Goal: Transaction & Acquisition: Purchase product/service

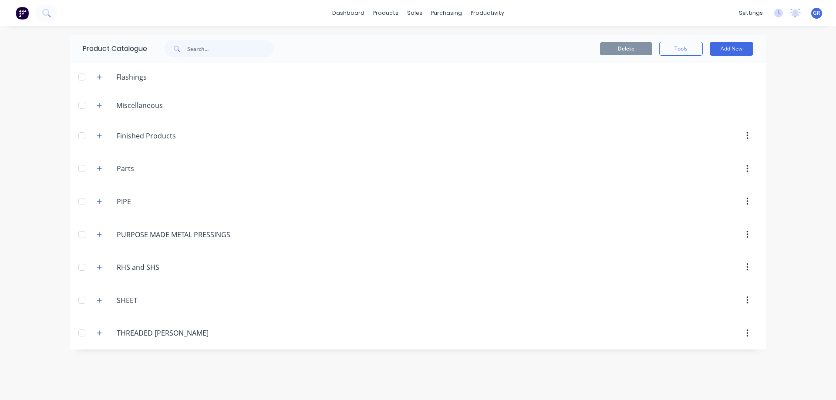
click at [83, 235] on div at bounding box center [81, 234] width 17 height 17
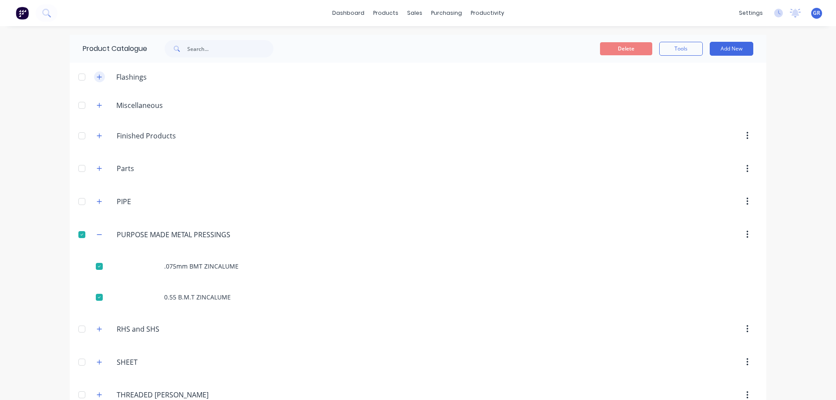
click at [97, 77] on icon "button" at bounding box center [99, 76] width 5 height 5
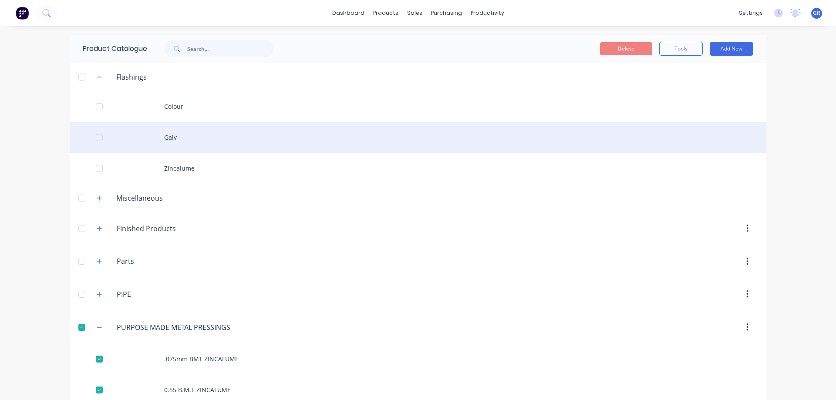
click at [167, 139] on div "Galv" at bounding box center [418, 137] width 696 height 31
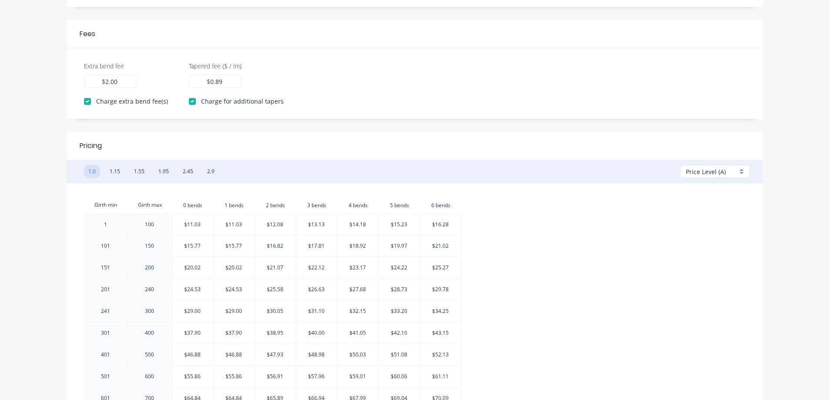
scroll to position [258, 0]
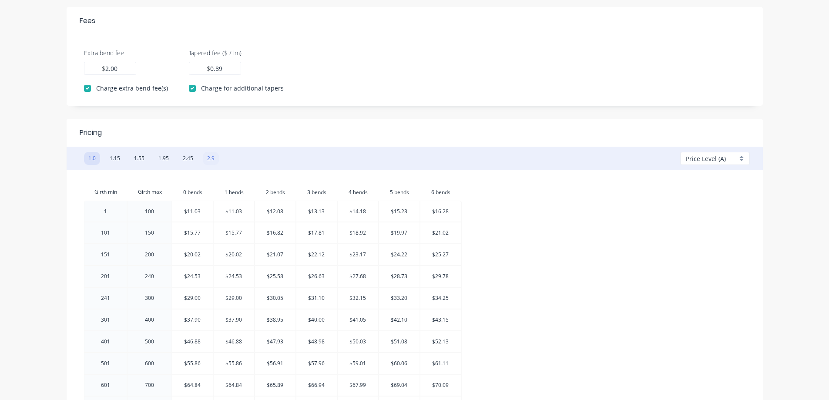
click at [208, 154] on button "2.9" at bounding box center [211, 158] width 16 height 13
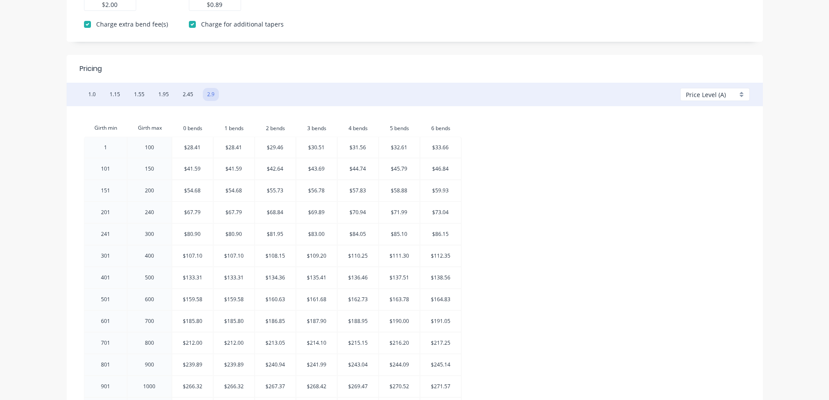
scroll to position [389, 0]
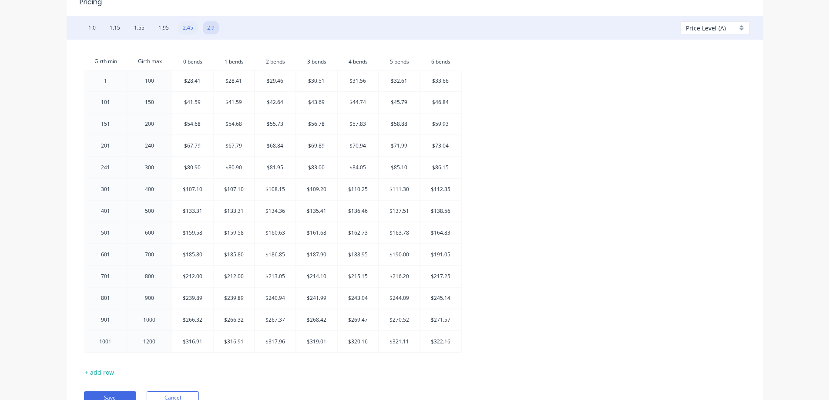
click at [182, 27] on button "2.45" at bounding box center [187, 27] width 19 height 13
click at [162, 26] on button "1.95" at bounding box center [163, 27] width 19 height 13
click at [141, 25] on button "1.55" at bounding box center [139, 27] width 19 height 13
click at [110, 24] on button "1.15" at bounding box center [114, 27] width 19 height 13
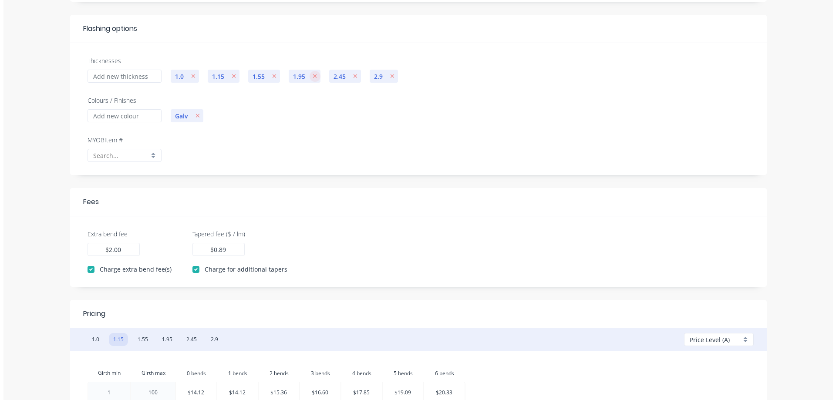
scroll to position [0, 0]
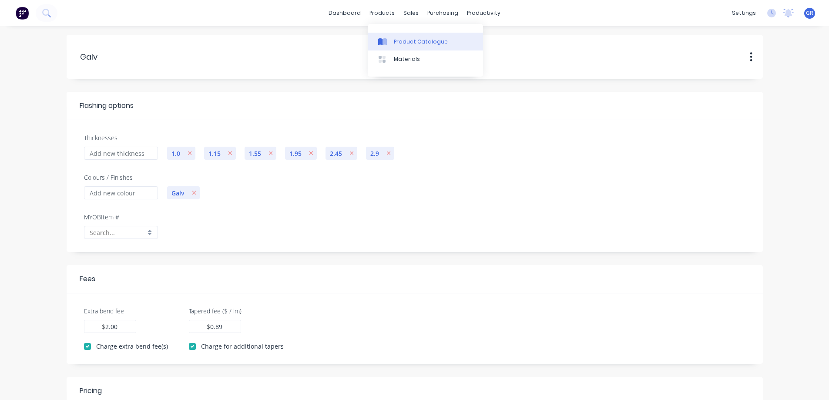
click at [395, 38] on div "Product Catalogue" at bounding box center [421, 42] width 54 height 8
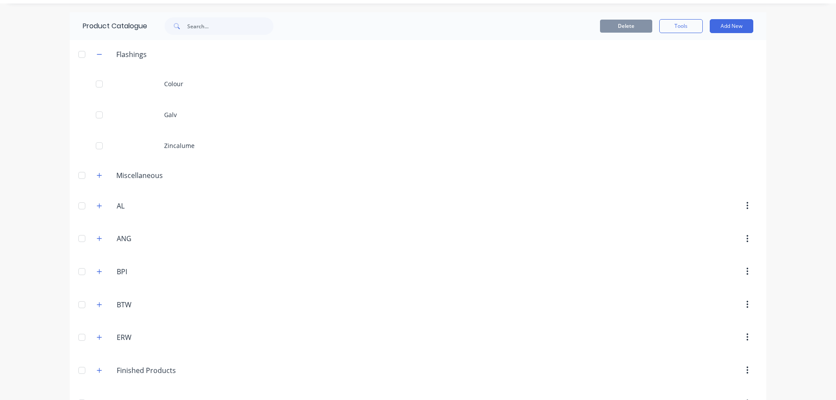
scroll to position [44, 0]
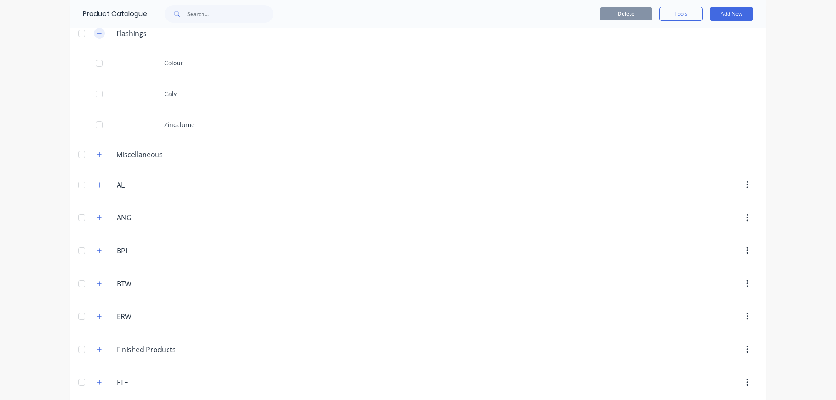
click at [97, 34] on icon "button" at bounding box center [99, 33] width 5 height 0
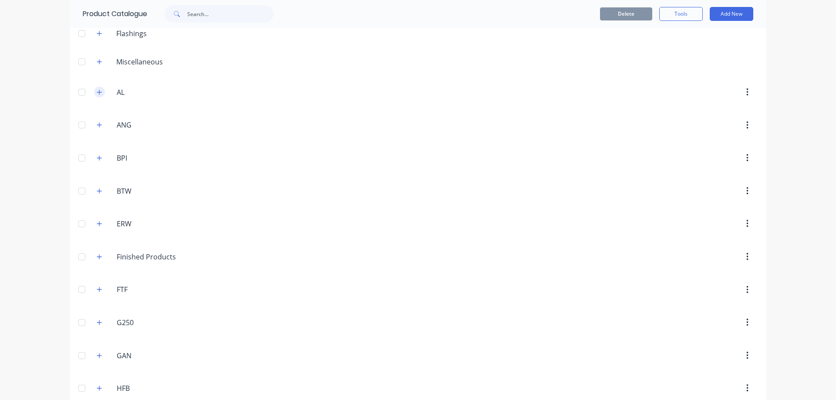
click at [97, 91] on icon "button" at bounding box center [99, 92] width 5 height 6
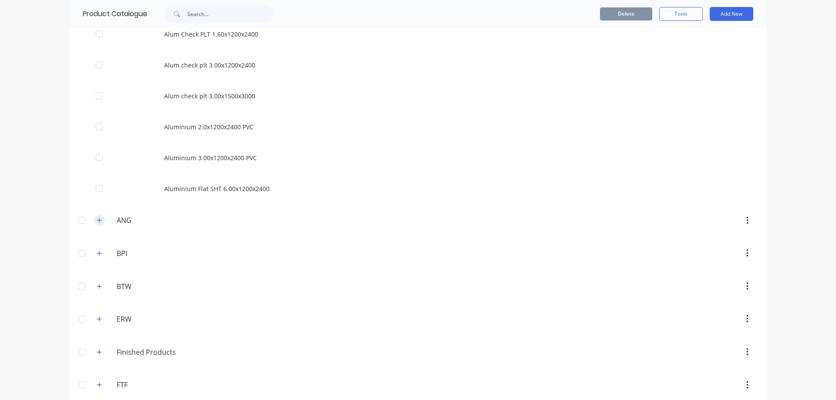
scroll to position [174, 0]
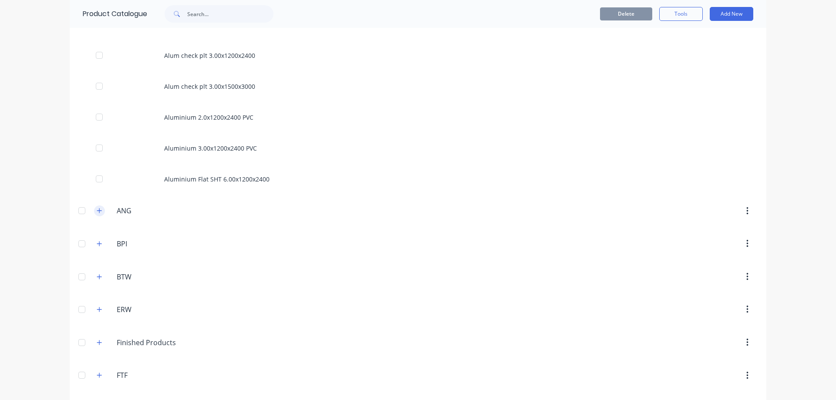
click at [100, 207] on button "button" at bounding box center [99, 210] width 11 height 11
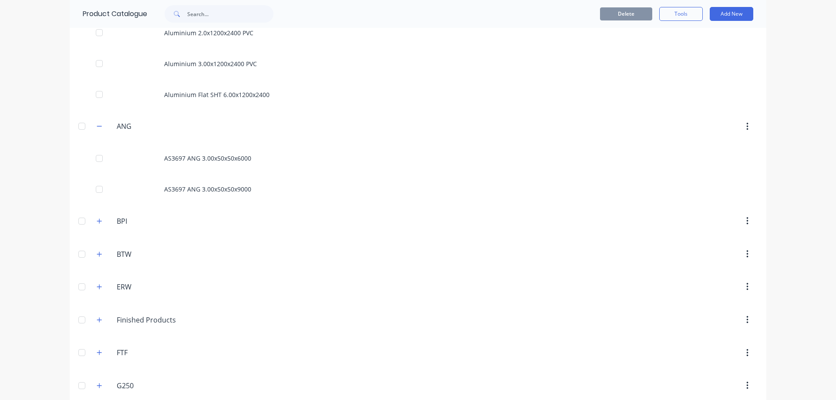
scroll to position [261, 0]
click at [97, 219] on icon "button" at bounding box center [99, 218] width 5 height 5
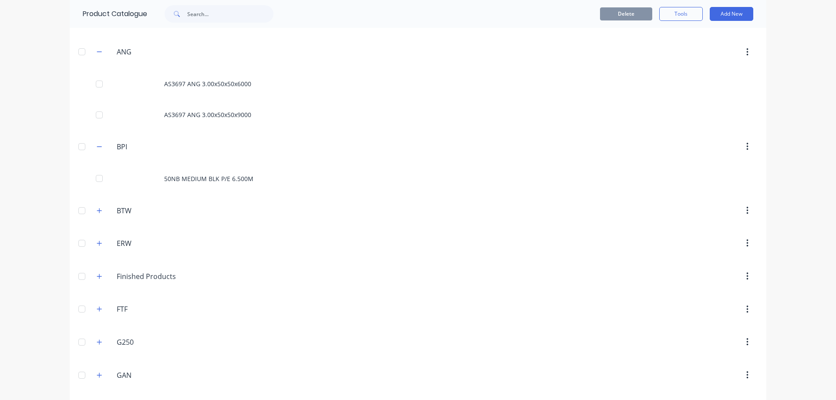
scroll to position [348, 0]
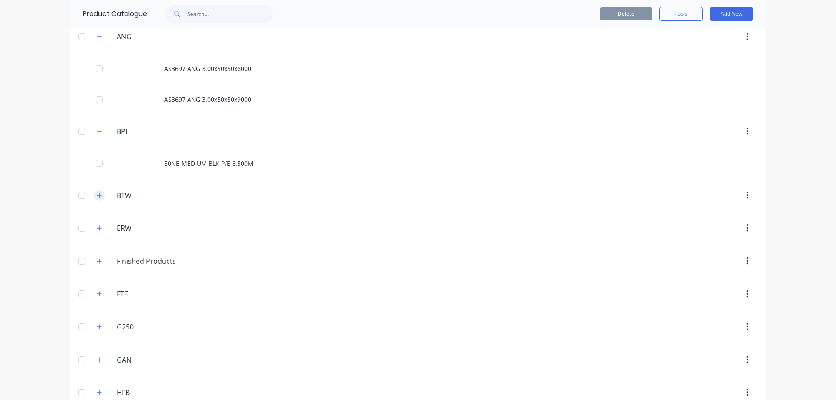
click at [97, 198] on icon "button" at bounding box center [99, 195] width 5 height 6
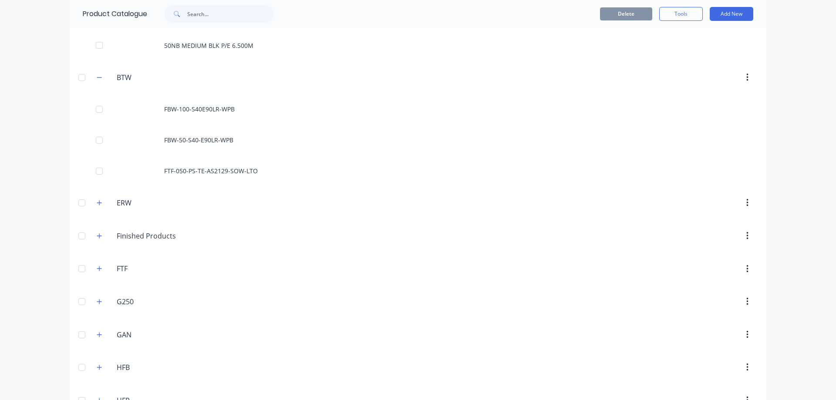
scroll to position [479, 0]
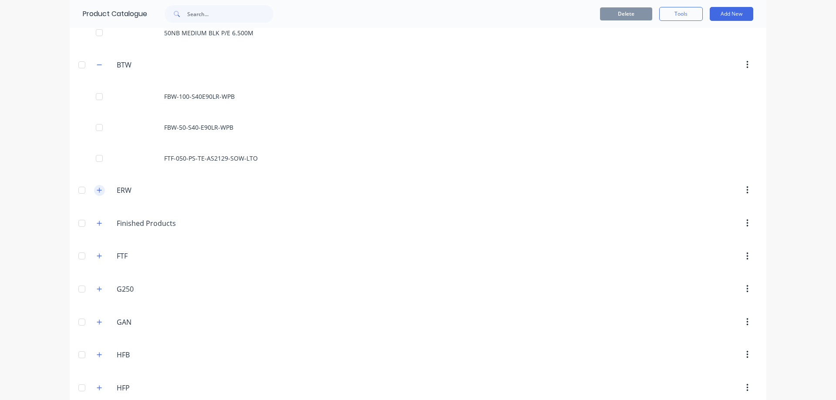
click at [97, 192] on icon "button" at bounding box center [99, 190] width 5 height 6
click at [98, 252] on icon "button" at bounding box center [99, 254] width 5 height 6
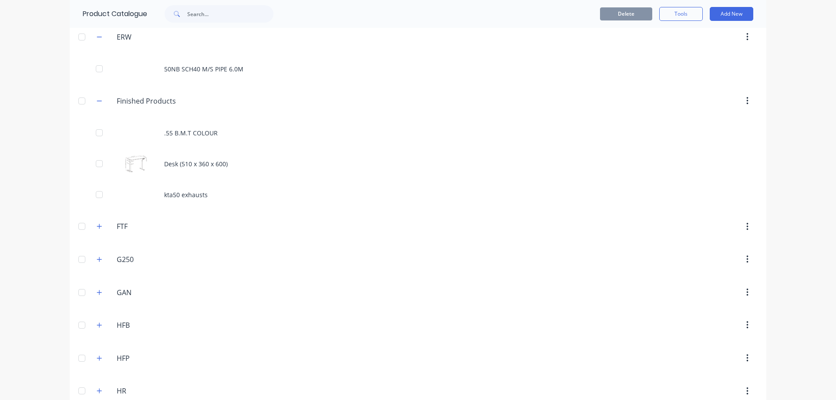
scroll to position [653, 0]
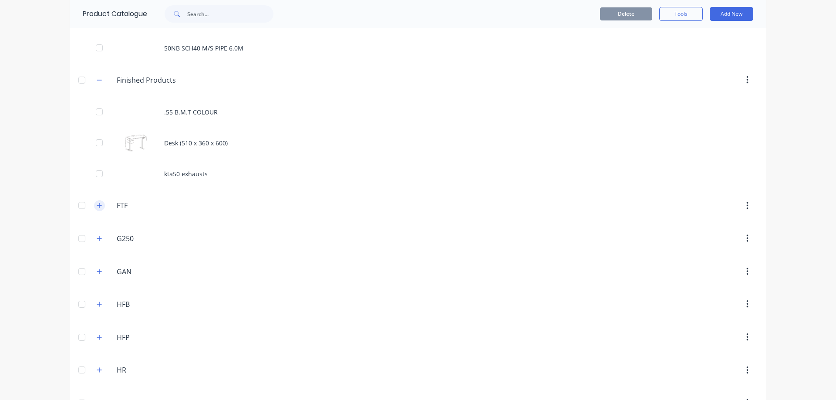
click at [97, 206] on icon "button" at bounding box center [99, 205] width 5 height 6
click at [98, 299] on icon "button" at bounding box center [99, 300] width 5 height 6
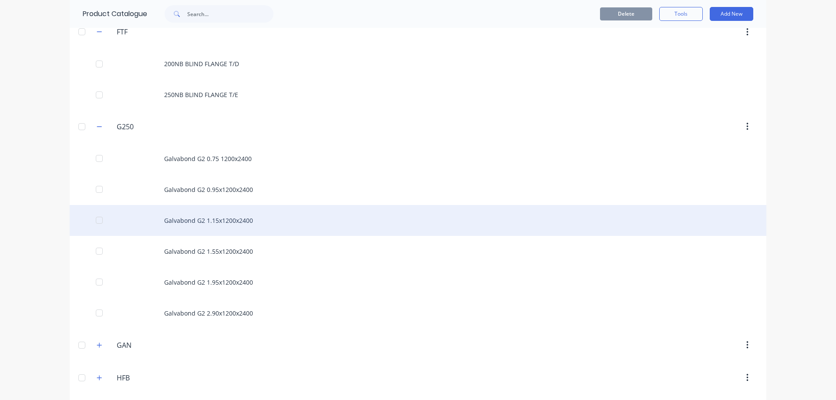
scroll to position [827, 0]
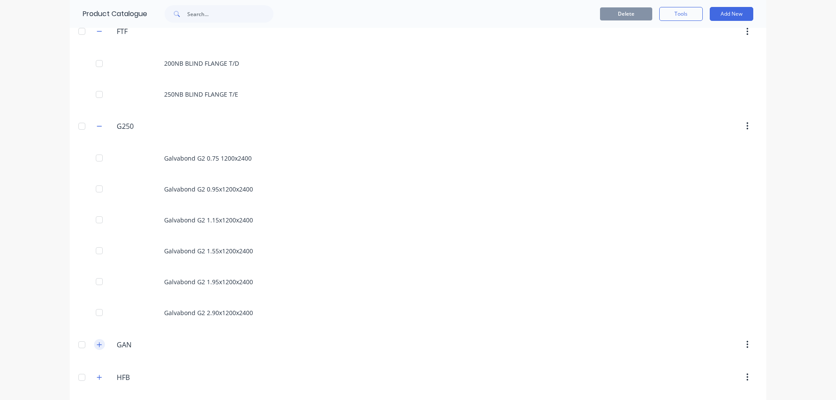
click at [97, 344] on icon "button" at bounding box center [99, 345] width 5 height 6
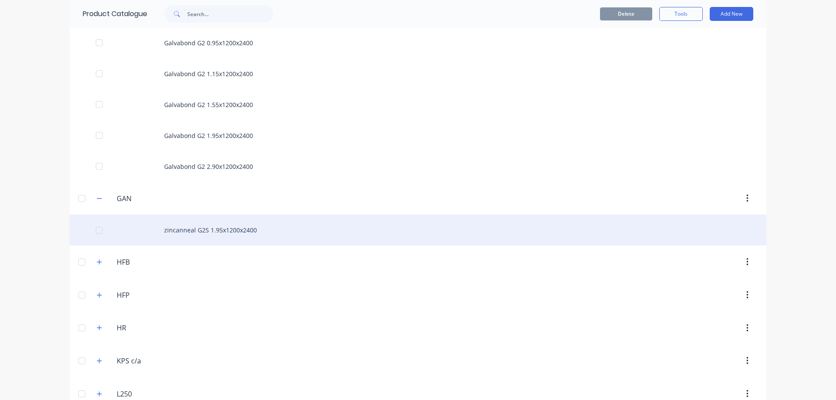
scroll to position [958, 0]
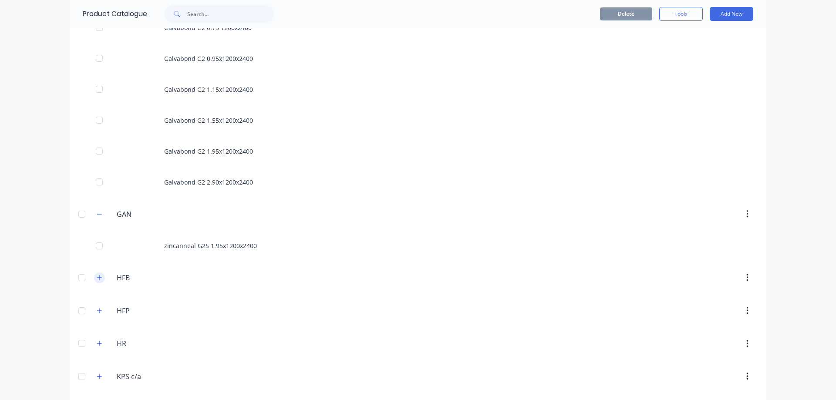
click at [98, 275] on icon "button" at bounding box center [99, 278] width 5 height 6
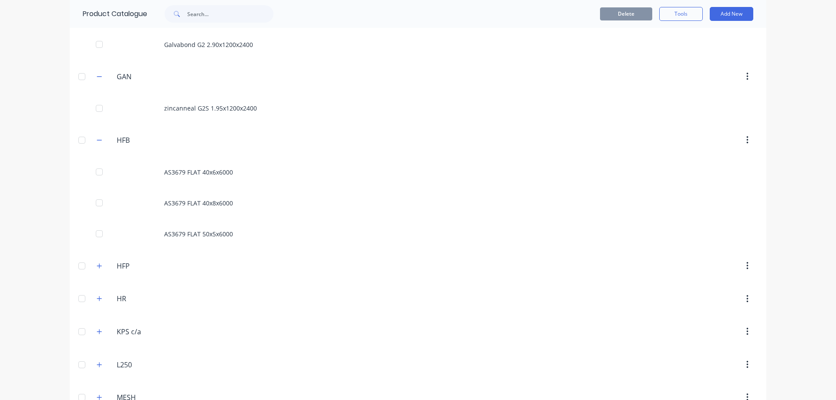
scroll to position [1132, 0]
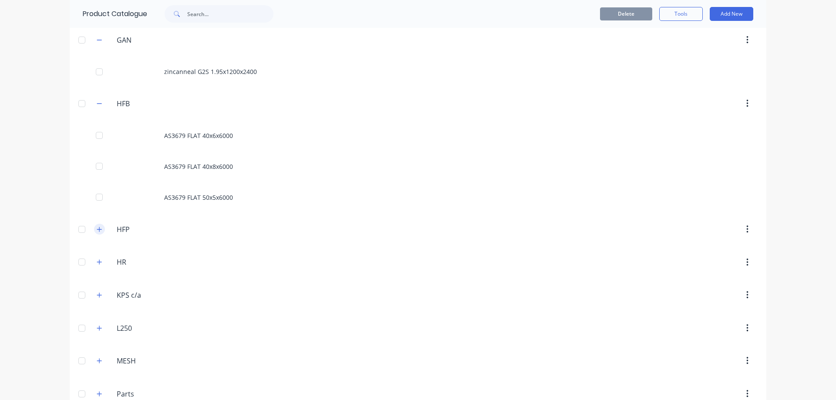
click at [94, 228] on button "button" at bounding box center [99, 229] width 11 height 11
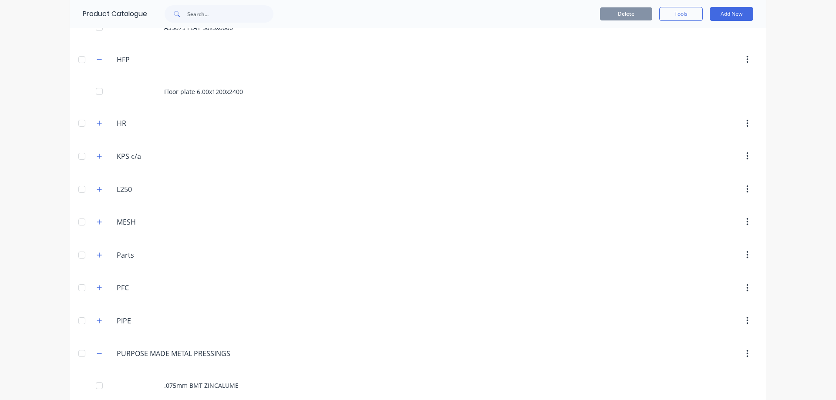
scroll to position [1306, 0]
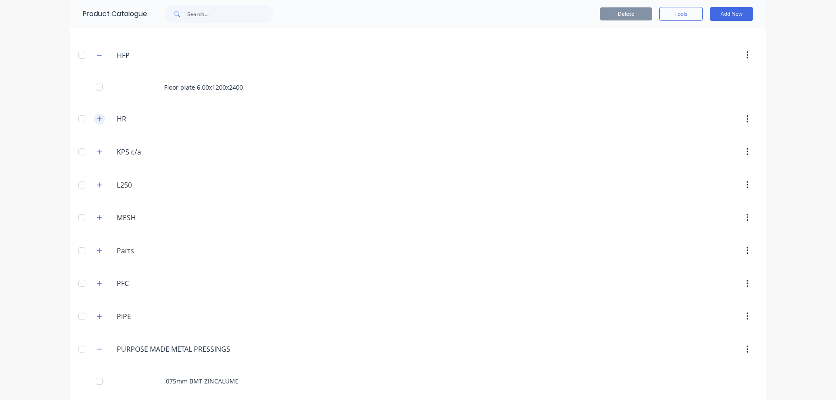
click at [97, 119] on icon "button" at bounding box center [99, 119] width 5 height 6
click at [101, 182] on button "button" at bounding box center [99, 182] width 11 height 11
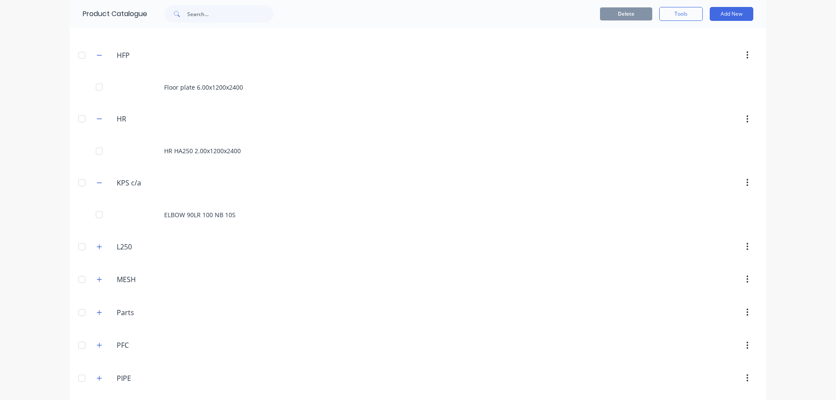
click at [103, 245] on div "L250 L250" at bounding box center [158, 247] width 137 height 16
click at [97, 246] on icon "button" at bounding box center [99, 247] width 5 height 6
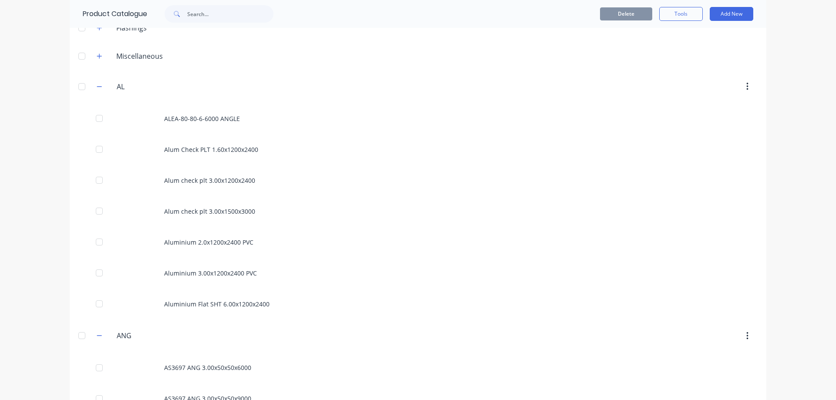
scroll to position [0, 0]
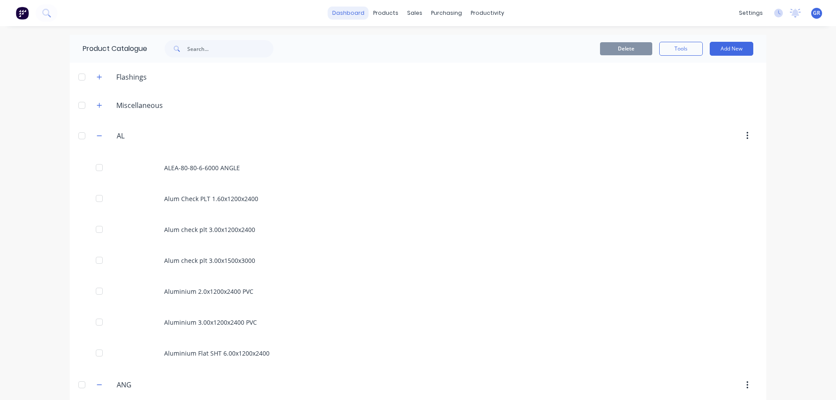
click at [353, 14] on link "dashboard" at bounding box center [348, 13] width 41 height 13
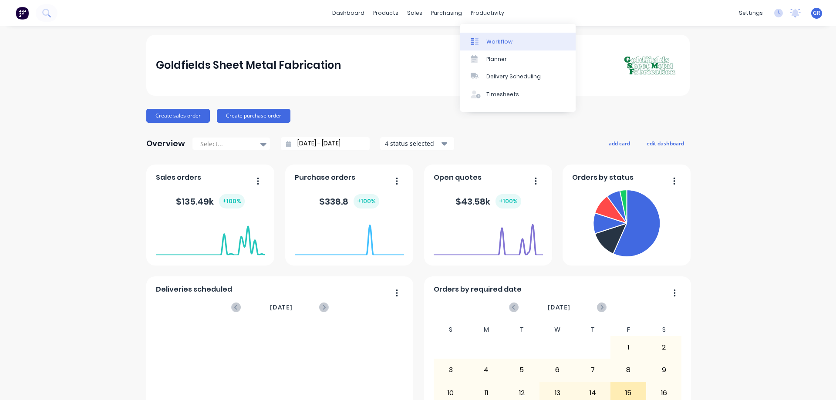
click at [499, 42] on div "Workflow" at bounding box center [499, 42] width 26 height 8
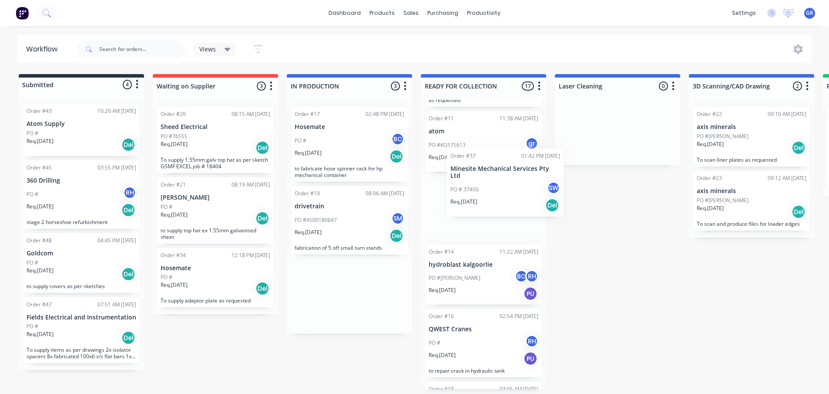
scroll to position [87, 0]
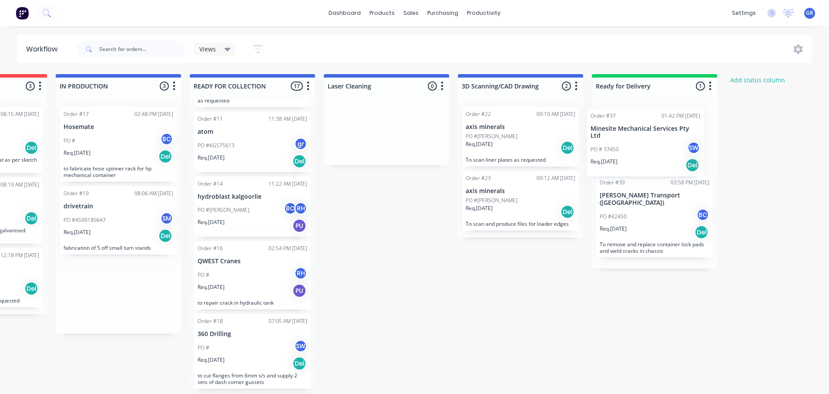
drag, startPoint x: 354, startPoint y: 300, endPoint x: 651, endPoint y: 147, distance: 333.5
click at [651, 147] on div "Submitted 4 Status colour #273444 hex #273444 Save Cancel Summaries Total order…" at bounding box center [361, 231] width 1199 height 315
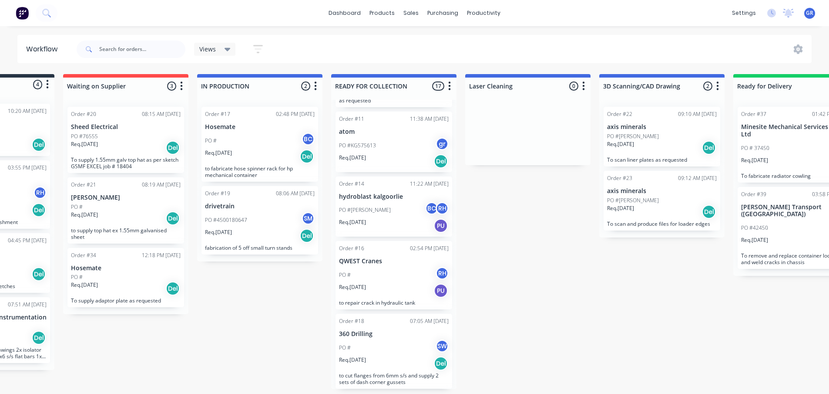
scroll to position [0, 0]
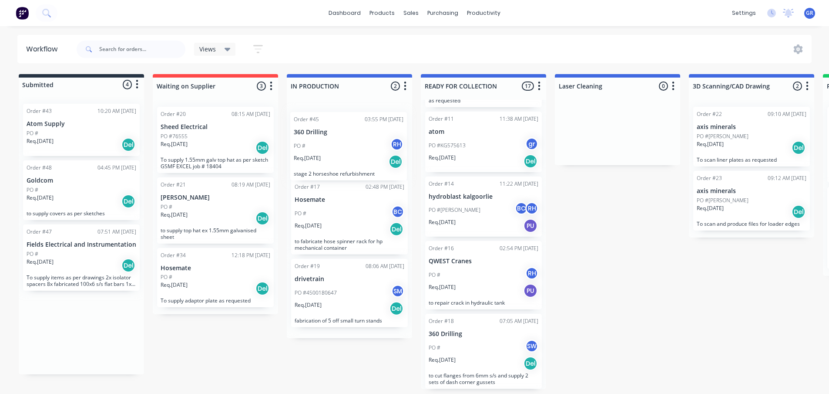
drag, startPoint x: 62, startPoint y: 199, endPoint x: 332, endPoint y: 151, distance: 274.2
click at [332, 151] on div "Submitted 4 Status colour #273444 hex #273444 Save Cancel Summaries Total order…" at bounding box center [592, 231] width 1199 height 315
click at [476, 145] on div "PO #KG575613 gr" at bounding box center [484, 145] width 110 height 17
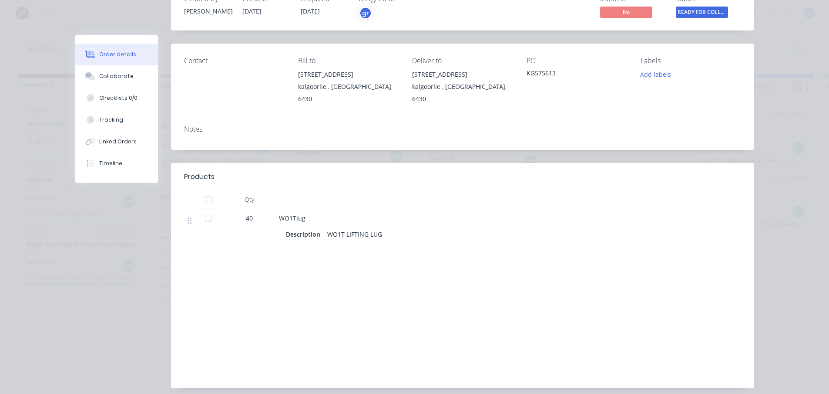
scroll to position [0, 0]
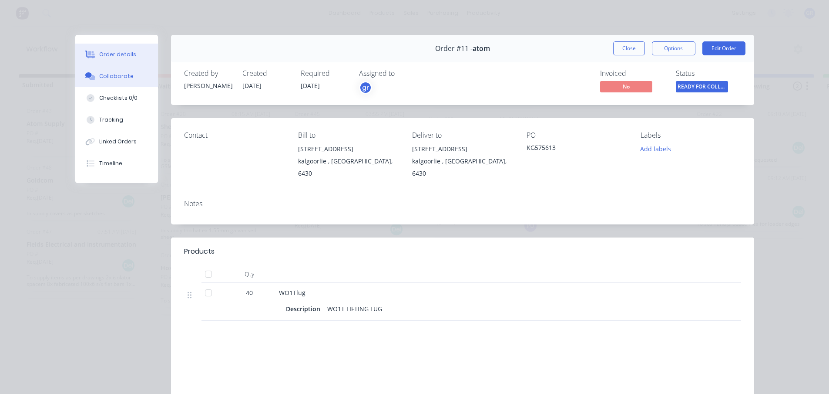
click at [111, 77] on div "Collaborate" at bounding box center [116, 76] width 34 height 8
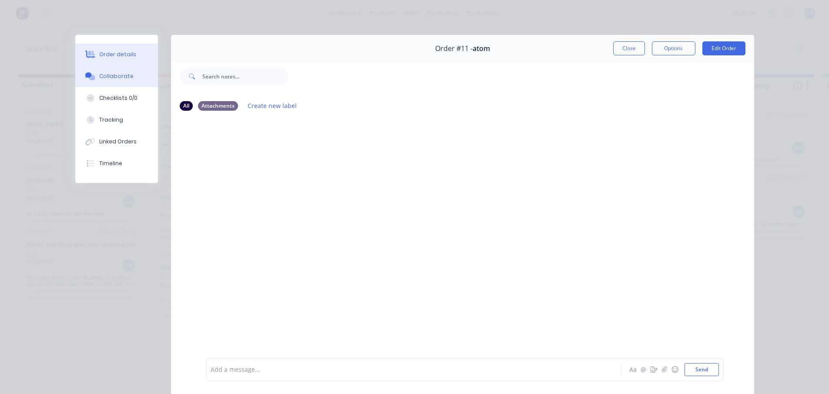
click at [117, 57] on div "Order details" at bounding box center [117, 54] width 37 height 8
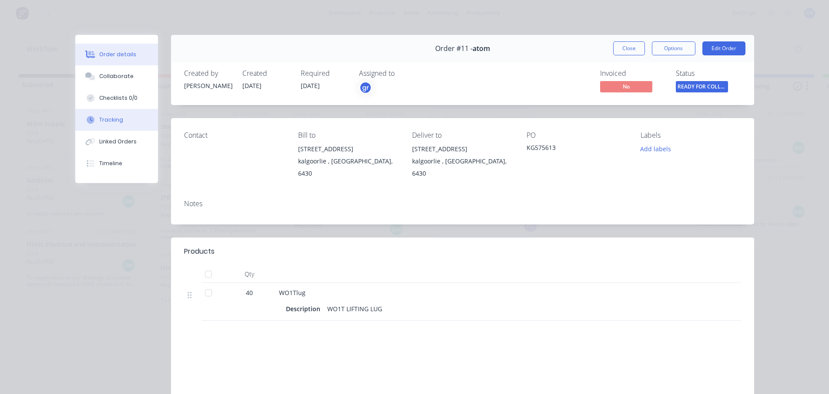
click at [114, 117] on div "Tracking" at bounding box center [111, 120] width 24 height 8
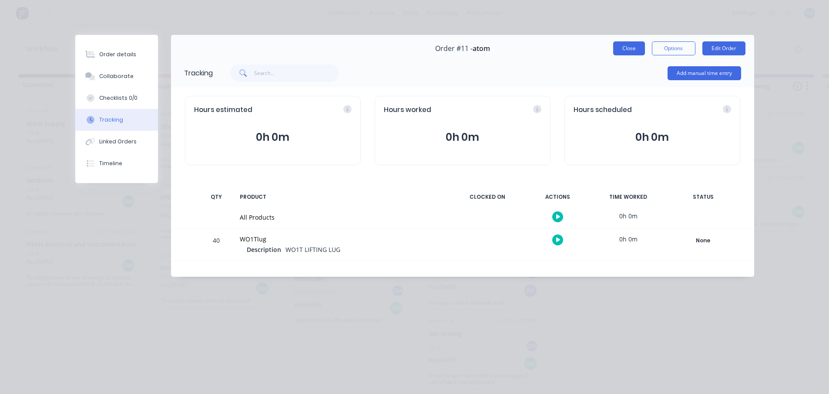
click at [631, 46] on button "Close" at bounding box center [629, 48] width 32 height 14
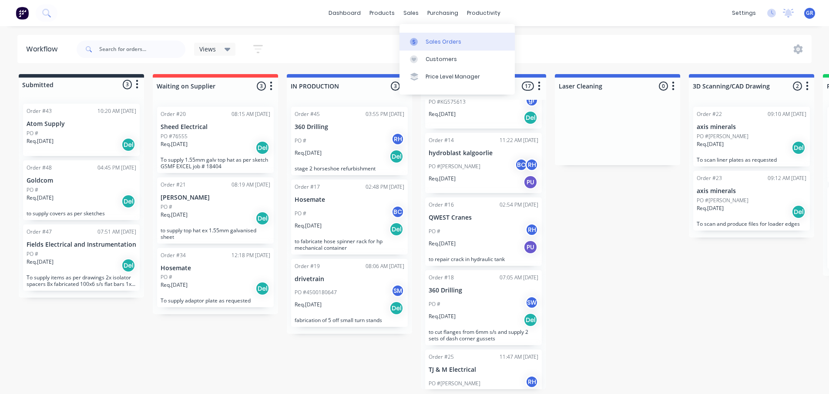
click at [441, 41] on div "Sales Orders" at bounding box center [444, 42] width 36 height 8
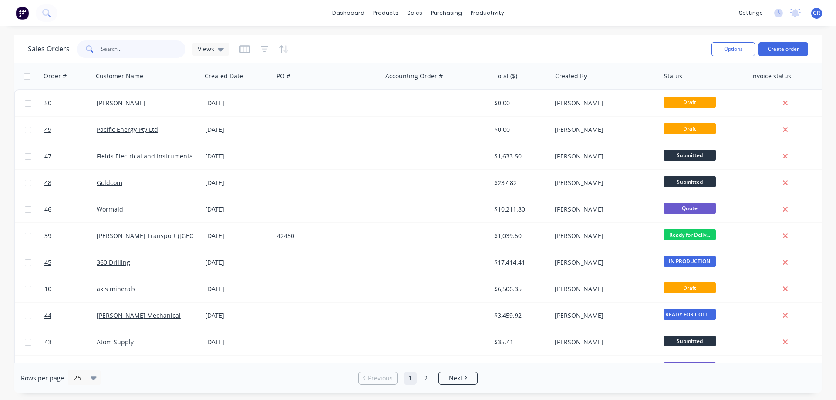
click at [145, 51] on input "text" at bounding box center [143, 48] width 85 height 17
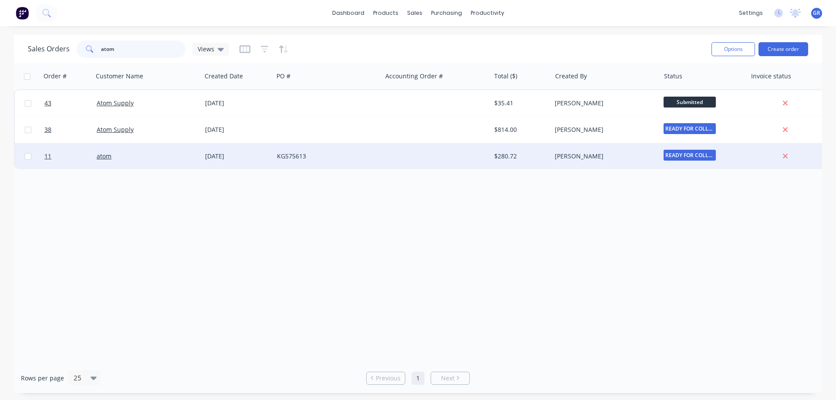
type input "atom"
click at [143, 157] on div "atom" at bounding box center [145, 156] width 97 height 9
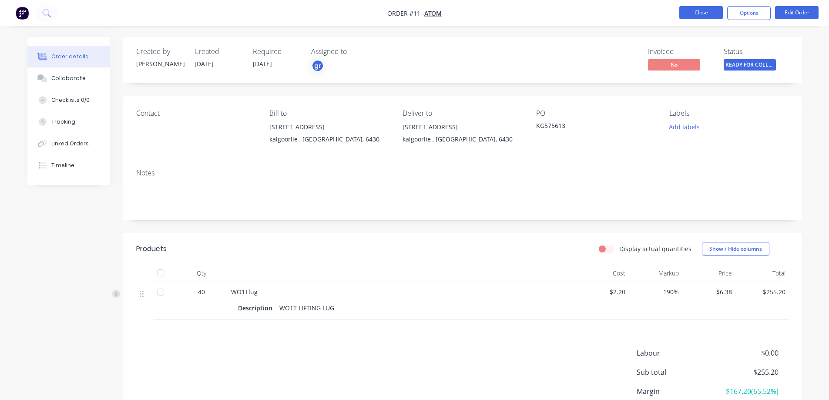
click at [704, 9] on button "Close" at bounding box center [702, 12] width 44 height 13
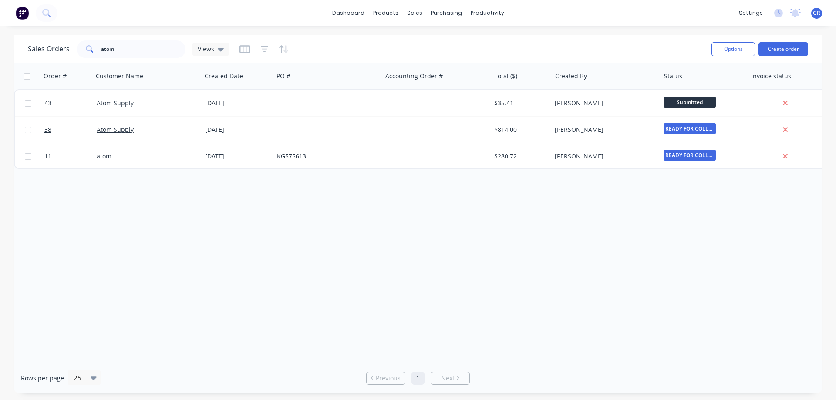
click at [187, 219] on div "Order # Customer Name Created Date PO # Accounting Order # Total ($) Created By…" at bounding box center [418, 213] width 808 height 300
click at [492, 9] on div "productivity" at bounding box center [487, 13] width 42 height 13
click at [494, 45] on div "Workflow" at bounding box center [502, 42] width 26 height 8
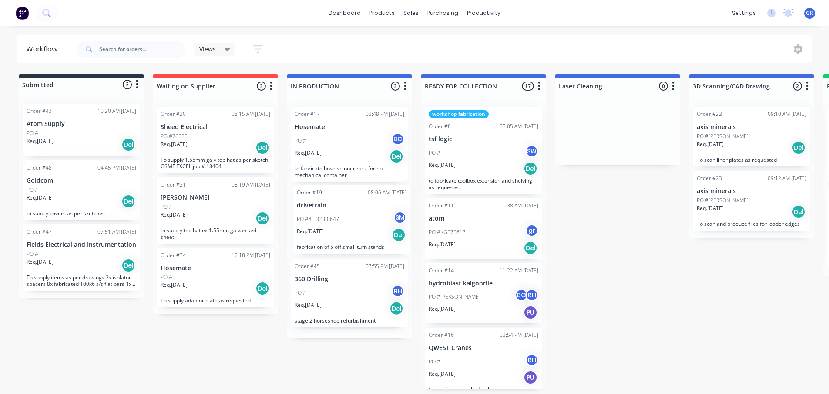
drag, startPoint x: 317, startPoint y: 232, endPoint x: 323, endPoint y: 229, distance: 5.7
click at [323, 229] on div "Order #17 02:48 PM [DATE] Hosemate PO # BC Req. [DATE] Del to fabricate hose sp…" at bounding box center [349, 219] width 125 height 238
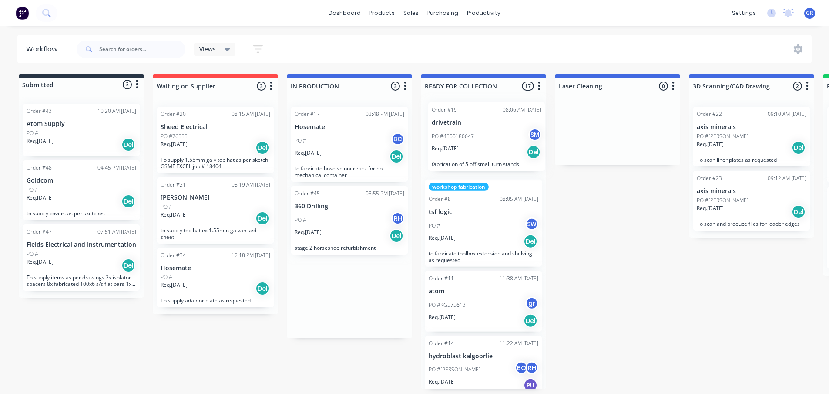
drag, startPoint x: 335, startPoint y: 225, endPoint x: 473, endPoint y: 141, distance: 161.8
click at [474, 140] on div "Submitted 3 Status colour #273444 hex #273444 Save Cancel Summaries Total order…" at bounding box center [592, 231] width 1199 height 315
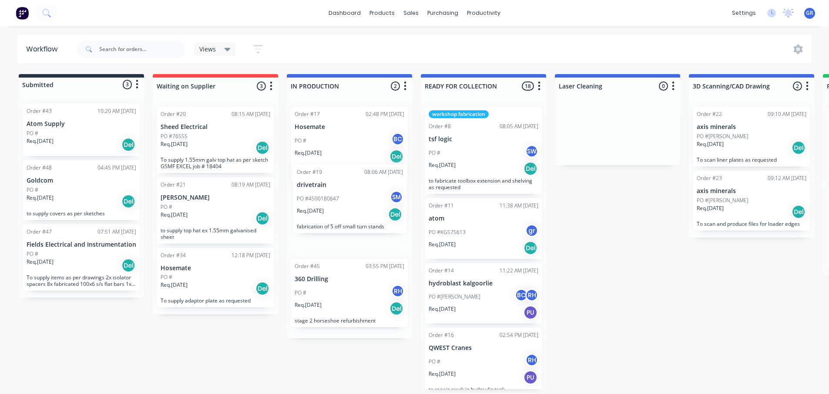
drag, startPoint x: 463, startPoint y: 148, endPoint x: 330, endPoint y: 208, distance: 145.7
click at [330, 208] on div "Submitted 3 Status colour #273444 hex #273444 Save Cancel Summaries Total order…" at bounding box center [592, 231] width 1199 height 315
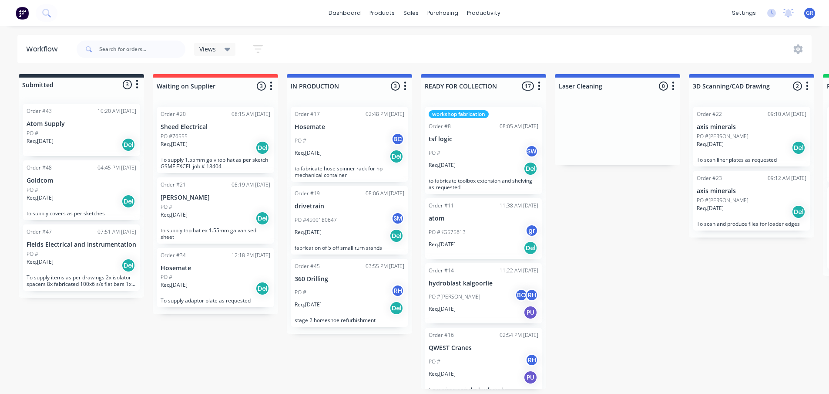
click at [481, 161] on div "Req. [DATE] Del" at bounding box center [484, 168] width 110 height 15
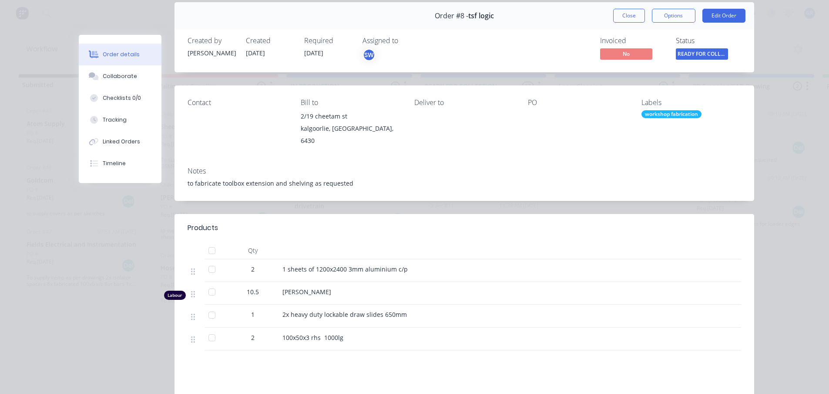
scroll to position [32, 0]
click at [722, 15] on button "Edit Order" at bounding box center [724, 16] width 43 height 14
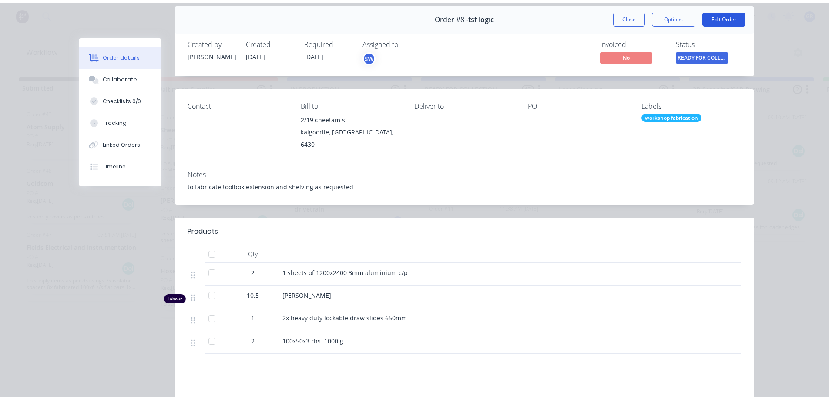
scroll to position [0, 0]
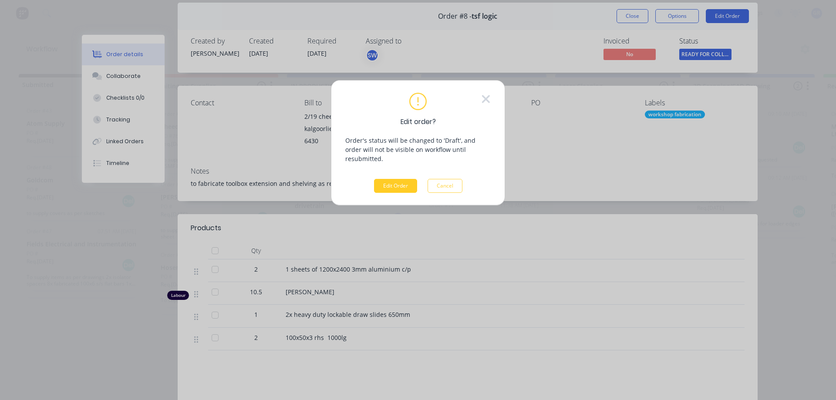
click at [407, 179] on button "Edit Order" at bounding box center [395, 186] width 43 height 14
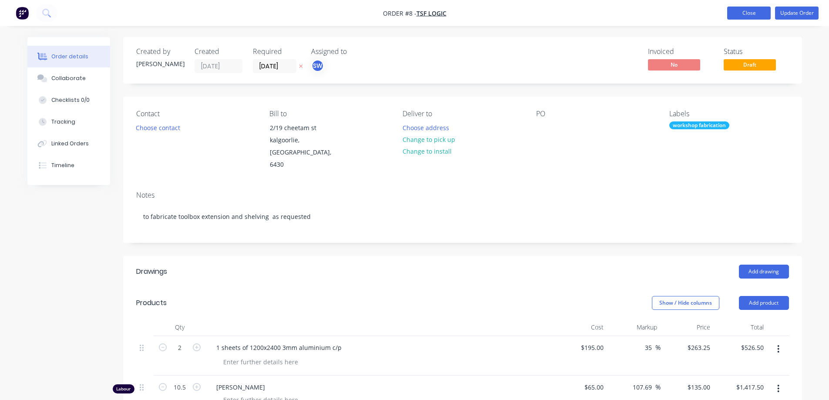
click at [753, 9] on button "Close" at bounding box center [749, 13] width 44 height 13
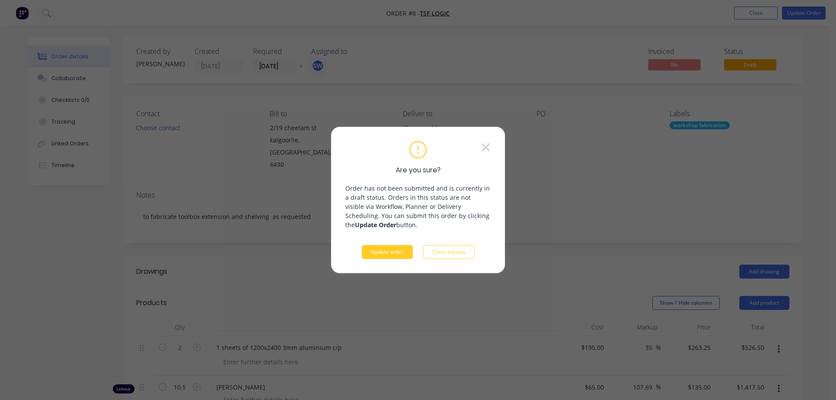
click at [404, 249] on button "Update order" at bounding box center [387, 252] width 51 height 14
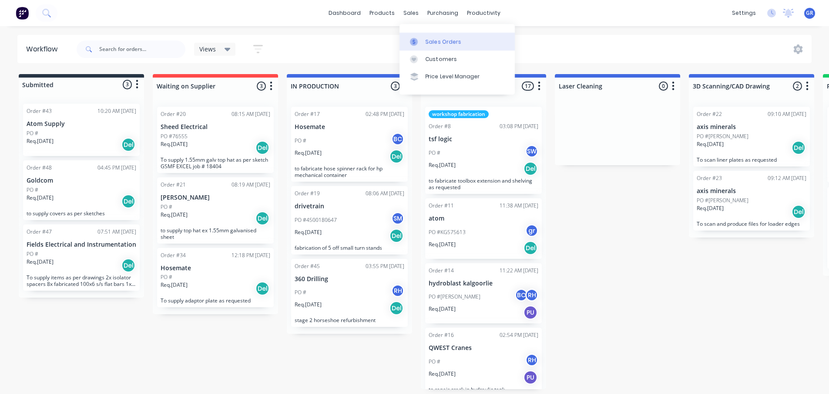
click at [426, 38] on div "Sales Orders" at bounding box center [444, 42] width 36 height 8
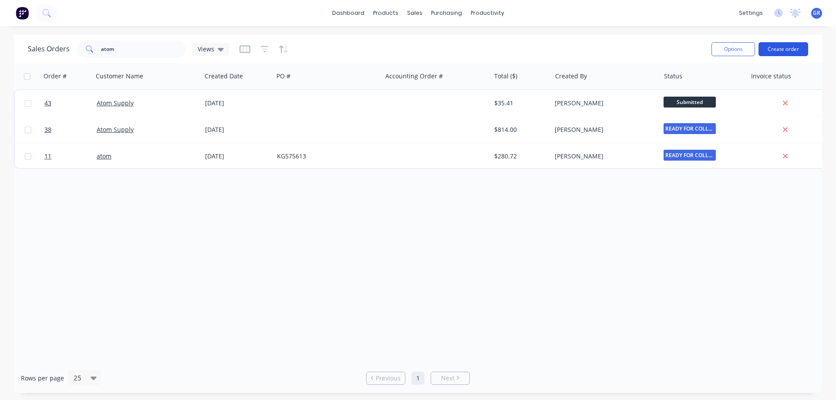
click at [774, 52] on button "Create order" at bounding box center [783, 49] width 50 height 14
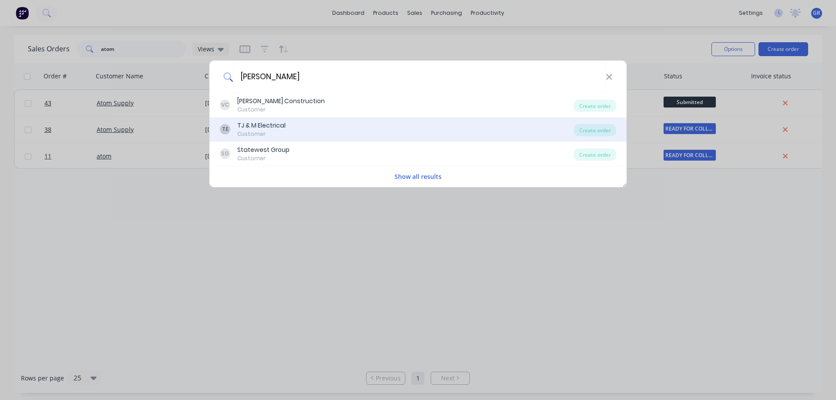
type input "[PERSON_NAME]"
click at [292, 121] on div "TE TJ & M Electrical Customer" at bounding box center [397, 129] width 354 height 17
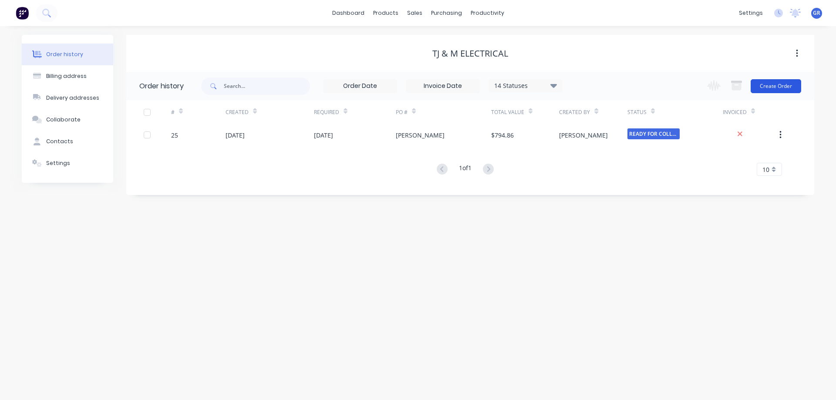
click at [769, 87] on button "Create Order" at bounding box center [775, 86] width 50 height 14
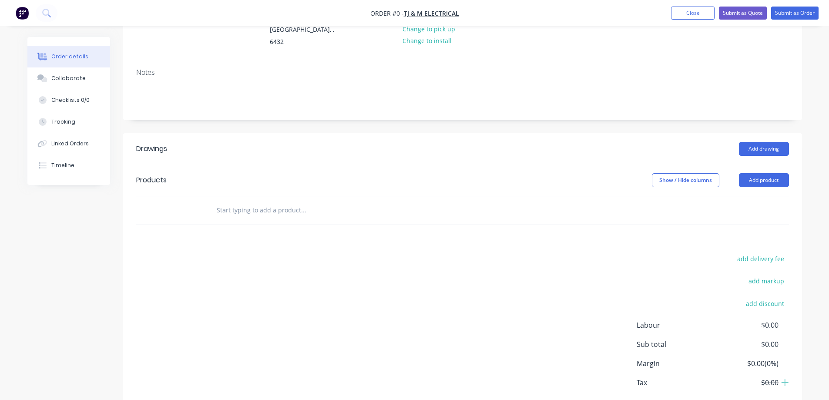
scroll to position [131, 0]
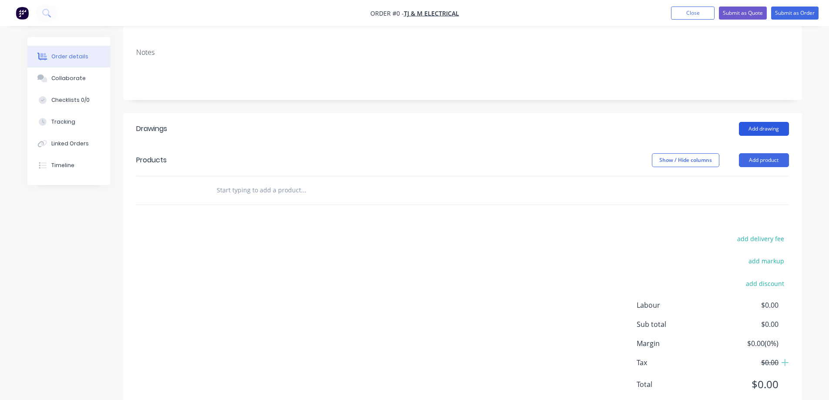
click at [772, 122] on button "Add drawing" at bounding box center [764, 129] width 50 height 14
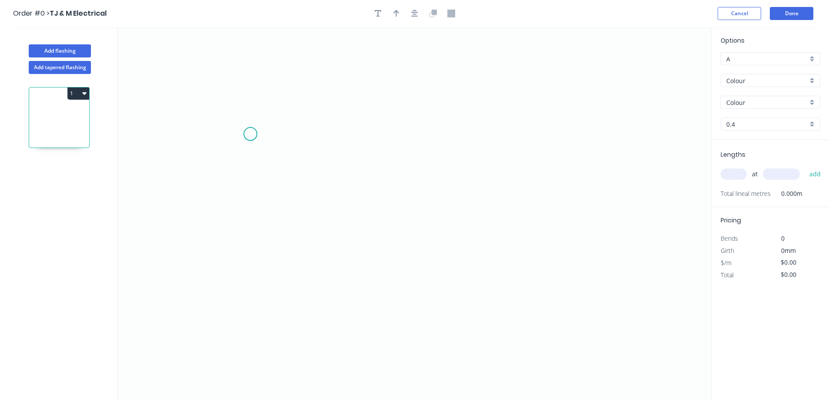
click at [250, 134] on icon "0" at bounding box center [415, 213] width 594 height 373
click at [349, 136] on icon "0" at bounding box center [415, 213] width 594 height 373
click at [348, 298] on icon "0 ?" at bounding box center [415, 213] width 594 height 373
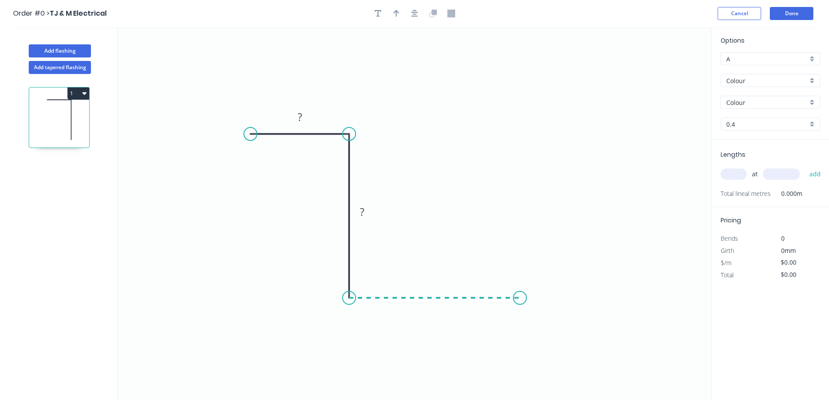
click at [520, 301] on icon "0 ? ?" at bounding box center [415, 213] width 594 height 373
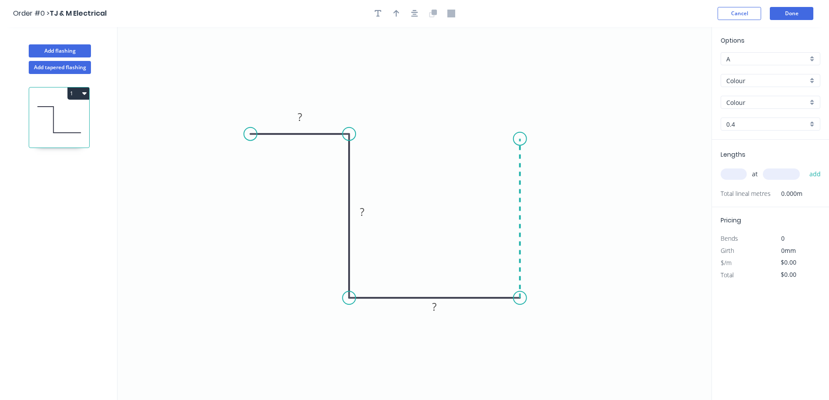
click at [513, 139] on icon "0 ? ? ?" at bounding box center [415, 213] width 594 height 373
click at [590, 144] on icon "0 ? ? ? ?" at bounding box center [415, 213] width 594 height 373
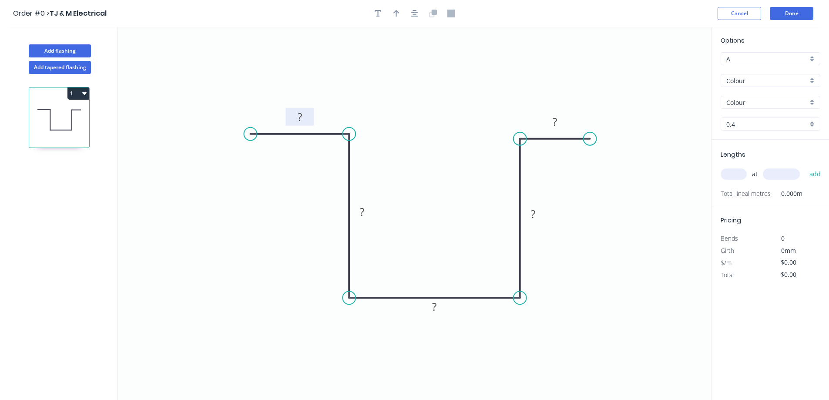
click at [306, 118] on rect at bounding box center [299, 117] width 17 height 12
click at [360, 215] on tspan "?" at bounding box center [362, 212] width 4 height 14
click at [432, 303] on tspan "?" at bounding box center [434, 306] width 4 height 14
click at [534, 215] on tspan "?" at bounding box center [533, 214] width 4 height 14
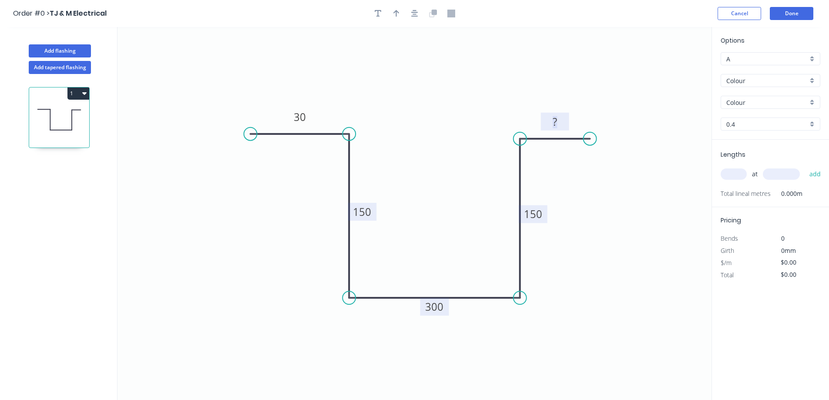
click at [558, 123] on rect at bounding box center [554, 122] width 17 height 12
click at [602, 181] on icon "0 30 150 300 150 30" at bounding box center [415, 213] width 594 height 373
type input "$38.62"
click at [737, 176] on input "text" at bounding box center [734, 173] width 26 height 11
type input "5"
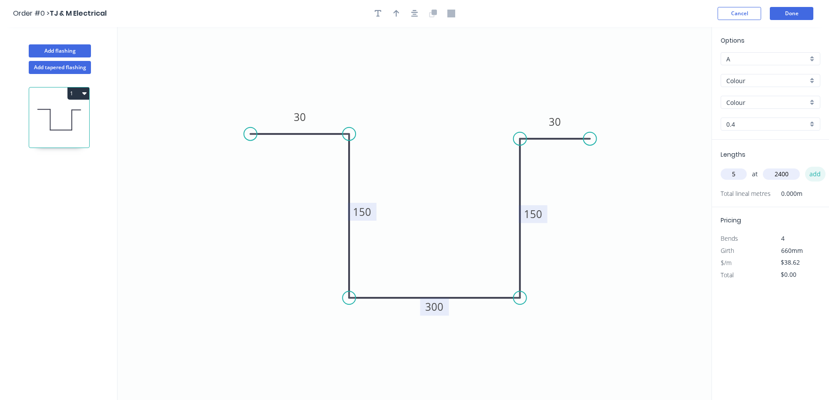
type input "2400"
click at [811, 174] on button "add" at bounding box center [815, 174] width 20 height 15
type input "$463.44"
click at [756, 81] on input "Colour" at bounding box center [767, 80] width 81 height 9
click at [753, 114] on div "Galv" at bounding box center [770, 112] width 99 height 15
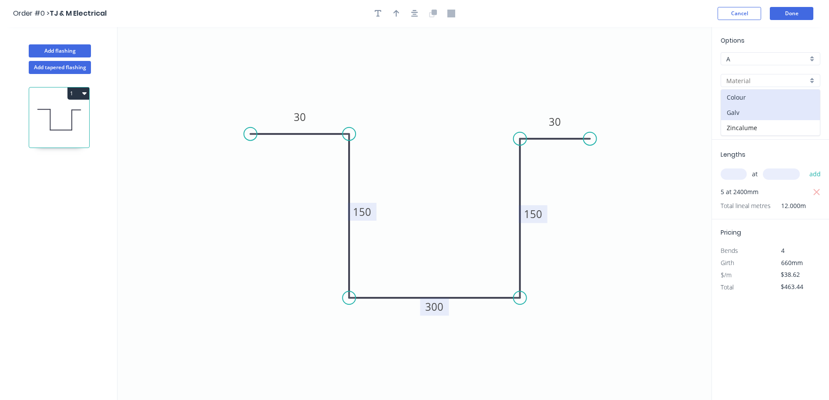
type input "Galv"
type input "1.0"
type input "$67.99"
type input "$815.88"
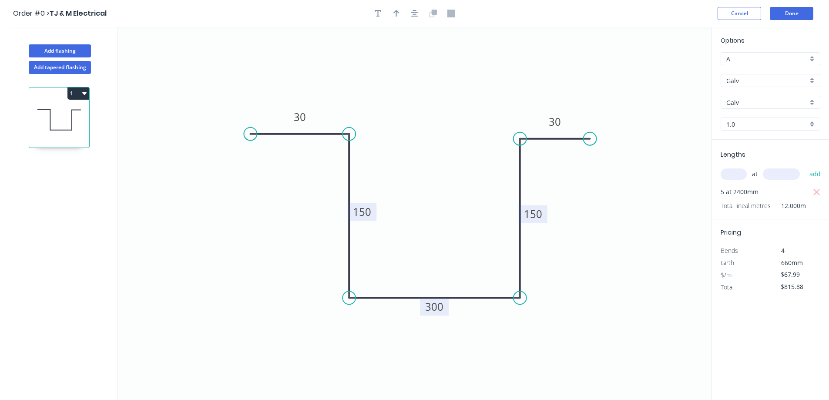
click at [757, 122] on input "1.0" at bounding box center [767, 124] width 81 height 9
click at [751, 173] on div "1.55" at bounding box center [770, 171] width 99 height 15
type input "1.55"
type input "$89.95"
type input "$1,079.40"
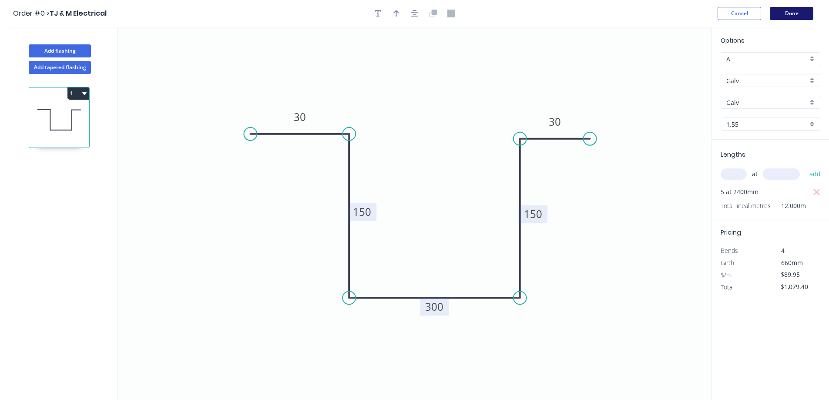
click at [779, 16] on button "Done" at bounding box center [792, 13] width 44 height 13
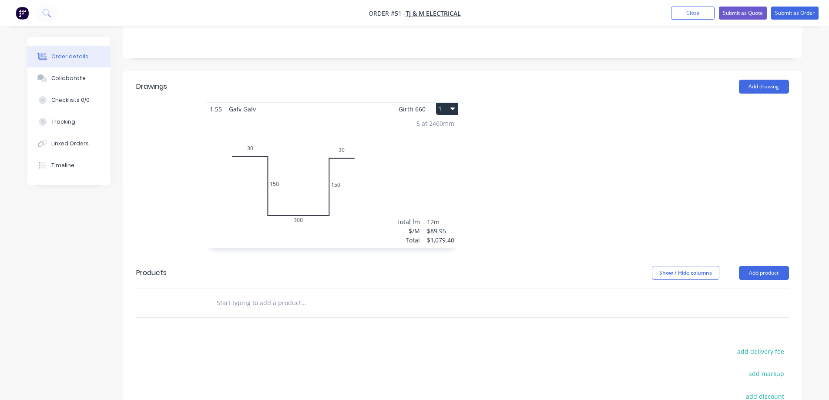
scroll to position [172, 0]
click at [443, 162] on div "5 at 2400mm Total lm $/M Total 12m $89.95 $1,079.40" at bounding box center [332, 182] width 252 height 133
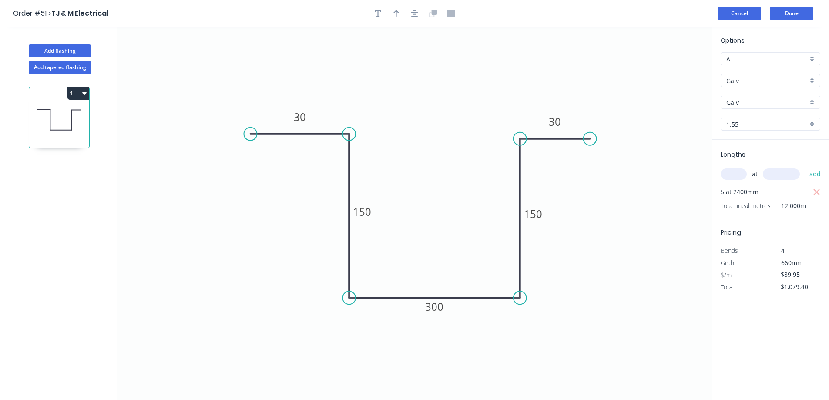
click at [743, 14] on button "Cancel" at bounding box center [740, 13] width 44 height 13
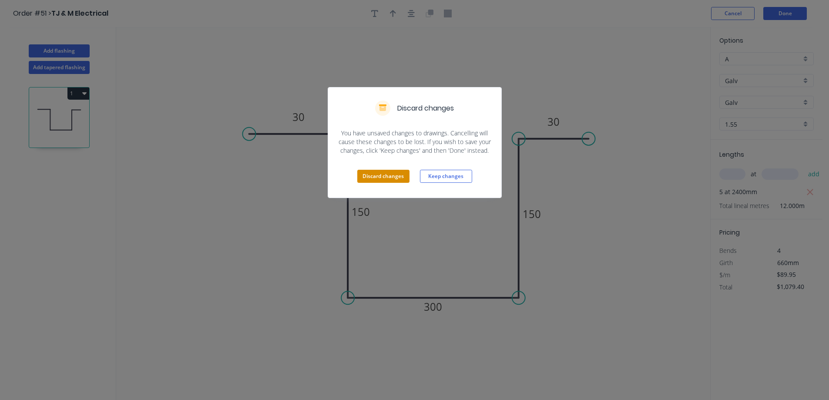
click at [367, 179] on button "Discard changes" at bounding box center [383, 176] width 52 height 13
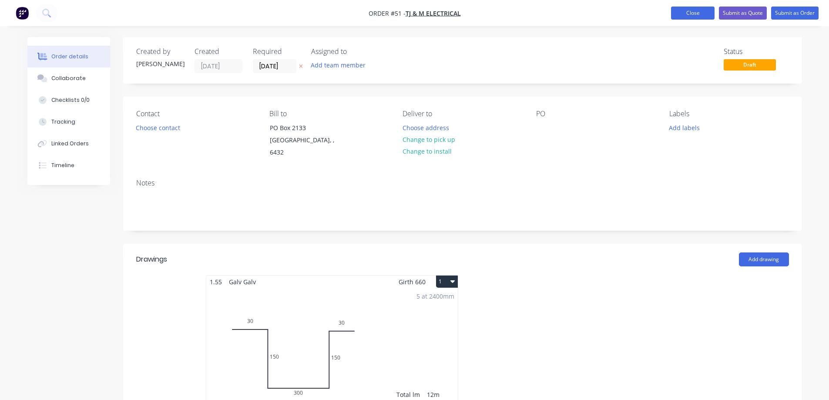
click at [696, 13] on button "Close" at bounding box center [693, 13] width 44 height 13
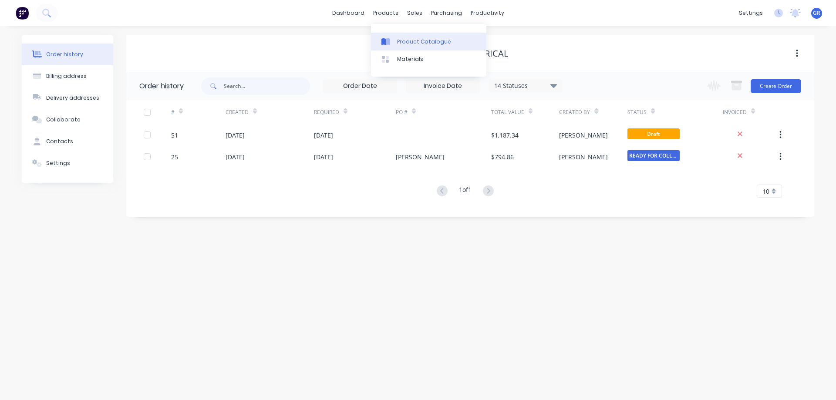
click at [399, 43] on div "Product Catalogue" at bounding box center [424, 42] width 54 height 8
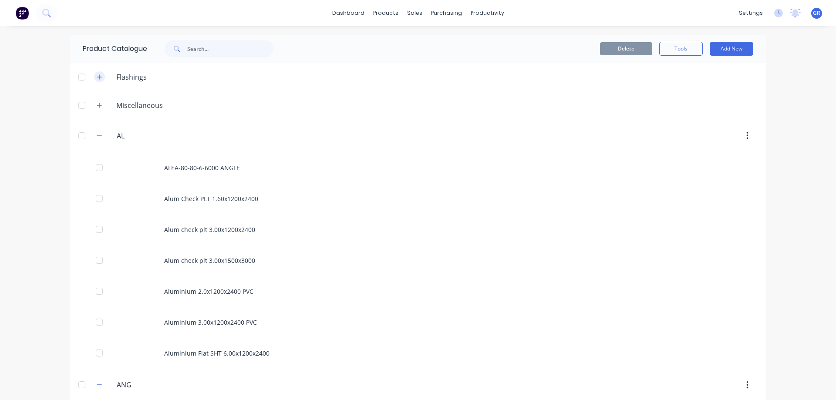
click at [100, 77] on button "button" at bounding box center [99, 76] width 11 height 11
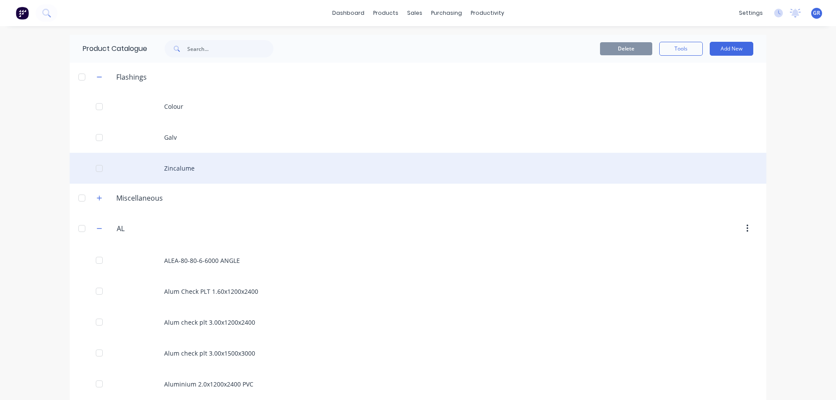
click at [173, 170] on div "Zincalume" at bounding box center [418, 168] width 696 height 31
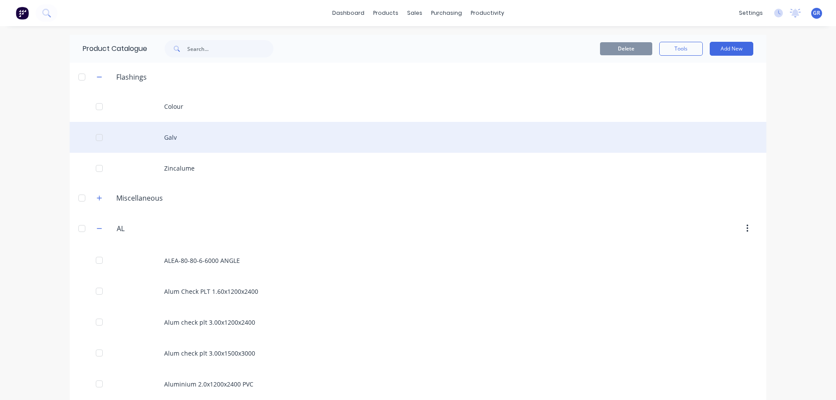
click at [183, 138] on div "Galv" at bounding box center [418, 137] width 696 height 31
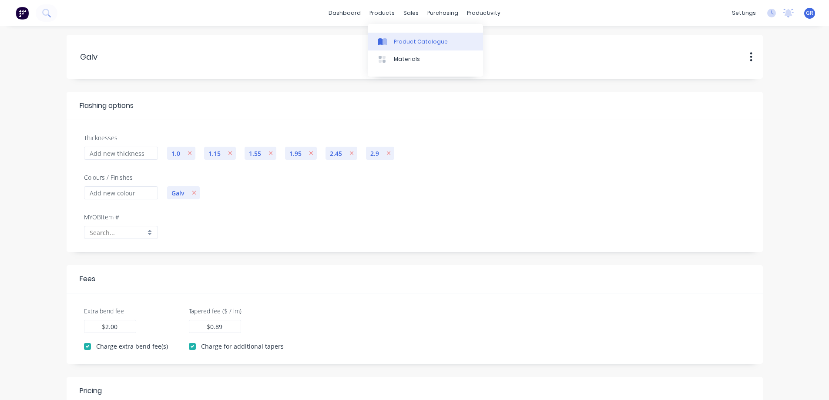
click at [396, 43] on div "Product Catalogue" at bounding box center [421, 42] width 54 height 8
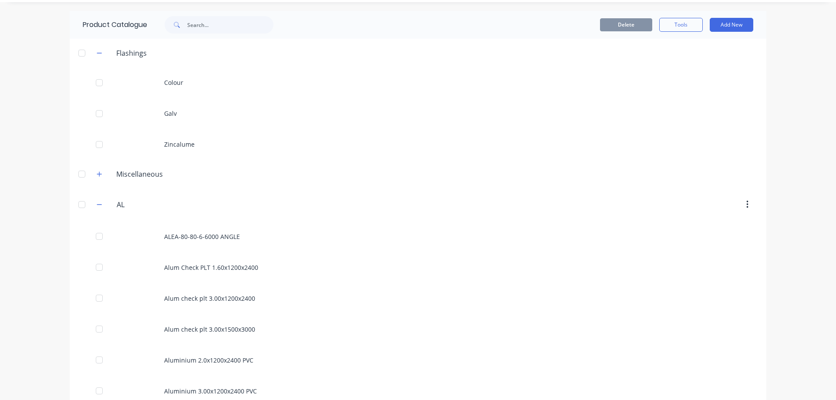
scroll to position [44, 0]
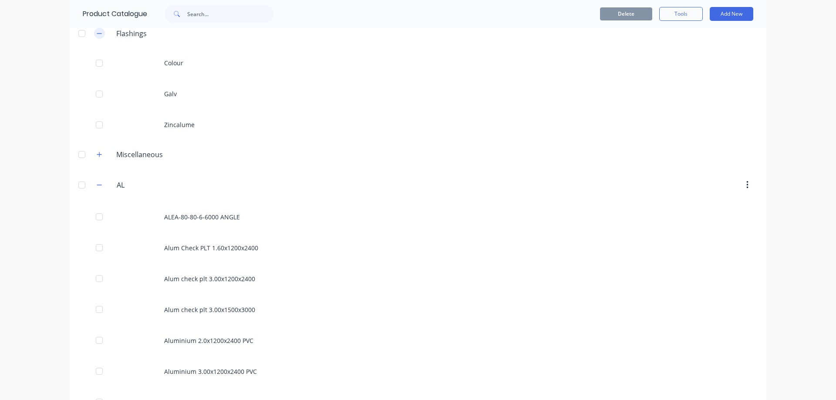
click at [94, 37] on button "button" at bounding box center [99, 33] width 11 height 11
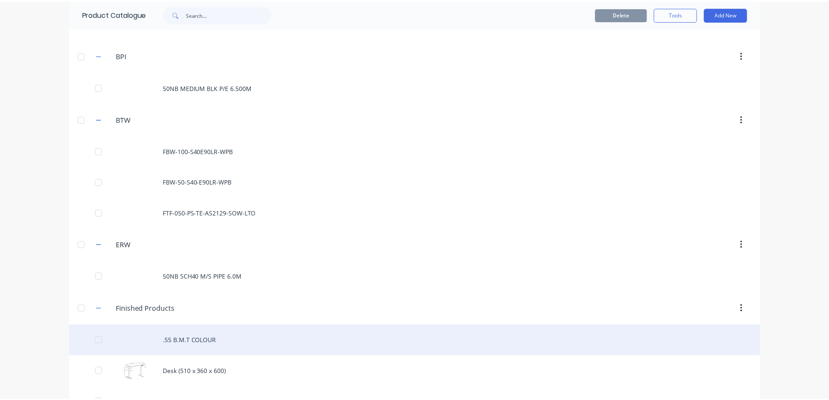
scroll to position [522, 0]
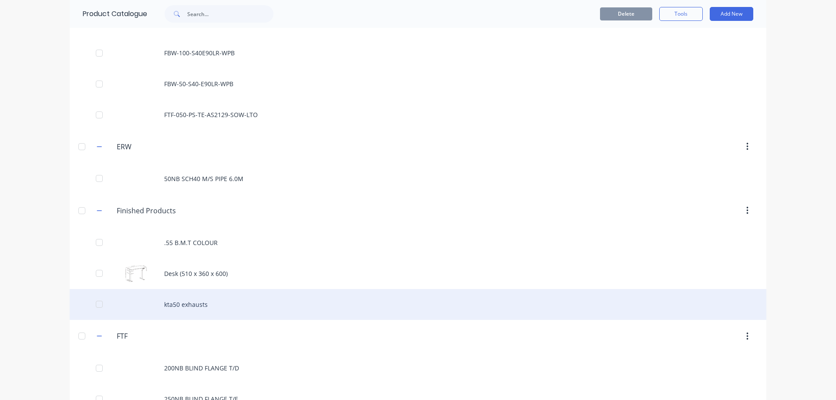
click at [186, 305] on div "kta50 exhausts" at bounding box center [418, 304] width 696 height 31
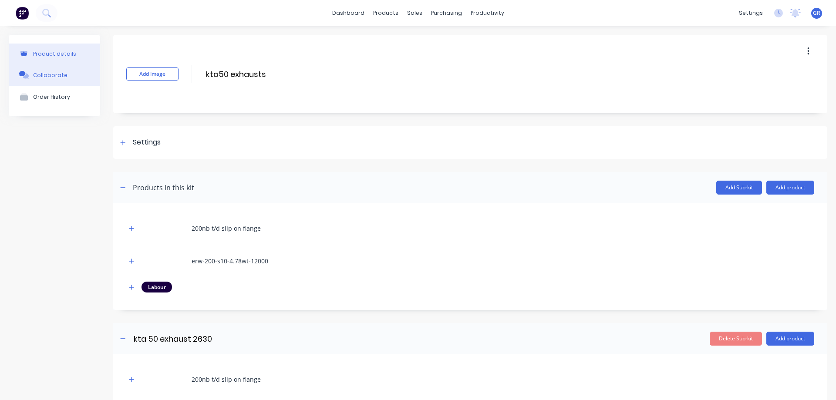
click at [67, 74] on button "Collaborate" at bounding box center [54, 75] width 91 height 22
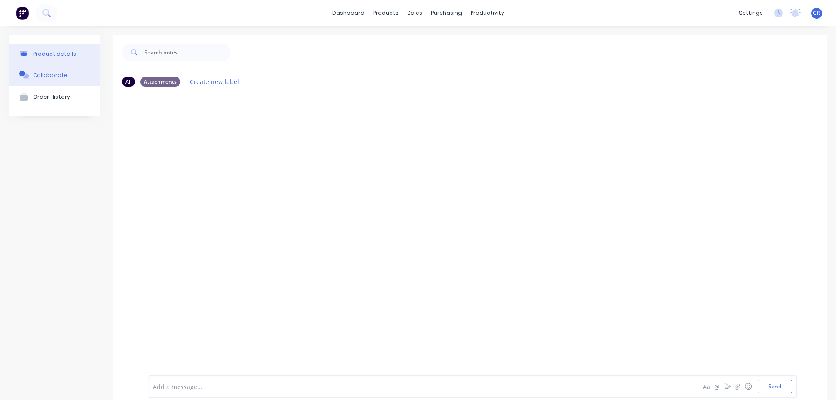
click at [55, 54] on div "Product details" at bounding box center [54, 53] width 43 height 7
click at [436, 39] on div "Sales Orders" at bounding box center [444, 42] width 36 height 8
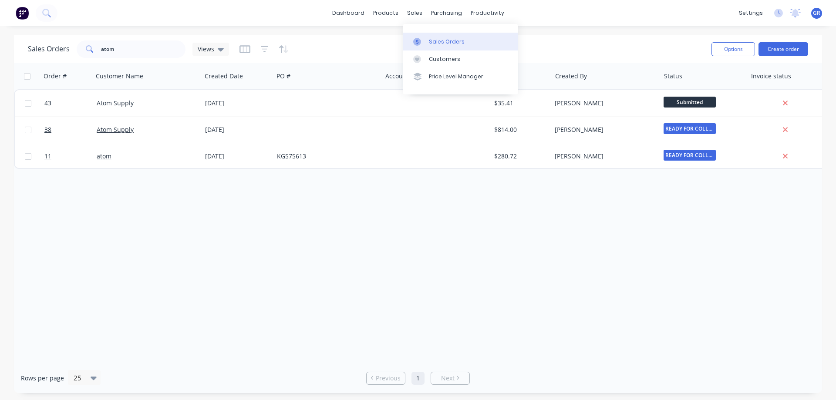
click at [433, 40] on div "Sales Orders" at bounding box center [447, 42] width 36 height 8
click at [443, 44] on div "Sales Orders" at bounding box center [447, 42] width 36 height 8
click at [431, 38] on div "Sales Orders" at bounding box center [447, 42] width 36 height 8
click at [430, 54] on link "Customers" at bounding box center [460, 58] width 115 height 17
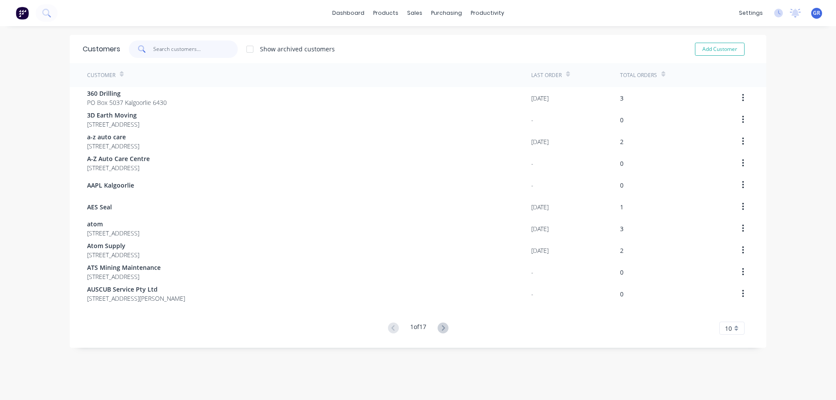
click at [175, 50] on input "text" at bounding box center [195, 48] width 85 height 17
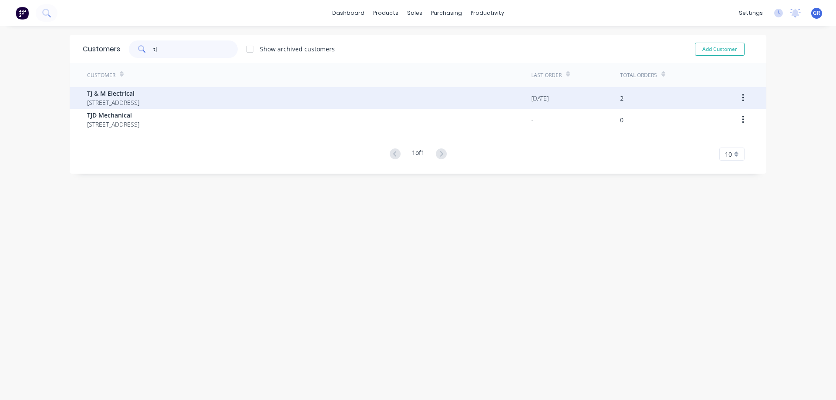
type input "tj"
click at [114, 105] on span "[STREET_ADDRESS]" at bounding box center [113, 102] width 52 height 9
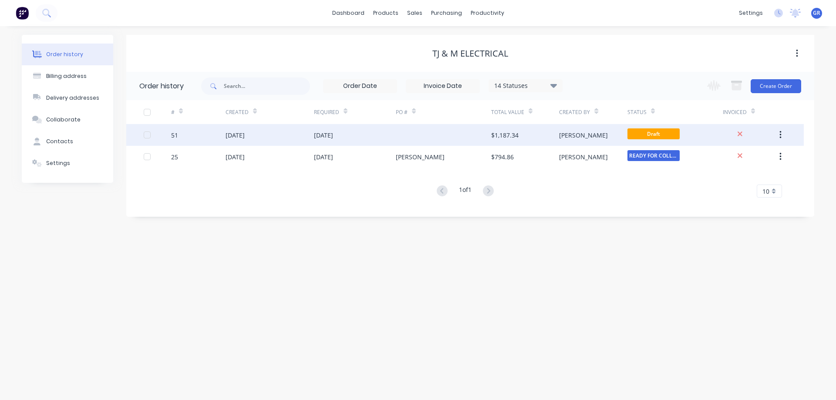
click at [272, 137] on div "[DATE]" at bounding box center [269, 135] width 88 height 22
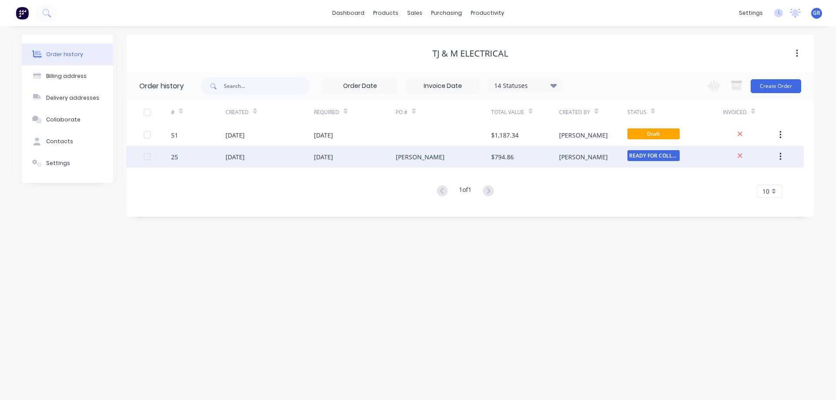
click at [292, 155] on div "[DATE]" at bounding box center [269, 157] width 88 height 22
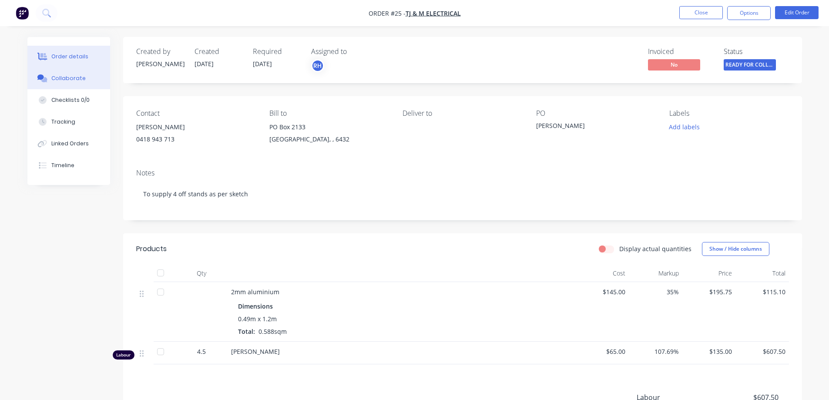
click at [63, 77] on div "Collaborate" at bounding box center [68, 78] width 34 height 8
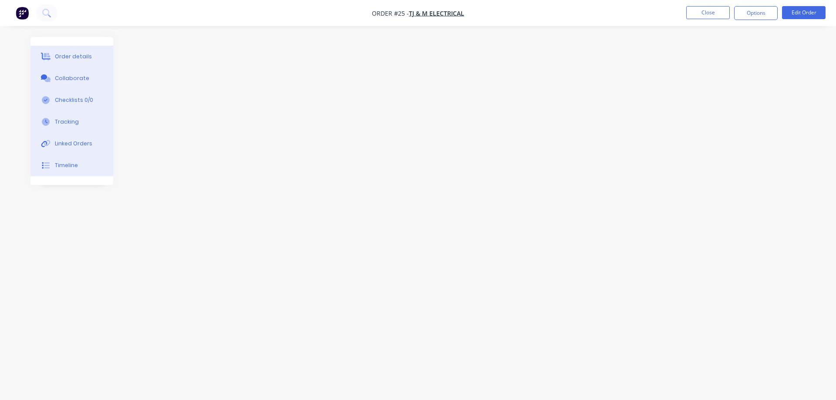
click at [68, 55] on div "Order details" at bounding box center [73, 57] width 37 height 8
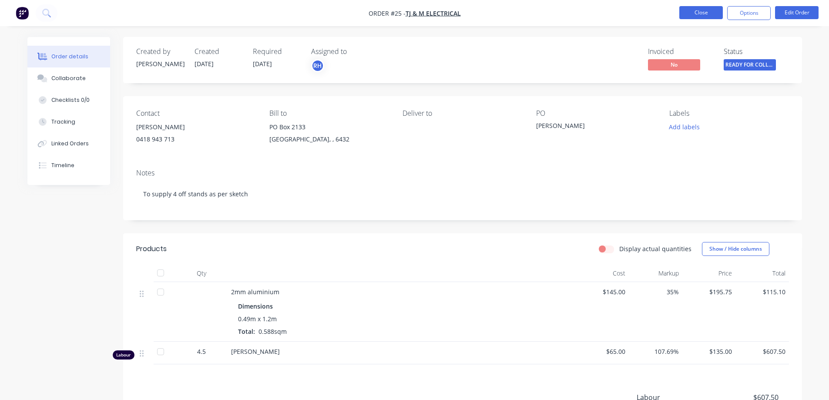
click at [698, 15] on button "Close" at bounding box center [702, 12] width 44 height 13
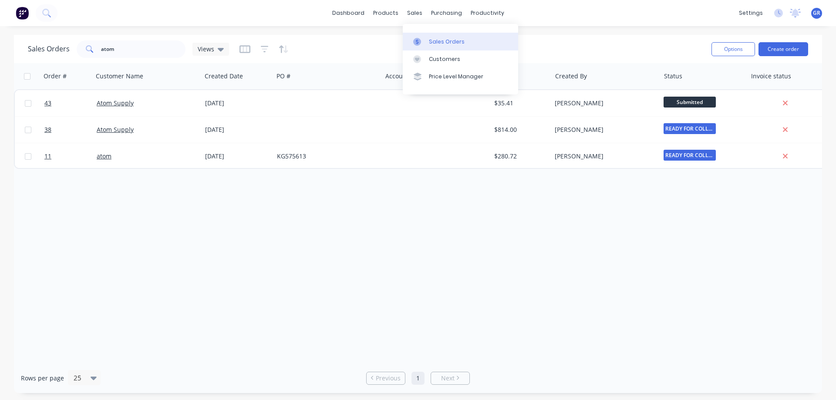
click at [435, 40] on div "Sales Orders" at bounding box center [447, 42] width 36 height 8
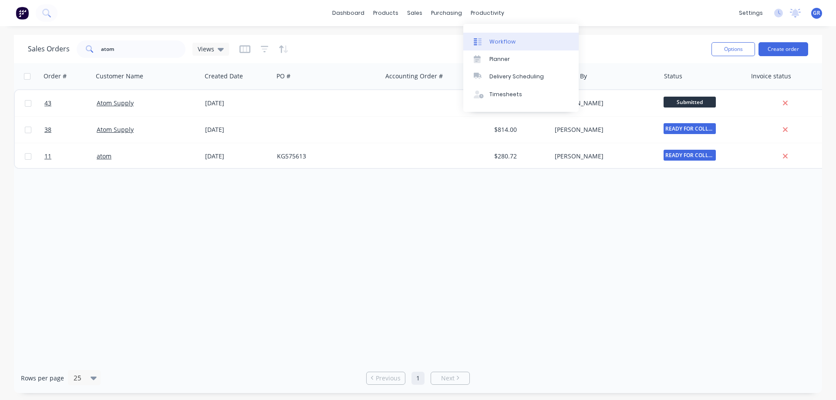
click at [486, 38] on div at bounding box center [480, 42] width 13 height 8
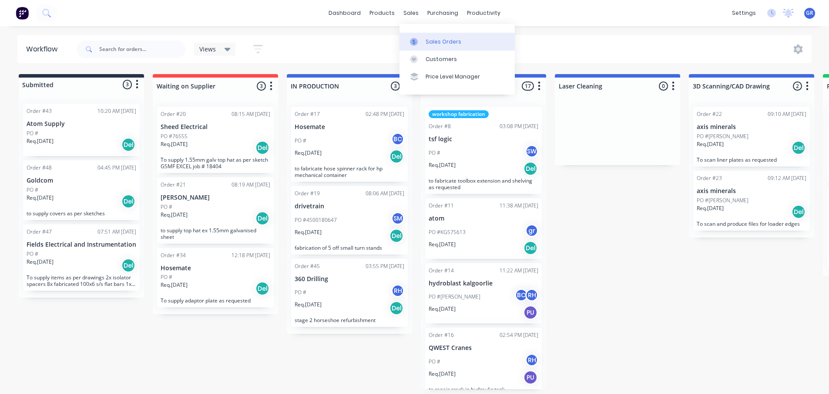
click at [434, 44] on div "Sales Orders" at bounding box center [444, 42] width 36 height 8
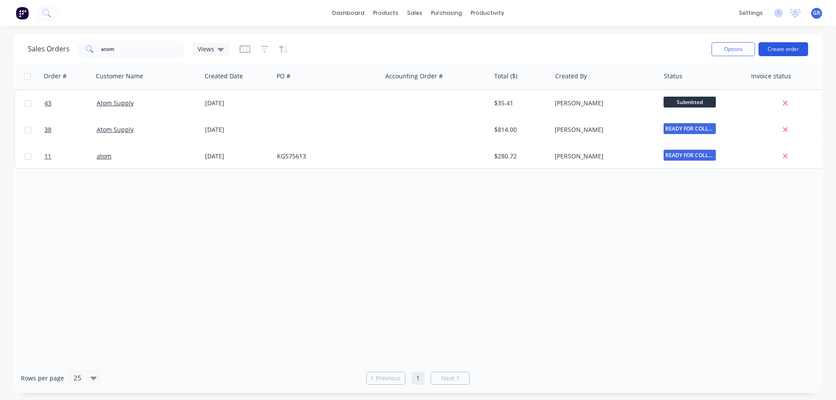
click at [780, 48] on button "Create order" at bounding box center [783, 49] width 50 height 14
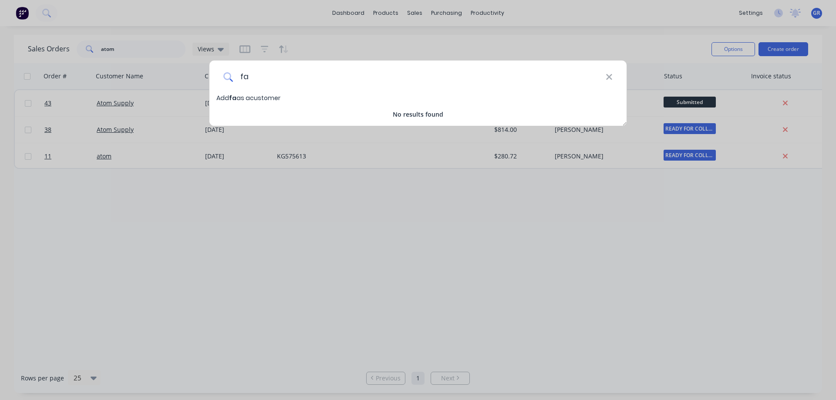
type input "f"
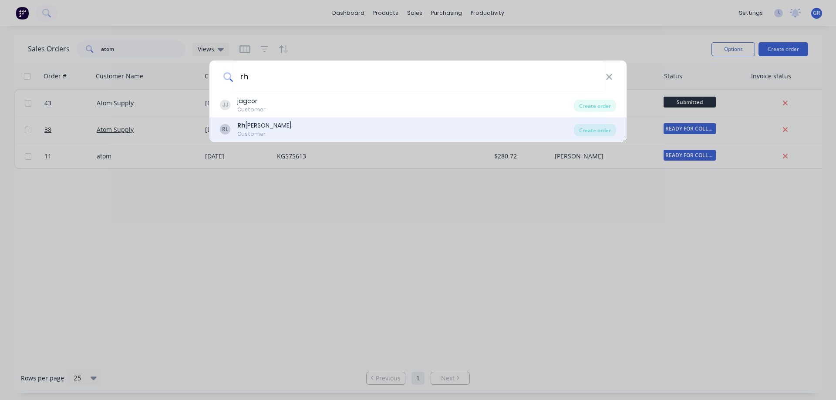
type input "rh"
click at [279, 127] on div "RL Rh [PERSON_NAME] Customer" at bounding box center [397, 129] width 354 height 17
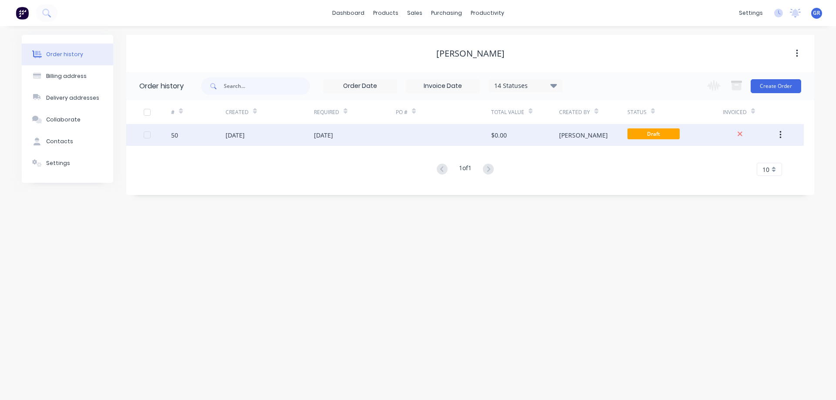
click at [298, 138] on div "[DATE]" at bounding box center [269, 135] width 88 height 22
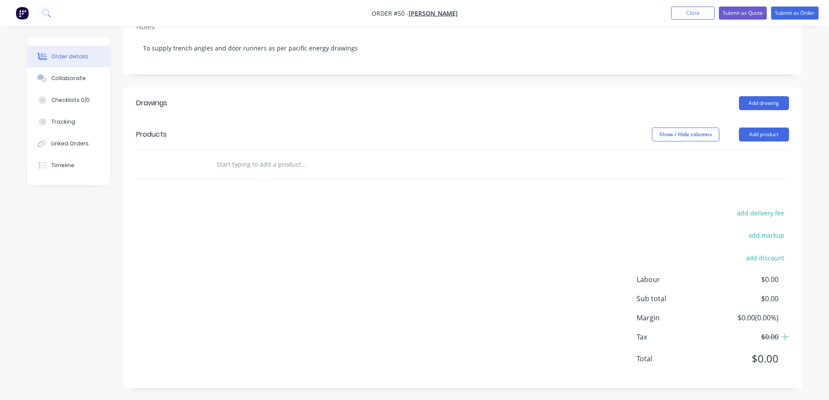
scroll to position [170, 0]
click at [238, 163] on input "text" at bounding box center [303, 163] width 174 height 17
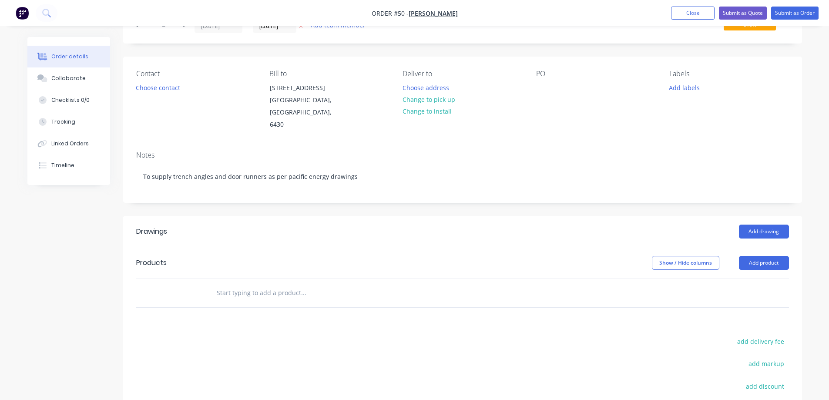
scroll to position [39, 0]
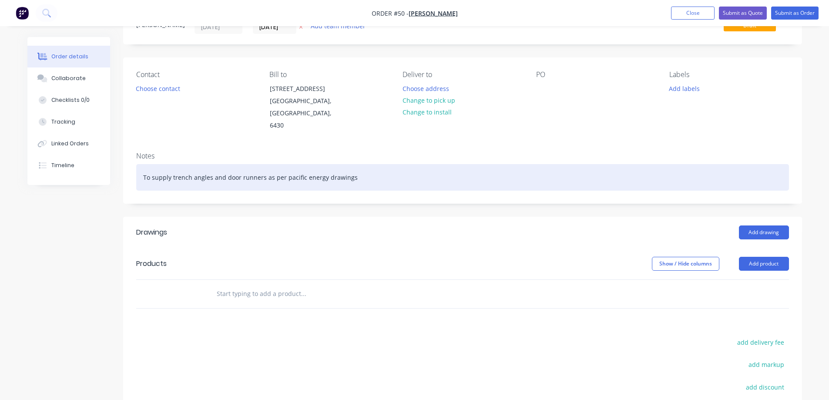
click at [355, 177] on div "To supply trench angles and door runners as per pacific energy drawings" at bounding box center [462, 177] width 653 height 27
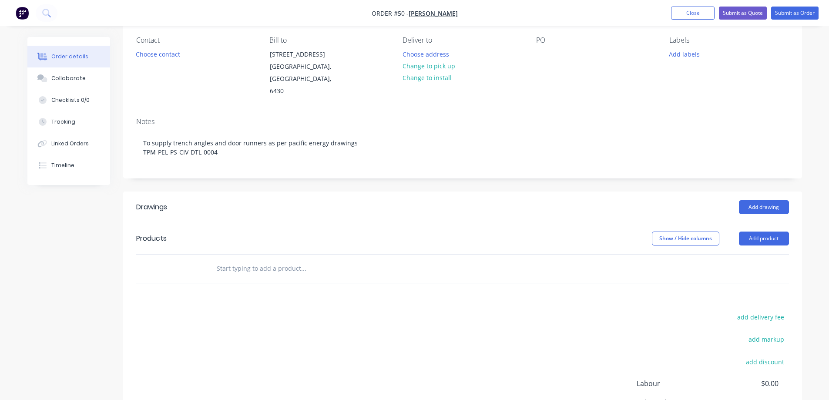
scroll to position [126, 0]
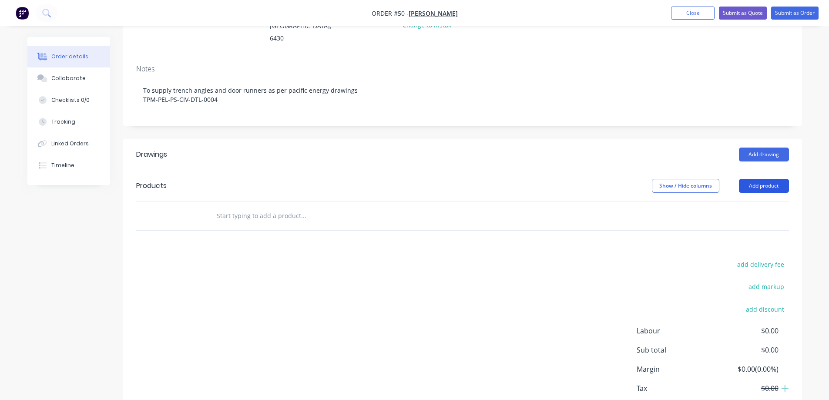
click at [754, 182] on button "Add product" at bounding box center [764, 186] width 50 height 14
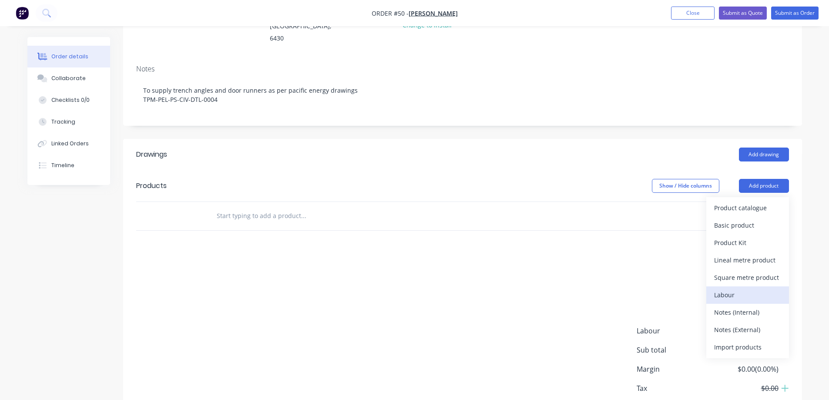
click at [731, 292] on div "Labour" at bounding box center [747, 295] width 67 height 13
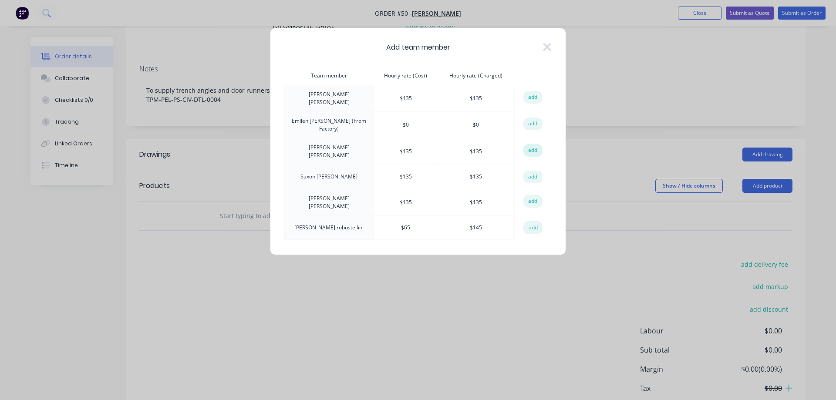
click at [540, 147] on button "add" at bounding box center [532, 150] width 19 height 13
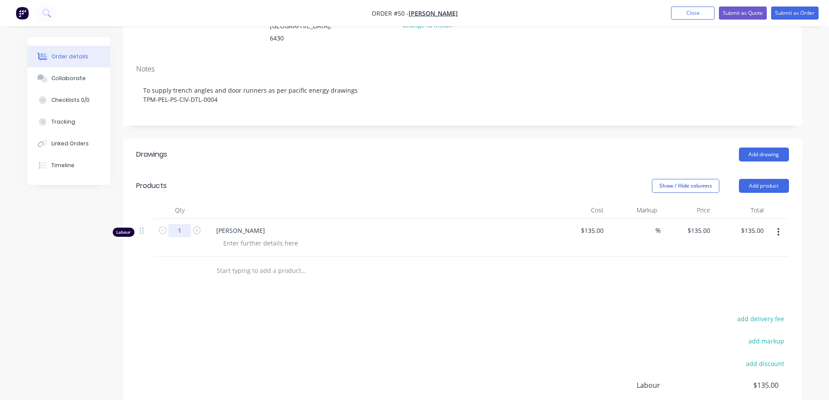
click at [186, 230] on input "1" at bounding box center [179, 230] width 23 height 13
type input "12"
type input "$1,620.00"
click at [247, 191] on div "Products" at bounding box center [205, 186] width 139 height 14
click at [239, 243] on div at bounding box center [260, 243] width 89 height 13
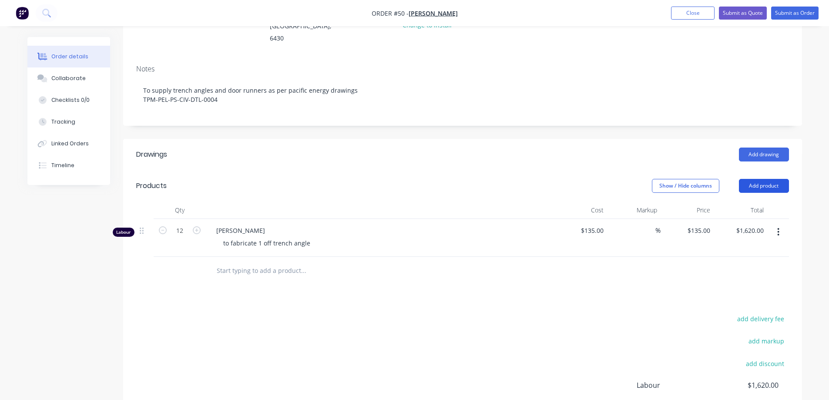
click at [756, 187] on button "Add product" at bounding box center [764, 186] width 50 height 14
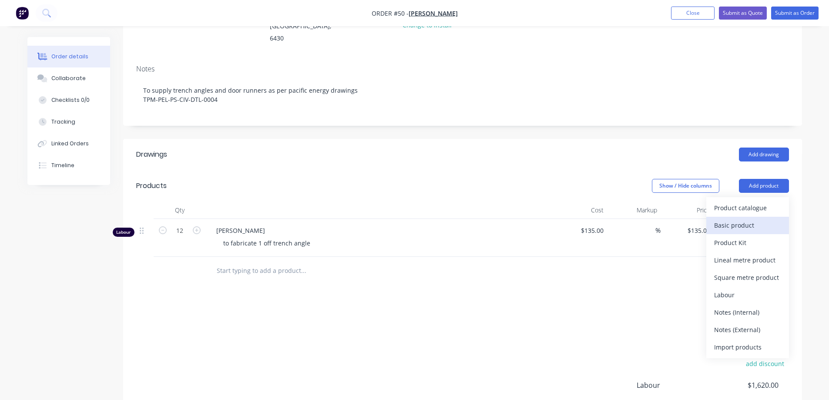
click at [734, 226] on div "Basic product" at bounding box center [747, 225] width 67 height 13
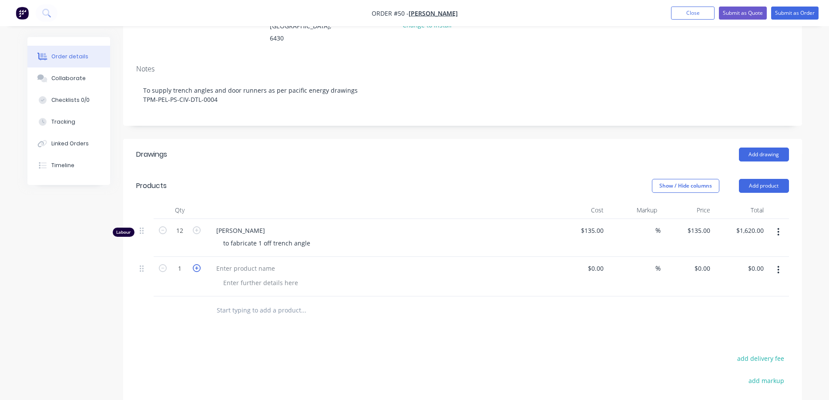
click at [195, 267] on icon "button" at bounding box center [197, 268] width 8 height 8
type input "2"
click at [241, 272] on div at bounding box center [245, 268] width 73 height 13
click at [778, 270] on icon "button" at bounding box center [779, 270] width 2 height 8
click at [732, 341] on div "Delete" at bounding box center [747, 345] width 67 height 13
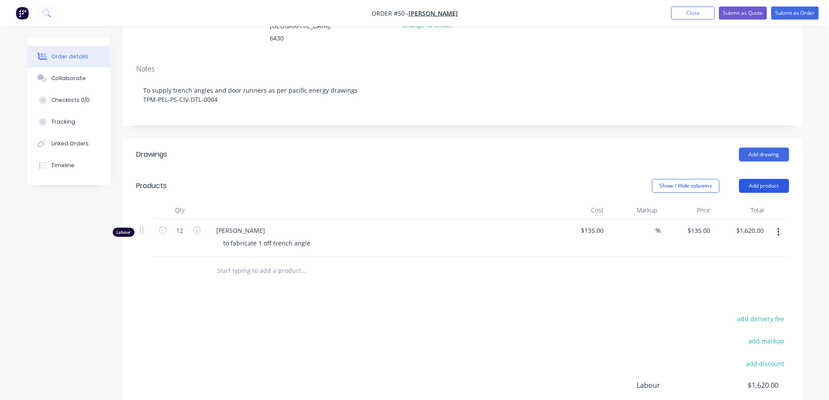
click at [754, 187] on button "Add product" at bounding box center [764, 186] width 50 height 14
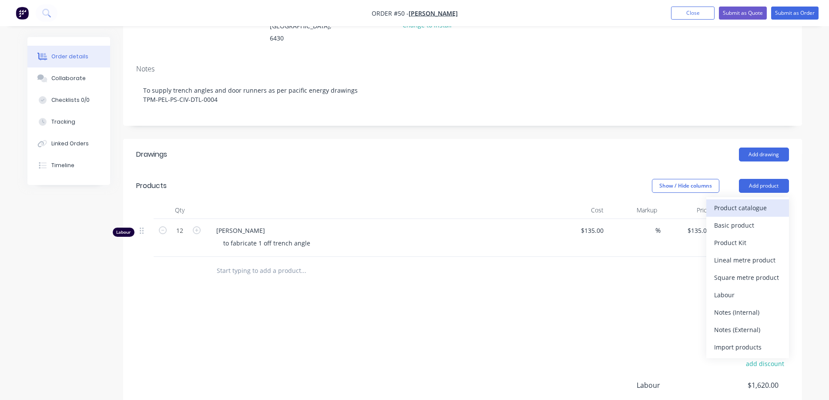
click at [753, 208] on div "Product catalogue" at bounding box center [747, 208] width 67 height 13
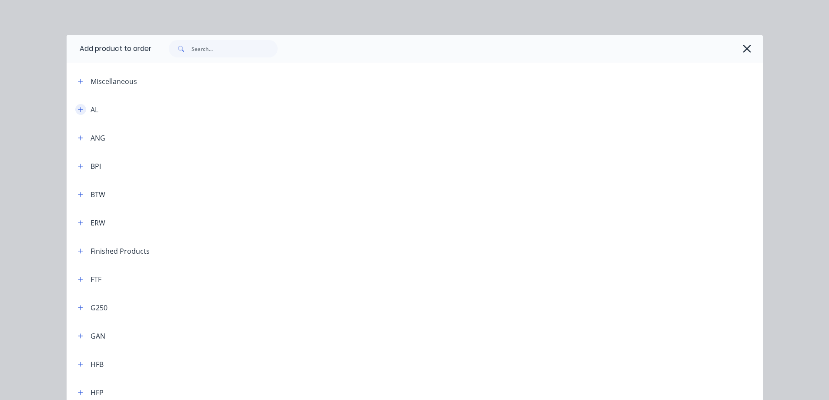
click at [80, 110] on icon "button" at bounding box center [80, 110] width 5 height 6
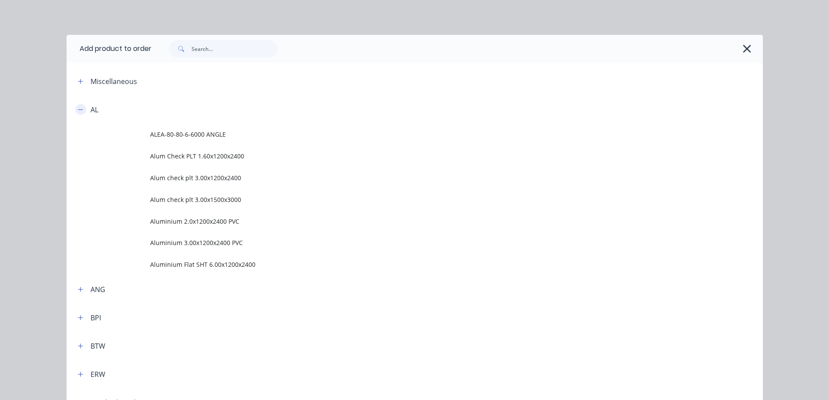
click at [80, 110] on icon "button" at bounding box center [80, 110] width 5 height 6
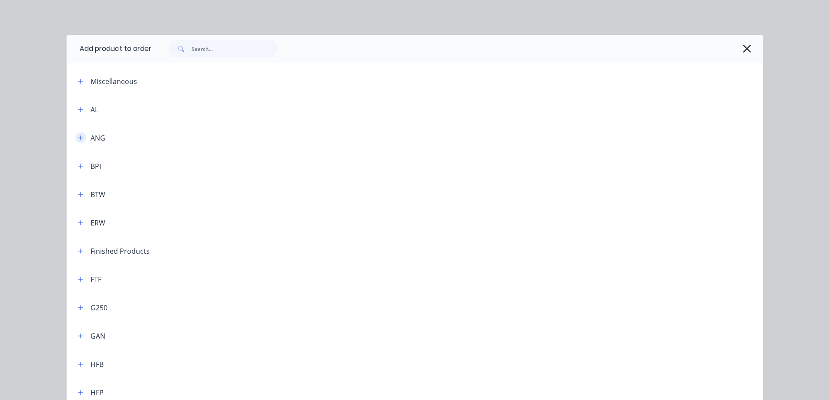
click at [78, 139] on icon "button" at bounding box center [80, 137] width 5 height 5
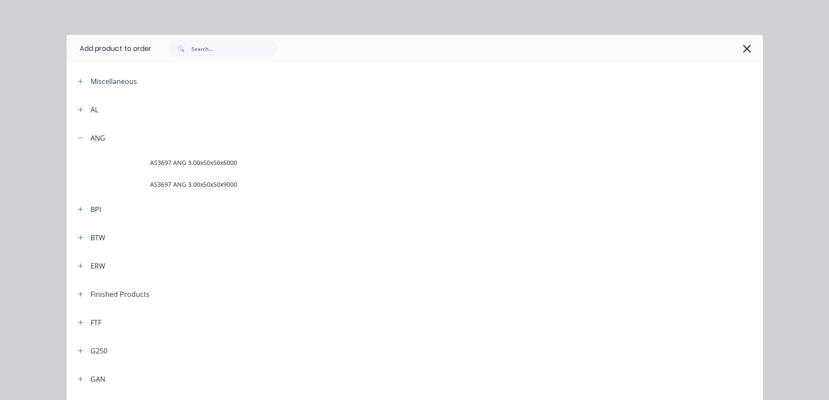
drag, startPoint x: 164, startPoint y: 162, endPoint x: 125, endPoint y: 143, distance: 43.6
click at [125, 144] on header "ANG" at bounding box center [415, 138] width 696 height 28
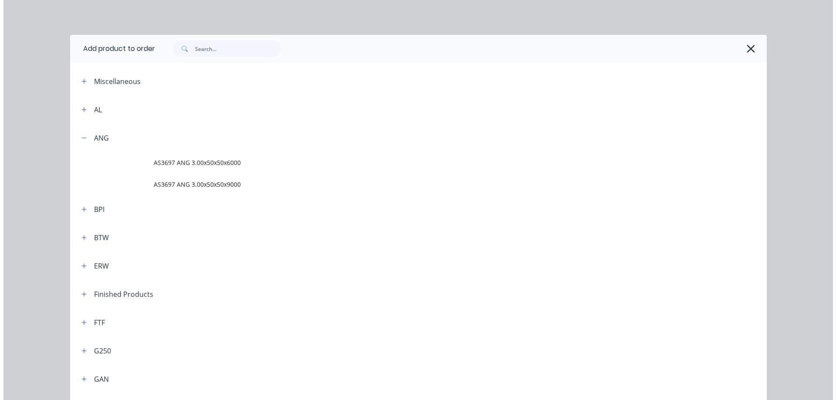
scroll to position [0, 0]
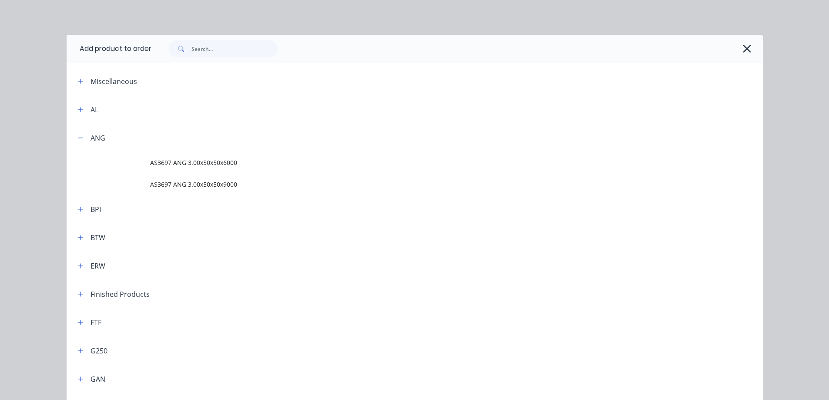
click at [359, 24] on div "Add product to order Miscellaneous AL ALEA-80-80-6-6000 ANGLE Alum Check PLT 1.…" at bounding box center [414, 200] width 829 height 400
click at [743, 46] on icon "button" at bounding box center [747, 49] width 9 height 12
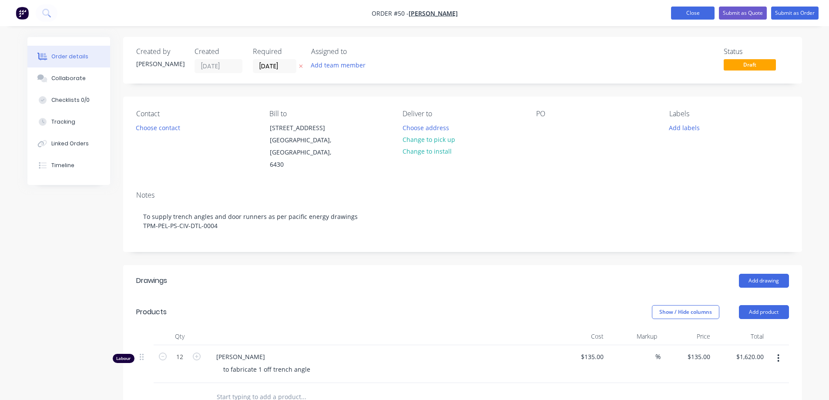
click at [685, 11] on button "Close" at bounding box center [693, 13] width 44 height 13
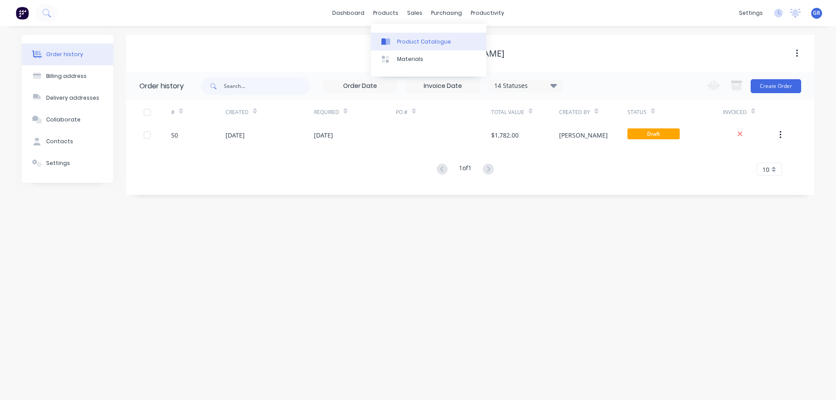
click at [397, 40] on div "Product Catalogue" at bounding box center [424, 42] width 54 height 8
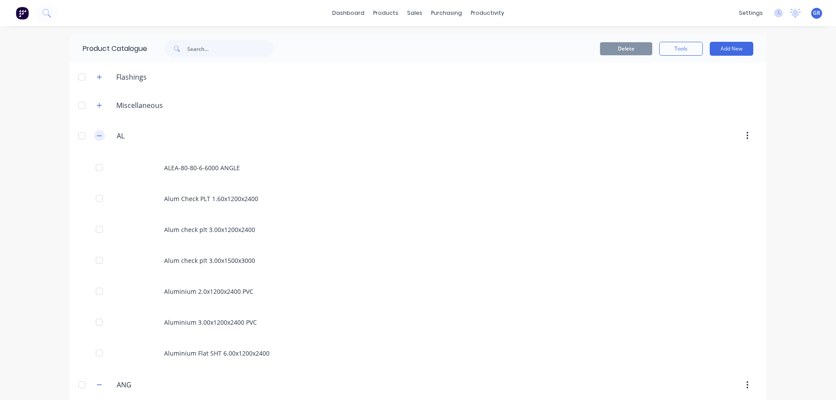
click at [99, 135] on icon "button" at bounding box center [99, 136] width 5 height 6
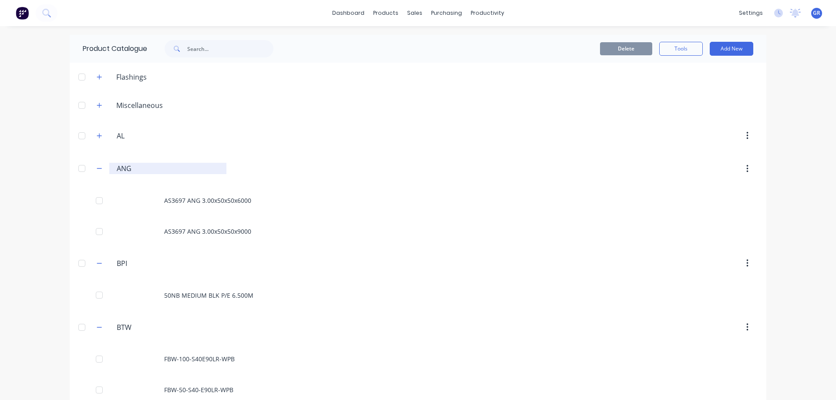
click at [142, 168] on input "ANG" at bounding box center [168, 168] width 103 height 10
click at [723, 47] on button "Add New" at bounding box center [732, 49] width 44 height 14
click at [687, 103] on div "Product" at bounding box center [711, 106] width 67 height 13
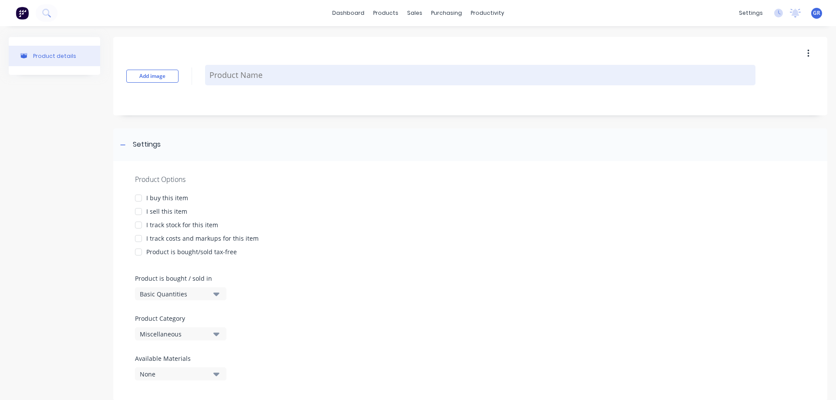
click at [210, 75] on textarea at bounding box center [480, 75] width 550 height 20
type textarea "x"
type textarea "7"
type textarea "x"
type textarea "75"
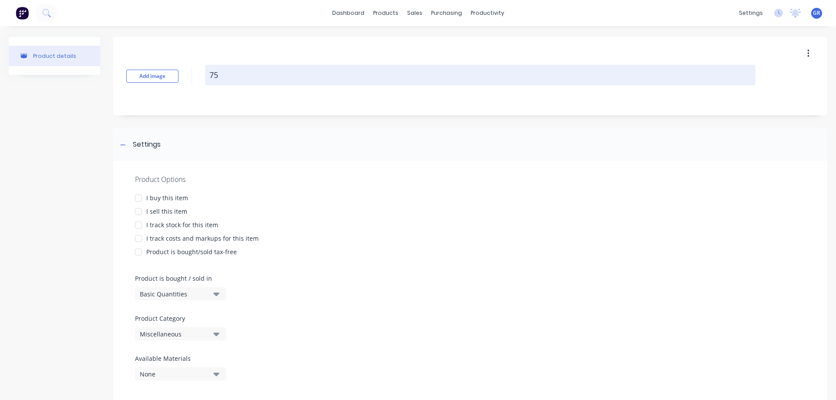
type textarea "x"
type textarea "75x"
type textarea "x"
type textarea "75x7"
type textarea "x"
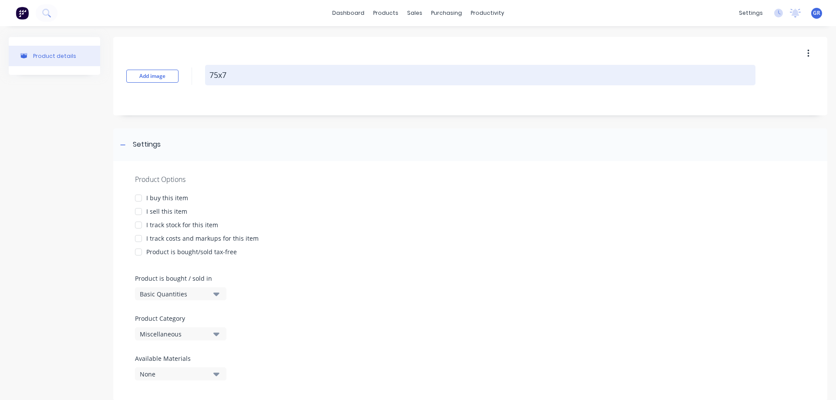
type textarea "75x75"
type textarea "x"
type textarea "75x75x"
type textarea "x"
type textarea "75x75x1"
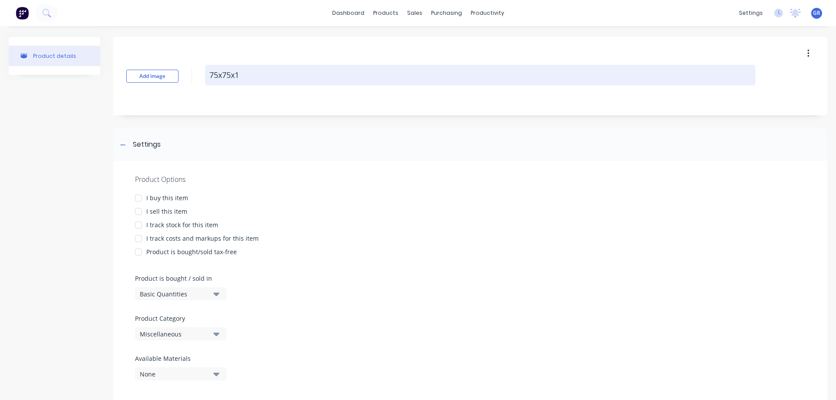
type textarea "x"
type textarea "75x75x12"
type textarea "x"
type textarea "75x75x120"
type textarea "x"
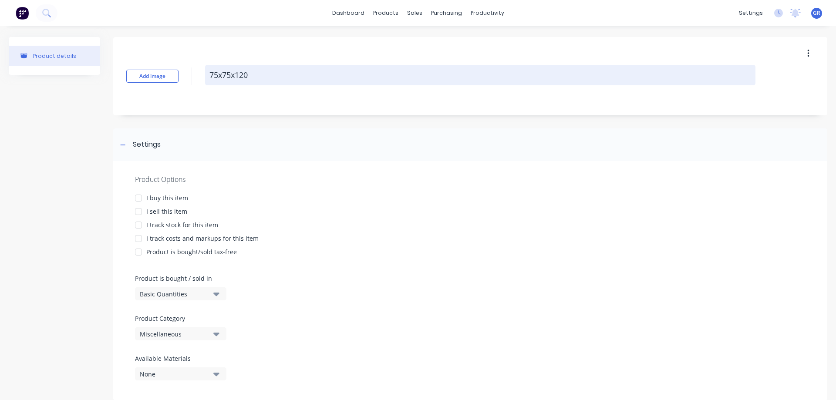
type textarea "75x75x1200"
type textarea "x"
type textarea "75x75x12000"
type textarea "x"
type textarea "75x75xx12000"
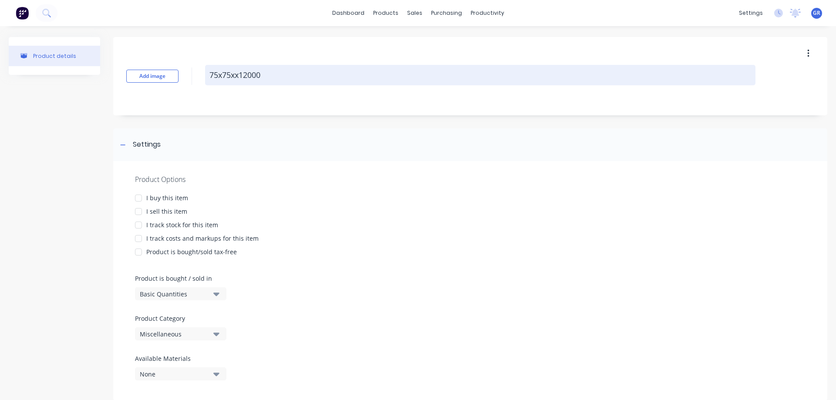
type textarea "x"
type textarea "75x75xx612000"
type textarea "x"
type textarea "75x75xx12000"
type textarea "x"
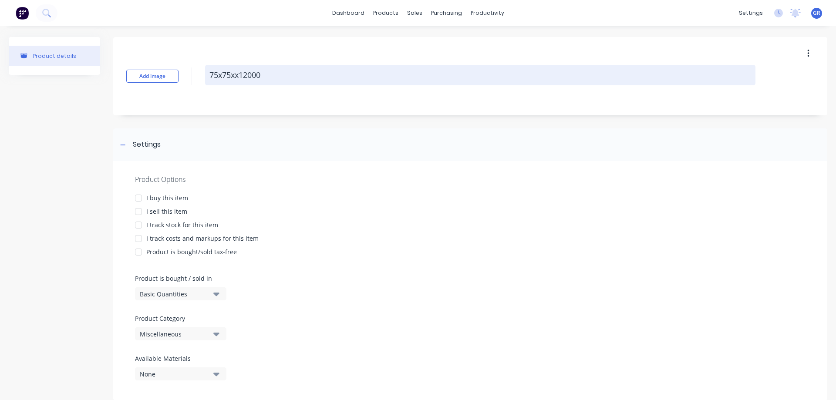
type textarea "75x75x12000"
type textarea "x"
type textarea "75x75x612000"
type textarea "x"
type textarea "75x75x6x12000"
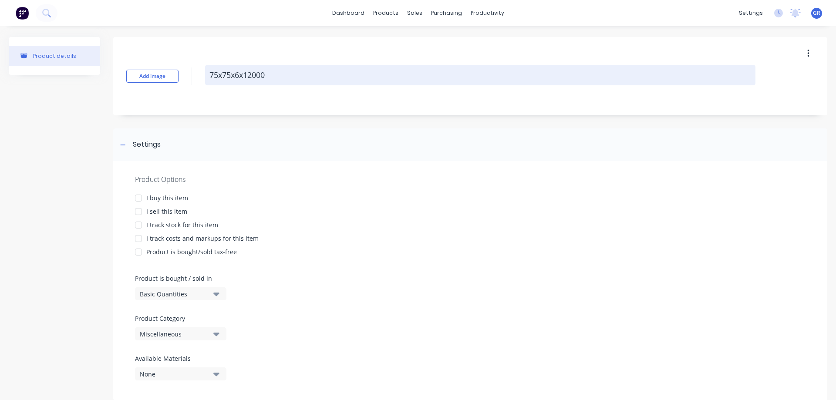
type textarea "x"
type textarea "75x75x6x 12000"
type textarea "x"
type textarea "75x75x6x12000"
drag, startPoint x: 267, startPoint y: 72, endPoint x: 276, endPoint y: 87, distance: 17.8
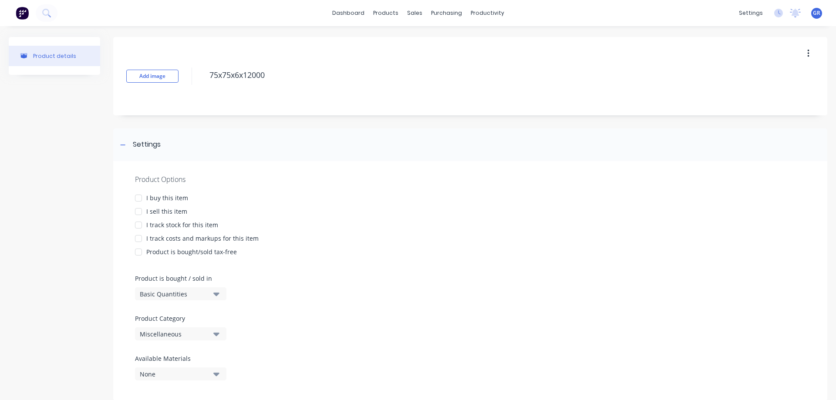
click at [268, 72] on textarea "75x75x6x12000" at bounding box center [480, 75] width 550 height 20
type textarea "x"
type textarea "75x75x6x12000"
type textarea "x"
type textarea "75x75x6x12000 l"
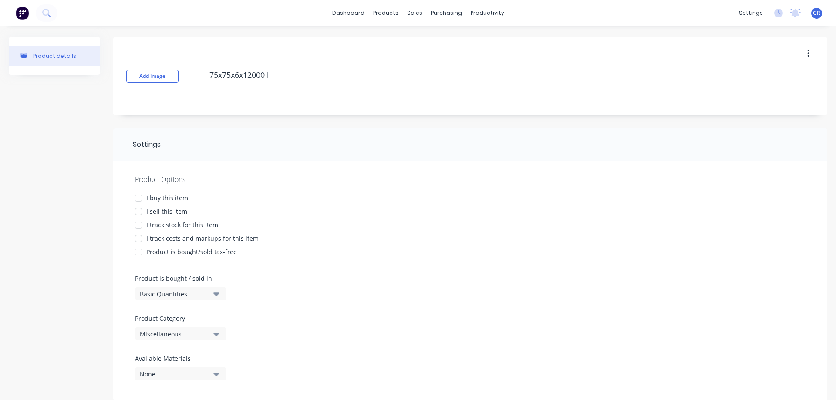
type textarea "x"
type textarea "75x75x6x12000 lo"
type textarea "x"
type textarea "75x75x6x12000 lon"
type textarea "x"
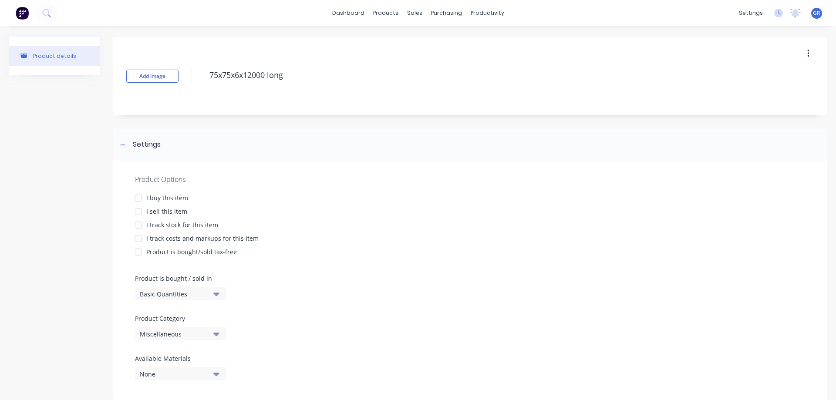
type textarea "75x75x6x12000 long"
type textarea "x"
type textarea "75x75x6x12000 long"
drag, startPoint x: 172, startPoint y: 197, endPoint x: 162, endPoint y: 212, distance: 17.0
click at [170, 198] on div "I buy this item" at bounding box center [167, 197] width 42 height 9
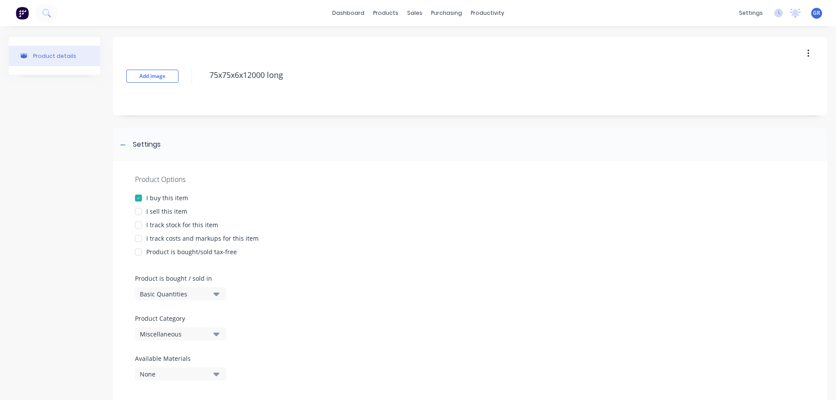
click at [162, 212] on div "I sell this item" at bounding box center [166, 211] width 41 height 9
drag, startPoint x: 161, startPoint y: 221, endPoint x: 162, endPoint y: 241, distance: 20.5
click at [161, 221] on div "I track stock for this item" at bounding box center [182, 224] width 72 height 9
click at [163, 239] on div "I track costs and markups for this item" at bounding box center [202, 238] width 112 height 9
type textarea "x"
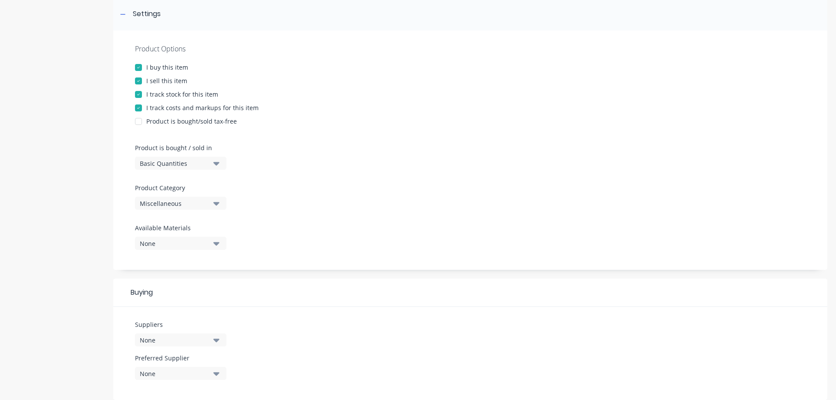
scroll to position [174, 0]
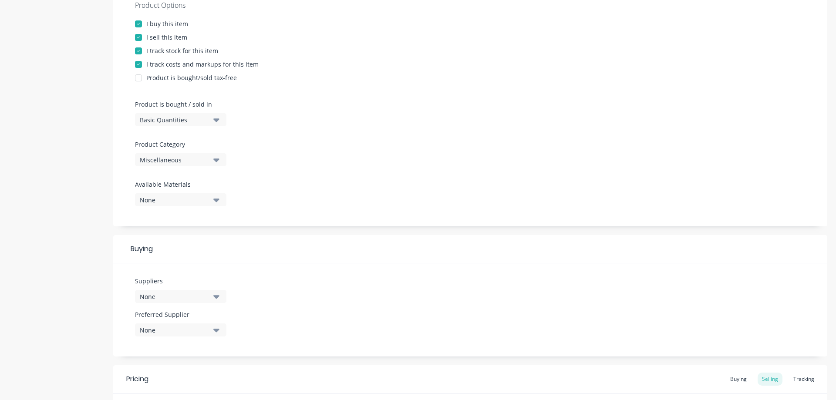
click at [174, 199] on div "None" at bounding box center [175, 199] width 70 height 9
click at [166, 296] on div "None" at bounding box center [175, 296] width 70 height 9
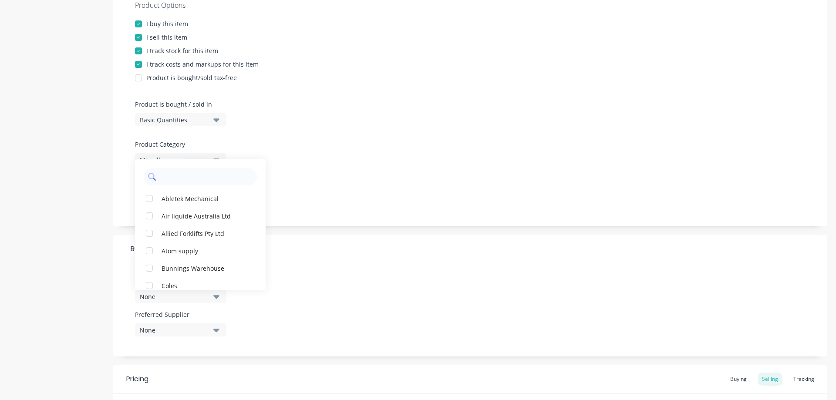
click at [176, 179] on input "text" at bounding box center [206, 176] width 92 height 17
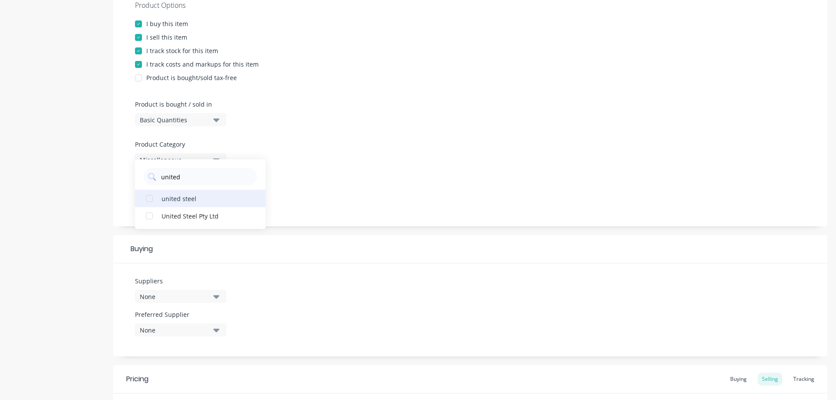
type input "united"
click at [185, 199] on div "united steel" at bounding box center [204, 198] width 87 height 9
type textarea "x"
click at [287, 294] on div "Suppliers 1 suppliers selected united united steel United Steel Pty Ltd Preferr…" at bounding box center [470, 309] width 714 height 93
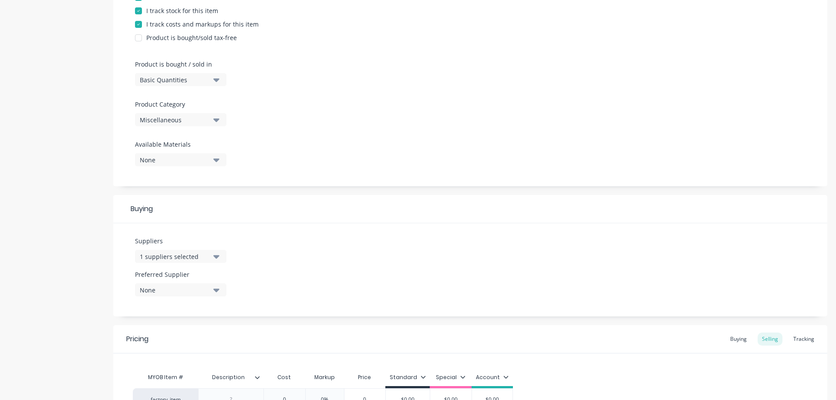
scroll to position [305, 0]
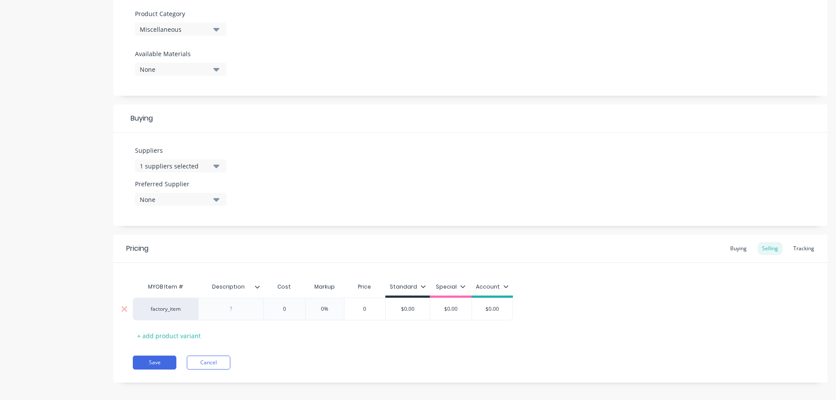
click at [230, 308] on div at bounding box center [231, 308] width 44 height 11
type textarea "x"
type input "0"
click at [284, 307] on input "0" at bounding box center [284, 309] width 44 height 8
click at [291, 308] on input "0" at bounding box center [284, 309] width 44 height 8
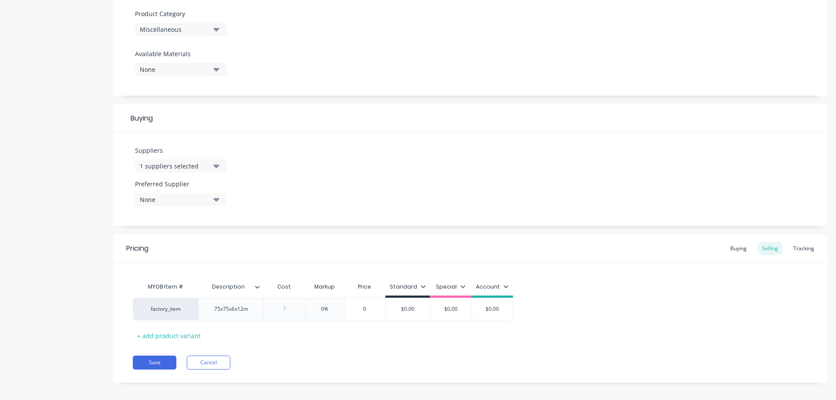
type textarea "x"
type input "1"
type textarea "x"
type input "19"
type textarea "x"
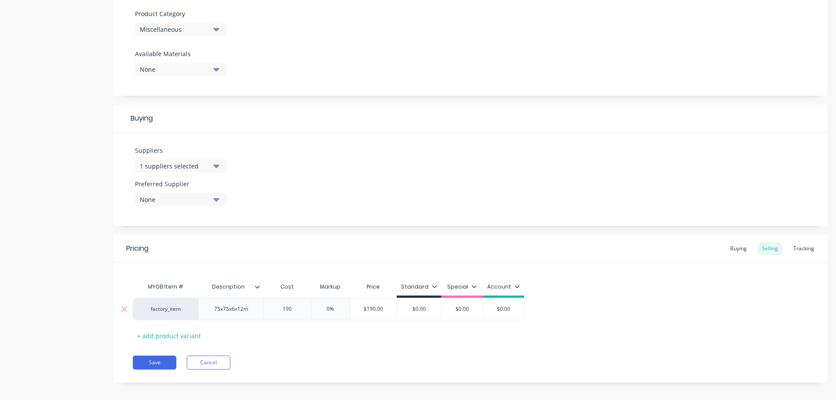
type input "190"
click at [328, 309] on input "0%" at bounding box center [331, 309] width 44 height 8
type input "%"
type textarea "x"
type input "3%"
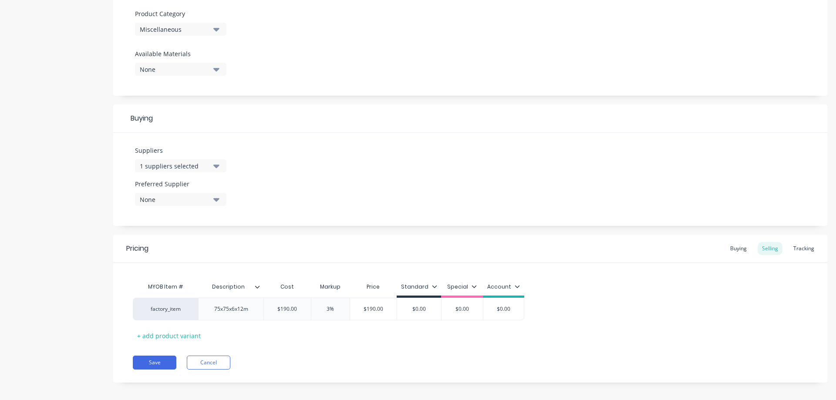
type textarea "x"
type input "35%"
type input "$0.00"
click at [432, 309] on input "$0.00" at bounding box center [425, 309] width 44 height 8
type input "$256.50"
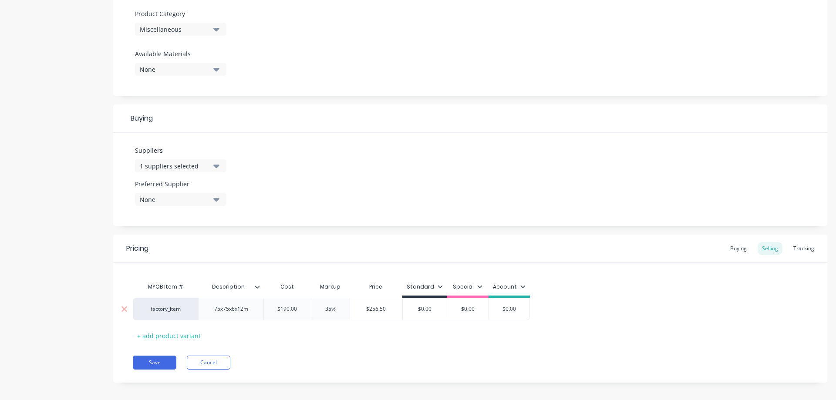
drag, startPoint x: 388, startPoint y: 309, endPoint x: 368, endPoint y: 309, distance: 20.0
click at [368, 309] on input "$256.50" at bounding box center [376, 309] width 53 height 8
drag, startPoint x: 382, startPoint y: 309, endPoint x: 345, endPoint y: 234, distance: 83.5
click at [346, 232] on div "Add image 75x75x6x12000 long Settings Product Options I buy this item I sell th…" at bounding box center [470, 63] width 714 height 663
click at [441, 287] on icon at bounding box center [439, 286] width 5 height 5
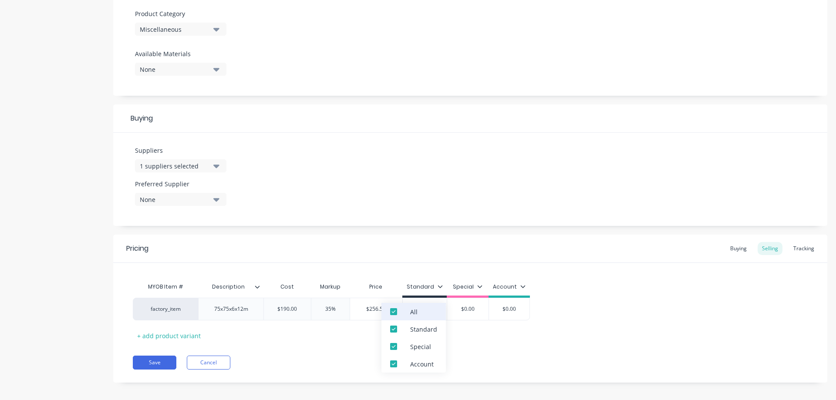
click at [421, 313] on div "All" at bounding box center [413, 311] width 64 height 17
type textarea "x"
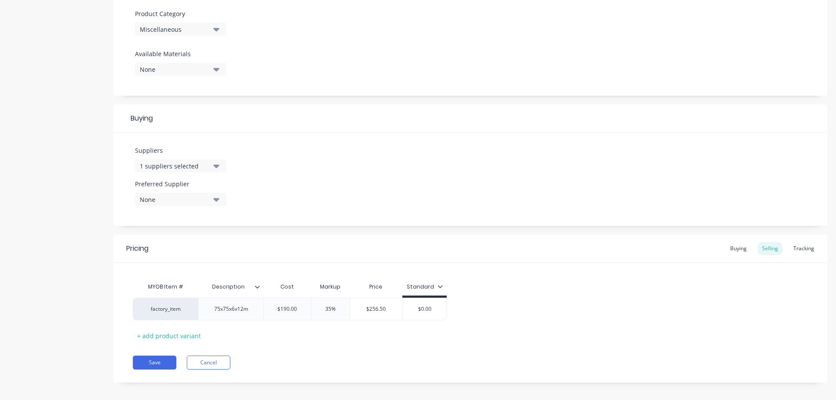
click at [609, 300] on div "factory_item 75x75x6x12m $190.00 190 35% 35% $256.50 $256.50 $0.00 $0.00" at bounding box center [470, 309] width 675 height 23
click at [729, 250] on div "Buying" at bounding box center [738, 248] width 25 height 13
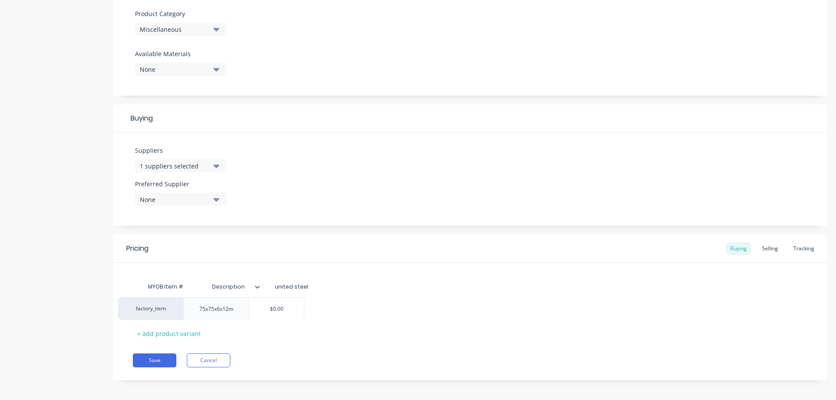
drag, startPoint x: 303, startPoint y: 302, endPoint x: 253, endPoint y: 305, distance: 49.7
click at [253, 305] on div "factory_item 75x75x6x12m $0.00" at bounding box center [470, 307] width 675 height 23
type input "$0.00"
click at [295, 308] on input "$0.00" at bounding box center [291, 307] width 55 height 8
drag, startPoint x: 294, startPoint y: 306, endPoint x: 277, endPoint y: 306, distance: 17.4
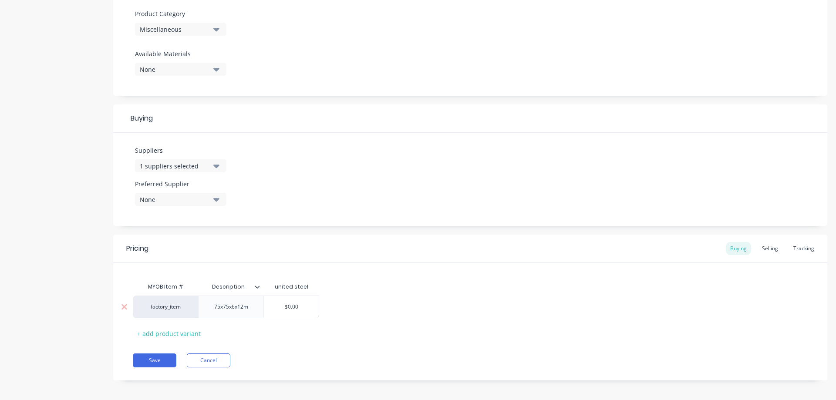
click at [277, 306] on input "$0.00" at bounding box center [291, 307] width 55 height 8
type textarea "x"
type input "1"
type textarea "x"
type input "19"
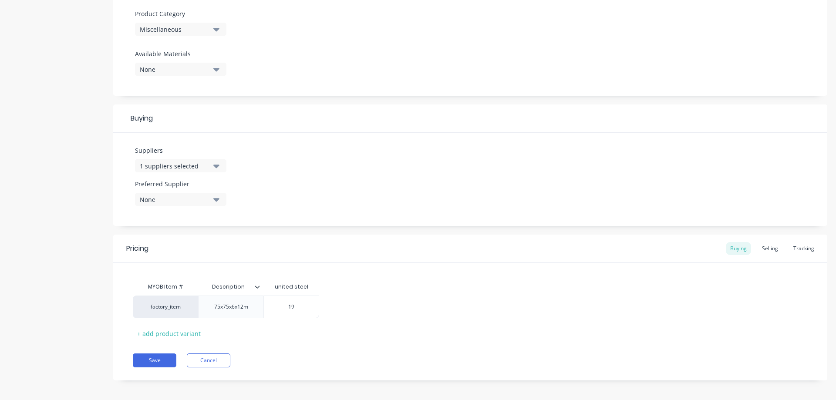
type textarea "x"
type input "190"
click at [330, 330] on div "MYOB Item # Description united steel factory_item 75x75x6x12m $190.00 190 + add…" at bounding box center [470, 309] width 675 height 62
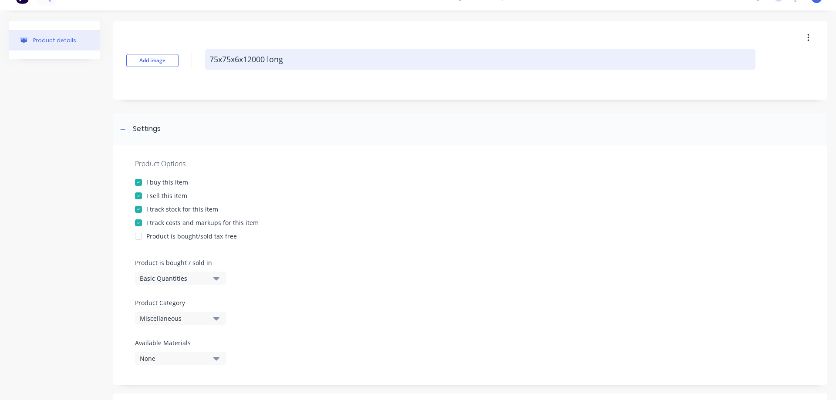
scroll to position [0, 0]
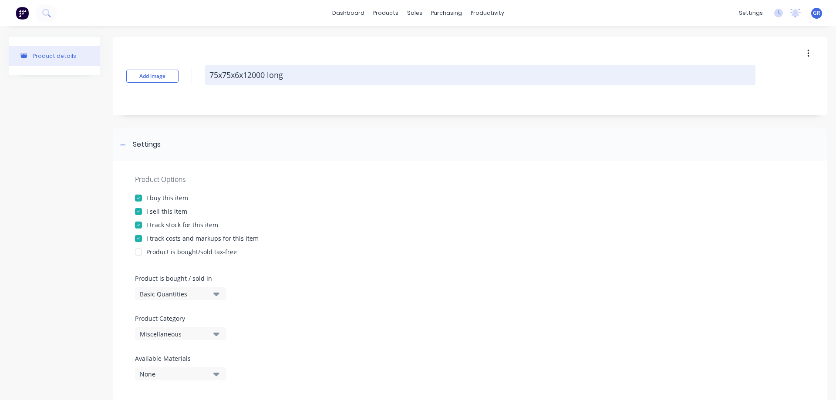
drag, startPoint x: 262, startPoint y: 75, endPoint x: 267, endPoint y: 72, distance: 5.8
click at [263, 74] on textarea "75x75x6x12000 long" at bounding box center [480, 75] width 550 height 20
click at [266, 72] on textarea "75x75x6x12000 long" at bounding box center [480, 75] width 550 height 20
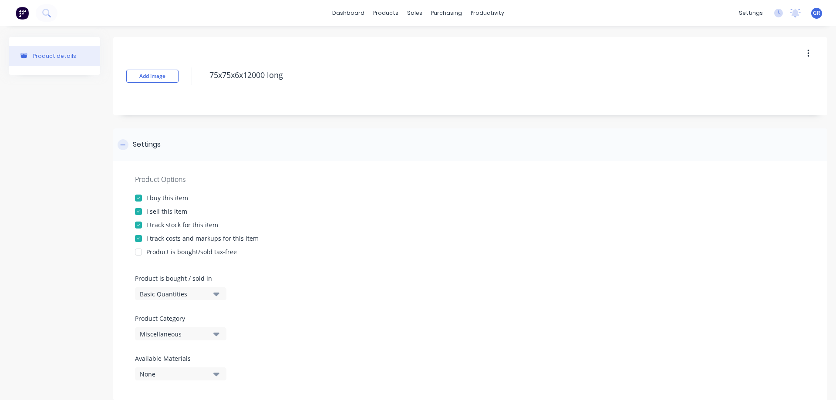
type textarea "x"
type textarea "75x75x6x1200 long"
type textarea "x"
type textarea "75x75x6x120 long"
type textarea "x"
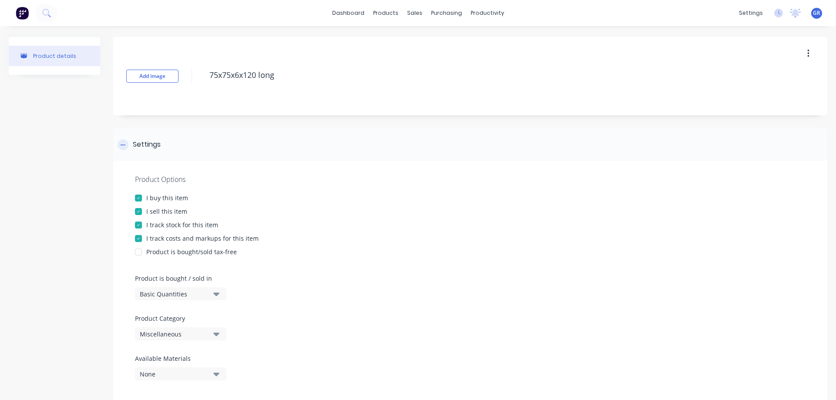
type textarea "75x75x6x12 long"
type textarea "x"
type textarea "75x75x6x1 long"
type textarea "x"
type textarea "75x75x6x long"
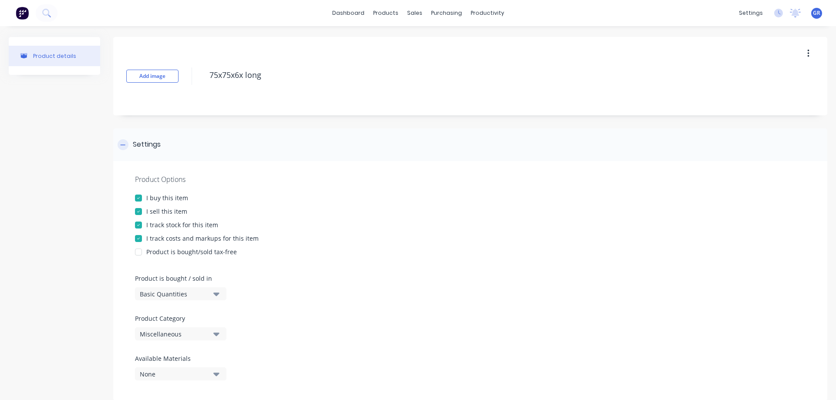
type textarea "x"
type textarea "75x75x6 long"
type textarea "x"
type textarea "75x75x6 long"
type textarea "x"
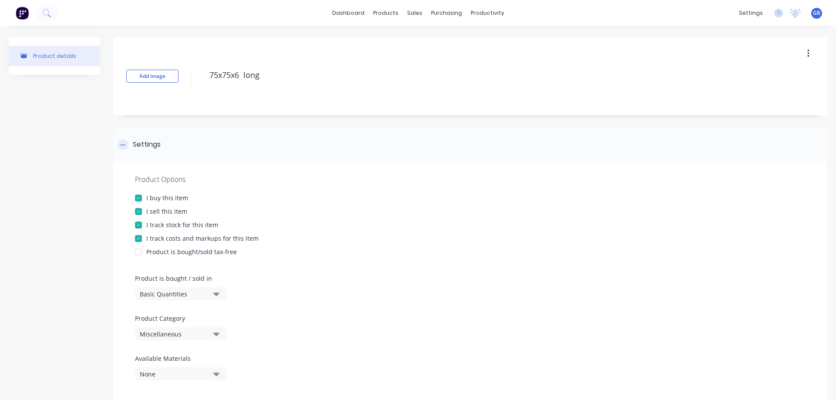
type textarea "75x75x6 E long"
type textarea "x"
type textarea "75x75x6 [PERSON_NAME]"
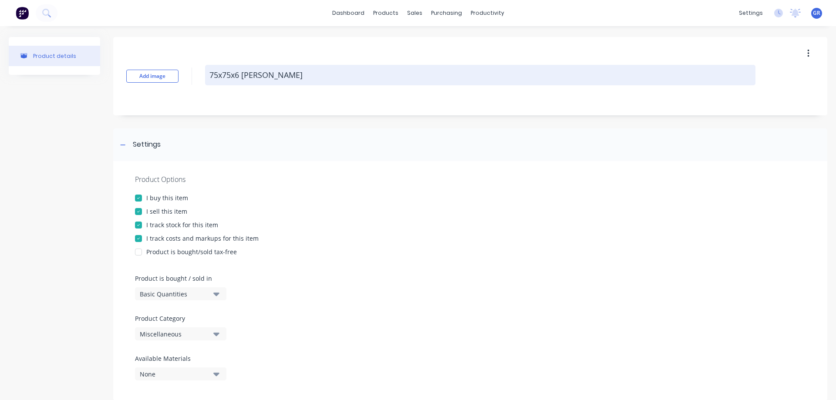
click at [272, 75] on textarea "75x75x6 [PERSON_NAME]" at bounding box center [480, 75] width 550 height 20
type textarea "x"
type textarea "75x75x6 EA lon"
type textarea "x"
type textarea "75x75x6 EA lo"
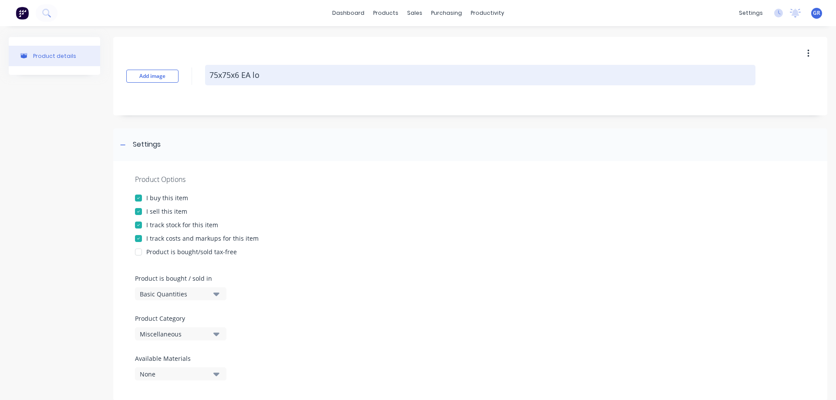
type textarea "x"
type textarea "75x75x6 EA l"
type textarea "x"
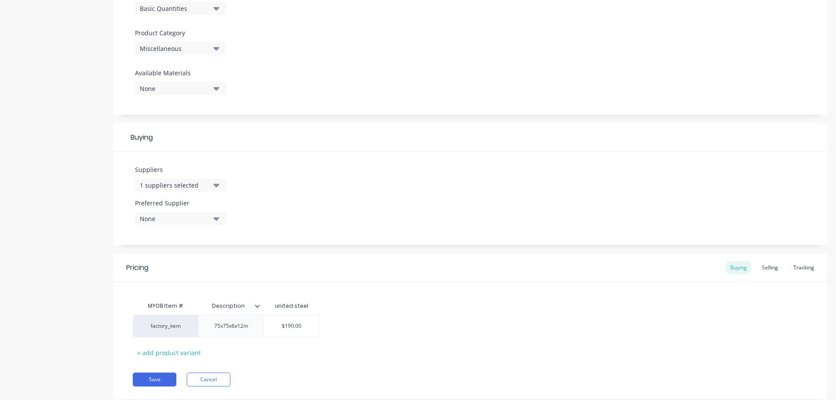
scroll to position [309, 0]
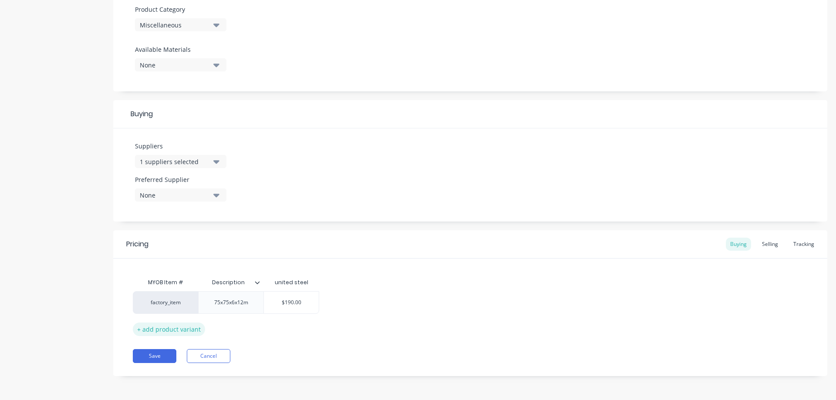
type textarea "75x75x6 EA"
type textarea "x"
type textarea "75x75x6 EA"
click at [165, 331] on div "+ add product variant" at bounding box center [169, 329] width 72 height 13
type textarea "x"
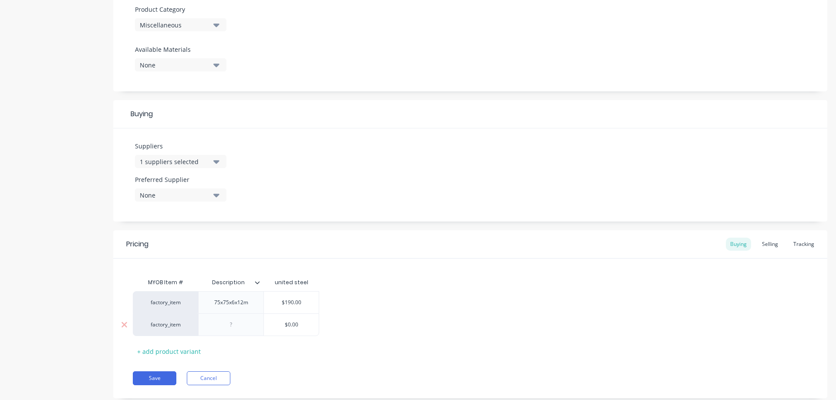
click at [238, 327] on div at bounding box center [231, 324] width 44 height 11
type textarea "x"
type input "$0.00"
click at [294, 324] on input "$0.00" at bounding box center [291, 325] width 55 height 8
drag, startPoint x: 307, startPoint y: 321, endPoint x: 280, endPoint y: 322, distance: 27.0
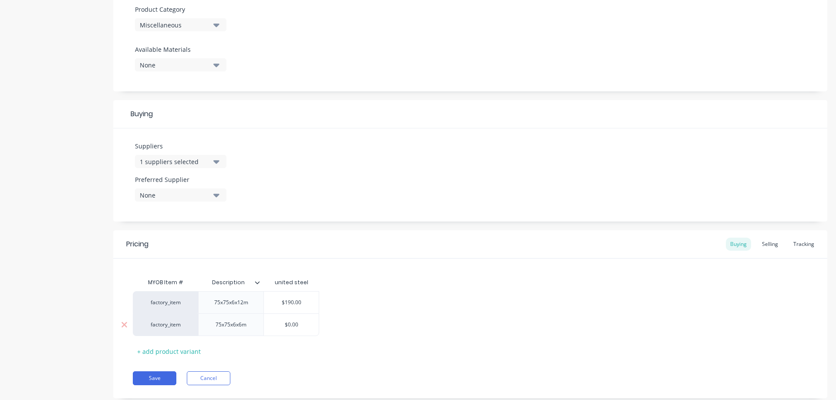
click at [280, 322] on input "$0.00" at bounding box center [291, 325] width 55 height 8
type textarea "x"
type input "9"
type textarea "x"
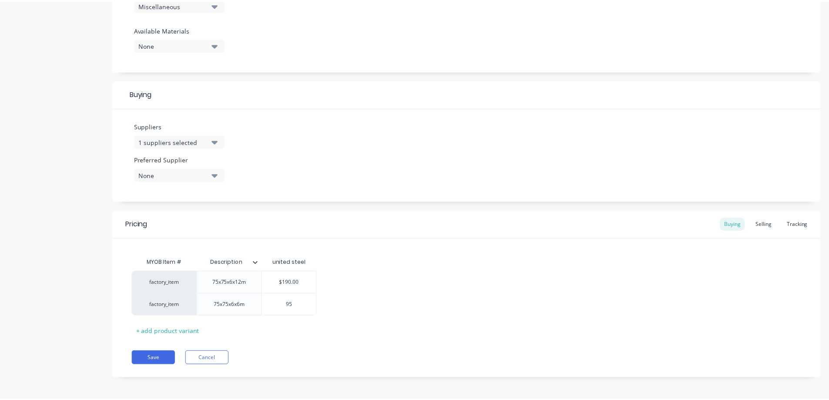
scroll to position [331, 0]
type input "95"
click at [770, 223] on div "Selling" at bounding box center [769, 221] width 25 height 13
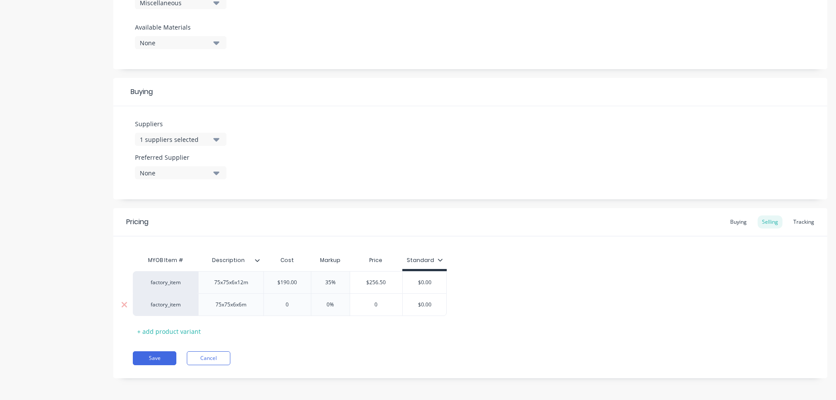
type input "0"
click at [289, 304] on input "0" at bounding box center [287, 305] width 47 height 8
drag, startPoint x: 280, startPoint y: 304, endPoint x: 274, endPoint y: 305, distance: 5.7
click at [276, 304] on input "0" at bounding box center [287, 305] width 47 height 8
drag, startPoint x: 298, startPoint y: 306, endPoint x: 265, endPoint y: 302, distance: 32.9
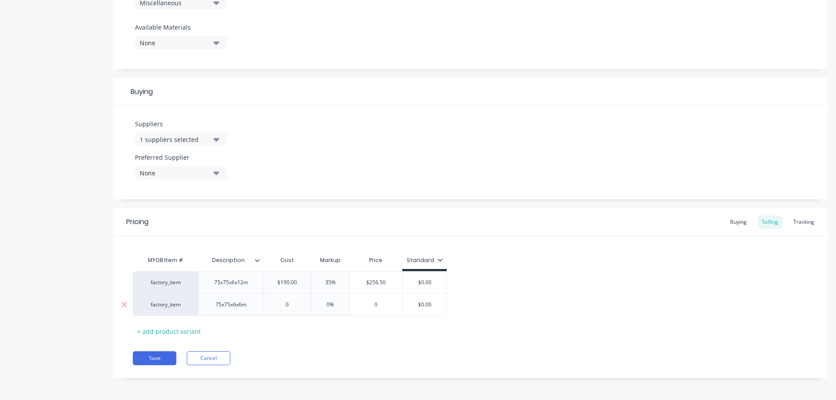
click at [265, 302] on input "0" at bounding box center [287, 305] width 47 height 8
type textarea "x"
type input "9"
type textarea "x"
click at [332, 300] on div "0%" at bounding box center [331, 305] width 44 height 22
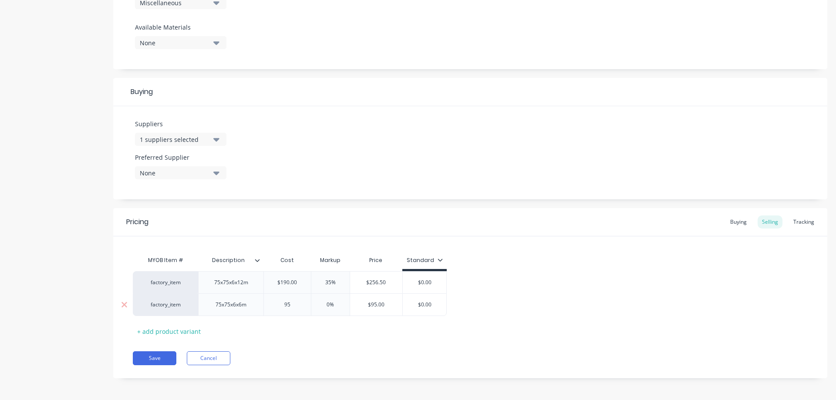
type input "95"
click at [328, 304] on input "0%" at bounding box center [331, 305] width 44 height 8
type input "%"
type textarea "x"
type input "3%"
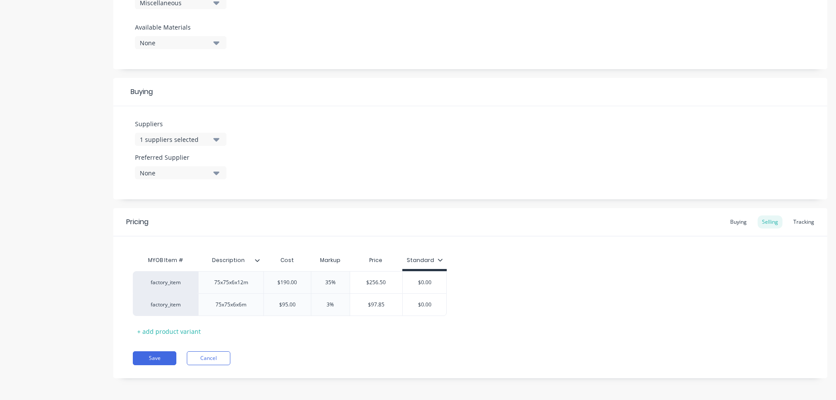
type textarea "x"
type input "35%"
click at [374, 346] on div "Pricing Buying Selling Tracking MYOB Item # Description Cost Markup Price Stand…" at bounding box center [470, 293] width 714 height 170
click at [154, 356] on button "Save" at bounding box center [155, 358] width 44 height 14
type textarea "x"
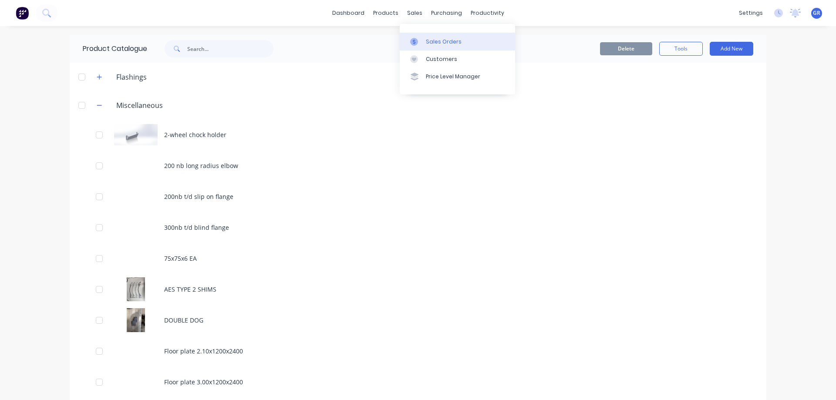
click at [428, 36] on link "Sales Orders" at bounding box center [457, 41] width 115 height 17
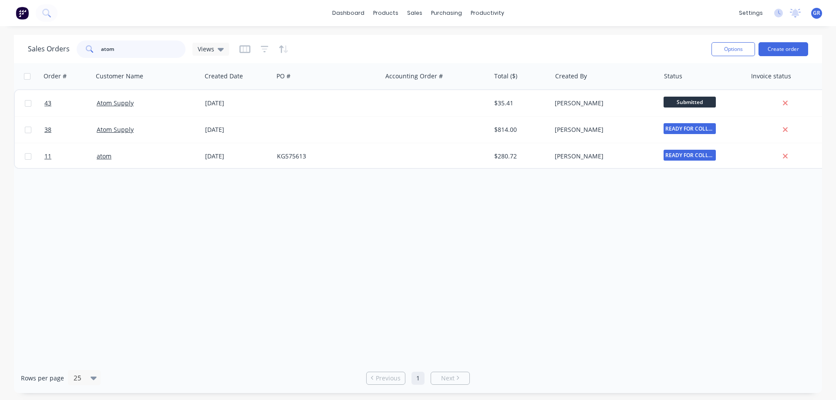
click at [124, 48] on input "atom" at bounding box center [143, 48] width 85 height 17
drag, startPoint x: 121, startPoint y: 48, endPoint x: 68, endPoint y: 44, distance: 53.2
click at [68, 44] on div "Sales Orders atom Views" at bounding box center [128, 48] width 201 height 17
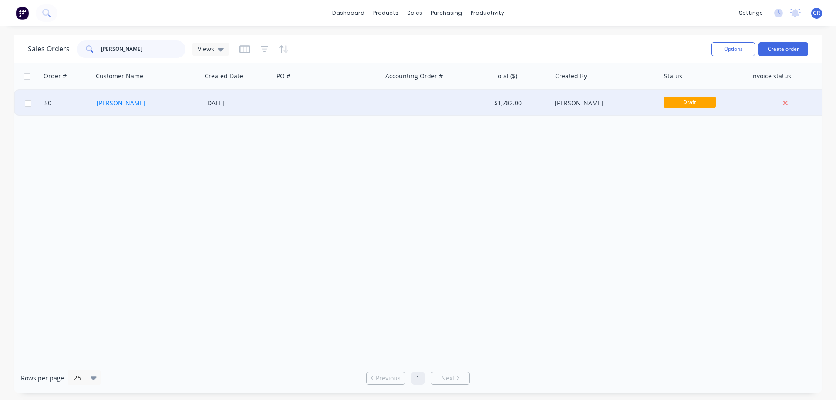
type input "[PERSON_NAME]"
click at [116, 104] on link "[PERSON_NAME]" at bounding box center [121, 103] width 49 height 8
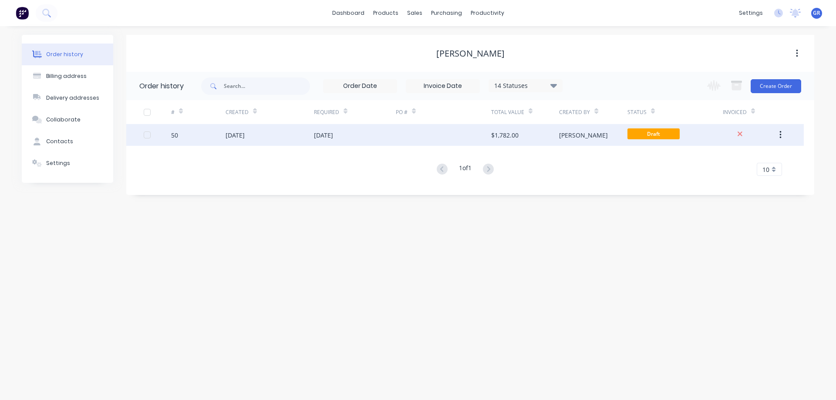
click at [380, 134] on div "[DATE]" at bounding box center [355, 135] width 82 height 22
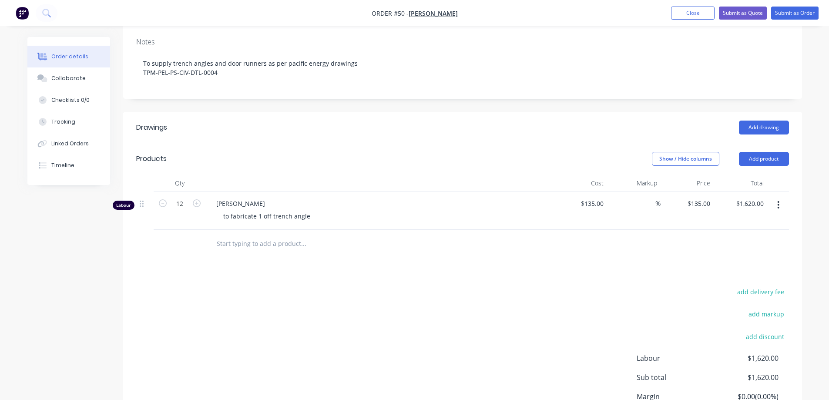
scroll to position [174, 0]
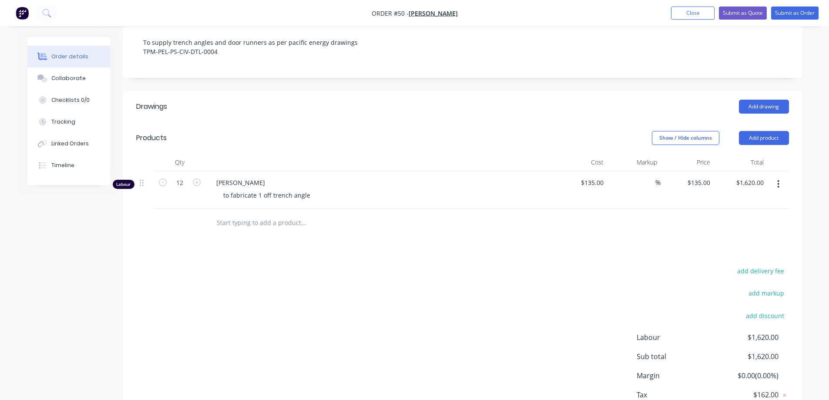
click at [244, 220] on input "text" at bounding box center [303, 222] width 174 height 17
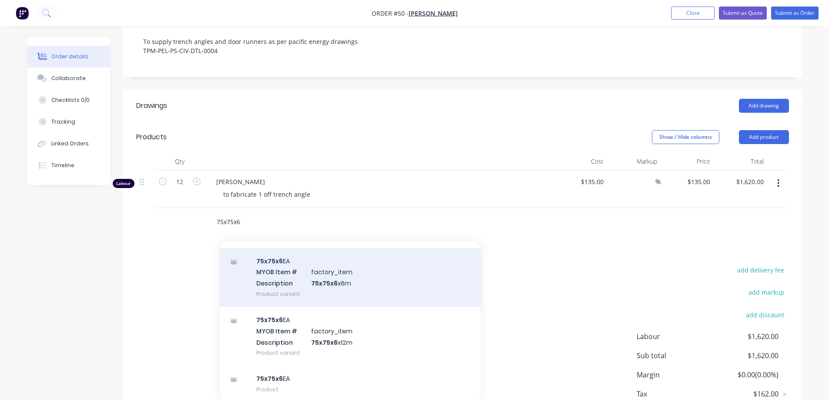
scroll to position [218, 0]
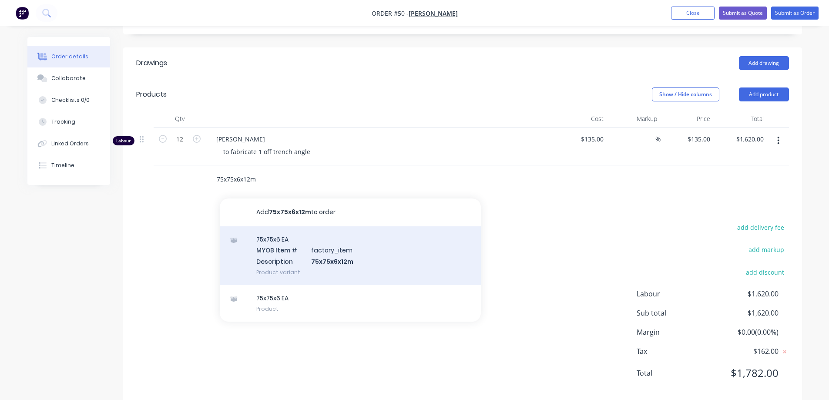
type input "75x75x6x12m"
click at [322, 261] on div "75x75x6 EA MYOB Item # factory_item Description 75x75x6x12m Product variant" at bounding box center [350, 255] width 261 height 59
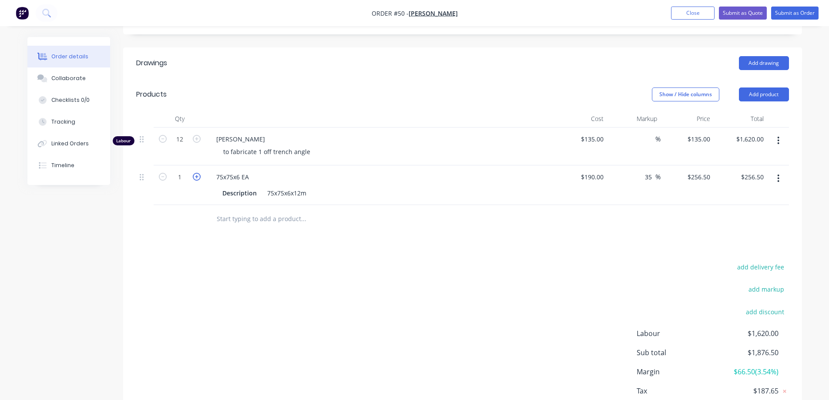
click at [195, 176] on icon "button" at bounding box center [197, 177] width 8 height 8
type input "2"
type input "$513.00"
click at [264, 225] on input "text" at bounding box center [303, 218] width 174 height 17
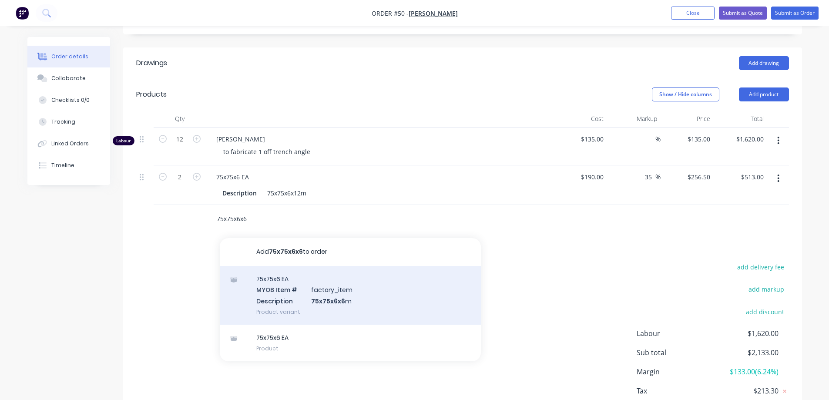
type input "75x75x6x6"
click at [286, 298] on div "75x75x6 EA MYOB Item # factory_item Description 75x75x6x6 m Product variant" at bounding box center [350, 295] width 261 height 59
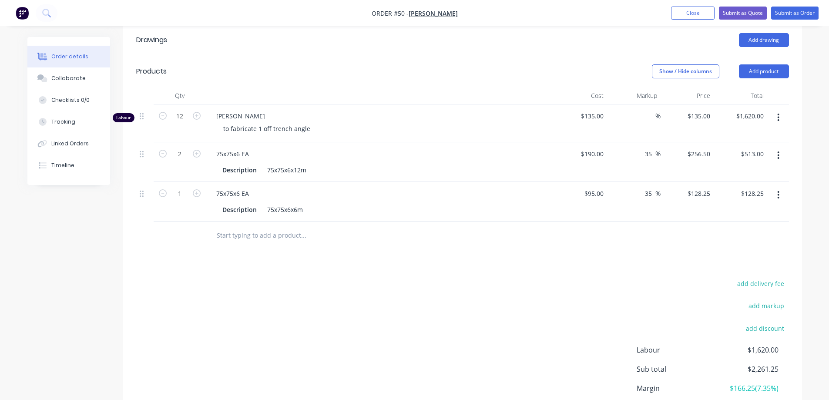
scroll to position [261, 0]
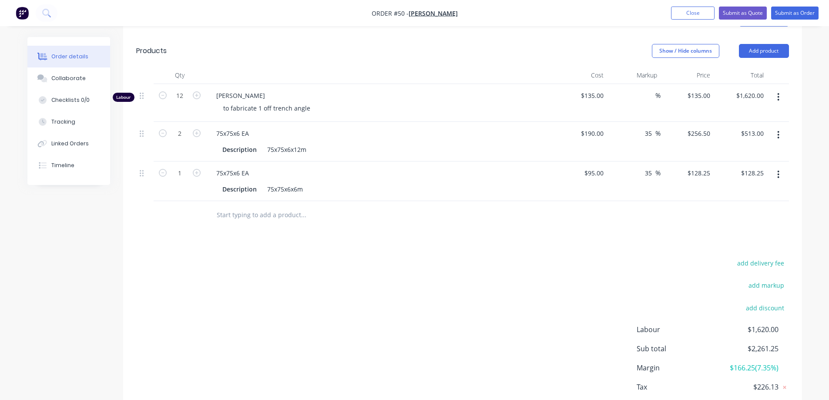
click at [238, 214] on input "text" at bounding box center [303, 214] width 174 height 17
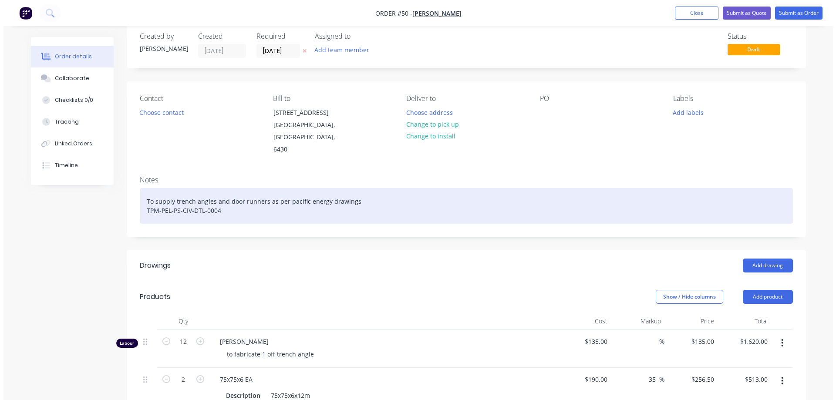
scroll to position [0, 0]
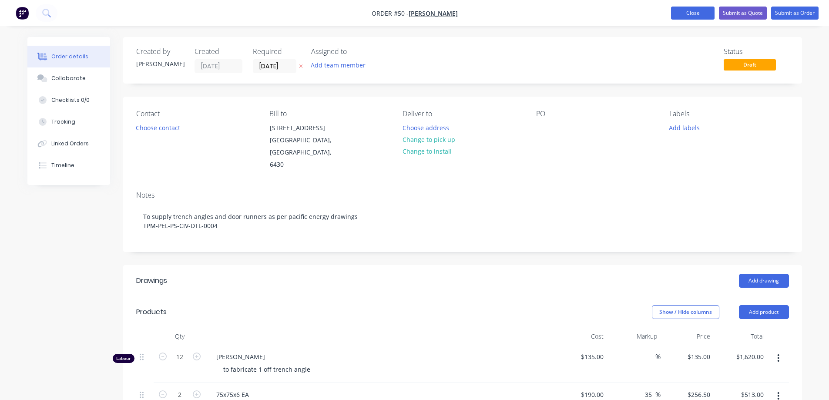
type input "25x6"
click at [690, 14] on button "Close" at bounding box center [693, 13] width 44 height 13
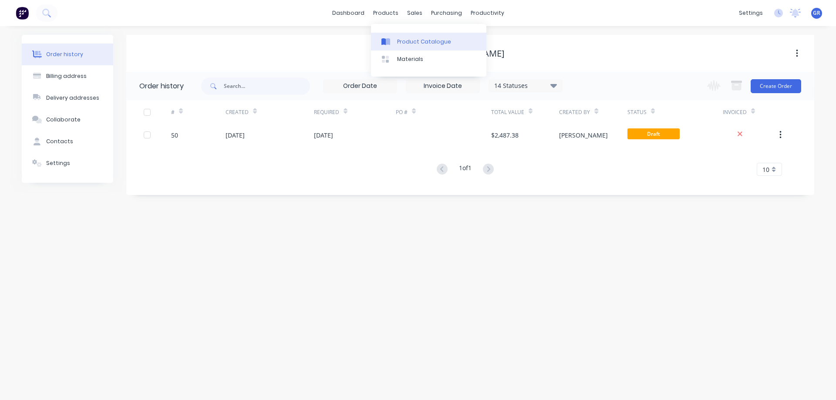
click at [400, 40] on div "Product Catalogue" at bounding box center [424, 42] width 54 height 8
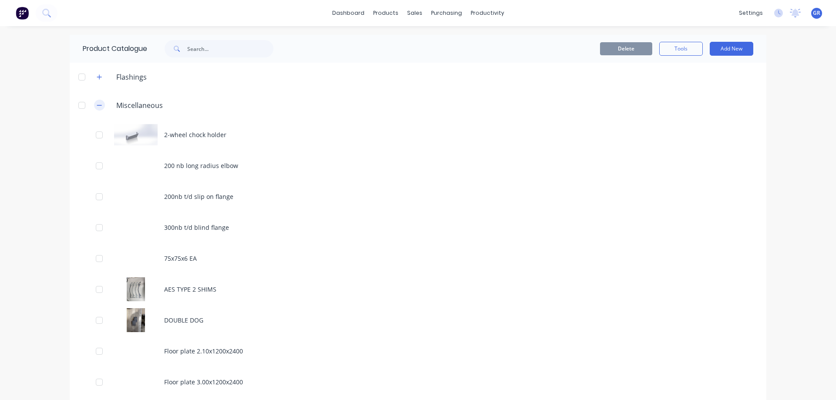
click at [97, 104] on icon "button" at bounding box center [99, 105] width 5 height 6
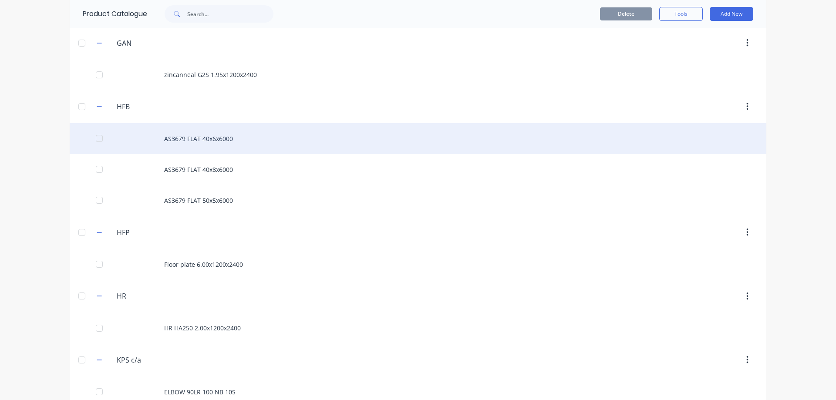
scroll to position [925, 0]
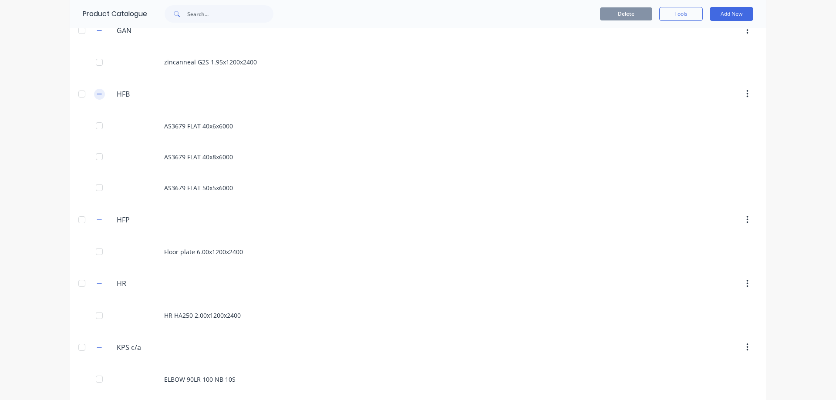
click at [97, 92] on icon "button" at bounding box center [99, 94] width 5 height 6
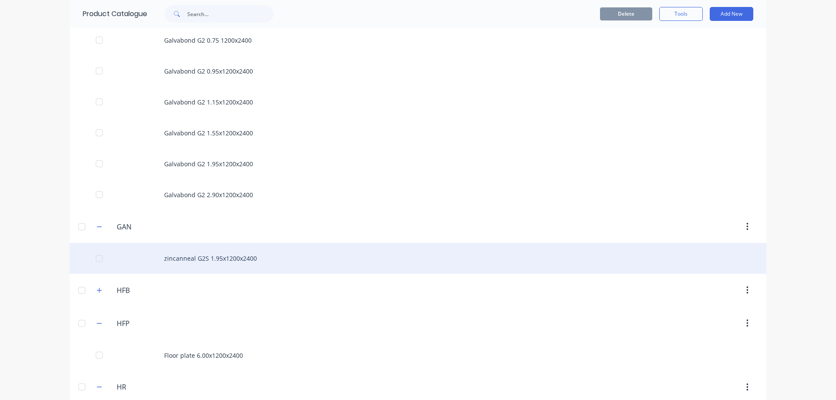
scroll to position [740, 0]
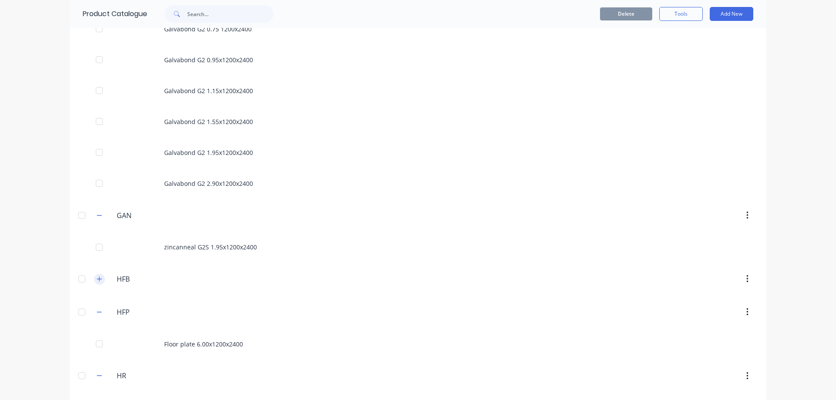
click at [97, 279] on icon "button" at bounding box center [99, 278] width 5 height 5
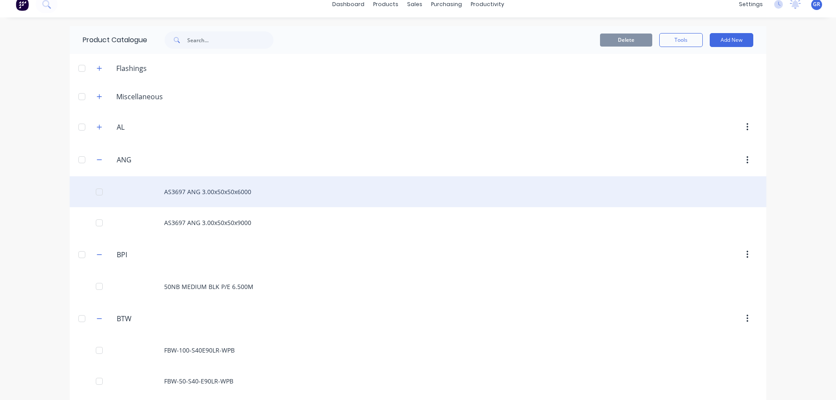
scroll to position [0, 0]
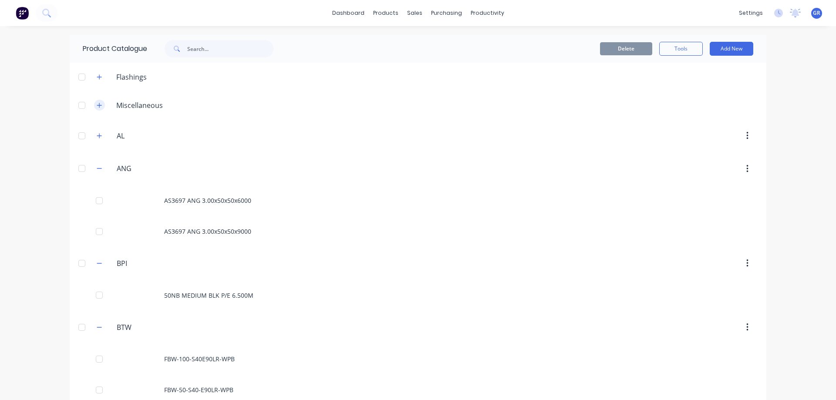
click at [97, 102] on icon "button" at bounding box center [99, 105] width 5 height 6
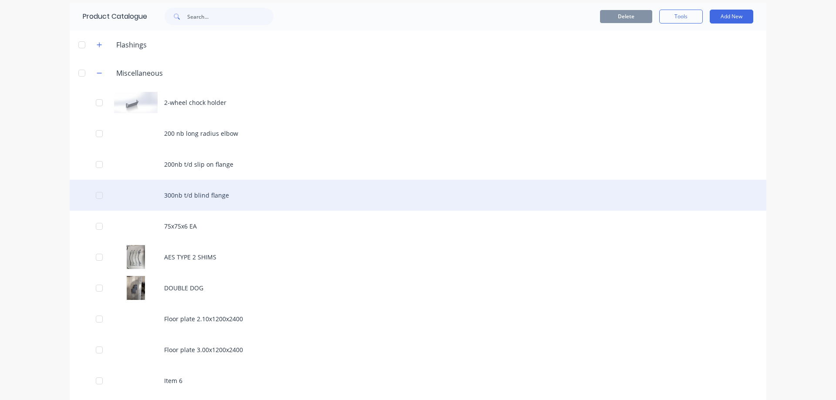
scroll to position [87, 0]
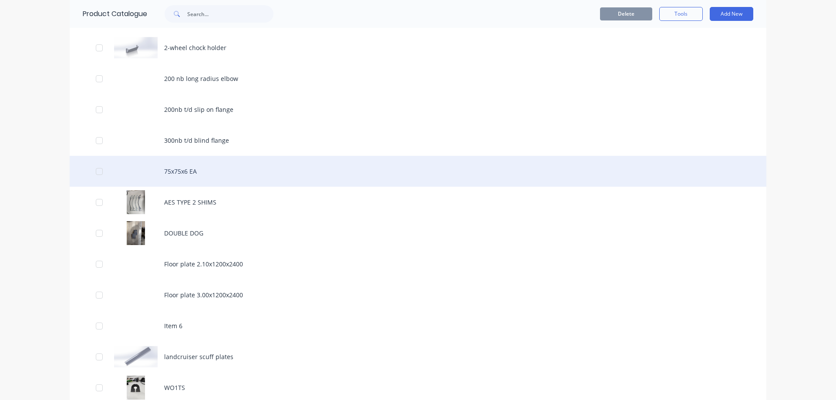
click at [150, 170] on div "75x75x6 EA" at bounding box center [418, 171] width 696 height 31
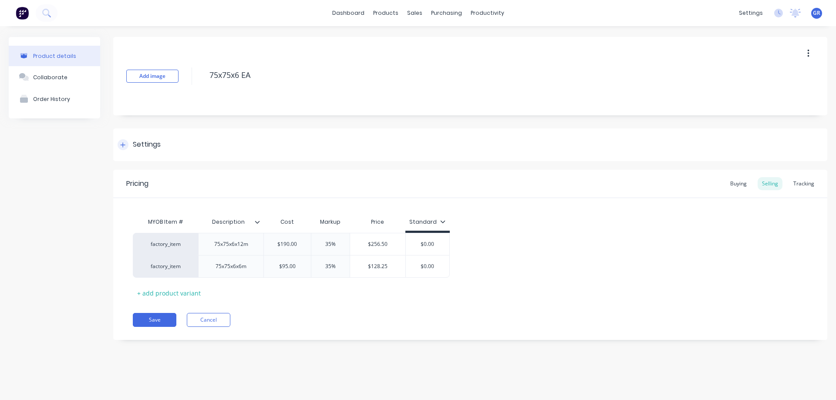
click at [150, 142] on div "Settings" at bounding box center [147, 144] width 28 height 11
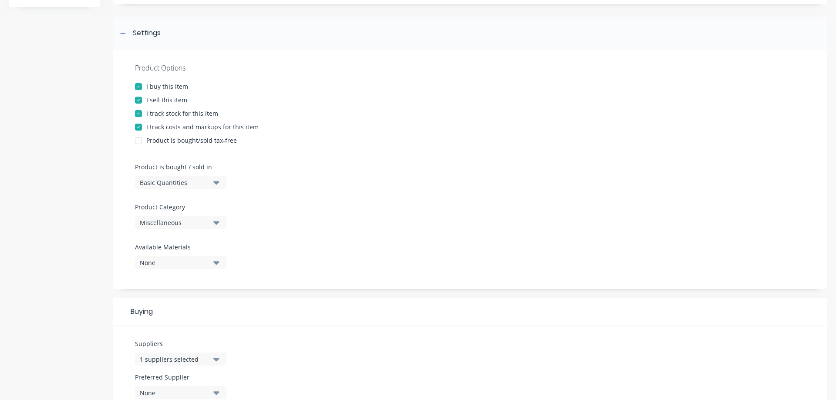
scroll to position [131, 0]
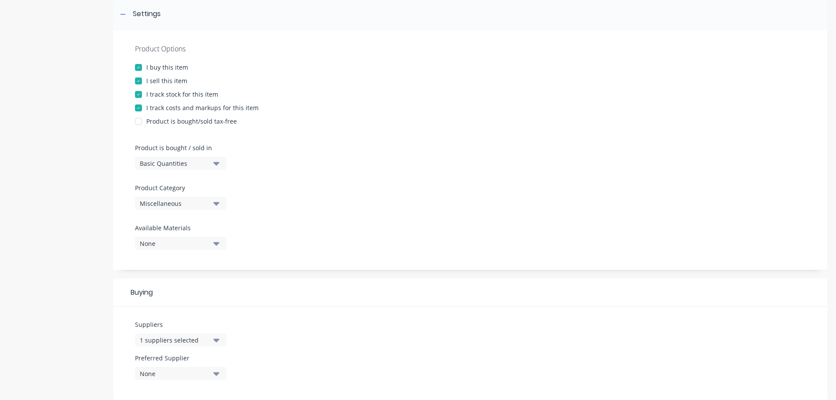
click at [175, 199] on div "Miscellaneous" at bounding box center [175, 203] width 70 height 9
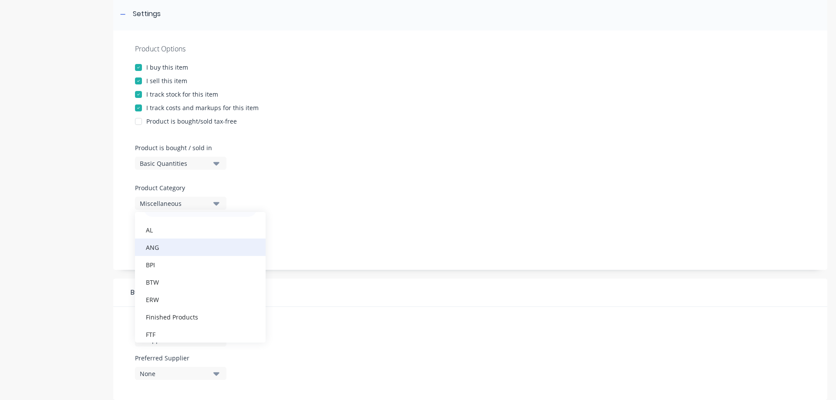
scroll to position [0, 0]
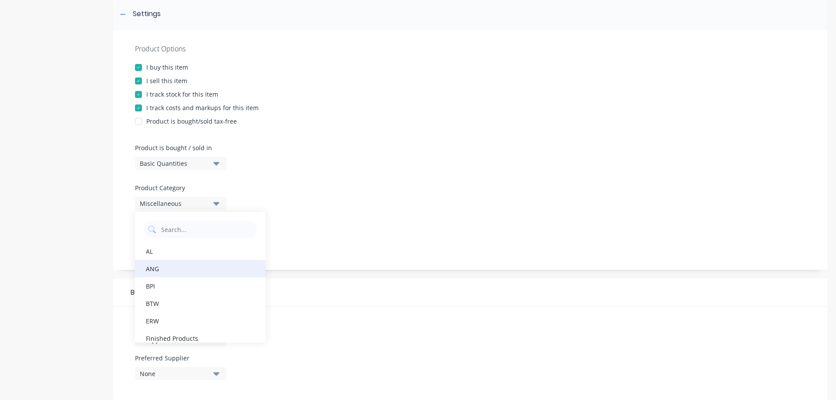
click at [158, 267] on div "ANG" at bounding box center [200, 268] width 131 height 17
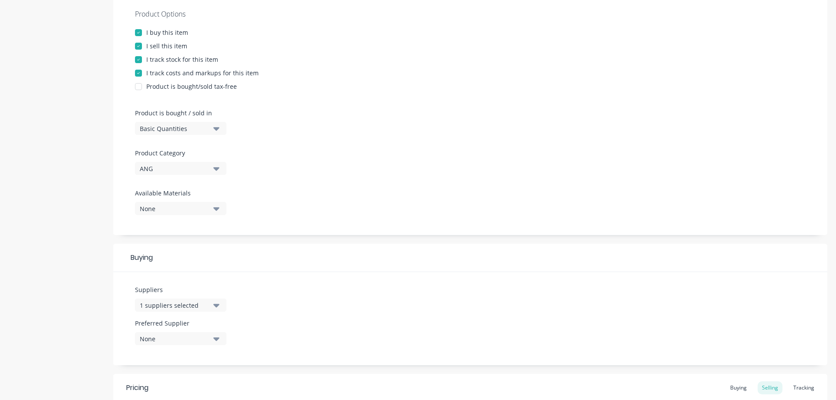
scroll to position [333, 0]
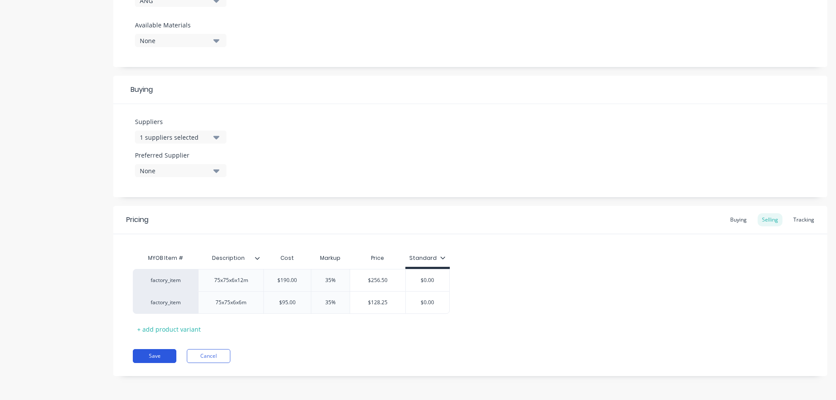
click at [159, 354] on button "Save" at bounding box center [155, 356] width 44 height 14
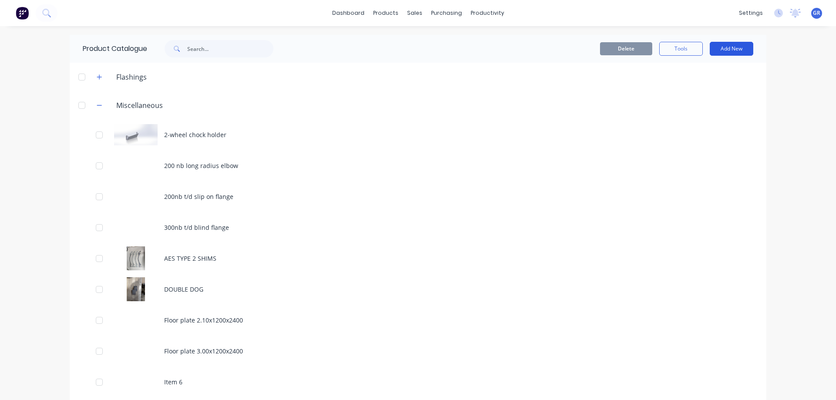
click at [726, 51] on button "Add New" at bounding box center [732, 49] width 44 height 14
click at [685, 109] on div "Product" at bounding box center [711, 106] width 67 height 13
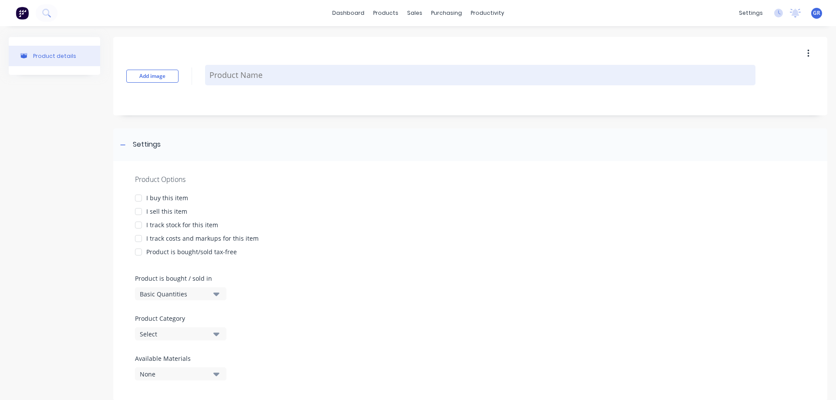
click at [223, 76] on textarea at bounding box center [480, 75] width 550 height 20
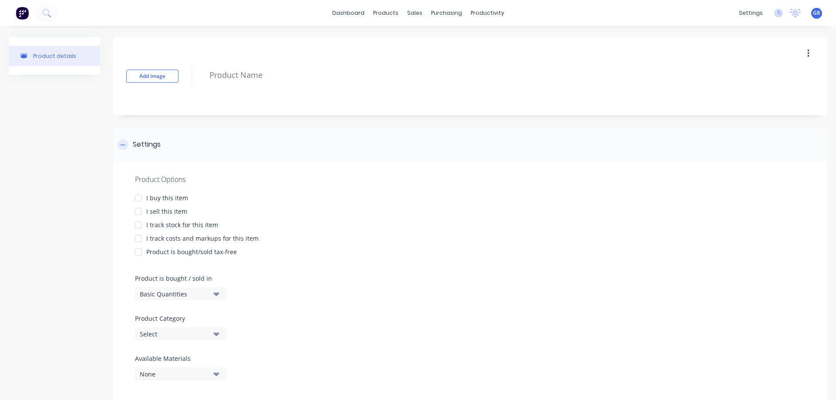
type textarea "x"
type textarea "2"
type textarea "x"
type textarea "25"
type textarea "x"
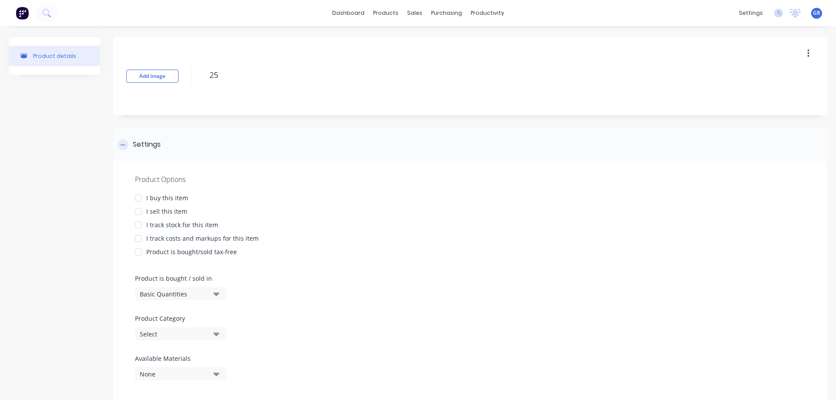
type textarea "25x"
type textarea "x"
type textarea "25x6"
type textarea "x"
type textarea "25x6"
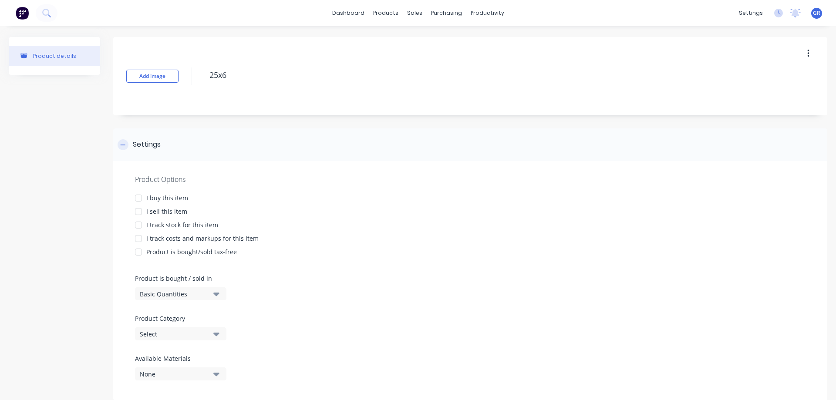
type textarea "x"
type textarea "25x6 f"
type textarea "x"
type textarea "25x6"
type textarea "x"
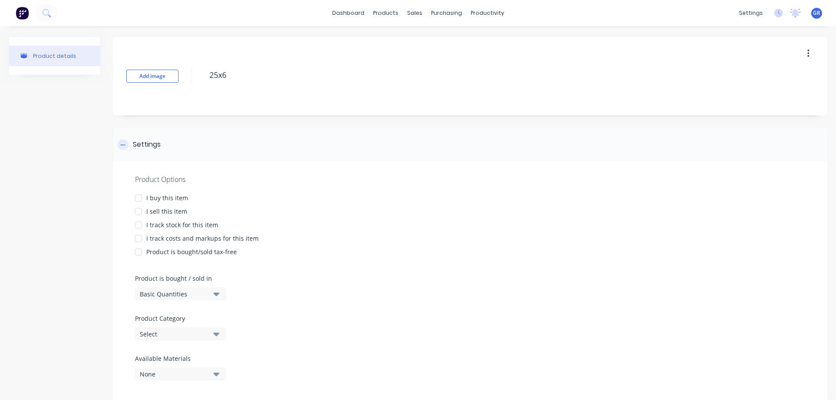
type textarea "25x6 F"
type textarea "x"
type textarea "25x6 FL"
click at [142, 197] on div at bounding box center [138, 197] width 17 height 17
type textarea "x"
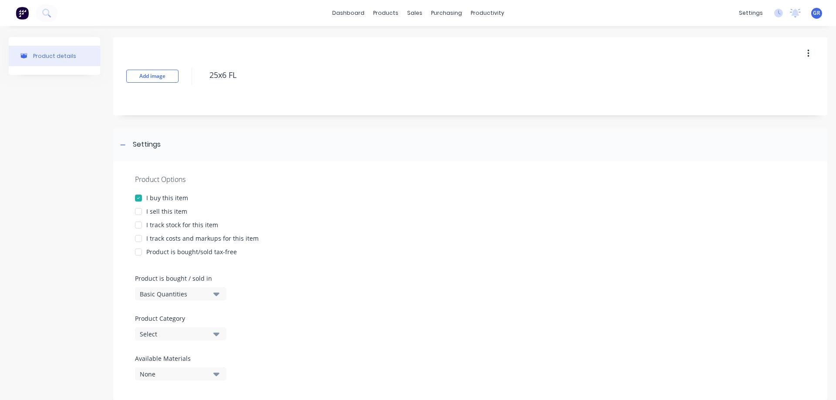
type textarea "25x6 FL"
type textarea "x"
type textarea "25x6 FL"
drag, startPoint x: 151, startPoint y: 208, endPoint x: 153, endPoint y: 212, distance: 4.7
click at [151, 208] on div "I sell this item" at bounding box center [166, 211] width 41 height 9
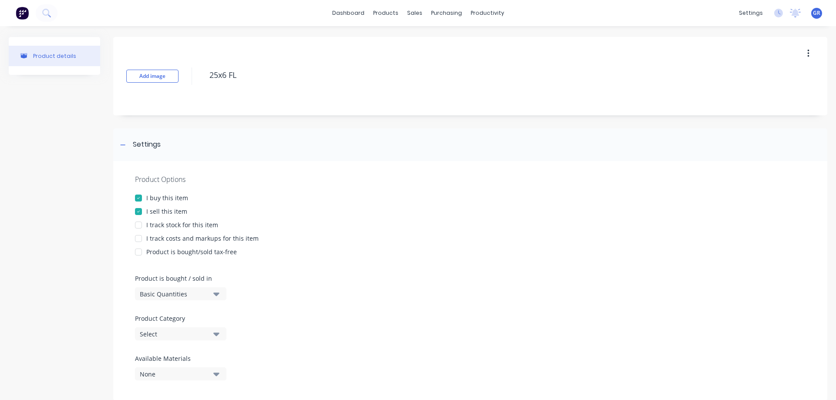
drag, startPoint x: 161, startPoint y: 220, endPoint x: 172, endPoint y: 240, distance: 22.6
click at [161, 221] on div "I track stock for this item" at bounding box center [182, 224] width 72 height 9
click at [172, 237] on div "I track costs and markups for this item" at bounding box center [202, 238] width 112 height 9
type textarea "x"
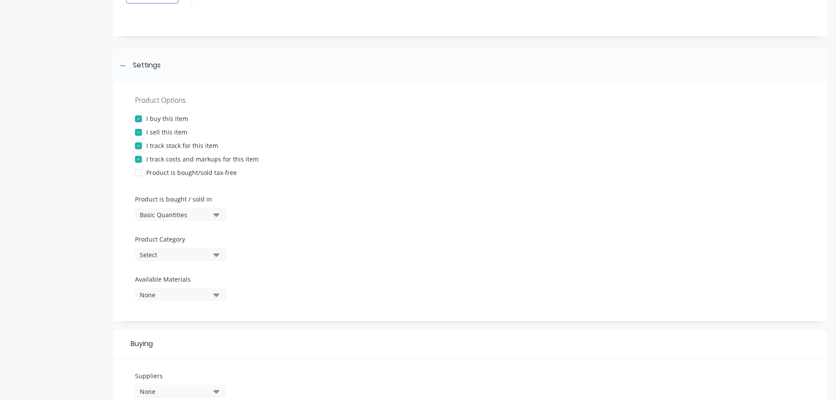
scroll to position [87, 0]
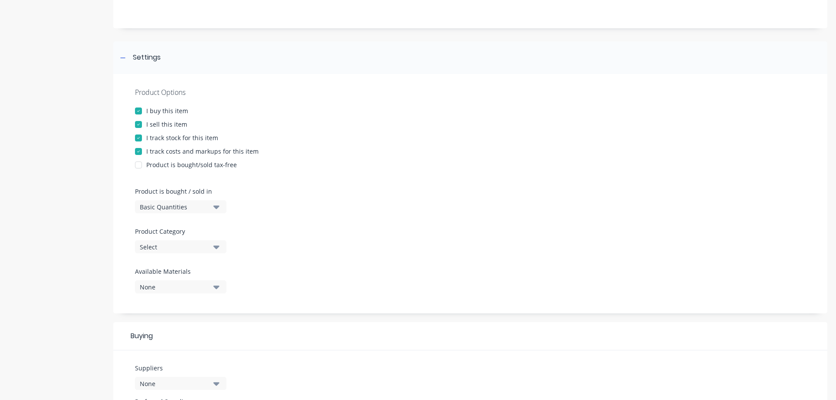
click at [213, 246] on button "Select" at bounding box center [180, 246] width 91 height 13
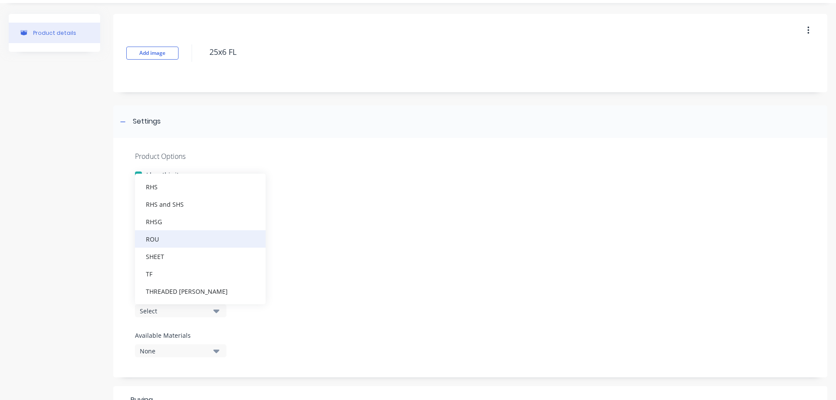
scroll to position [44, 0]
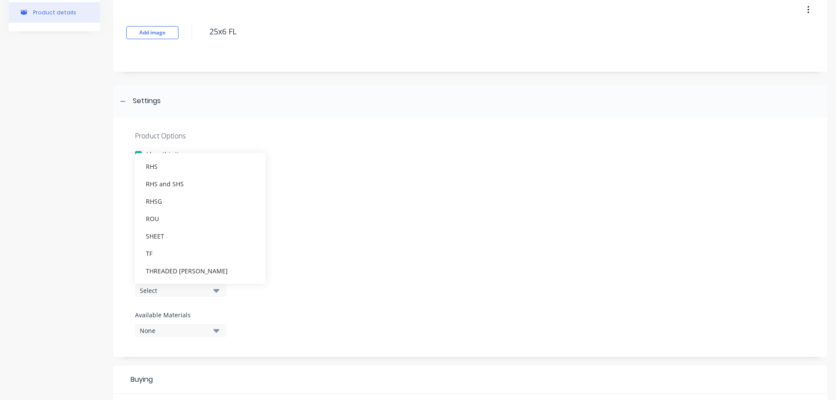
click at [325, 313] on div "Product Options I buy this item I sell this item I track stock for this item I …" at bounding box center [470, 237] width 714 height 239
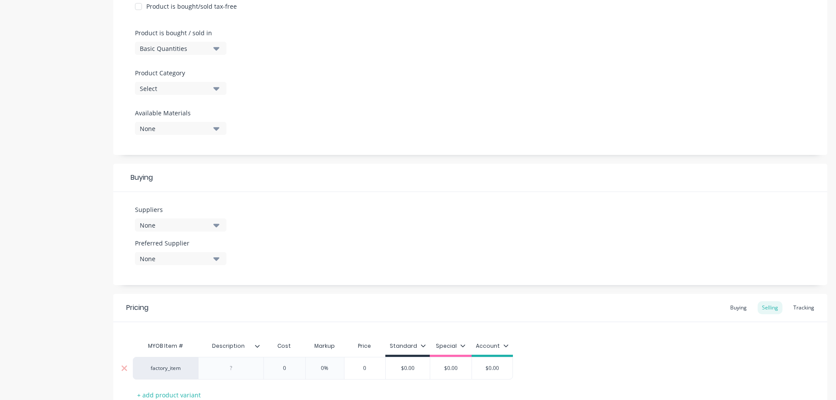
scroll to position [261, 0]
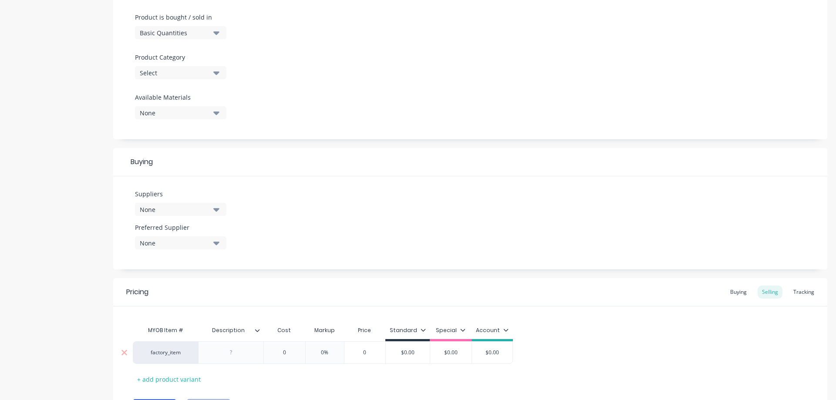
drag, startPoint x: 232, startPoint y: 351, endPoint x: 239, endPoint y: 362, distance: 12.8
click at [232, 351] on div at bounding box center [231, 352] width 44 height 11
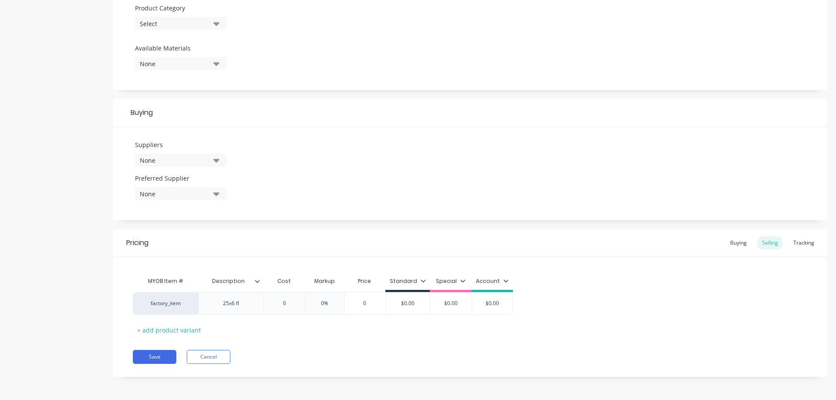
scroll to position [311, 0]
type textarea "x"
type input "0"
click at [285, 303] on input "0" at bounding box center [284, 303] width 44 height 8
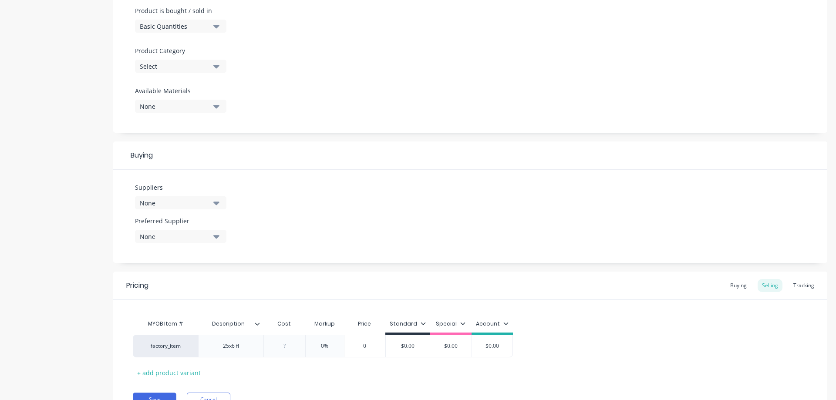
click at [216, 67] on icon "button" at bounding box center [216, 66] width 6 height 3
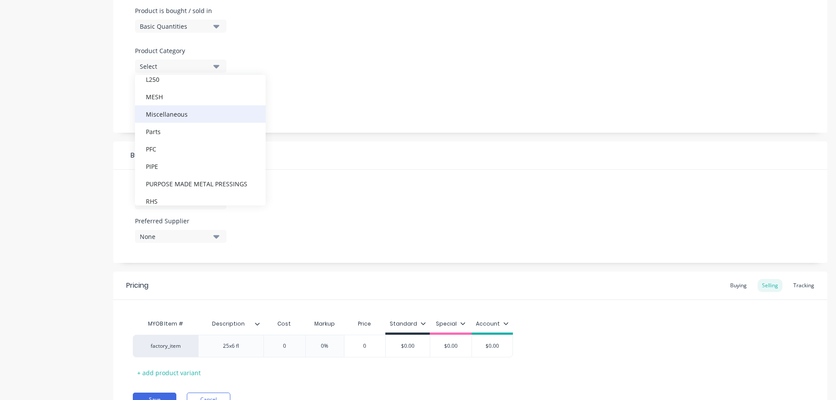
click at [178, 119] on div "Miscellaneous" at bounding box center [200, 113] width 131 height 17
type textarea "x"
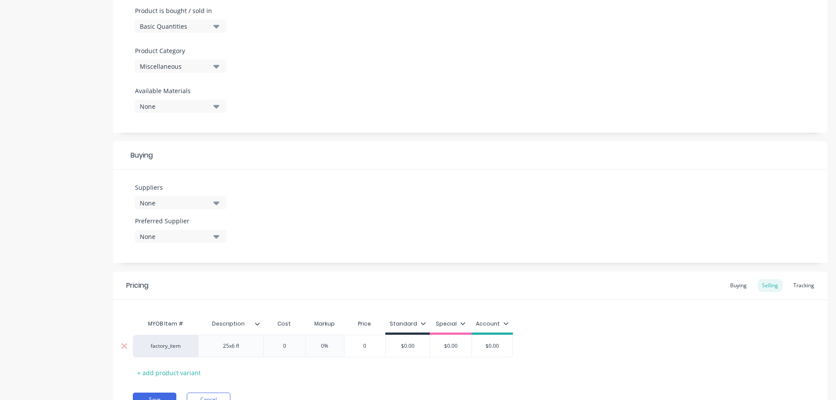
type input "0"
click at [291, 343] on input "0" at bounding box center [284, 346] width 44 height 8
type textarea "x"
type input "2"
type textarea "x"
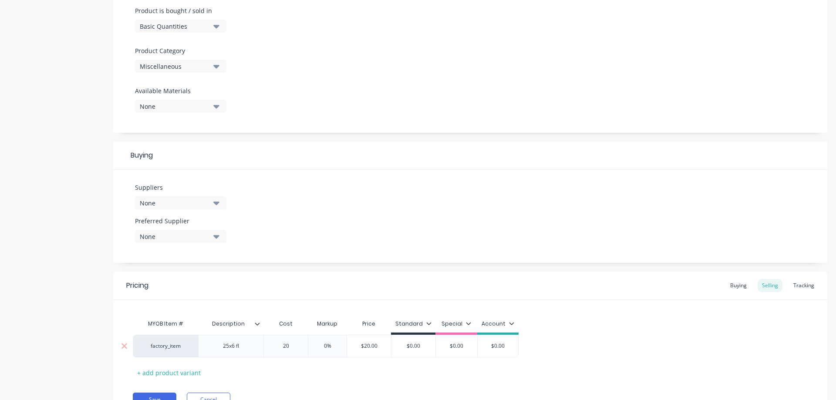
type input "20"
type input "0%"
click at [331, 349] on input "0%" at bounding box center [328, 346] width 44 height 8
drag, startPoint x: 330, startPoint y: 348, endPoint x: 302, endPoint y: 343, distance: 29.1
click at [302, 343] on div "factory_item 25x6 fl $20.00 20 0% 0% $20.00 $0.00 $0.00 $0.00" at bounding box center [326, 346] width 386 height 23
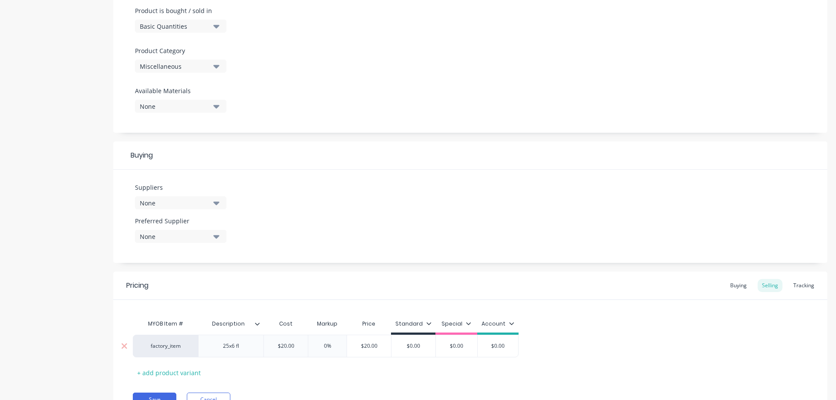
type textarea "x"
type input "3"
type textarea "x"
type input "35"
click at [349, 365] on div "MYOB Item # Description Cost Markup Price Standard Special Account factory_item…" at bounding box center [470, 347] width 675 height 64
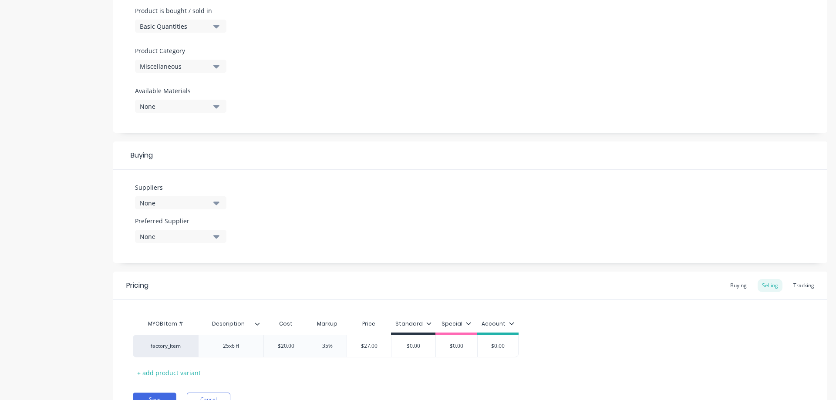
click at [426, 319] on div "Standard" at bounding box center [413, 325] width 44 height 17
click at [427, 323] on icon at bounding box center [428, 323] width 5 height 5
click at [407, 248] on div "All" at bounding box center [402, 249] width 64 height 17
type textarea "x"
click at [626, 310] on div "MYOB Item # Description Cost Markup Price Standard Special Account factory_item…" at bounding box center [470, 340] width 714 height 80
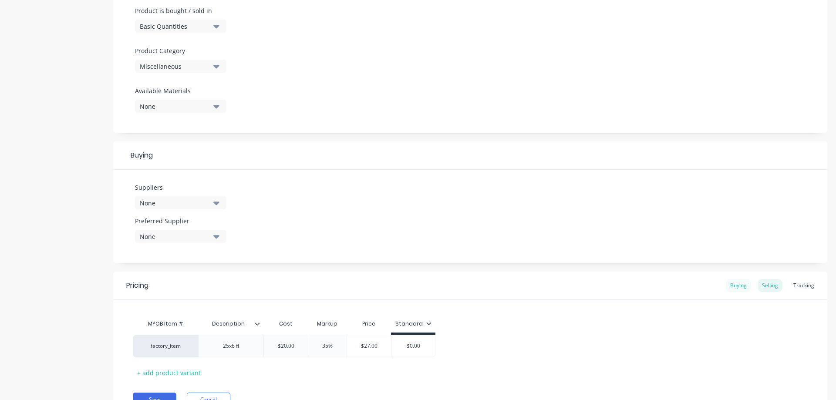
click at [727, 285] on div "Buying" at bounding box center [738, 285] width 25 height 13
click at [219, 204] on icon "button" at bounding box center [216, 203] width 6 height 10
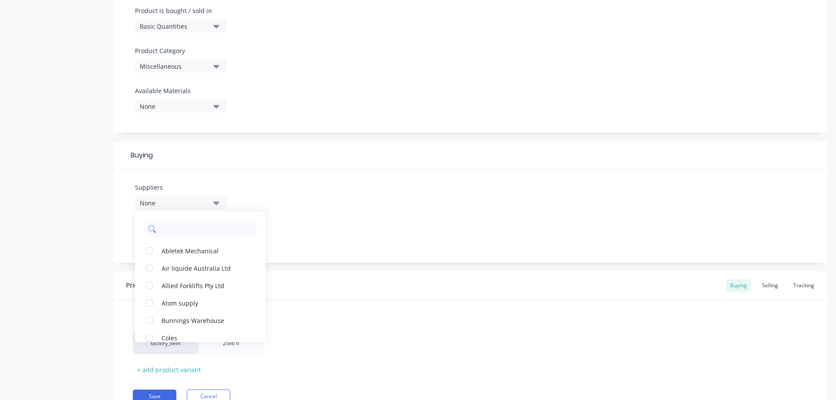
click at [198, 230] on input "text" at bounding box center [206, 228] width 92 height 17
type input "united"
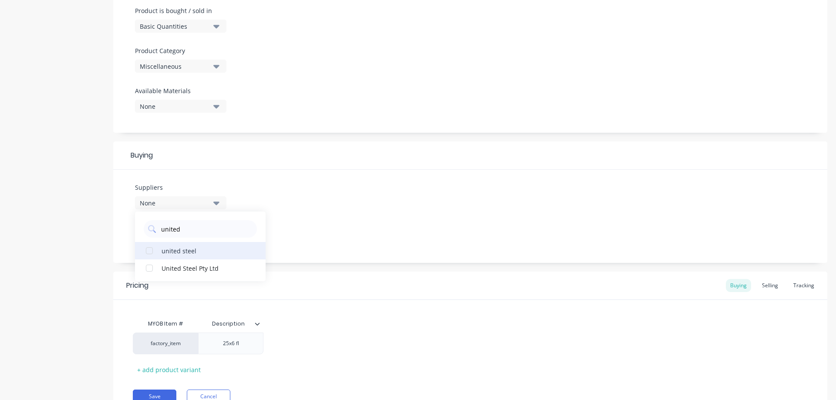
click at [173, 251] on div "united steel" at bounding box center [204, 250] width 87 height 9
type textarea "x"
type input "$0.00"
click at [294, 341] on input "$0.00" at bounding box center [291, 344] width 55 height 8
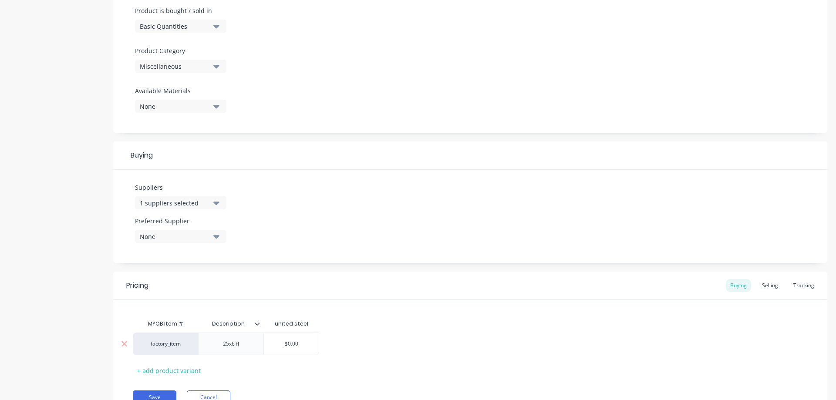
drag, startPoint x: 301, startPoint y: 342, endPoint x: 230, endPoint y: 340, distance: 71.0
click at [230, 340] on div "factory_item 25x6 fl $0.00 $0.00" at bounding box center [226, 344] width 186 height 23
click at [323, 370] on div "MYOB Item # Description united steel factory_item 25x6 fl $20.00 20 + add produ…" at bounding box center [470, 346] width 675 height 62
click at [511, 333] on div "factory_item 25x6 fl $20.00 20" at bounding box center [470, 344] width 675 height 23
click at [770, 284] on div "Selling" at bounding box center [769, 285] width 25 height 13
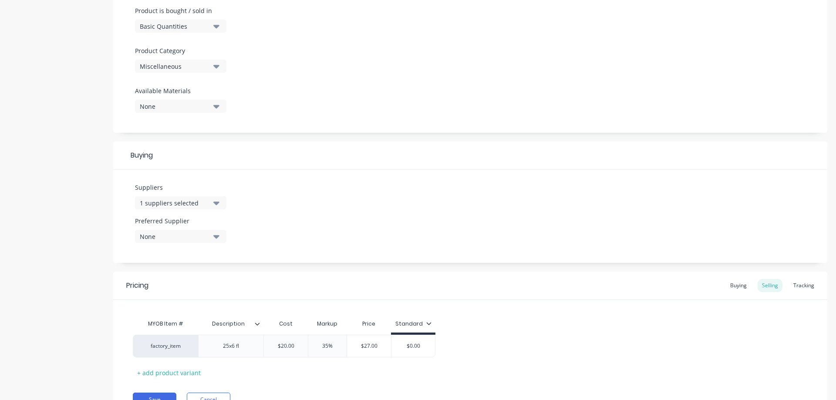
click at [284, 366] on div "MYOB Item # Description Cost Markup Price Standard factory_item 25x6 fl $20.00 …" at bounding box center [470, 347] width 675 height 64
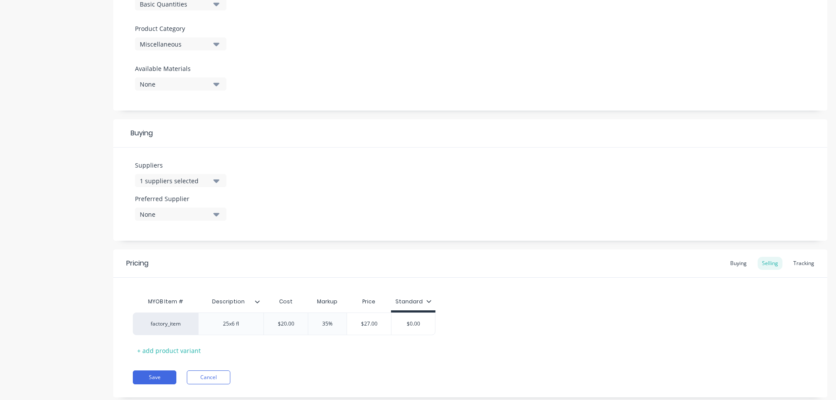
scroll to position [311, 0]
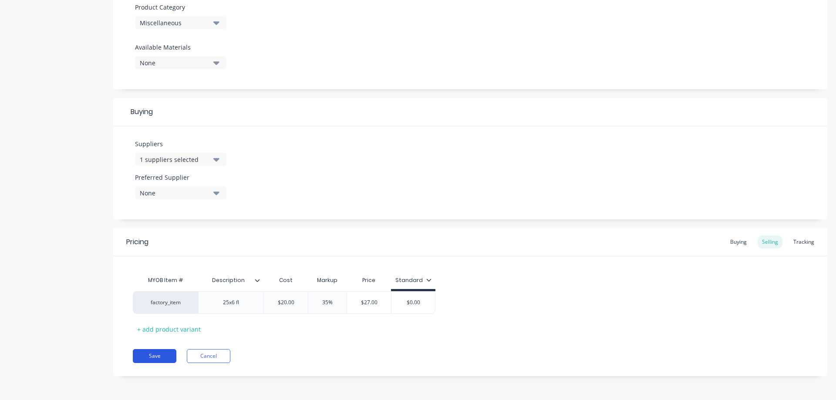
click at [154, 353] on button "Save" at bounding box center [155, 356] width 44 height 14
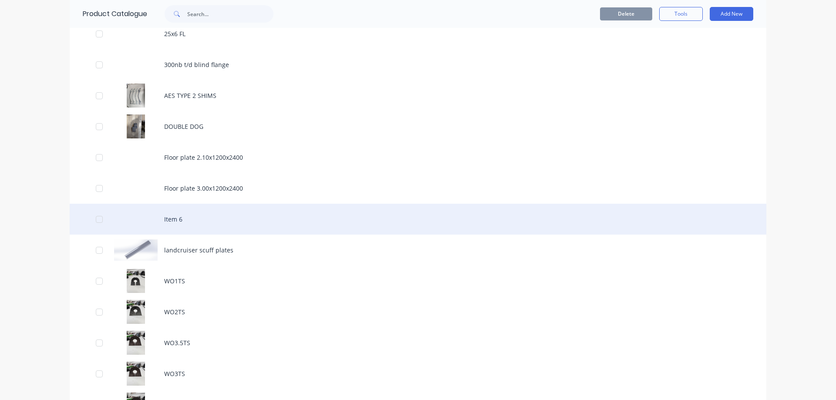
scroll to position [174, 0]
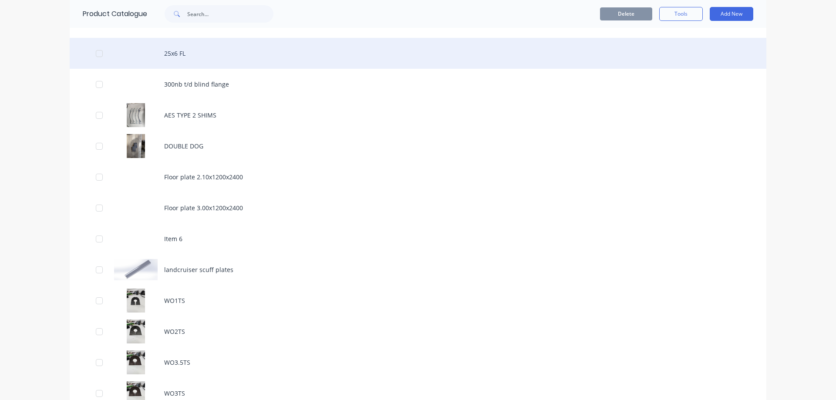
click at [168, 54] on div "25x6 FL" at bounding box center [418, 53] width 696 height 31
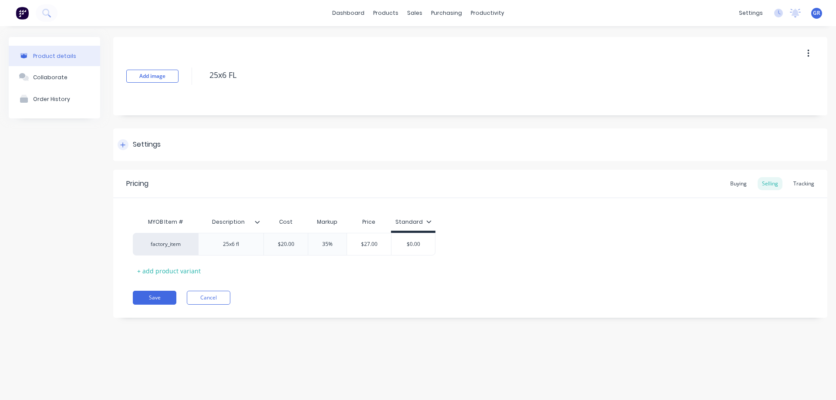
click at [139, 141] on div "Settings" at bounding box center [147, 144] width 28 height 11
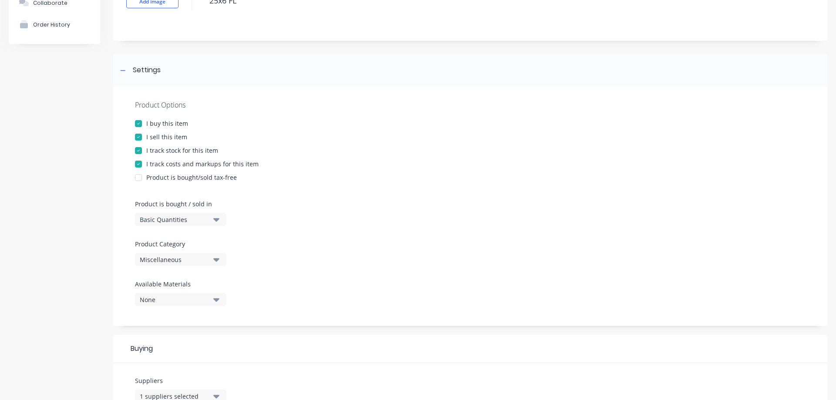
scroll to position [87, 0]
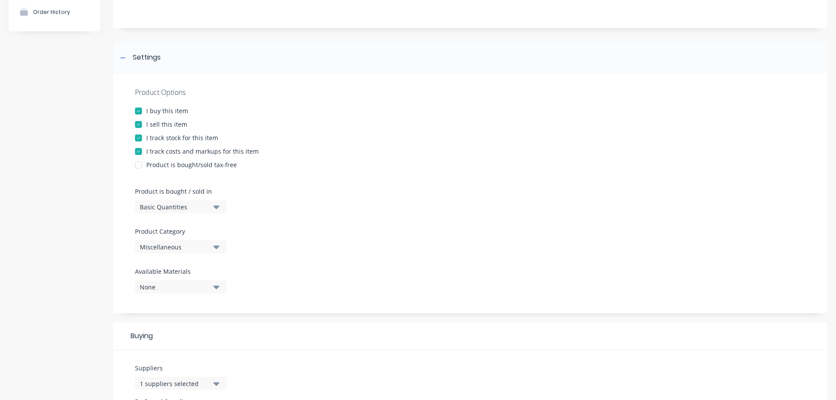
click at [210, 244] on button "Miscellaneous" at bounding box center [180, 246] width 91 height 13
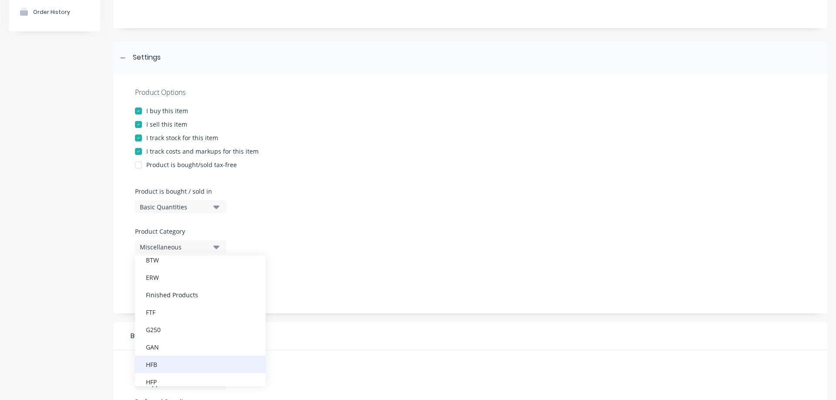
click at [165, 367] on div "HFB" at bounding box center [200, 364] width 131 height 17
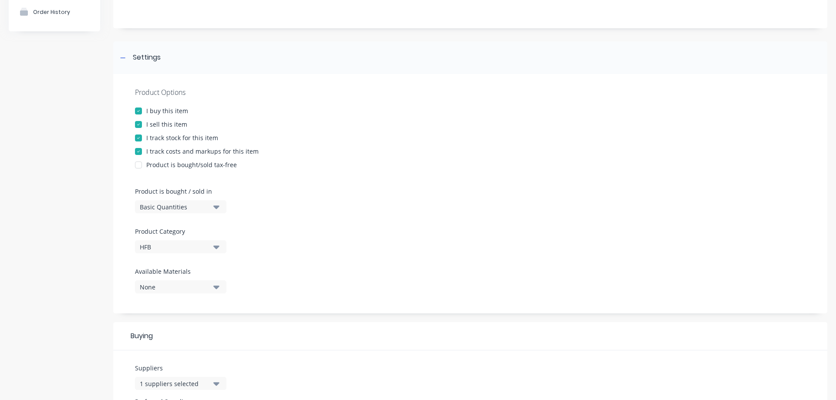
click at [280, 311] on div "Product Options I buy this item I sell this item I track stock for this item I …" at bounding box center [470, 193] width 714 height 239
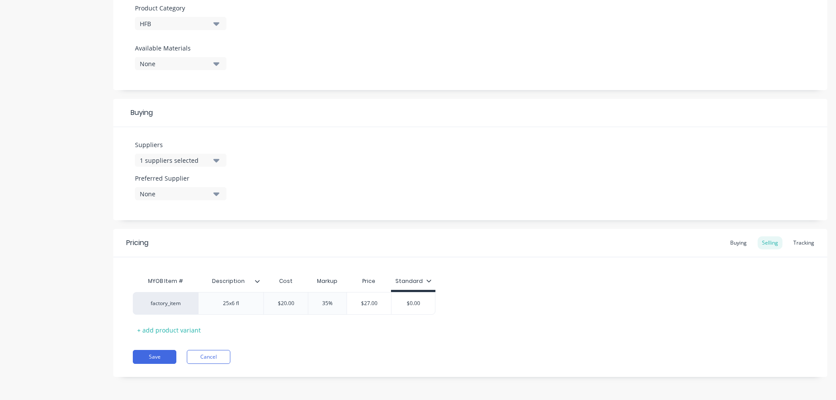
scroll to position [311, 0]
click at [162, 355] on button "Save" at bounding box center [155, 356] width 44 height 14
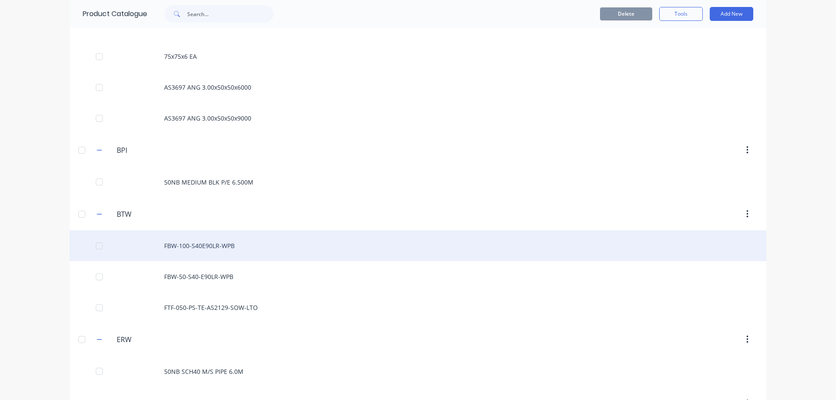
scroll to position [653, 0]
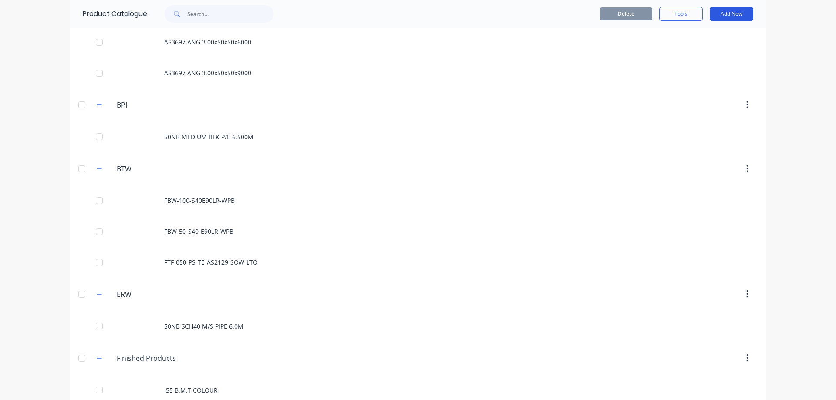
click at [728, 16] on button "Add New" at bounding box center [732, 14] width 44 height 14
click at [688, 73] on div "Product" at bounding box center [711, 71] width 67 height 13
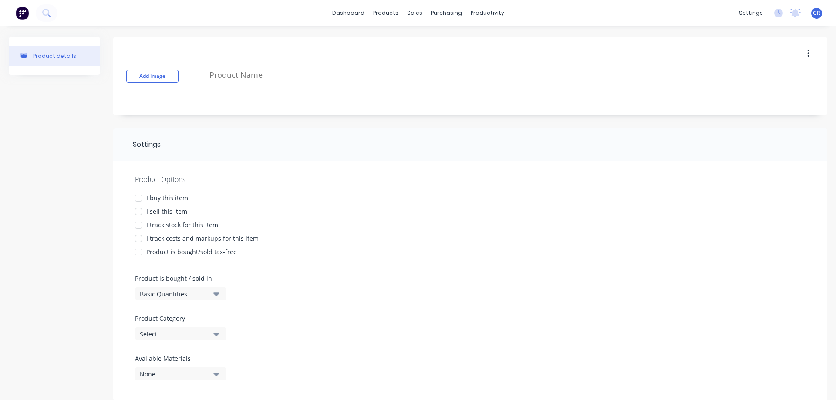
click at [174, 194] on div "I buy this item" at bounding box center [167, 197] width 42 height 9
click at [167, 209] on div "I sell this item" at bounding box center [166, 211] width 41 height 9
click at [167, 225] on div "I track stock for this item" at bounding box center [182, 224] width 72 height 9
click at [168, 239] on div "I track costs and markups for this item" at bounding box center [202, 238] width 112 height 9
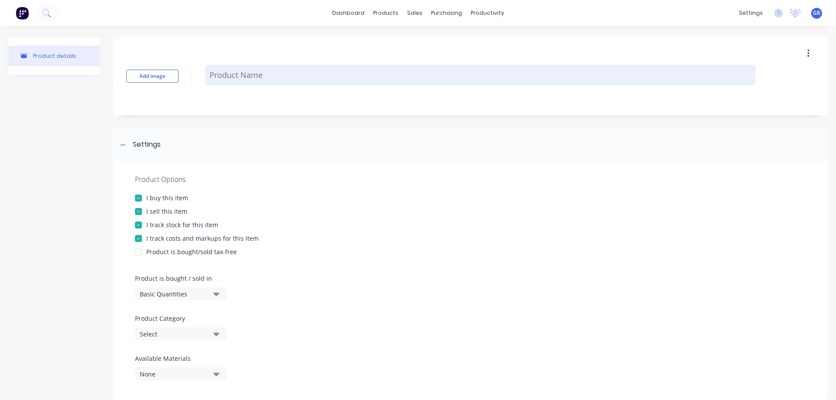
click at [250, 72] on textarea at bounding box center [480, 75] width 550 height 20
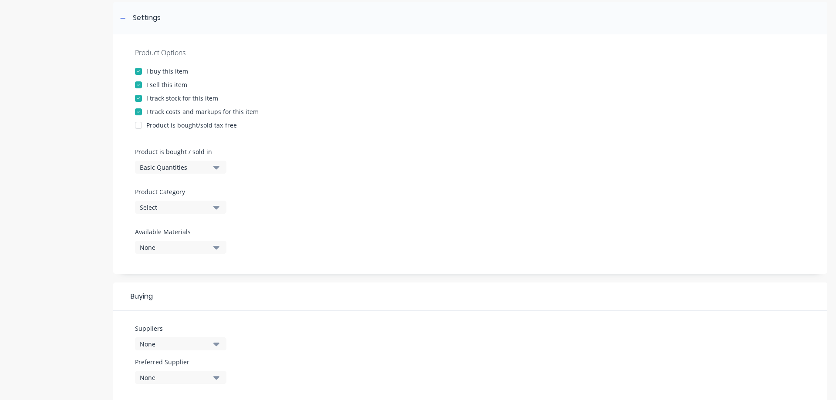
scroll to position [131, 0]
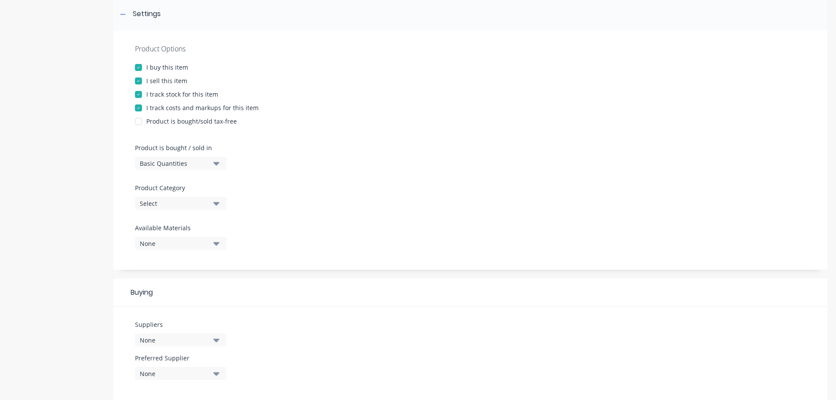
click at [212, 202] on button "Select" at bounding box center [180, 203] width 91 height 13
click at [161, 278] on div "HFB" at bounding box center [200, 277] width 131 height 17
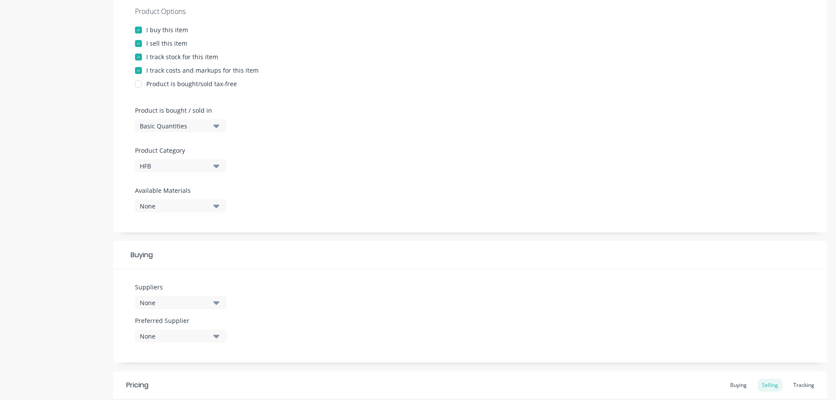
scroll to position [218, 0]
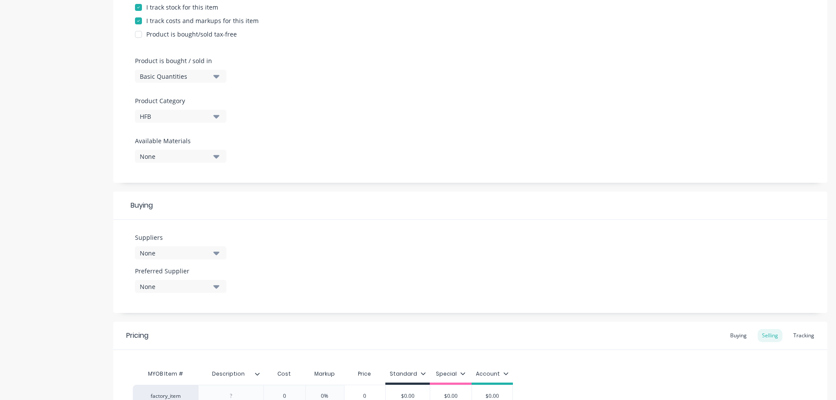
click at [178, 254] on div "None" at bounding box center [175, 253] width 70 height 9
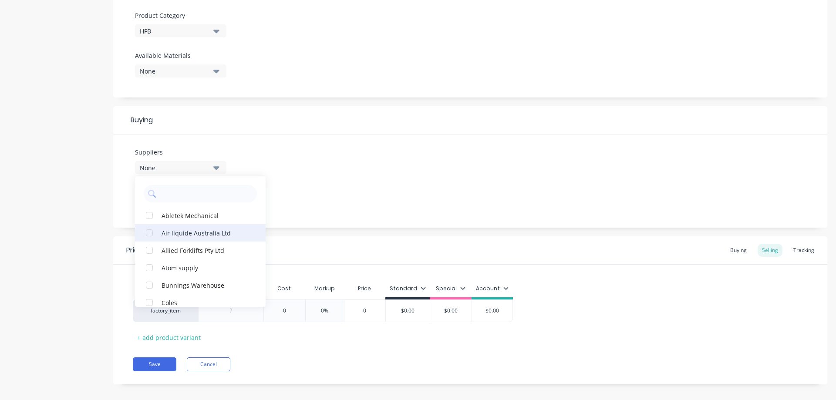
scroll to position [305, 0]
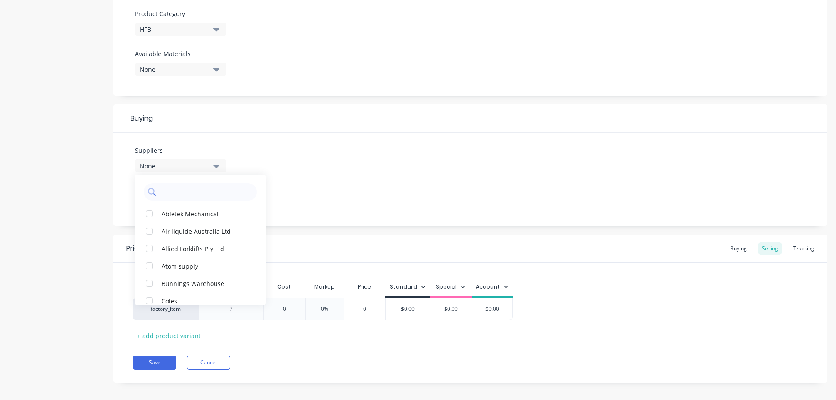
click at [193, 190] on input "text" at bounding box center [206, 191] width 92 height 17
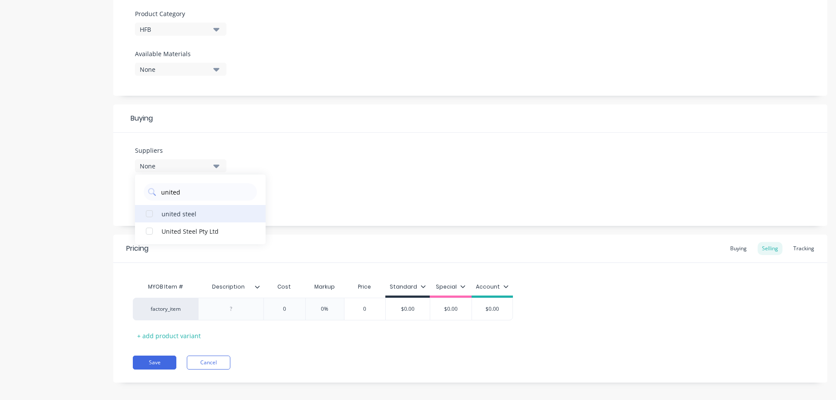
click at [173, 215] on div "united steel" at bounding box center [204, 213] width 87 height 9
click at [283, 266] on div "MYOB Item # Description Cost Markup Price Standard Special Account factory_item…" at bounding box center [470, 303] width 714 height 80
click at [239, 311] on div at bounding box center [231, 308] width 44 height 11
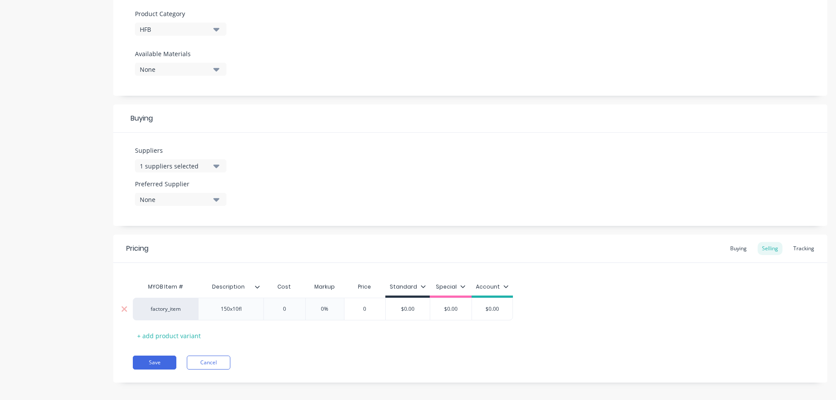
click at [289, 307] on input "0" at bounding box center [284, 309] width 44 height 8
click at [242, 310] on div "150x10fl" at bounding box center [231, 308] width 44 height 11
click at [247, 309] on div "150x10fl" at bounding box center [231, 308] width 44 height 11
click at [296, 308] on input "0" at bounding box center [284, 309] width 44 height 8
click at [328, 308] on input "0%" at bounding box center [331, 309] width 44 height 8
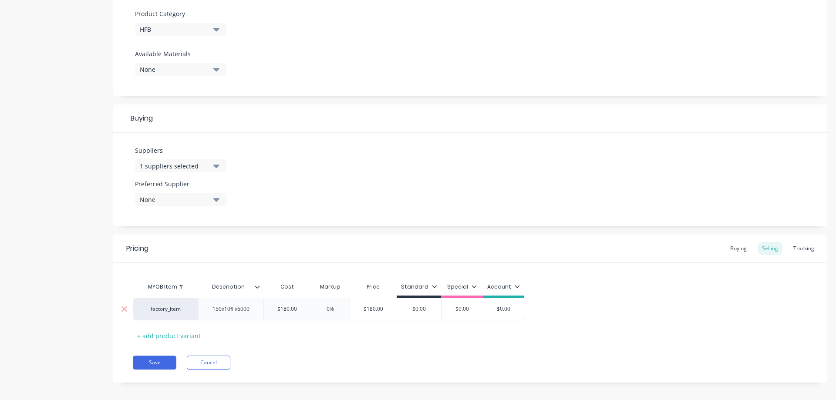
click at [331, 308] on input "0%" at bounding box center [331, 309] width 44 height 8
click at [367, 330] on div "MYOB Item # Description Cost Markup Price Standard Special Account factory_item…" at bounding box center [470, 310] width 675 height 64
click at [433, 284] on icon at bounding box center [434, 286] width 5 height 5
click at [416, 317] on div "All" at bounding box center [408, 311] width 64 height 17
click at [556, 291] on div "MYOB Item # Description Cost Markup Price Standard factory_item 150x10fl x6000 …" at bounding box center [470, 310] width 675 height 64
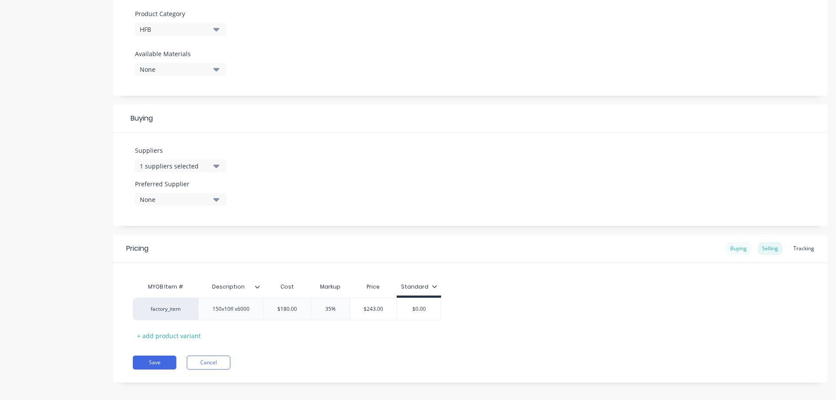
click at [732, 245] on div "Buying" at bounding box center [738, 248] width 25 height 13
click at [253, 304] on div "factory_item 150x10fl x6000 $0.00 $0.00" at bounding box center [226, 307] width 186 height 23
click at [340, 311] on div "factory_item 150x10fl x6000 $180.00 180" at bounding box center [470, 307] width 675 height 23
click at [145, 358] on button "Save" at bounding box center [155, 360] width 44 height 14
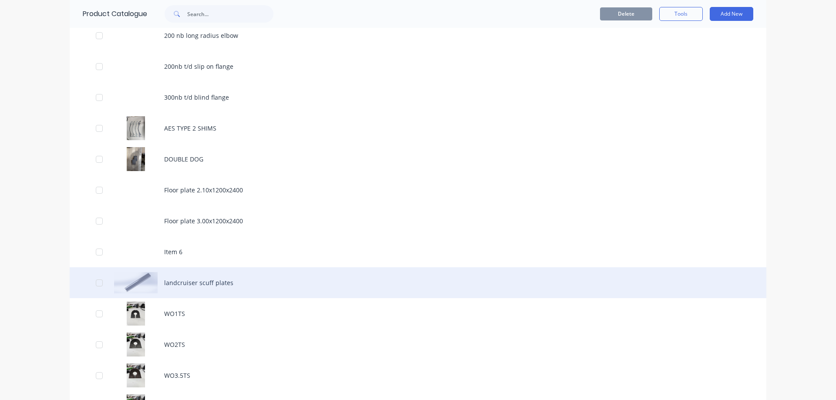
scroll to position [131, 0]
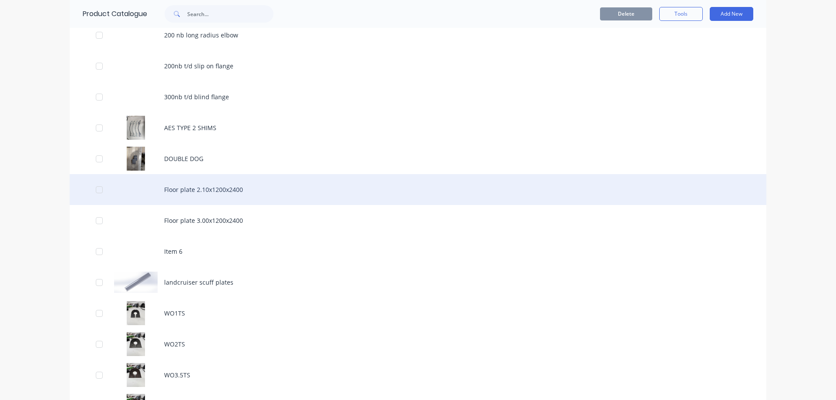
click at [158, 190] on div "Floor plate 2.10x1200x2400" at bounding box center [418, 189] width 696 height 31
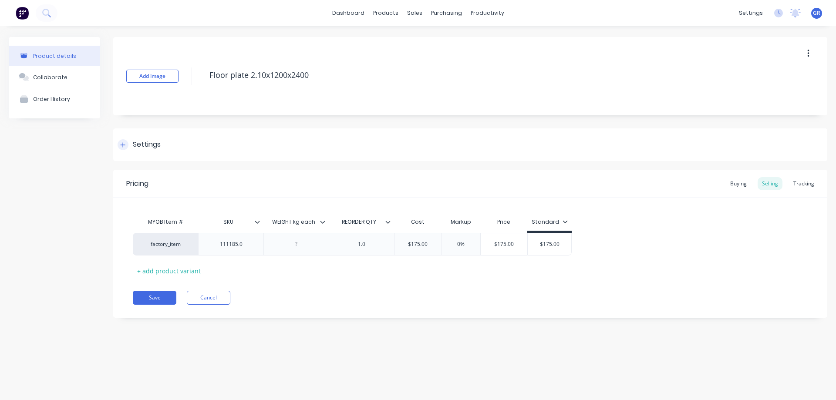
click at [130, 144] on div "Settings" at bounding box center [139, 144] width 43 height 11
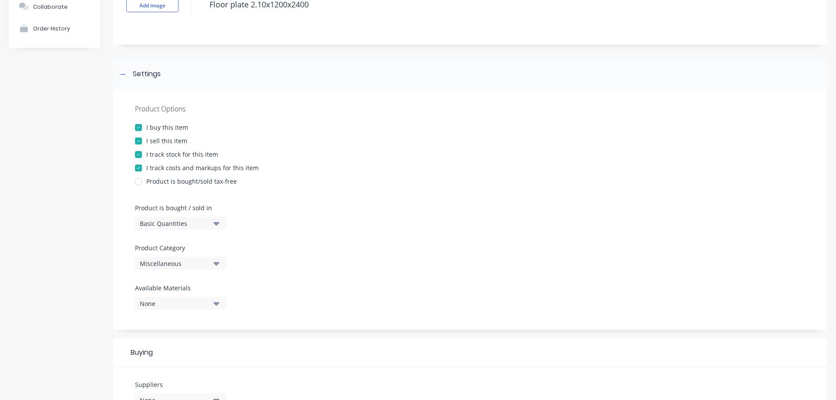
scroll to position [87, 0]
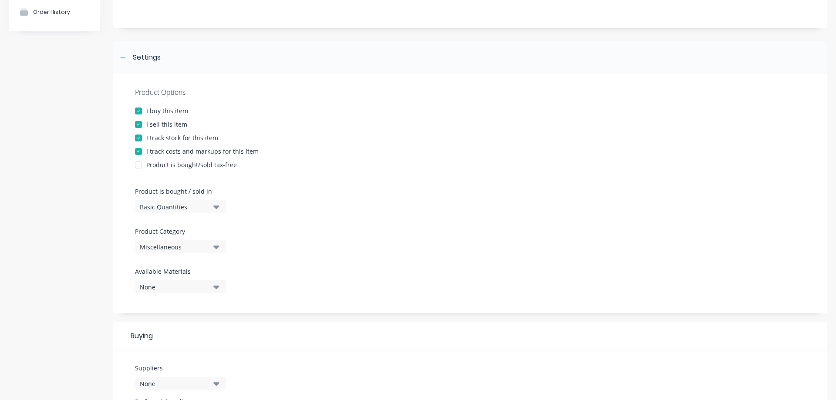
click at [203, 249] on div "Miscellaneous" at bounding box center [175, 246] width 70 height 9
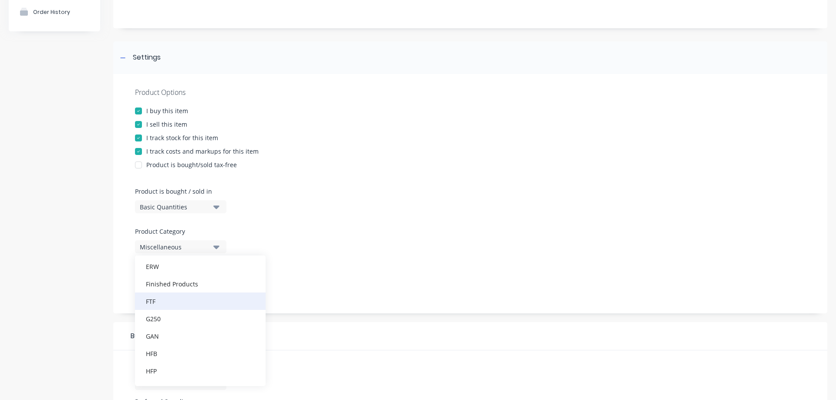
scroll to position [113, 0]
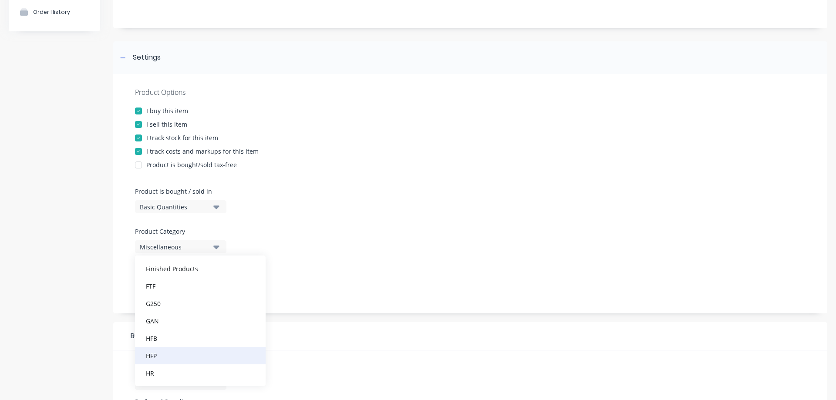
click at [166, 353] on div "HFP" at bounding box center [200, 355] width 131 height 17
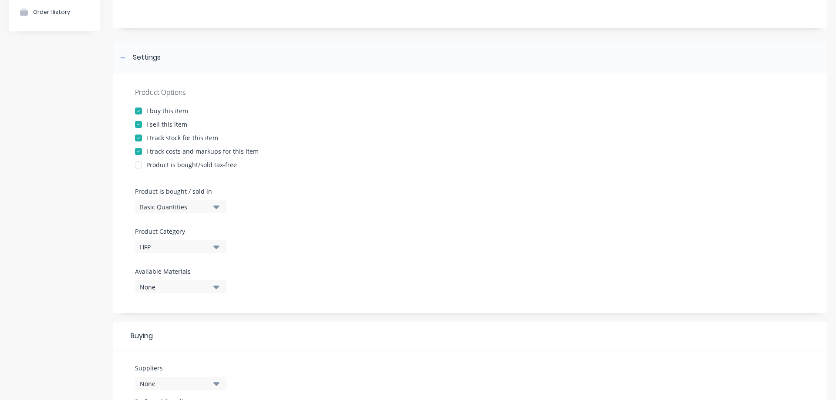
click at [286, 262] on div at bounding box center [470, 263] width 670 height 7
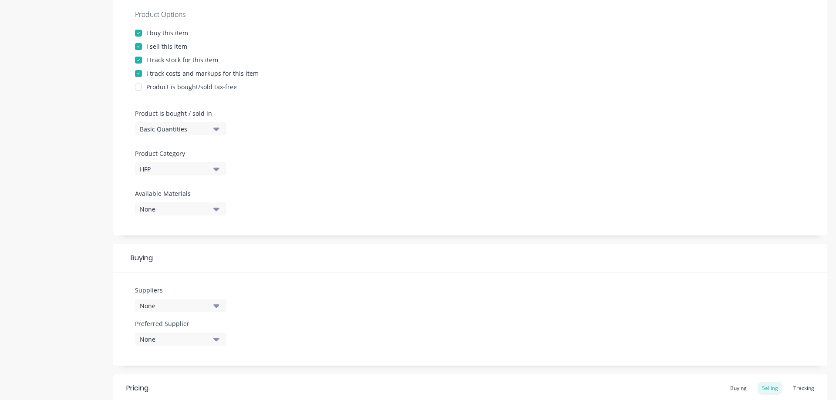
scroll to position [174, 0]
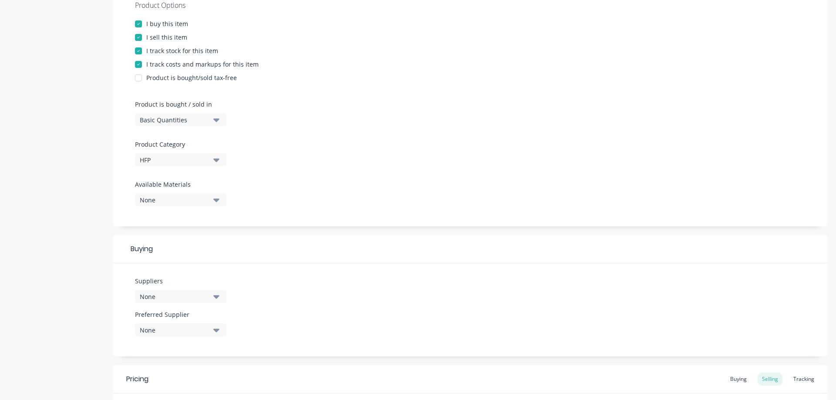
click at [208, 293] on div "None" at bounding box center [175, 296] width 70 height 9
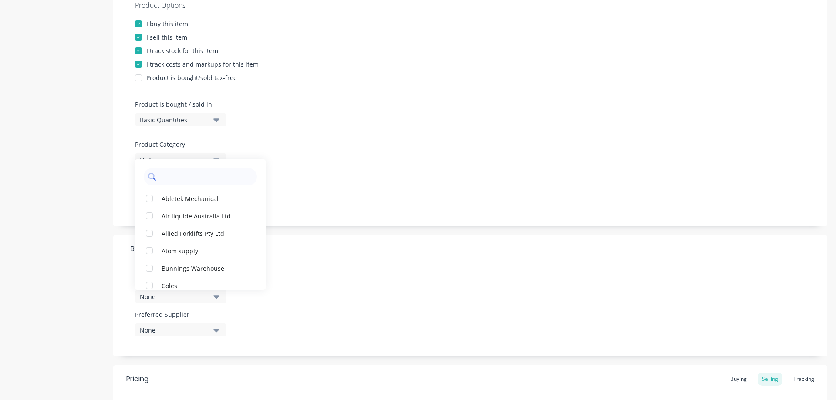
click at [183, 182] on input "text" at bounding box center [206, 176] width 92 height 17
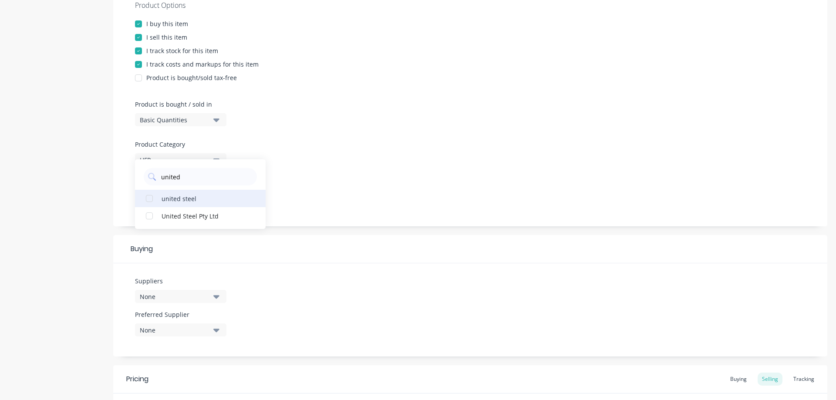
click at [181, 201] on div "united steel" at bounding box center [204, 198] width 87 height 9
click at [91, 309] on div "Product details Collaborate Order History" at bounding box center [54, 194] width 91 height 663
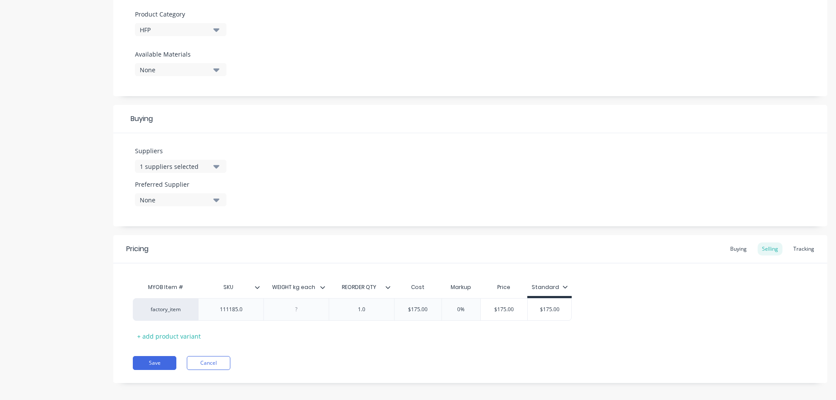
scroll to position [305, 0]
click at [460, 310] on input "0%" at bounding box center [461, 309] width 44 height 8
click at [480, 342] on div "MYOB Item # SKU WEIGHT kg each REORDER QTY Cost Markup Price Standard factory_i…" at bounding box center [470, 310] width 675 height 64
click at [571, 284] on icon at bounding box center [573, 286] width 5 height 5
click at [595, 293] on div "MYOB Item # SKU WEIGHT kg each REORDER QTY Cost Markup Price Standard factory_i…" at bounding box center [470, 310] width 675 height 64
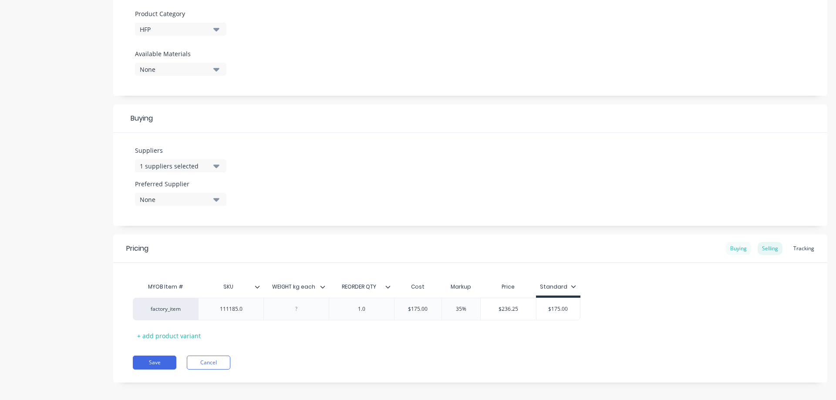
click at [733, 247] on div "Buying" at bounding box center [738, 248] width 25 height 13
click at [389, 306] on div "factory_item 111185.0 1.0 $0.00 $0.00" at bounding box center [291, 307] width 317 height 23
click at [767, 248] on div "Selling" at bounding box center [769, 248] width 25 height 13
click at [739, 248] on div "Buying" at bounding box center [738, 248] width 25 height 13
drag, startPoint x: 432, startPoint y: 306, endPoint x: 381, endPoint y: 306, distance: 50.5
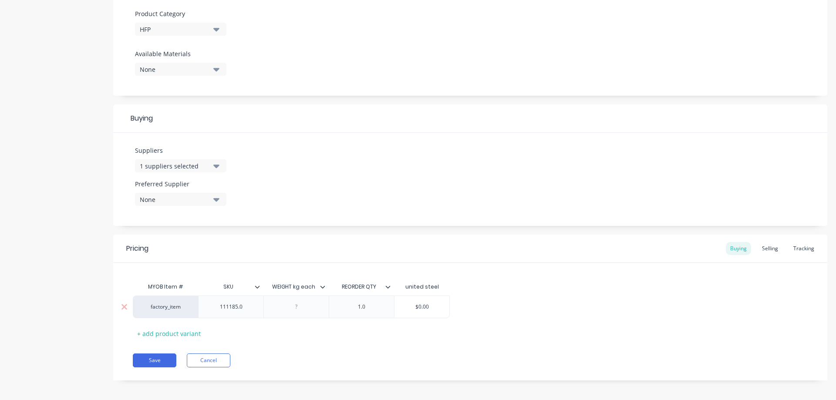
click at [382, 306] on div "factory_item 111185.0 1.0 $0.00 $0.00" at bounding box center [291, 307] width 317 height 23
click at [488, 346] on div "Pricing Buying Selling Tracking MYOB Item # SKU WEIGHT kg each REORDER QTY unit…" at bounding box center [470, 308] width 714 height 146
click at [772, 252] on div "Selling" at bounding box center [769, 248] width 25 height 13
click at [398, 336] on div "MYOB Item # SKU WEIGHT kg each REORDER QTY Cost Markup Price Standard factory_i…" at bounding box center [470, 310] width 675 height 64
drag, startPoint x: 569, startPoint y: 307, endPoint x: 545, endPoint y: 307, distance: 24.8
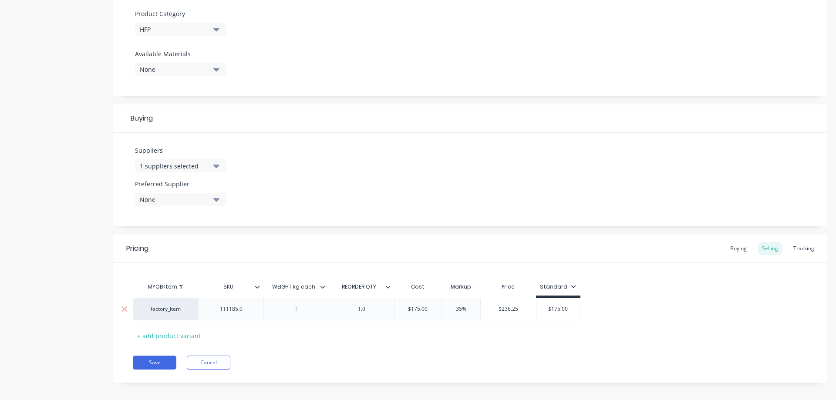
click at [545, 307] on input "$175.00" at bounding box center [558, 309] width 44 height 8
click at [561, 334] on div "MYOB Item # SKU WEIGHT kg each REORDER QTY Cost Markup Price Standard factory_i…" at bounding box center [470, 310] width 675 height 64
click at [368, 347] on div "Pricing Buying Selling Tracking MYOB Item # SKU WEIGHT kg each REORDER QTY Cost…" at bounding box center [470, 309] width 714 height 148
click at [141, 358] on button "Save" at bounding box center [155, 363] width 44 height 14
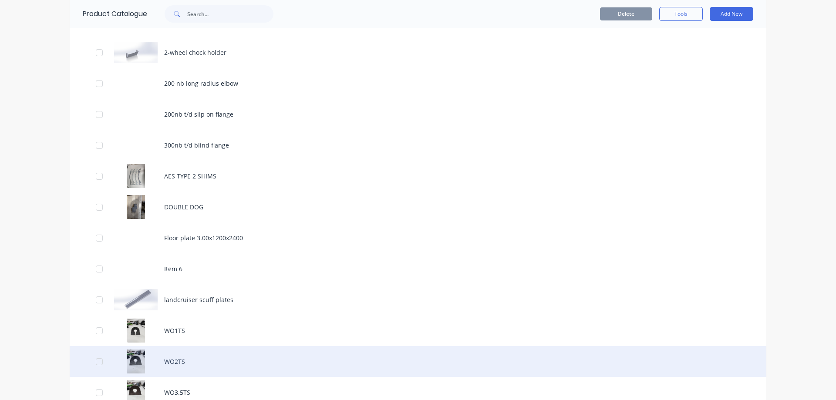
scroll to position [87, 0]
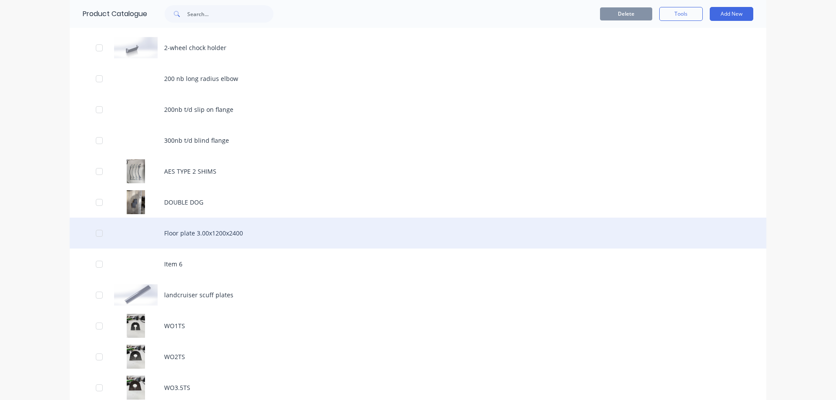
click at [174, 228] on div "Floor plate 3.00x1200x2400" at bounding box center [418, 233] width 696 height 31
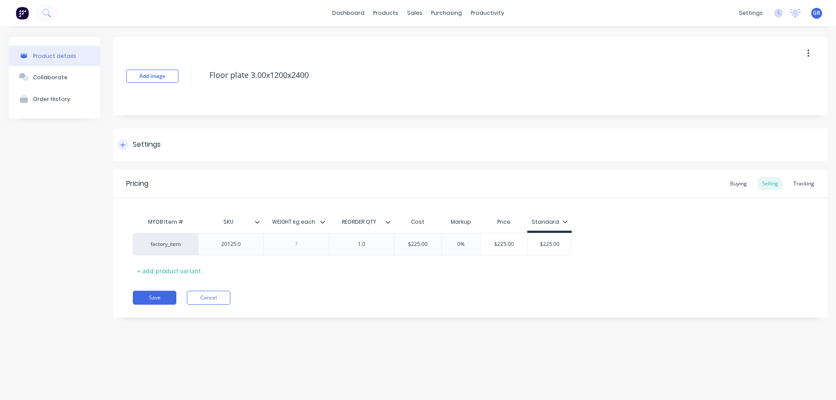
click at [154, 146] on div "Settings" at bounding box center [147, 144] width 28 height 11
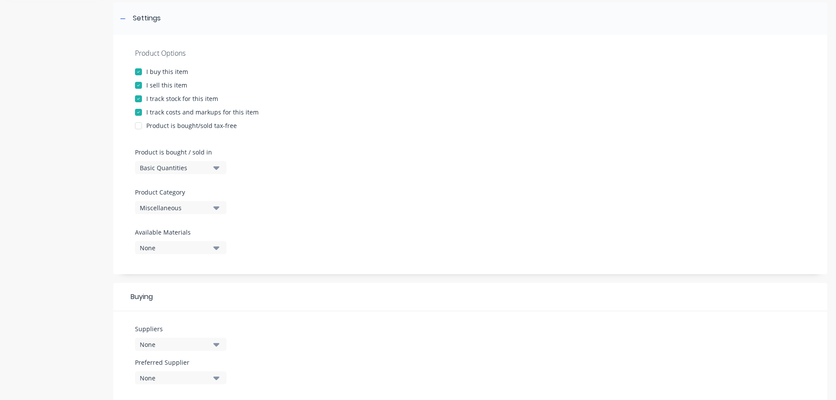
scroll to position [174, 0]
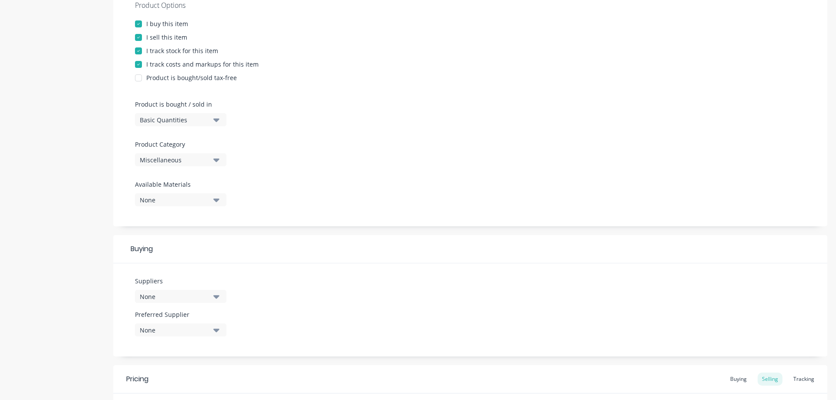
click at [199, 158] on div "Miscellaneous" at bounding box center [175, 159] width 70 height 9
click at [176, 254] on div "HFP" at bounding box center [200, 250] width 131 height 17
click at [188, 299] on div "None" at bounding box center [175, 296] width 70 height 9
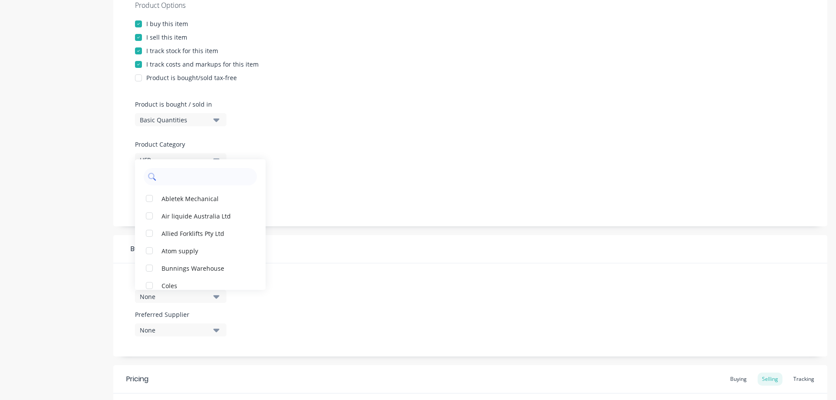
click at [182, 179] on input "text" at bounding box center [206, 176] width 92 height 17
click at [102, 306] on div "Product details Collaborate Order History Add image Floor plate 3.00x1200x2400 …" at bounding box center [418, 194] width 818 height 663
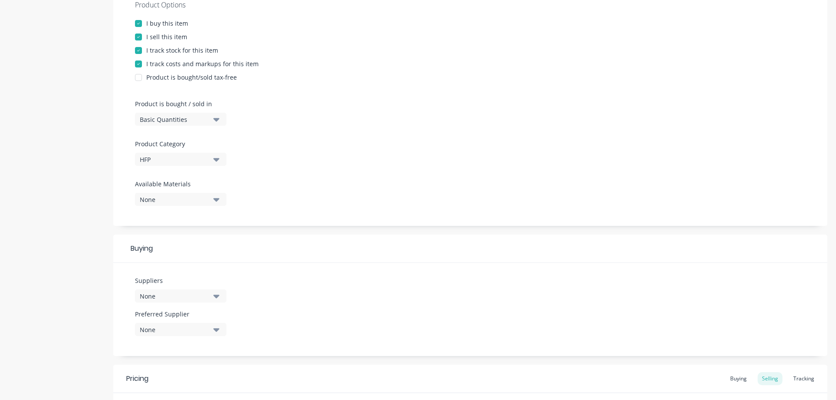
scroll to position [174, 0]
click at [189, 199] on div "None" at bounding box center [175, 199] width 70 height 9
click at [185, 295] on div "None" at bounding box center [175, 296] width 70 height 9
click at [152, 344] on div "button" at bounding box center [149, 344] width 17 height 17
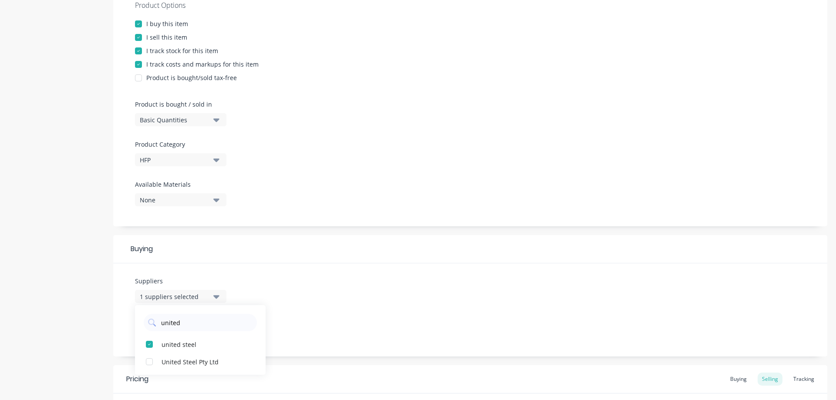
click at [295, 307] on div "Suppliers 1 suppliers selected united united steel United Steel Pty Ltd Preferr…" at bounding box center [470, 309] width 714 height 93
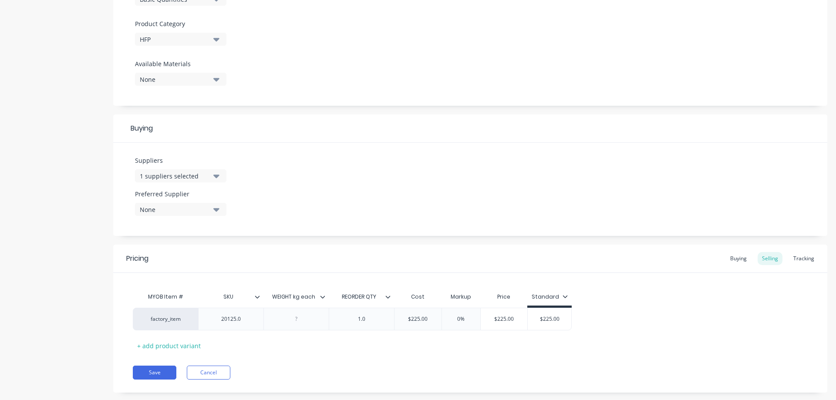
scroll to position [311, 0]
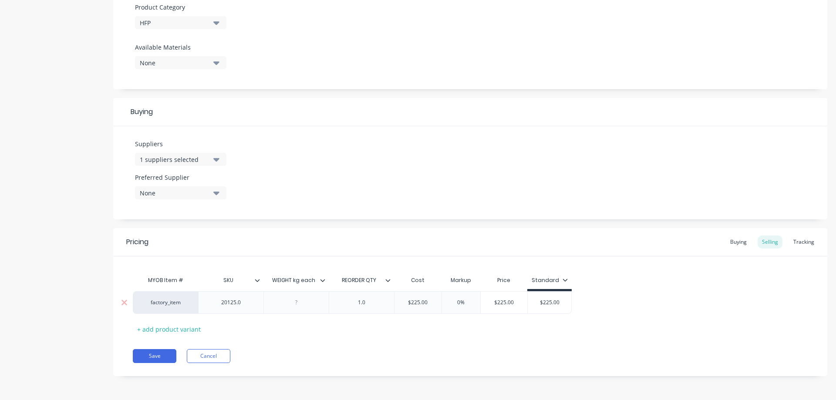
click at [460, 302] on input "0%" at bounding box center [461, 303] width 44 height 8
click at [475, 317] on div "MYOB Item # SKU WEIGHT kg each REORDER QTY Cost Markup Price Standard factory_i…" at bounding box center [470, 304] width 675 height 64
drag, startPoint x: 573, startPoint y: 299, endPoint x: 532, endPoint y: 297, distance: 41.0
click at [530, 296] on div "factory_item 20125.0 1.0 $225.00 35% 35% $303.75 $225.00 $225.00" at bounding box center [356, 302] width 447 height 23
click at [733, 245] on div "Buying" at bounding box center [738, 241] width 25 height 13
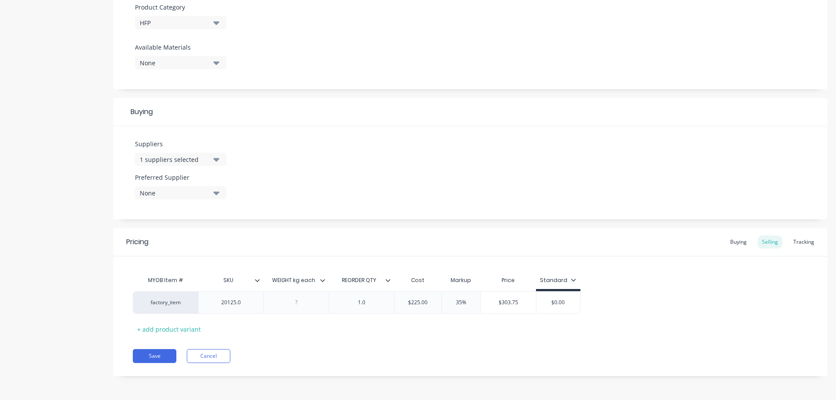
scroll to position [309, 0]
drag, startPoint x: 442, startPoint y: 303, endPoint x: 414, endPoint y: 310, distance: 29.6
click at [387, 300] on div "factory_item 20125.0 1.0 $0.00 $0.00" at bounding box center [291, 302] width 317 height 23
click at [475, 354] on div "Save Cancel" at bounding box center [480, 356] width 694 height 14
click at [283, 339] on div "Pricing Buying Selling Tracking MYOB Item # SKU WEIGHT kg each REORDER QTY unit…" at bounding box center [470, 303] width 714 height 146
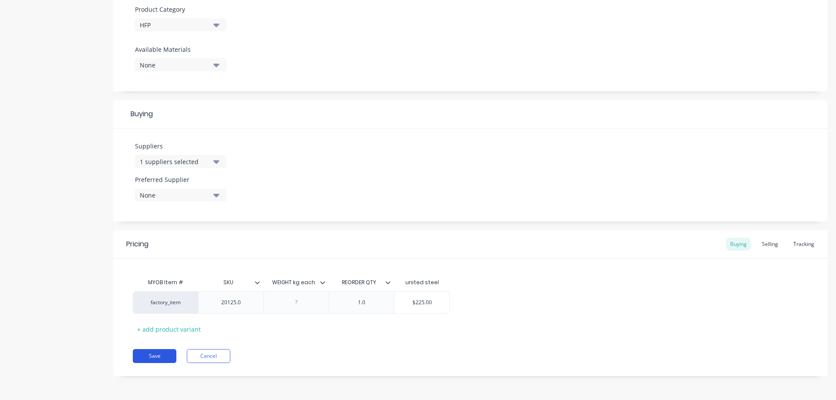
click at [172, 353] on button "Save" at bounding box center [155, 356] width 44 height 14
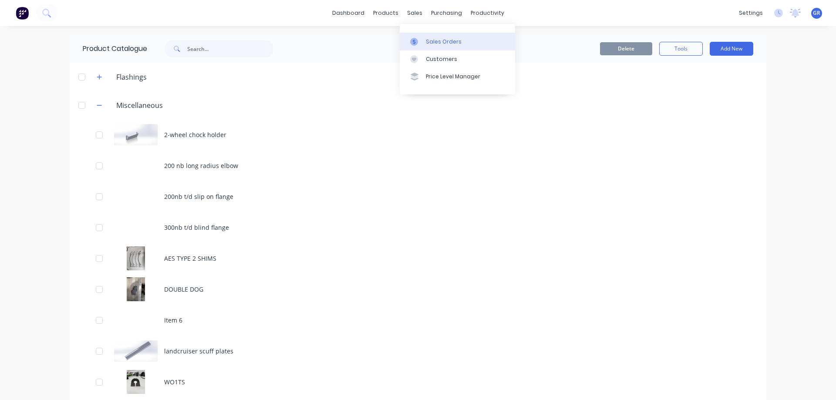
click at [429, 39] on div "Sales Orders" at bounding box center [444, 42] width 36 height 8
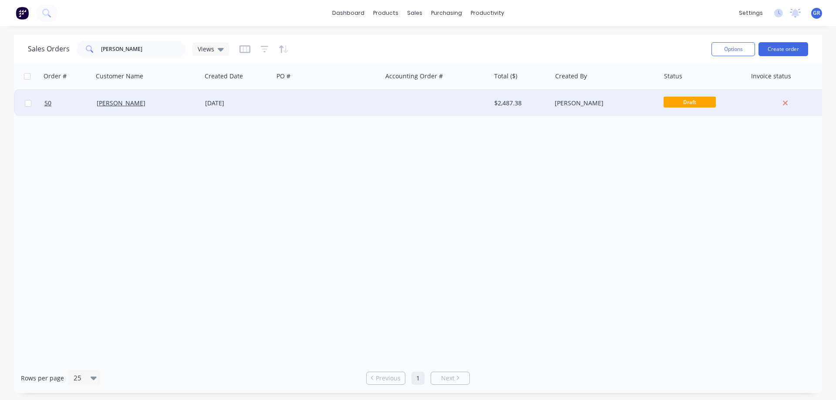
click at [260, 102] on div "[DATE]" at bounding box center [237, 103] width 65 height 9
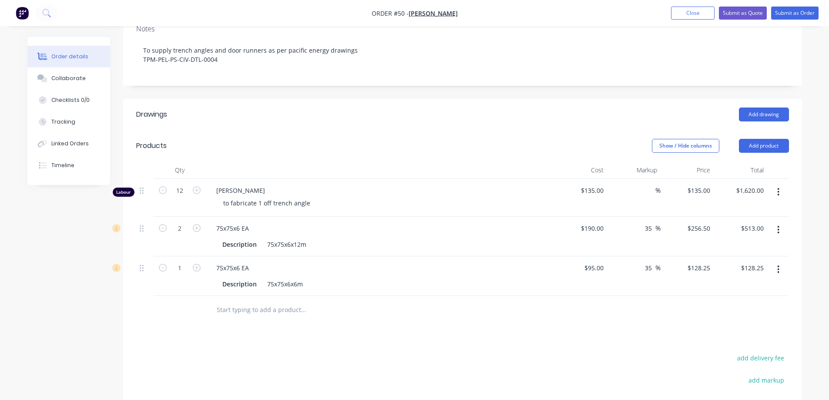
scroll to position [218, 0]
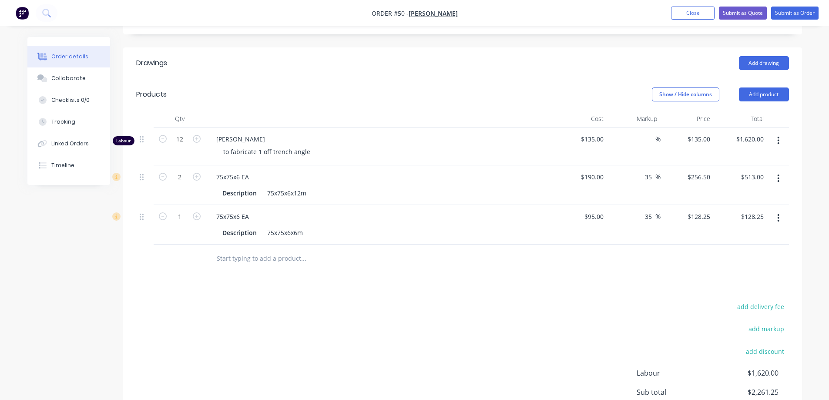
click at [249, 259] on input "text" at bounding box center [303, 258] width 174 height 17
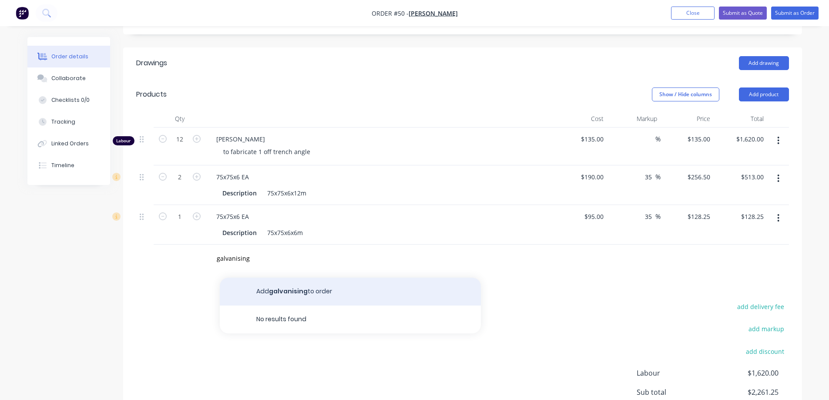
click at [288, 289] on button "Add galvanising to order" at bounding box center [350, 292] width 261 height 28
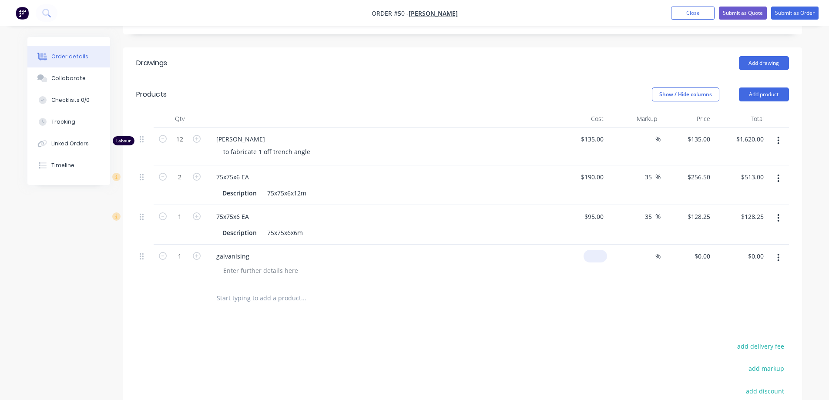
click at [604, 260] on input at bounding box center [597, 256] width 20 height 13
click at [649, 252] on input at bounding box center [651, 256] width 10 height 13
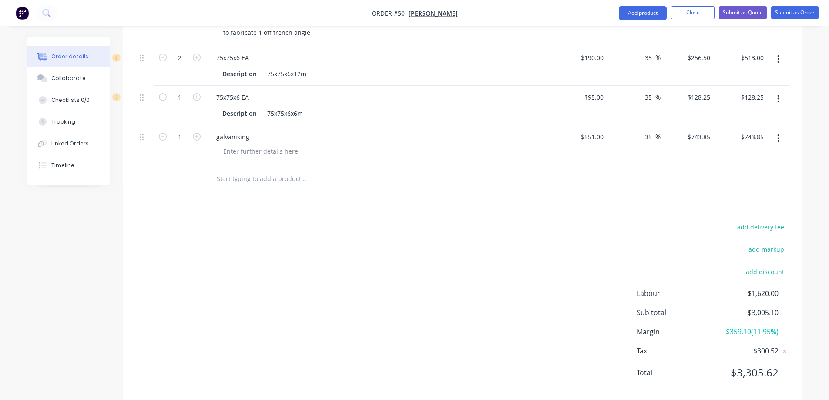
scroll to position [352, 0]
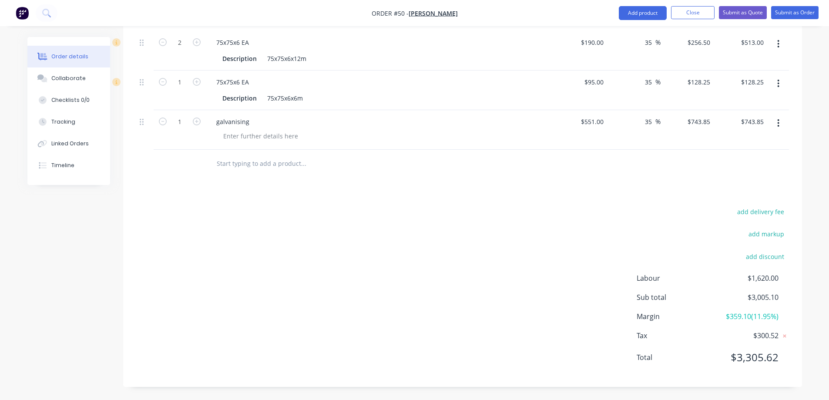
click at [478, 239] on div "add delivery fee add markup add discount Labour $1,620.00 Sub total $3,005.10 M…" at bounding box center [462, 290] width 653 height 168
click at [251, 163] on input "text" at bounding box center [303, 163] width 174 height 17
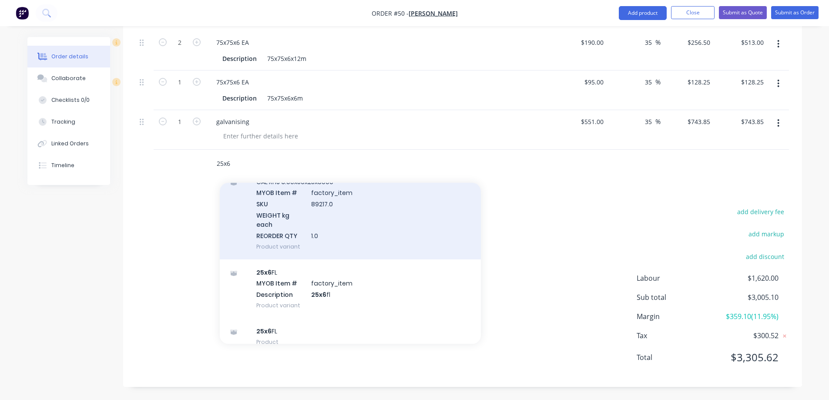
scroll to position [261, 0]
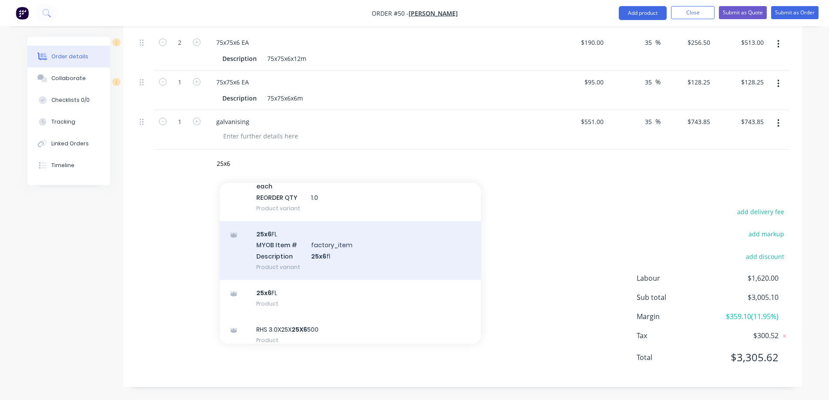
click at [296, 252] on div "25x6 FL MYOB Item # factory_item Description 25x6 fl Product variant" at bounding box center [350, 250] width 261 height 59
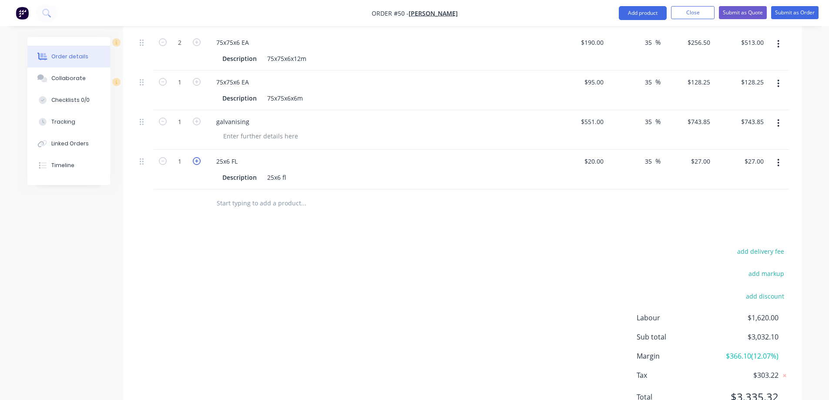
click at [196, 161] on icon "button" at bounding box center [197, 161] width 8 height 8
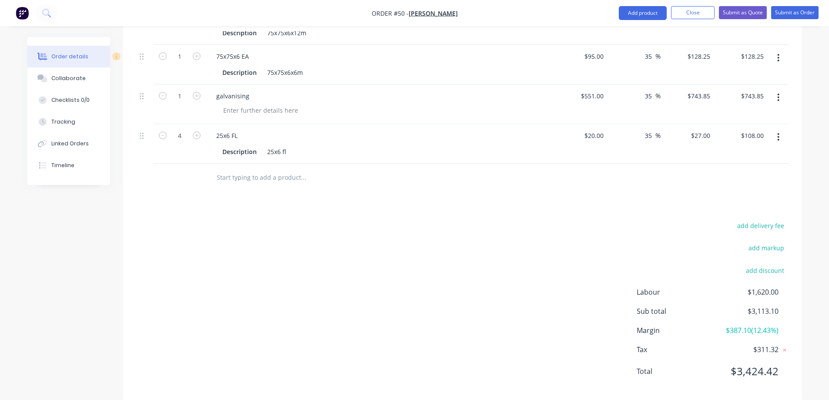
scroll to position [392, 0]
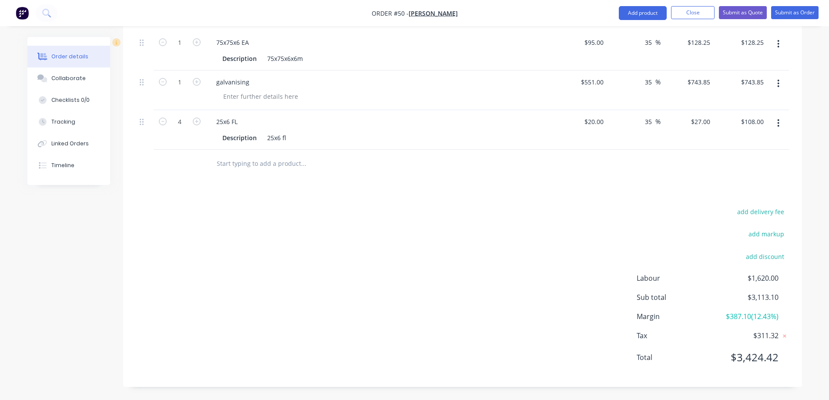
click at [245, 165] on input "text" at bounding box center [303, 163] width 174 height 17
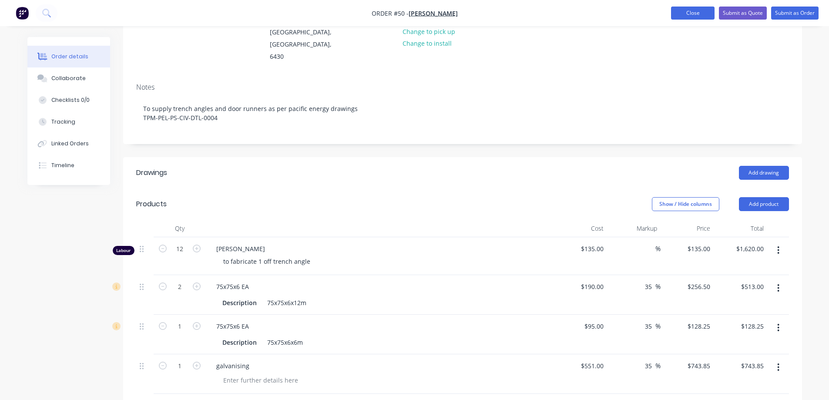
scroll to position [87, 0]
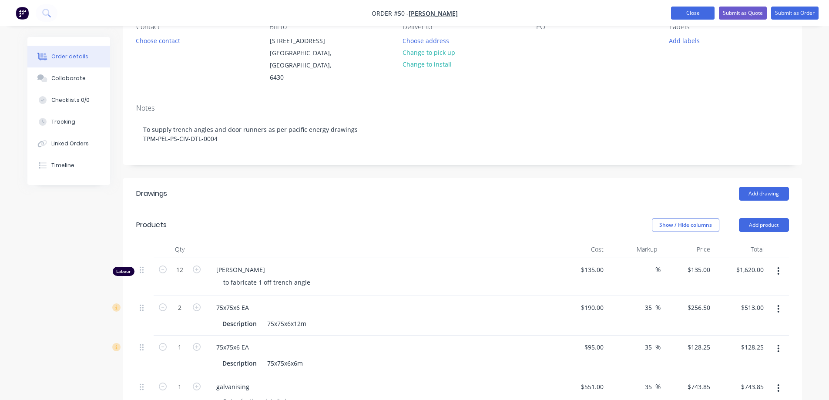
click at [697, 9] on button "Close" at bounding box center [693, 13] width 44 height 13
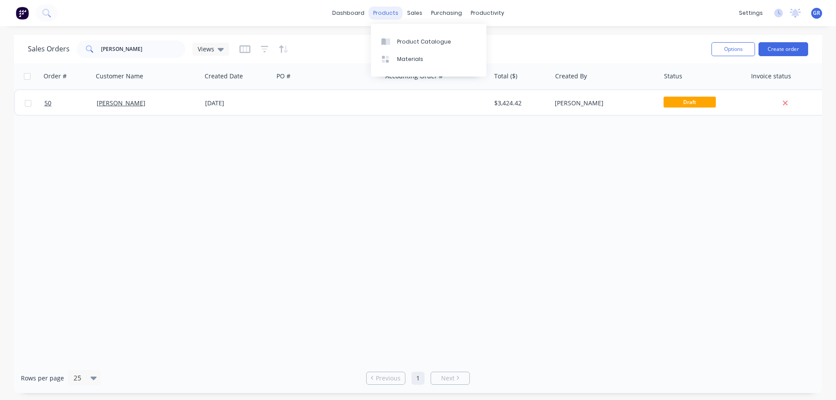
click at [390, 15] on div "products" at bounding box center [386, 13] width 34 height 13
click at [404, 47] on link "Product Catalogue" at bounding box center [428, 41] width 115 height 17
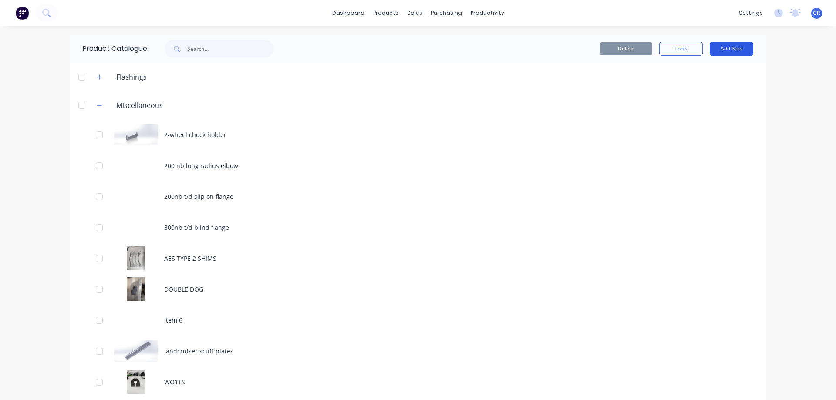
click at [736, 50] on button "Add New" at bounding box center [732, 49] width 44 height 14
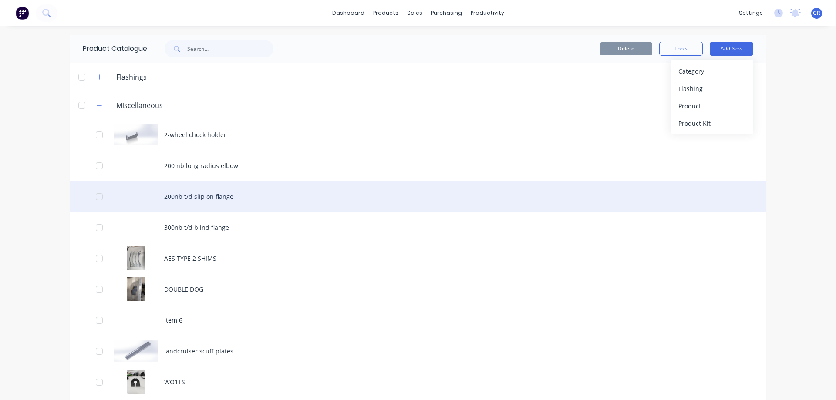
click at [450, 191] on div "200nb t/d slip on flange" at bounding box center [418, 196] width 696 height 31
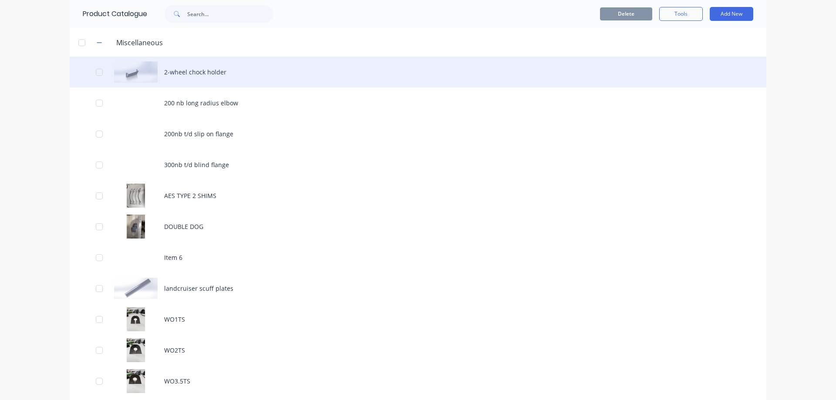
scroll to position [44, 0]
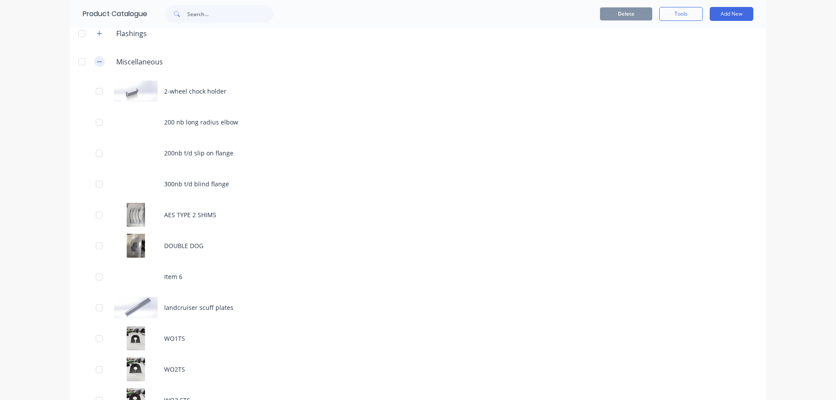
click at [97, 61] on icon "button" at bounding box center [99, 61] width 5 height 0
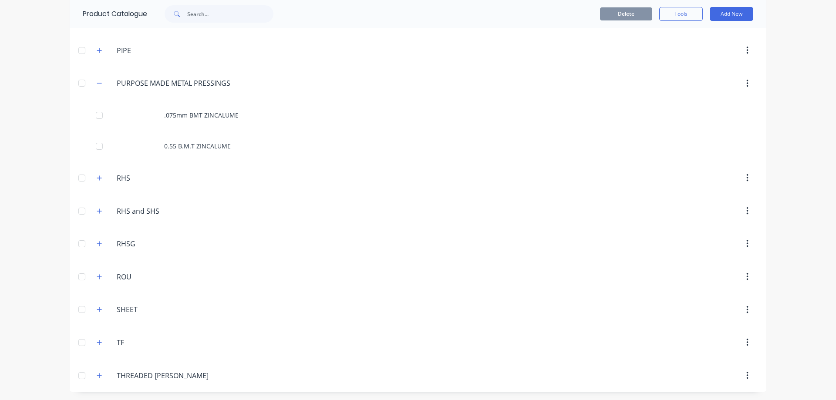
scroll to position [1820, 0]
click at [99, 276] on icon "button" at bounding box center [99, 276] width 5 height 6
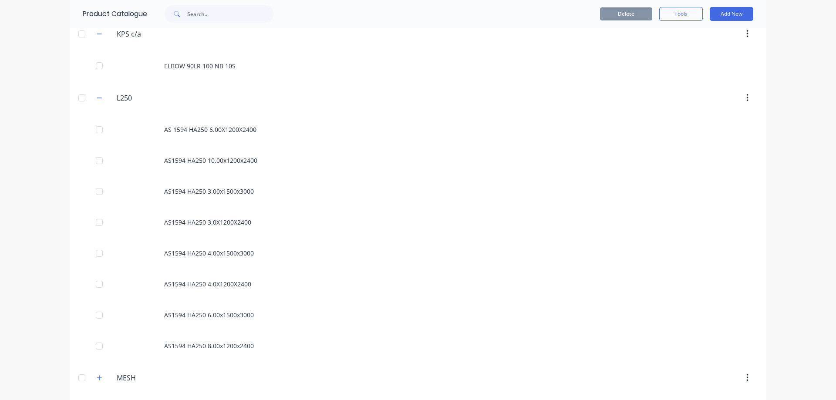
scroll to position [1285, 0]
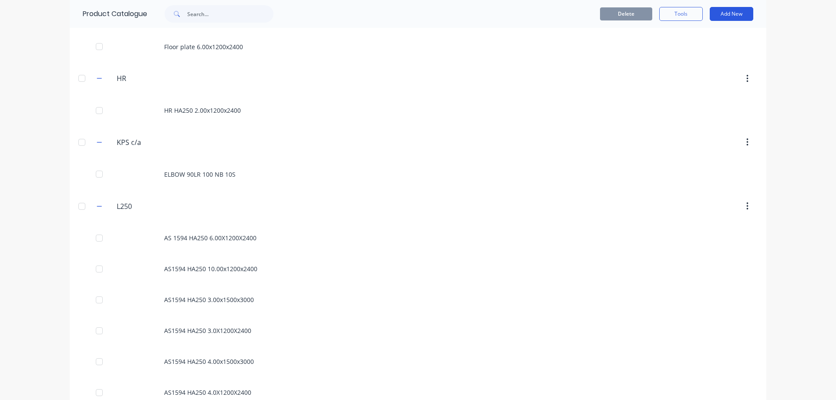
click at [745, 13] on button "Add New" at bounding box center [732, 14] width 44 height 14
click at [692, 40] on div "Category" at bounding box center [711, 36] width 67 height 13
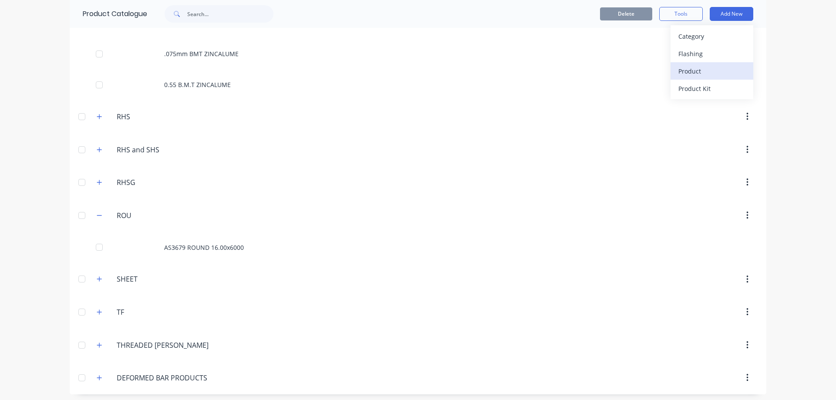
click at [707, 72] on div "Product" at bounding box center [711, 71] width 67 height 13
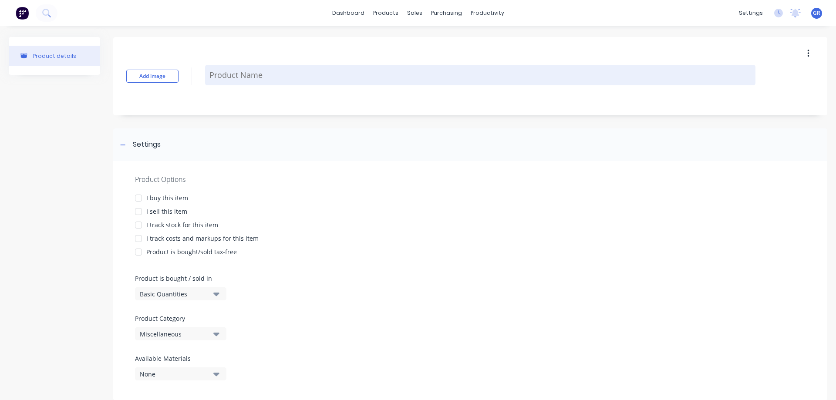
click at [245, 81] on textarea at bounding box center [480, 75] width 550 height 20
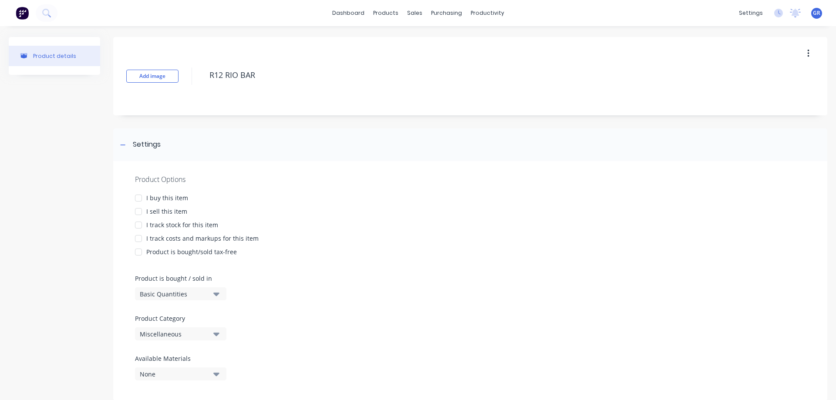
click at [163, 195] on div "I buy this item" at bounding box center [167, 197] width 42 height 9
click at [163, 204] on div "Product Options I buy this item I sell this item I track stock for this item I …" at bounding box center [470, 280] width 714 height 239
click at [164, 213] on div "I sell this item" at bounding box center [166, 211] width 41 height 9
click at [165, 225] on div "I track stock for this item" at bounding box center [182, 224] width 72 height 9
click at [168, 244] on div "Product Options I buy this item I sell this item I track stock for this item I …" at bounding box center [470, 280] width 714 height 239
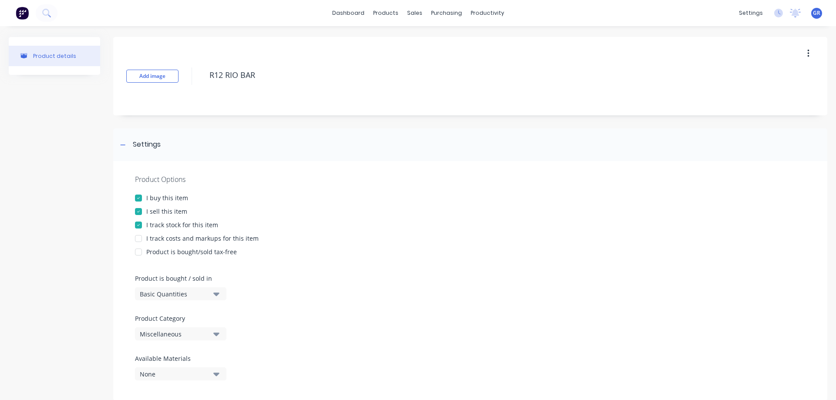
click at [168, 239] on div "I track costs and markups for this item" at bounding box center [202, 238] width 112 height 9
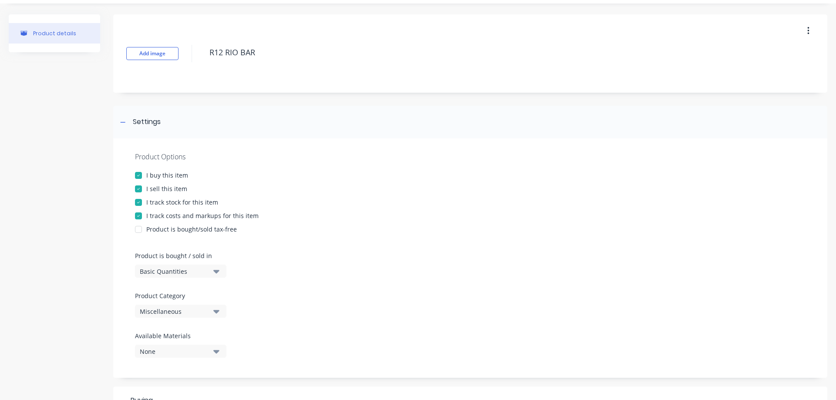
scroll to position [87, 0]
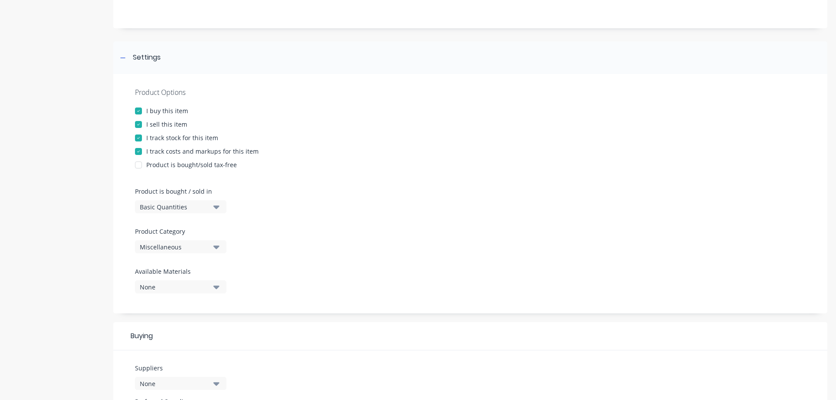
click at [219, 245] on icon "button" at bounding box center [216, 247] width 6 height 10
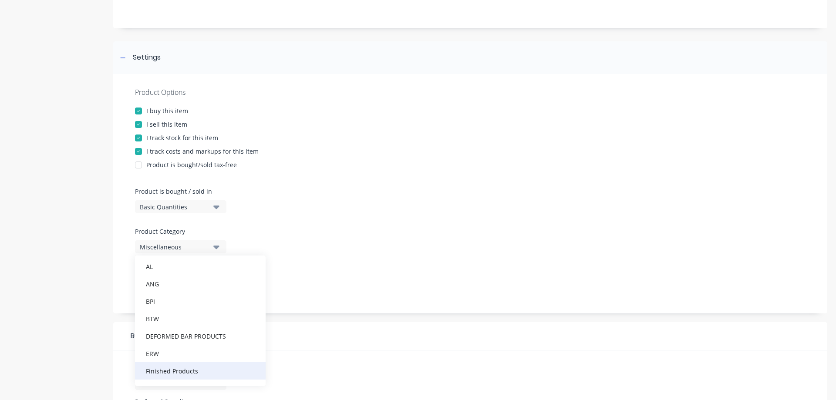
scroll to position [44, 0]
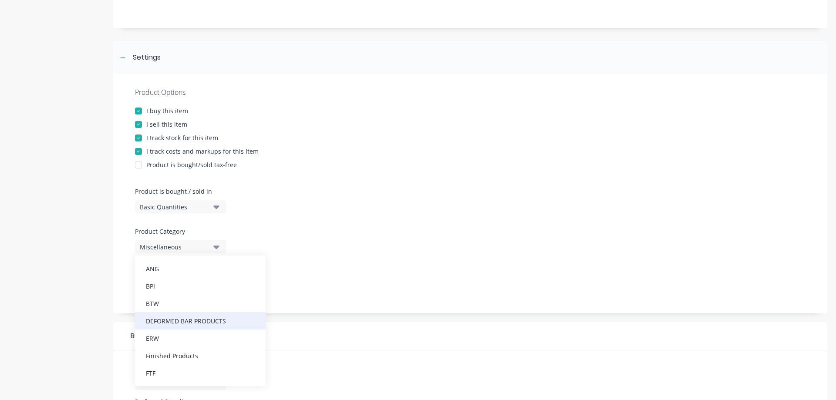
click at [201, 322] on div "DEFORMED BAR PRODUCTS" at bounding box center [200, 320] width 131 height 17
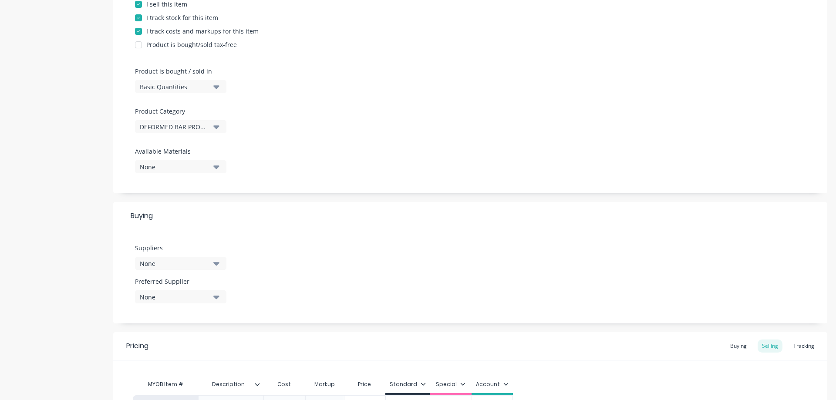
scroll to position [218, 0]
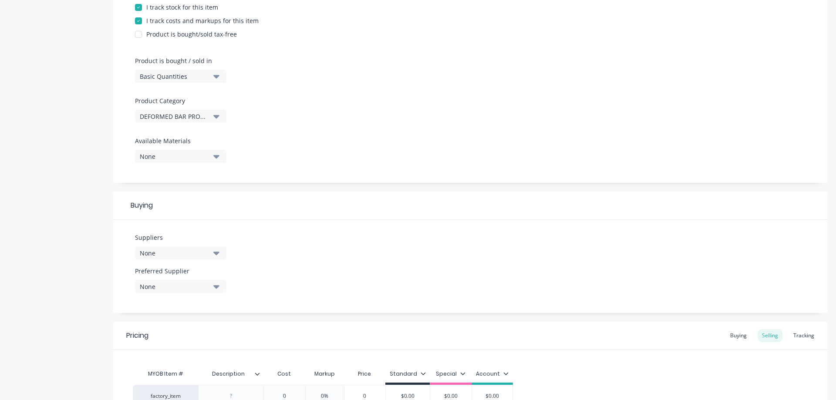
click at [195, 150] on button "None" at bounding box center [180, 156] width 91 height 13
click at [176, 271] on div "Plain" at bounding box center [204, 273] width 87 height 9
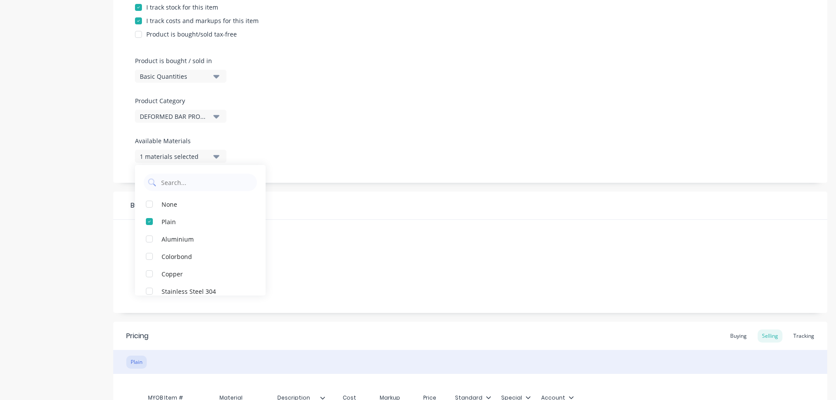
click at [323, 176] on div "Product Options I buy this item I sell this item I track stock for this item I …" at bounding box center [470, 62] width 714 height 239
click at [185, 251] on div "None" at bounding box center [175, 253] width 70 height 9
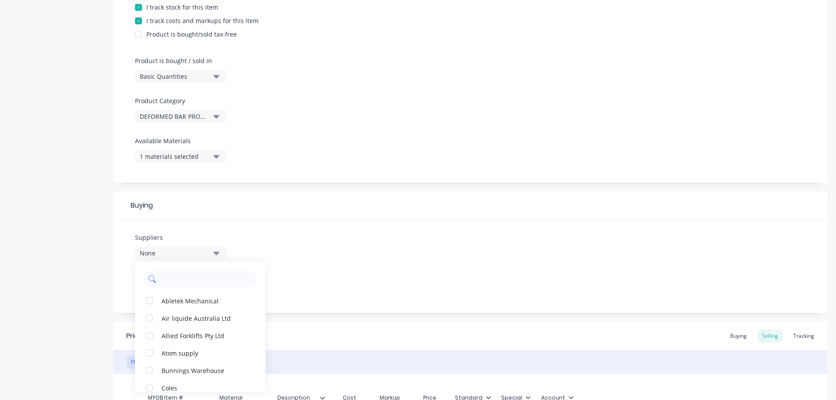
click at [185, 279] on input "text" at bounding box center [206, 278] width 92 height 17
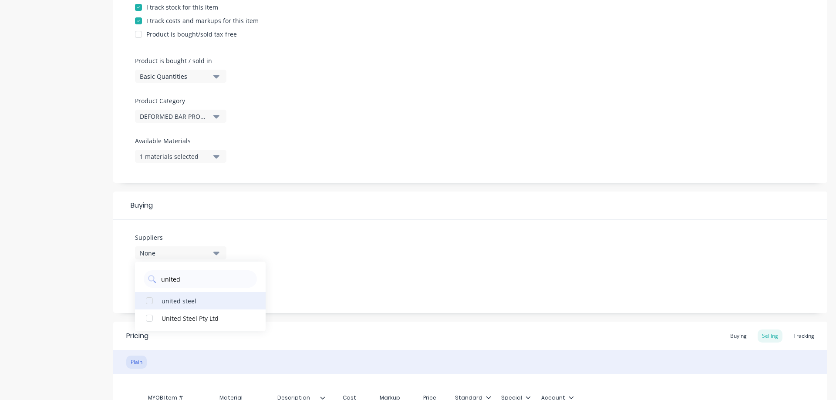
click at [182, 303] on div "united steel" at bounding box center [204, 300] width 87 height 9
click at [90, 343] on div "Product details" at bounding box center [54, 162] width 91 height 687
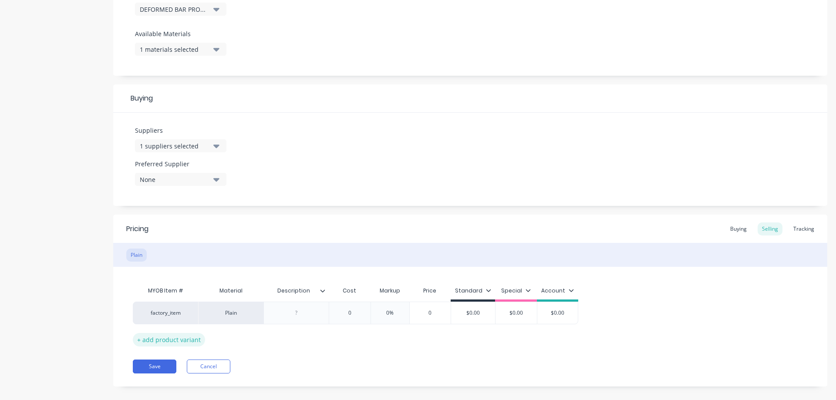
scroll to position [335, 0]
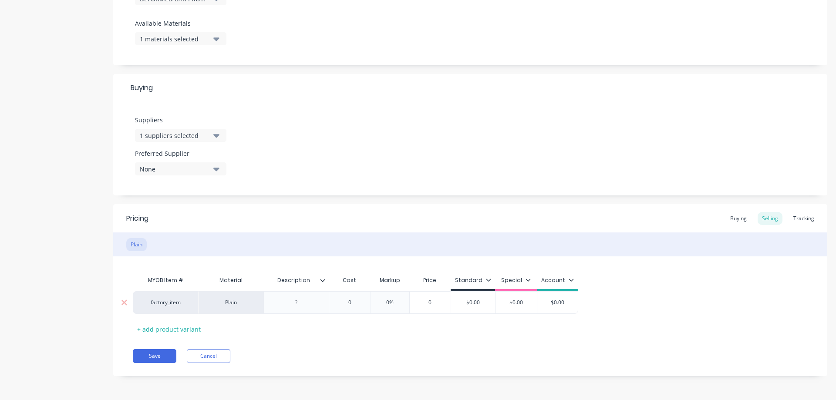
click at [297, 304] on div at bounding box center [297, 302] width 44 height 11
click at [357, 296] on div "0" at bounding box center [350, 303] width 44 height 22
click at [392, 302] on input "0%" at bounding box center [393, 303] width 44 height 8
drag, startPoint x: 428, startPoint y: 325, endPoint x: 432, endPoint y: 326, distance: 4.4
click at [428, 325] on div "MYOB Item # Material Description Cost Markup Price Standard Special Account fac…" at bounding box center [470, 304] width 675 height 64
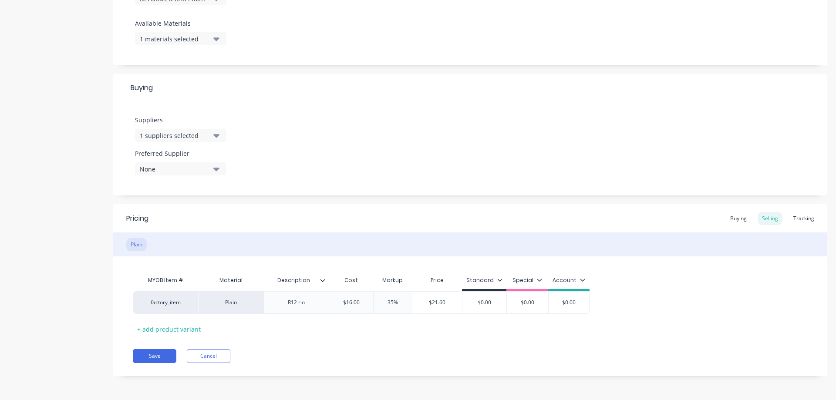
click at [500, 281] on icon at bounding box center [499, 279] width 5 height 5
click at [485, 309] on div "All" at bounding box center [473, 304] width 64 height 17
click at [669, 283] on div "MYOB Item # Material Description Cost Markup Price Standard Special Account fac…" at bounding box center [470, 304] width 675 height 64
click at [735, 220] on div "Buying" at bounding box center [738, 218] width 25 height 13
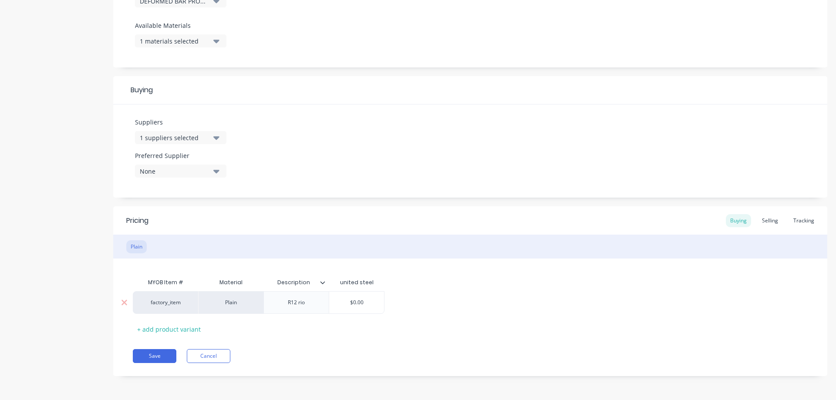
drag, startPoint x: 367, startPoint y: 303, endPoint x: 325, endPoint y: 299, distance: 42.3
click at [325, 299] on div "factory_item Plain R12 rio $0.00 $0.00" at bounding box center [259, 302] width 252 height 23
click at [295, 337] on div "Pricing Buying Selling Tracking Plain MYOB Item # Material Description united s…" at bounding box center [470, 291] width 714 height 170
click at [313, 303] on div "R12 rio" at bounding box center [297, 302] width 44 height 11
click at [303, 301] on div "R12 rio x6000" at bounding box center [296, 302] width 47 height 11
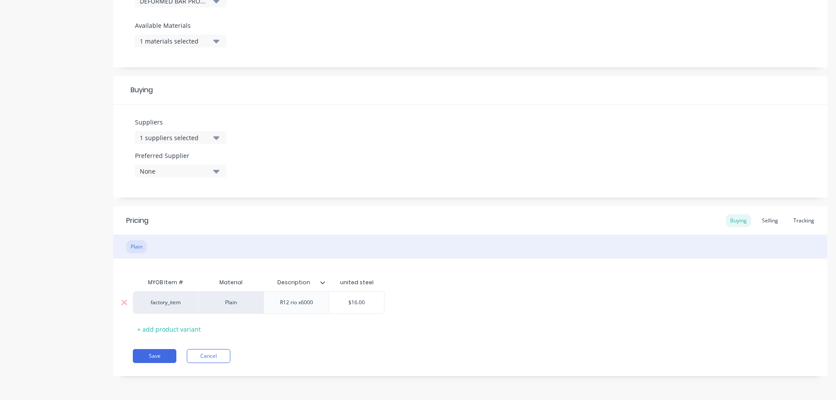
click at [300, 302] on div "R12 rio x6000" at bounding box center [296, 302] width 47 height 11
click at [164, 355] on button "Save" at bounding box center [155, 356] width 44 height 14
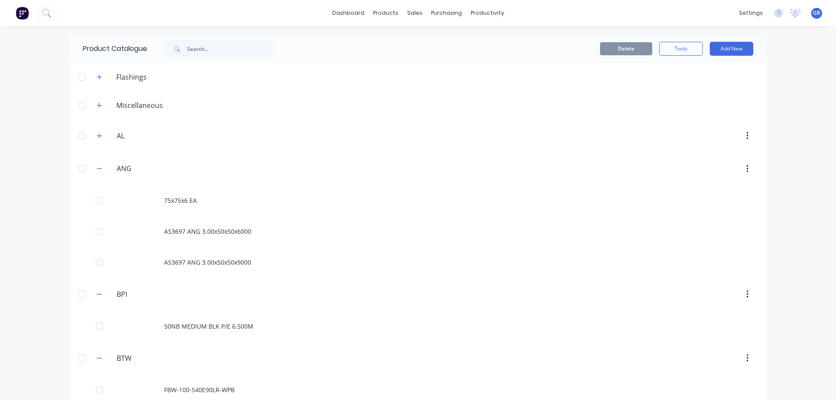
click at [625, 11] on div "dashboard products sales purchasing productivity dashboard products Product Cat…" at bounding box center [418, 13] width 836 height 26
click at [430, 40] on div "Sales Orders" at bounding box center [444, 42] width 36 height 8
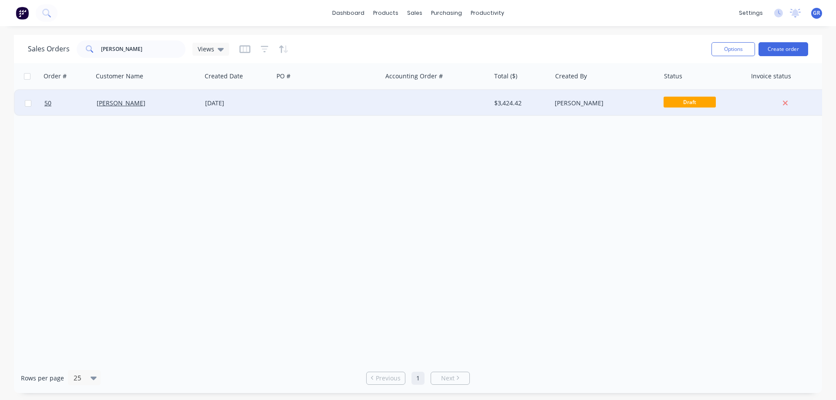
click at [175, 107] on div "[PERSON_NAME]" at bounding box center [145, 103] width 97 height 9
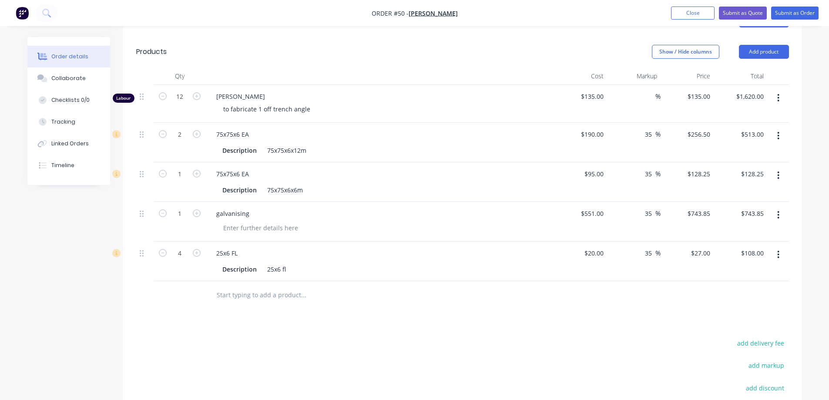
scroll to position [261, 0]
click at [232, 295] on input "text" at bounding box center [303, 294] width 174 height 17
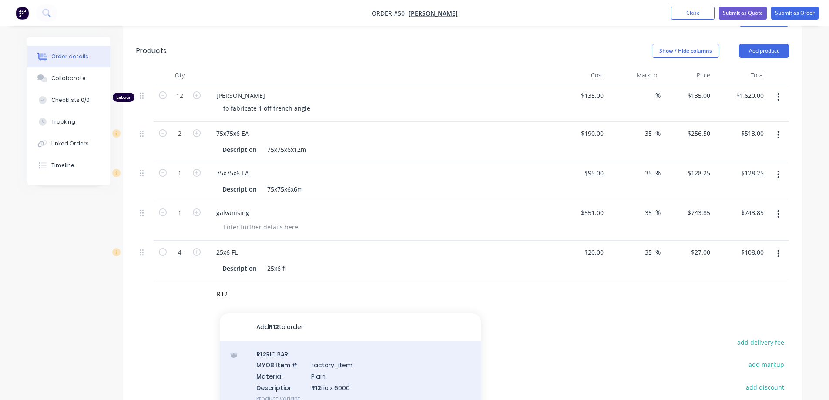
click at [289, 362] on div "R12 RIO BAR MYOB Item # factory_item Material Plain Description R12 rio x 6000 …" at bounding box center [350, 376] width 261 height 70
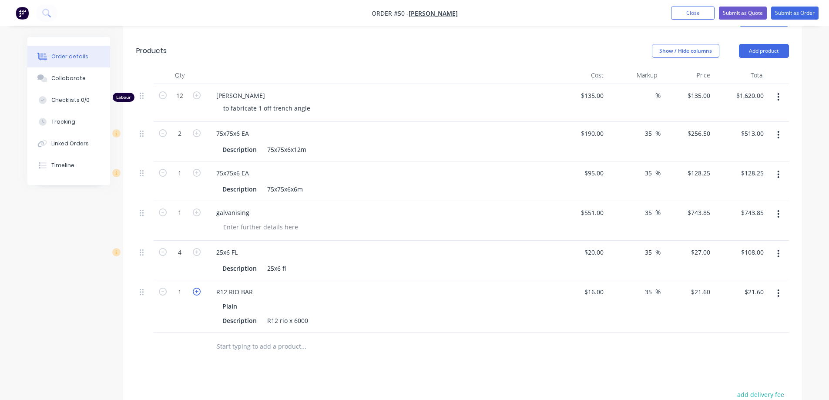
click at [196, 289] on icon "button" at bounding box center [197, 292] width 8 height 8
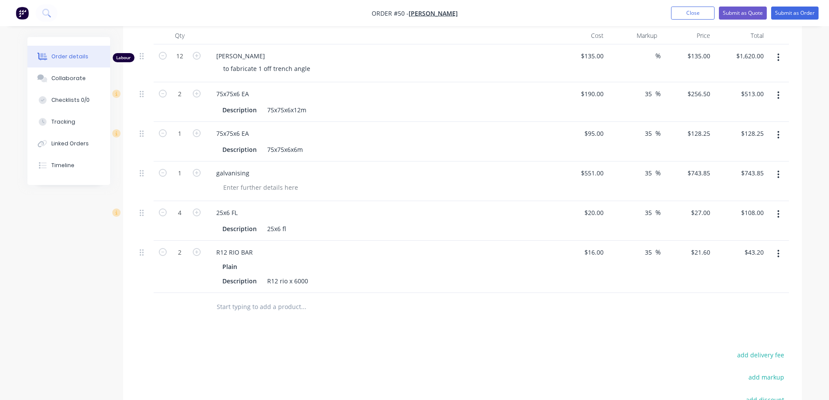
scroll to position [270, 0]
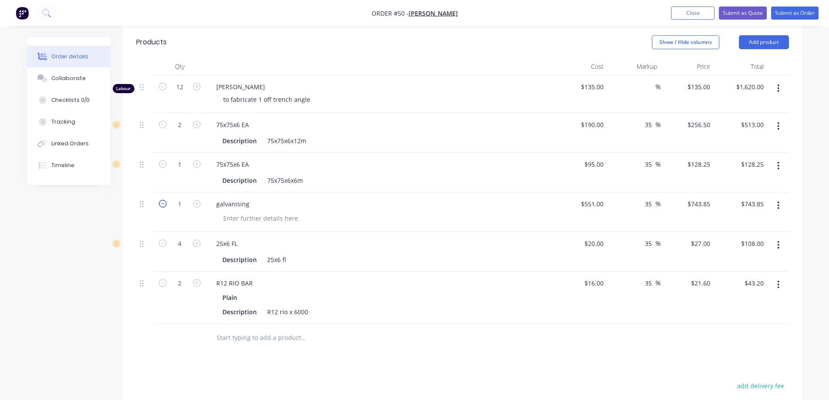
click at [162, 205] on icon "button" at bounding box center [163, 204] width 8 height 8
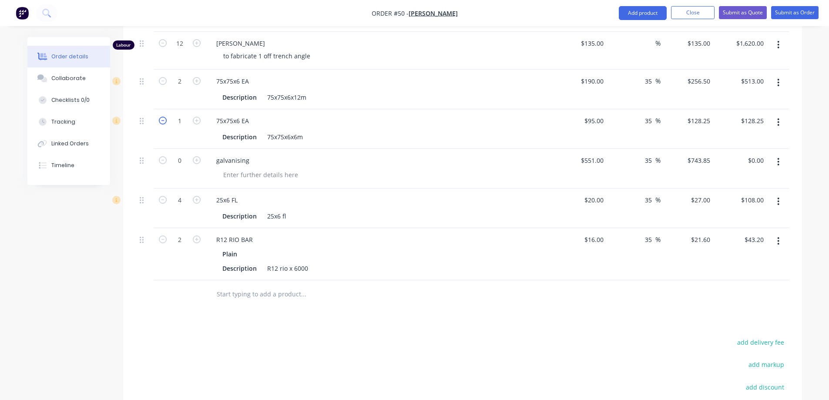
click at [166, 121] on icon "button" at bounding box center [163, 121] width 8 height 8
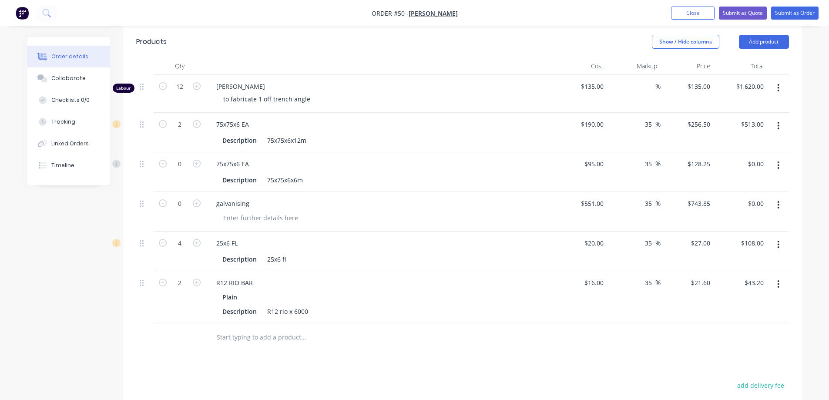
scroll to position [270, 0]
click at [195, 165] on icon "button" at bounding box center [197, 164] width 8 height 8
click at [196, 202] on icon "button" at bounding box center [197, 204] width 8 height 8
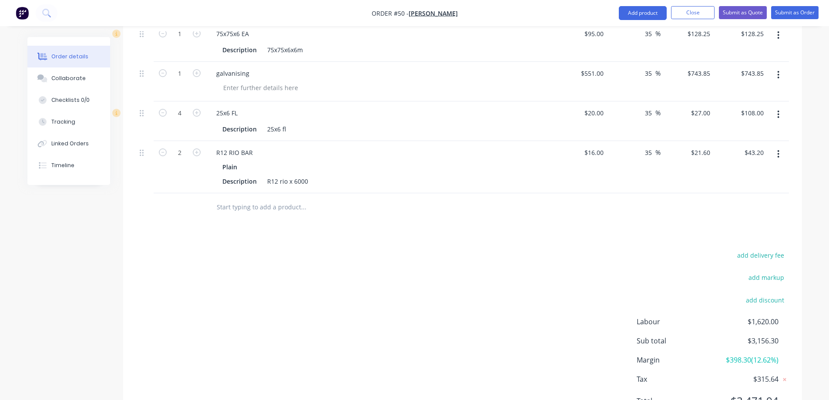
scroll to position [444, 0]
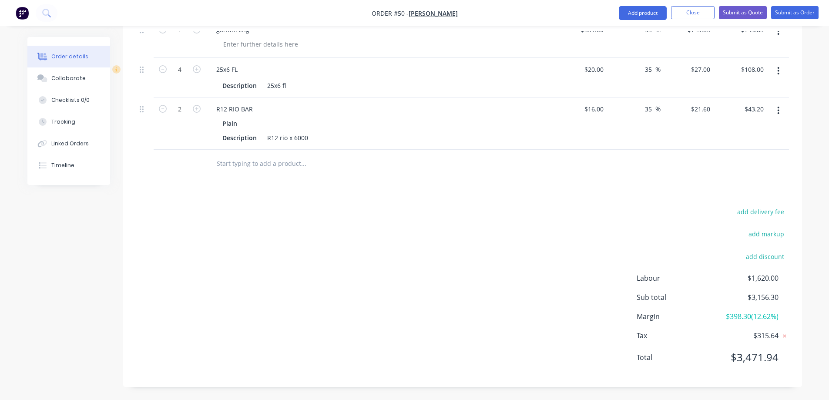
click at [339, 229] on div "add delivery fee add markup add discount Labour $1,620.00 Sub total $3,156.30 M…" at bounding box center [462, 290] width 653 height 168
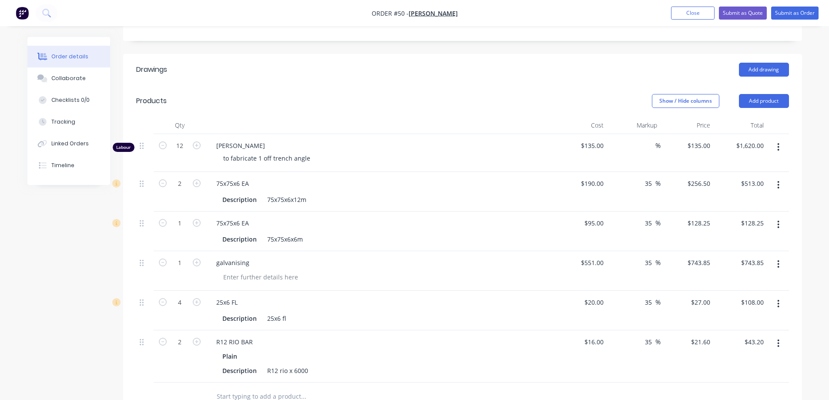
scroll to position [226, 0]
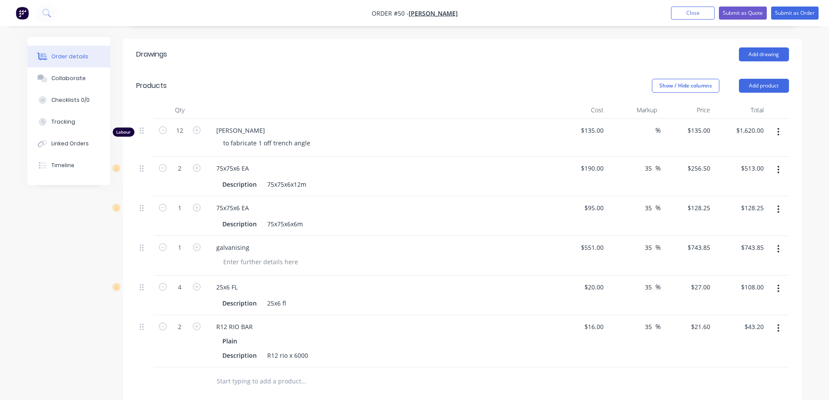
click at [448, 74] on header "Products Show / Hide columns Add product" at bounding box center [462, 85] width 679 height 31
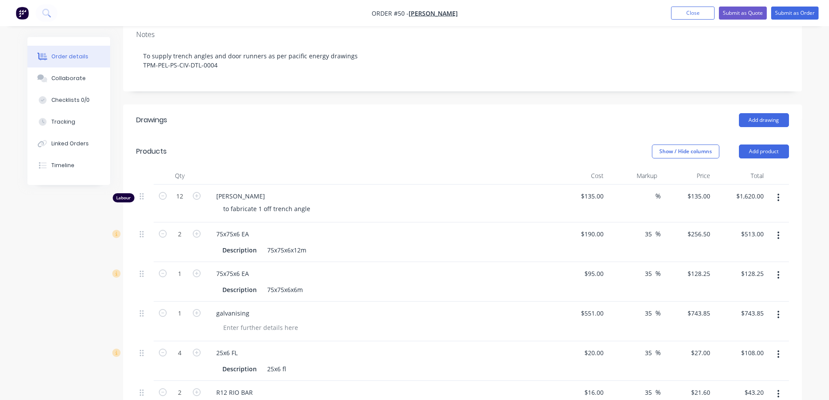
scroll to position [139, 0]
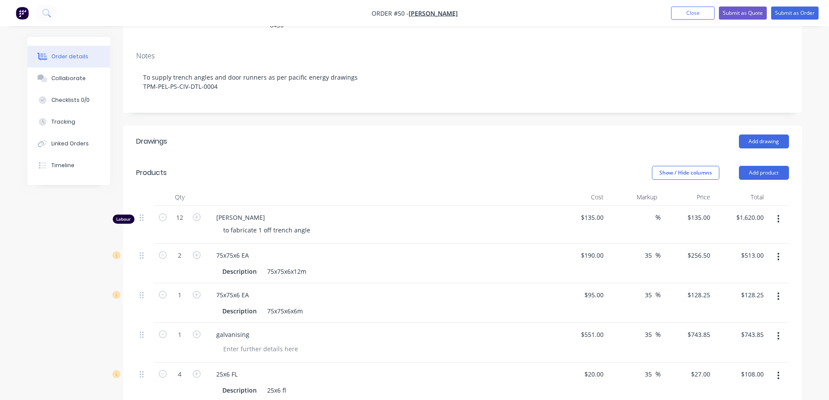
click at [170, 100] on div "Notes To supply trench angles and door runners as per pacific energy drawings T…" at bounding box center [462, 78] width 679 height 67
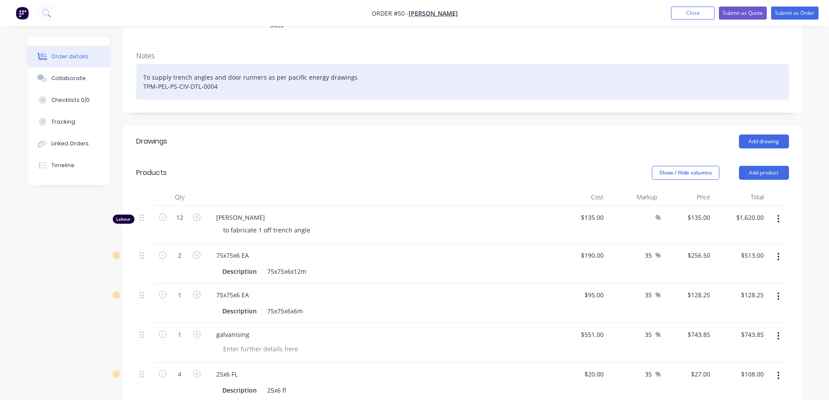
click at [234, 90] on div "To supply trench angles and door runners as per pacific energy drawings TPM-PEL…" at bounding box center [462, 82] width 653 height 36
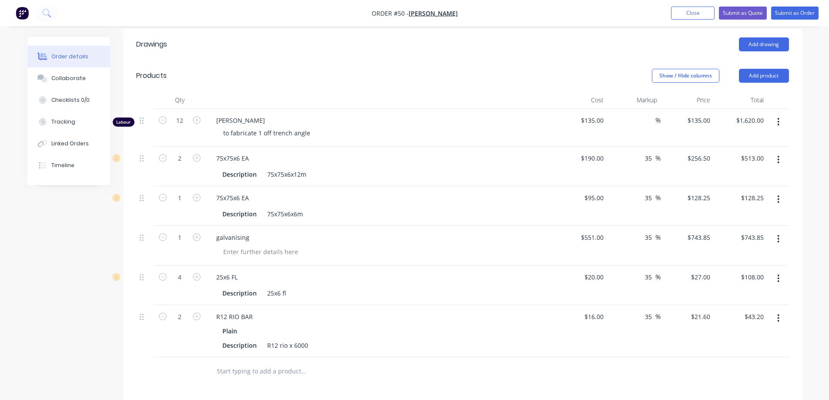
scroll to position [270, 0]
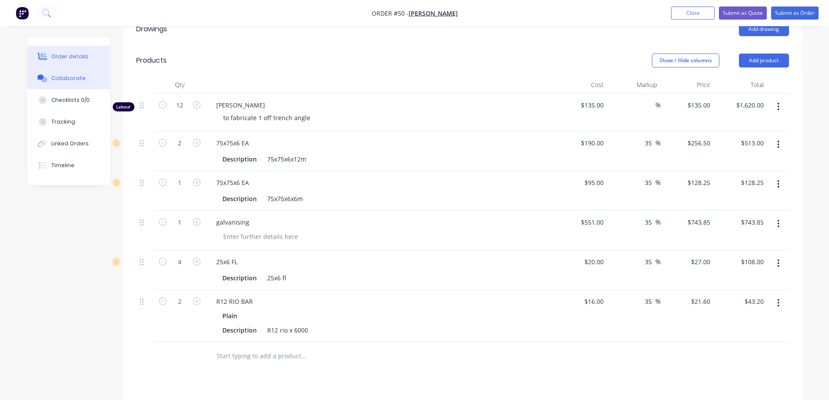
click at [71, 80] on div "Collaborate" at bounding box center [68, 78] width 34 height 8
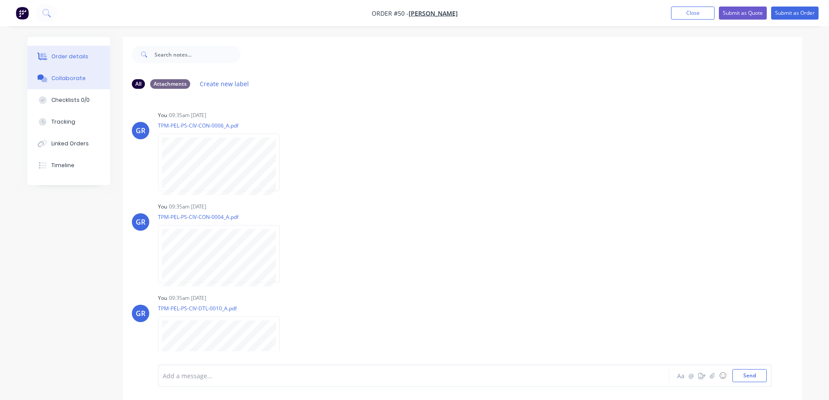
click at [65, 62] on button "Order details" at bounding box center [68, 57] width 83 height 22
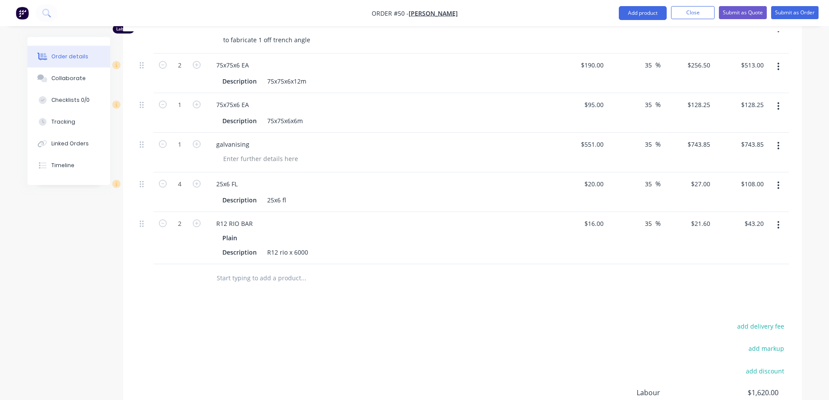
scroll to position [392, 0]
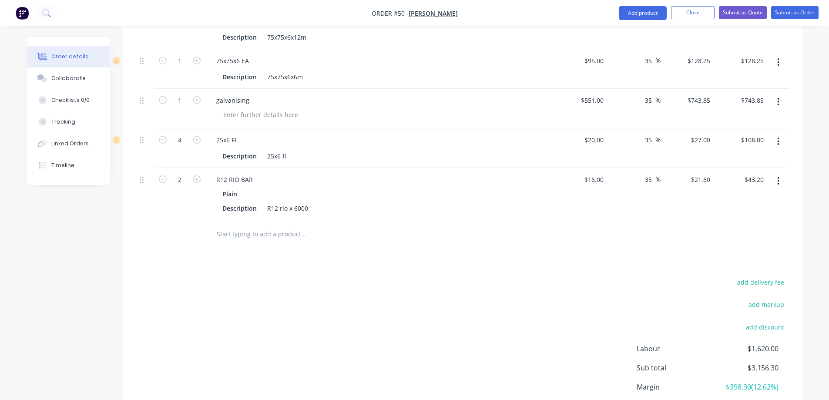
click at [165, 271] on div "Drawings Add drawing Products Show / Hide columns Add product Qty Cost Markup P…" at bounding box center [462, 175] width 679 height 566
click at [229, 237] on input "text" at bounding box center [303, 233] width 174 height 17
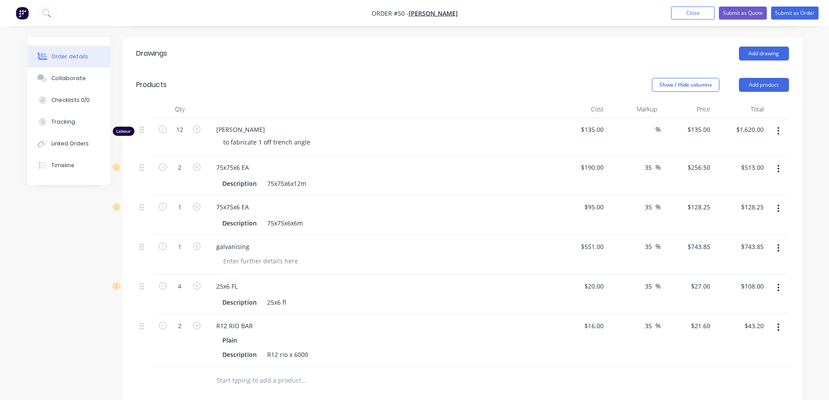
scroll to position [245, 0]
click at [752, 82] on button "Add product" at bounding box center [764, 86] width 50 height 14
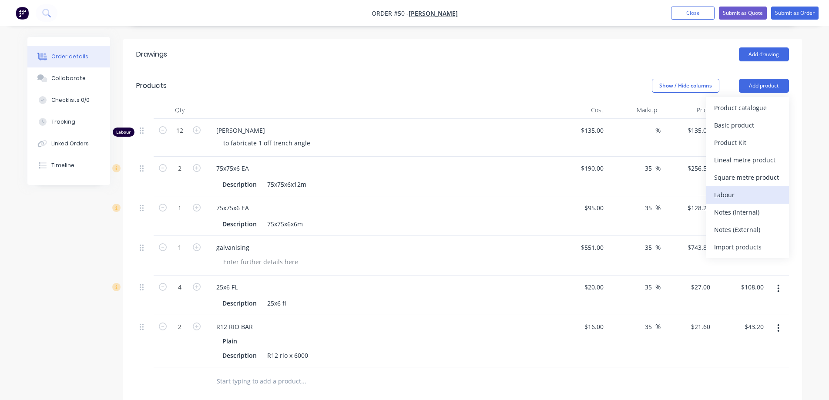
click at [724, 192] on div "Labour" at bounding box center [747, 194] width 67 height 13
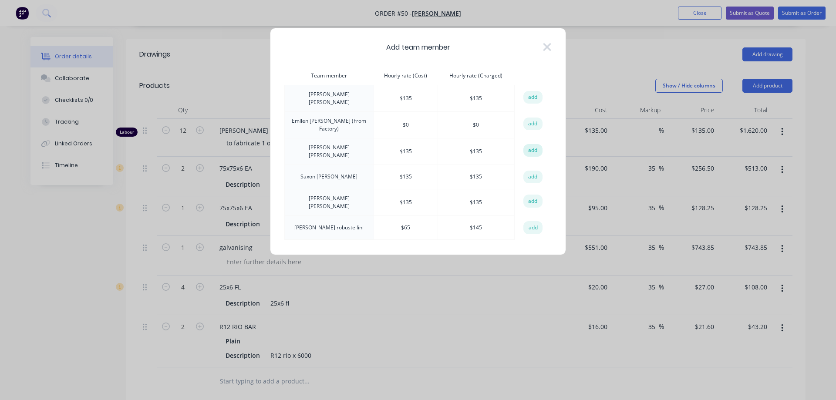
click at [527, 144] on button "add" at bounding box center [532, 150] width 19 height 13
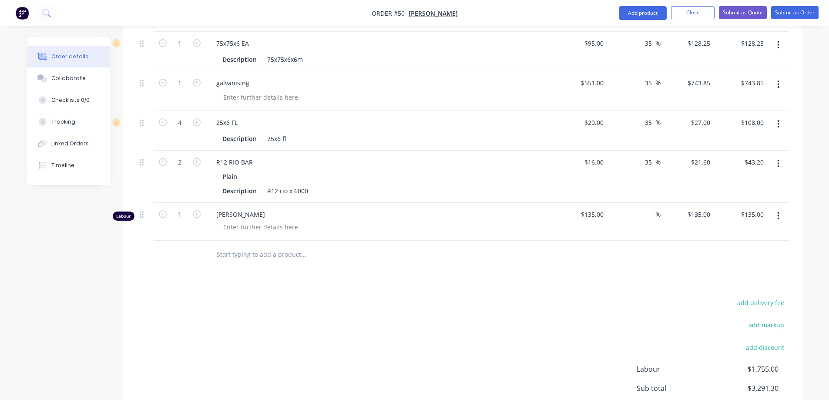
scroll to position [462, 0]
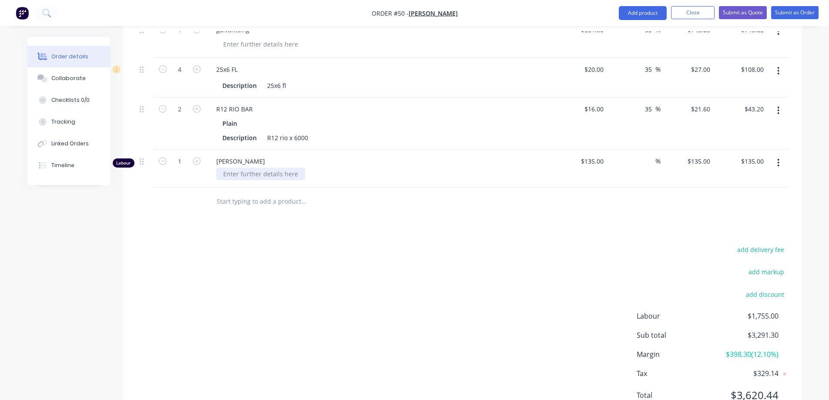
click at [233, 173] on div at bounding box center [260, 174] width 89 height 13
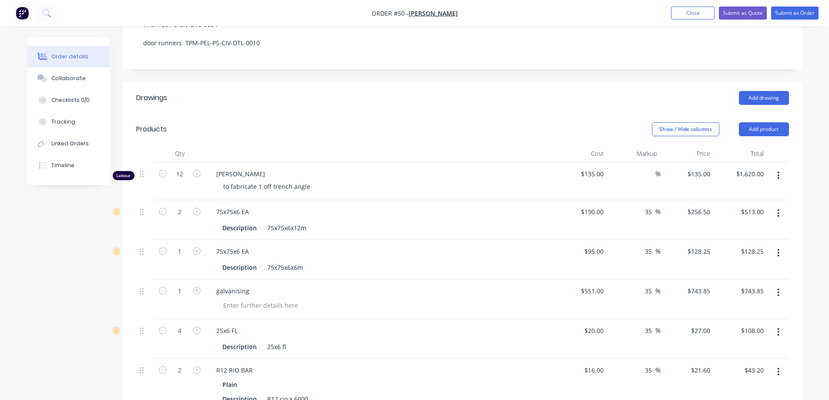
scroll to position [158, 0]
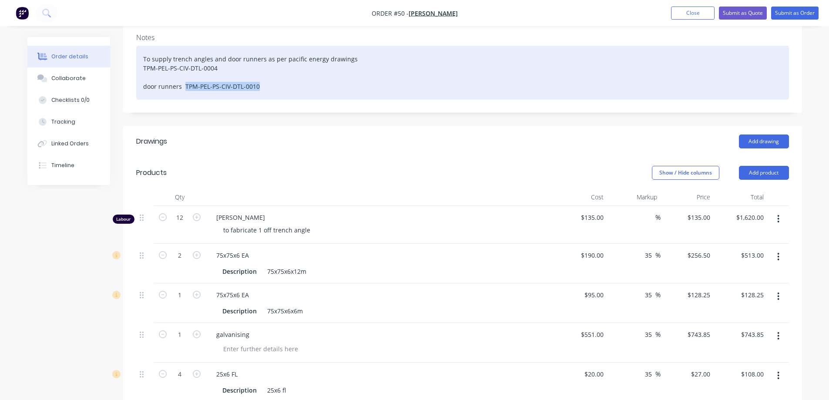
drag, startPoint x: 185, startPoint y: 87, endPoint x: 257, endPoint y: 90, distance: 72.3
click at [257, 90] on div "To supply trench angles and door runners as per pacific energy drawings TPM-PEL…" at bounding box center [462, 73] width 653 height 54
copy div "TPM-PEL-PS-CIV-DTL-0010"
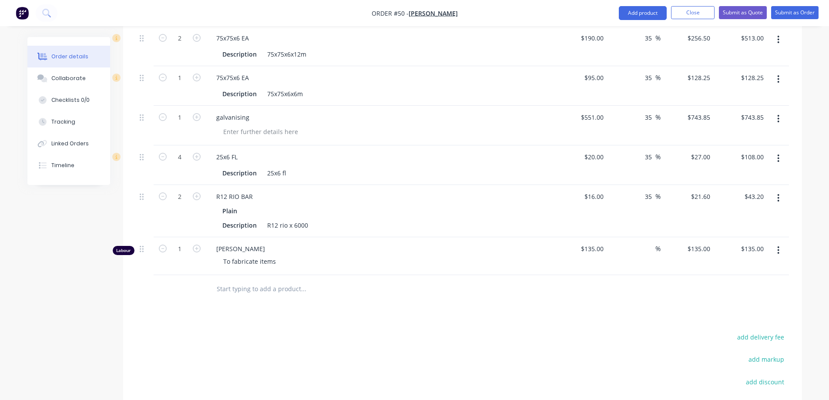
scroll to position [375, 0]
click at [273, 258] on div "To fabricate items" at bounding box center [249, 261] width 67 height 13
click at [276, 262] on div "To fabricate items" at bounding box center [249, 261] width 67 height 13
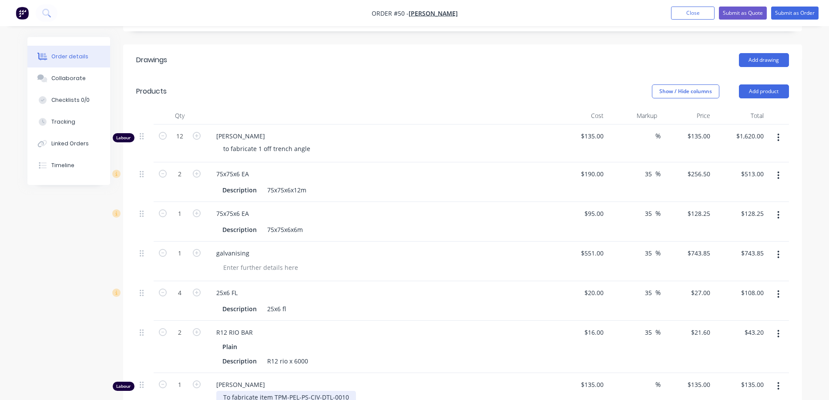
scroll to position [201, 0]
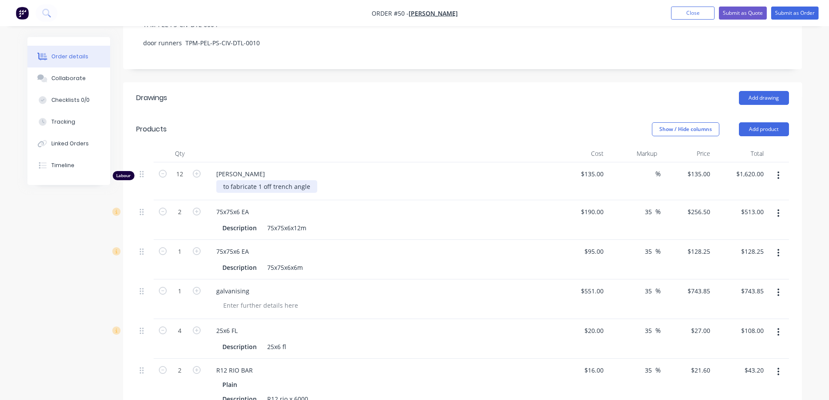
click at [309, 188] on div "to fabricate 1 off trench angle" at bounding box center [266, 186] width 101 height 13
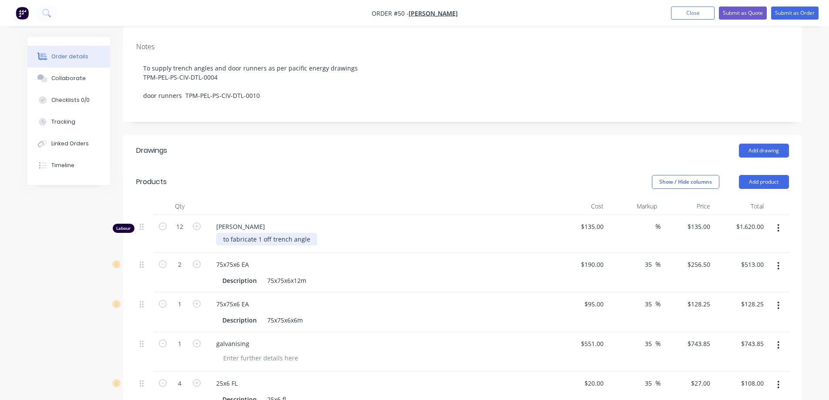
scroll to position [114, 0]
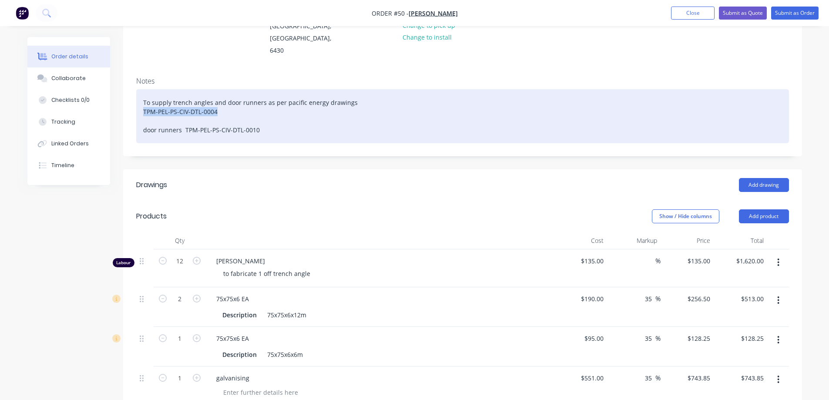
drag, startPoint x: 142, startPoint y: 111, endPoint x: 219, endPoint y: 111, distance: 76.6
click at [219, 111] on div "To supply trench angles and door runners as per pacific energy drawings TPM-PEL…" at bounding box center [462, 116] width 653 height 54
copy div "TPM-PEL-PS-CIV-DTL-0004"
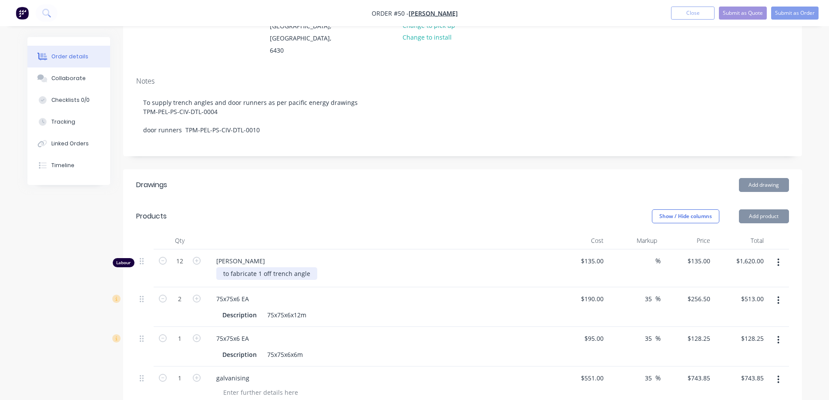
click at [307, 272] on div "to fabricate 1 off trench angle" at bounding box center [266, 273] width 101 height 13
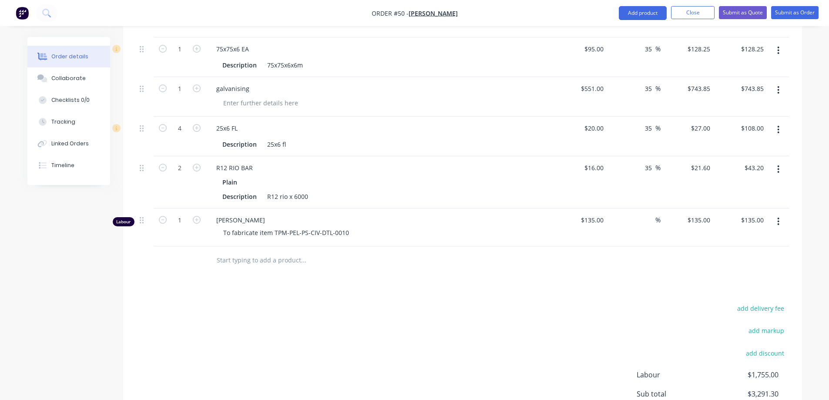
scroll to position [290, 0]
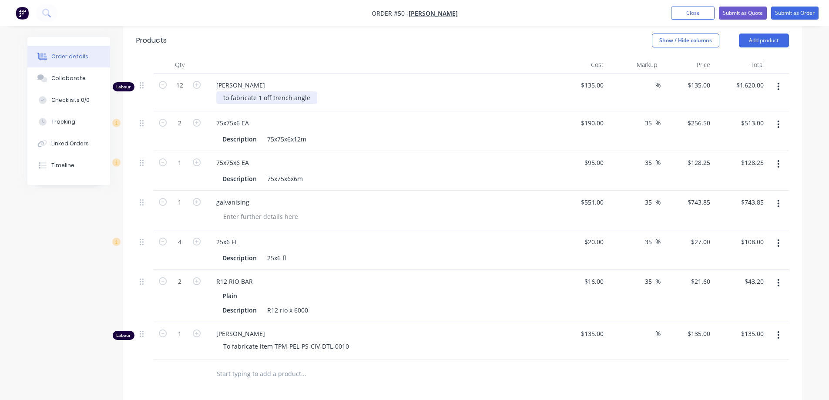
click at [311, 98] on div "to fabricate 1 off trench angle" at bounding box center [266, 97] width 101 height 13
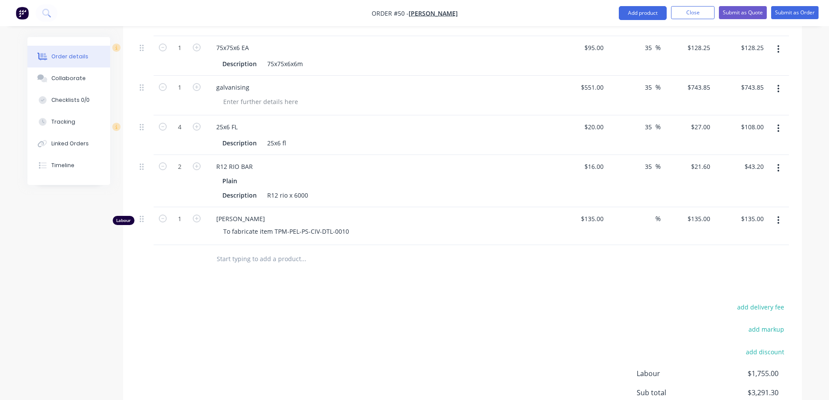
scroll to position [420, 0]
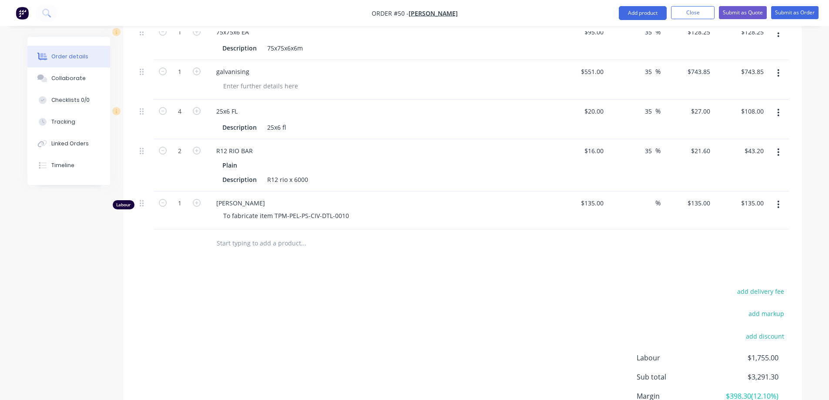
click at [229, 244] on input "text" at bounding box center [303, 243] width 174 height 17
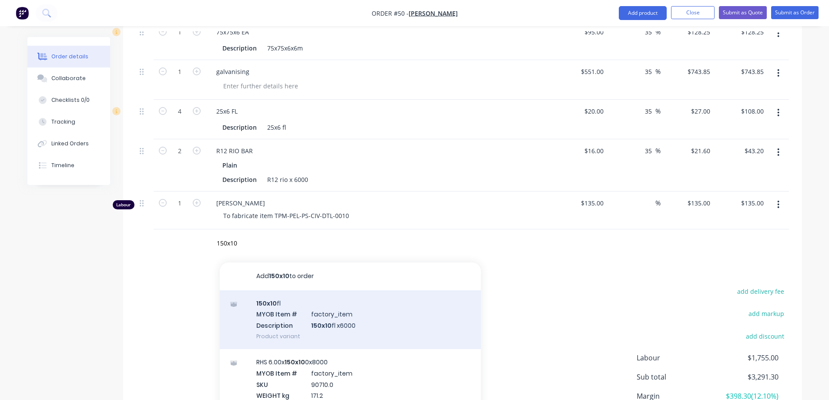
click at [279, 315] on div "150x10 fl MYOB Item # factory_item Description 150x10 fl x6000 Product variant" at bounding box center [350, 319] width 261 height 59
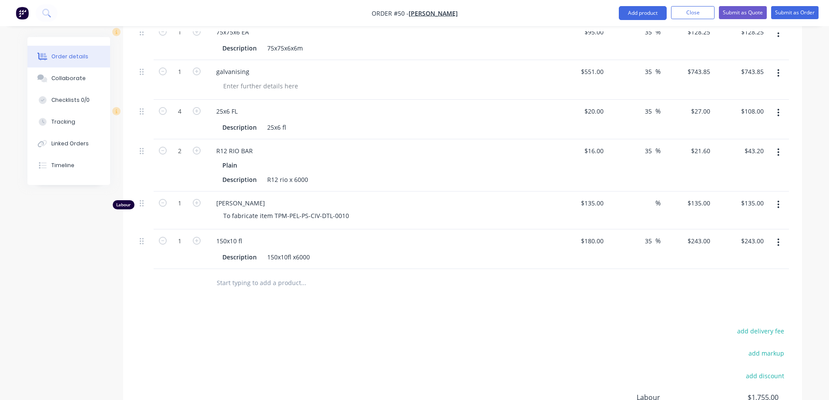
click at [222, 283] on input "text" at bounding box center [303, 282] width 174 height 17
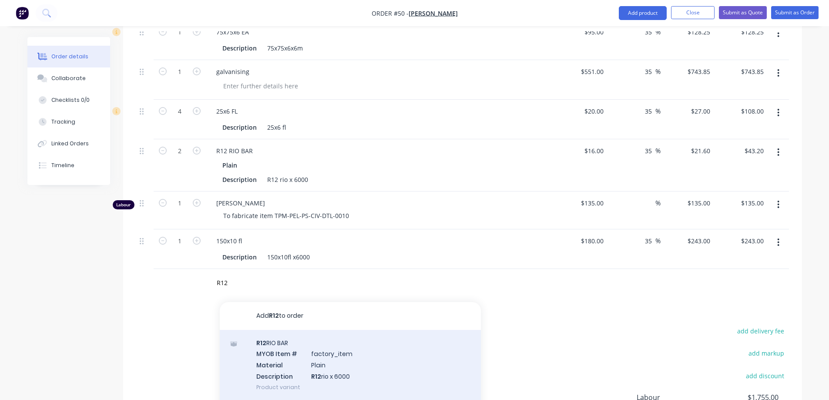
click at [280, 362] on div "R12 RIO BAR MYOB Item # factory_item Material Plain Description R12 rio x 6000 …" at bounding box center [350, 365] width 261 height 70
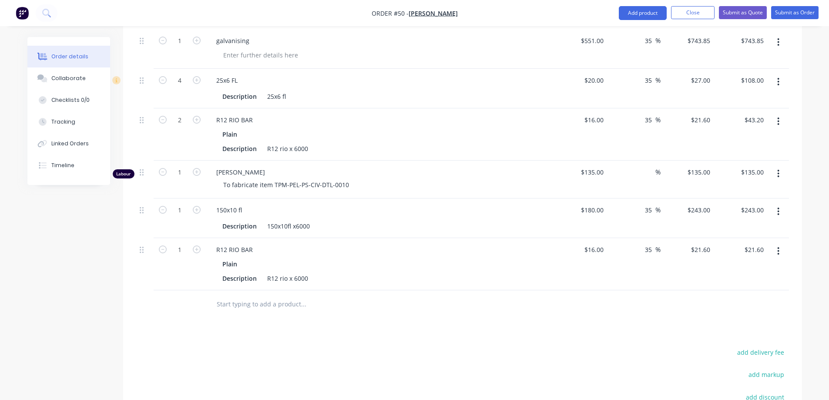
scroll to position [464, 0]
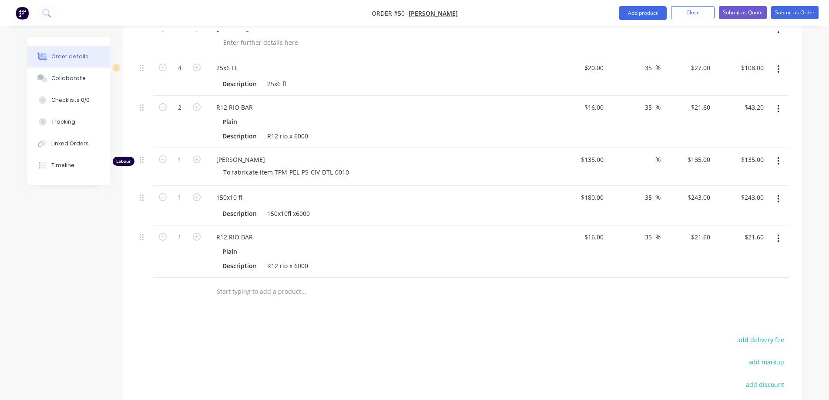
click at [232, 294] on input "text" at bounding box center [303, 291] width 174 height 17
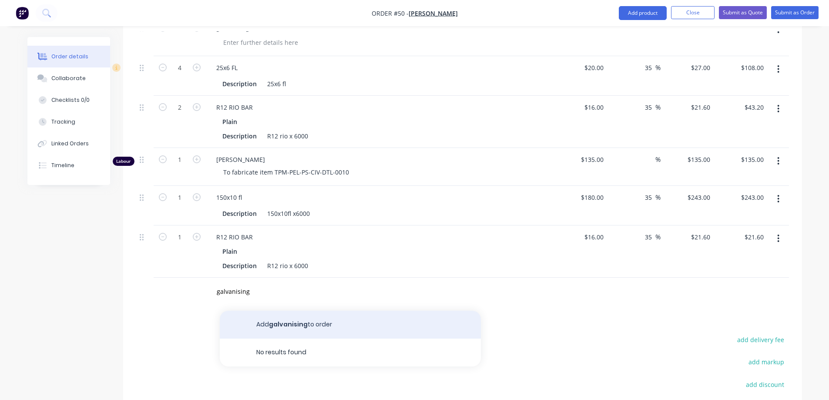
click at [291, 327] on button "Add galvanising to order" at bounding box center [350, 325] width 261 height 28
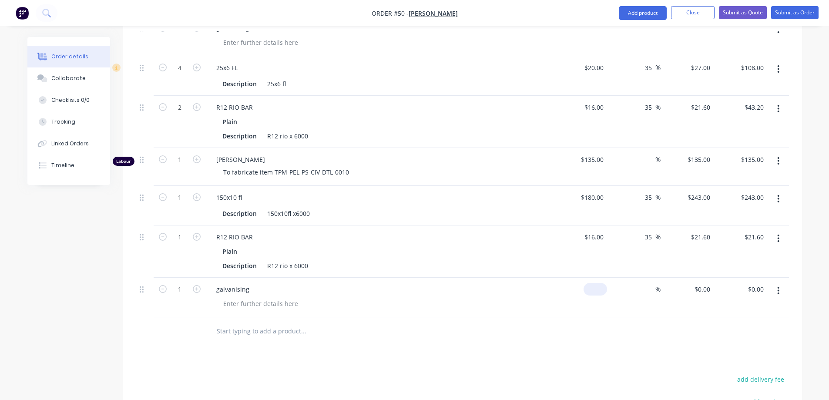
click at [602, 293] on input at bounding box center [597, 289] width 20 height 13
click at [653, 289] on input at bounding box center [651, 289] width 10 height 13
click at [466, 321] on div at bounding box center [362, 331] width 313 height 28
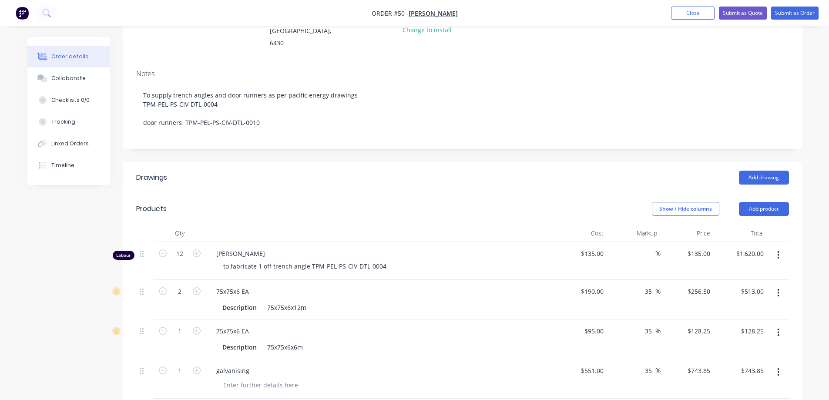
scroll to position [109, 0]
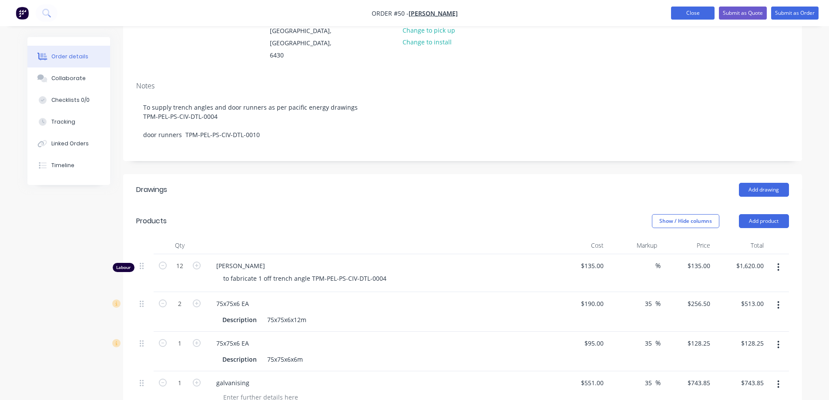
click at [681, 12] on button "Close" at bounding box center [693, 13] width 44 height 13
